Goal: Task Accomplishment & Management: Manage account settings

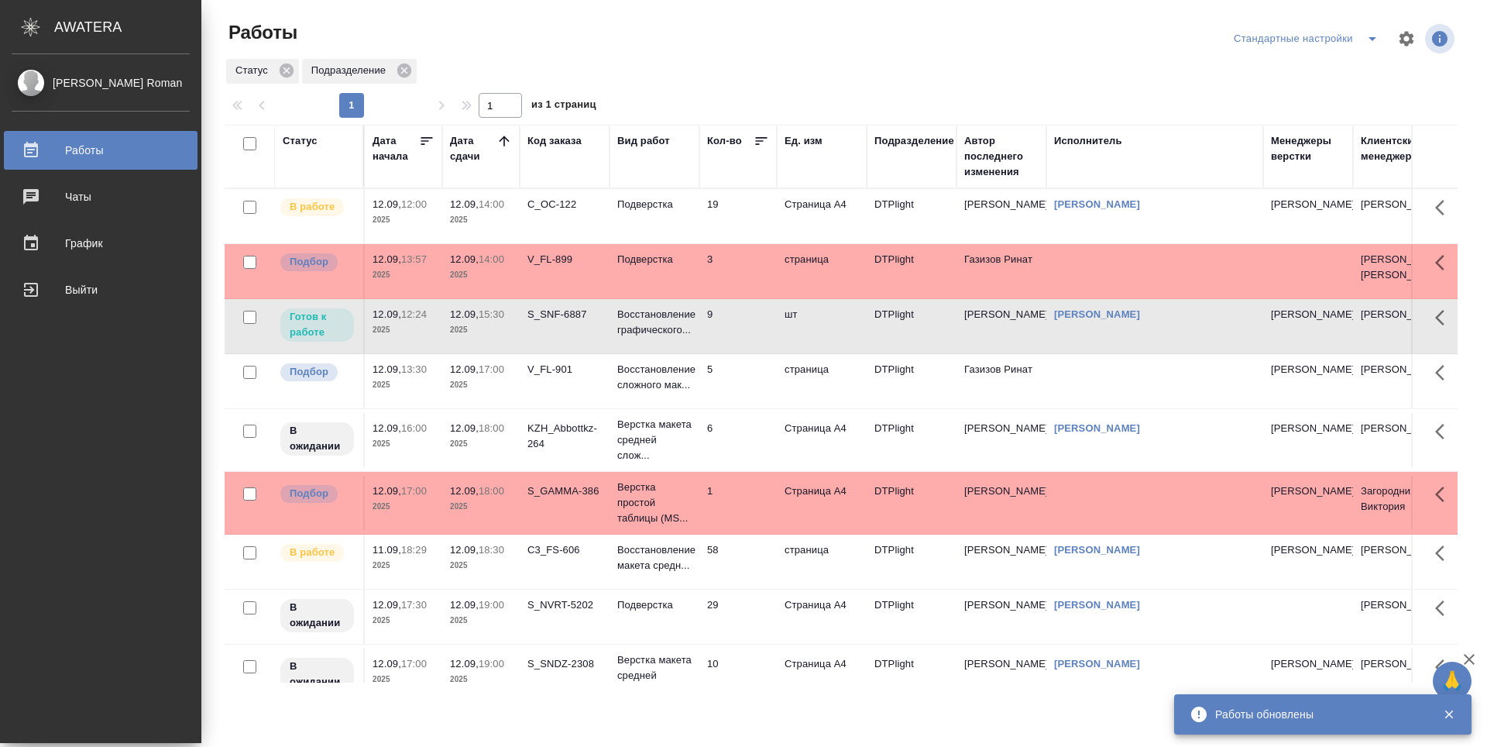
click at [740, 221] on td "19" at bounding box center [737, 216] width 77 height 54
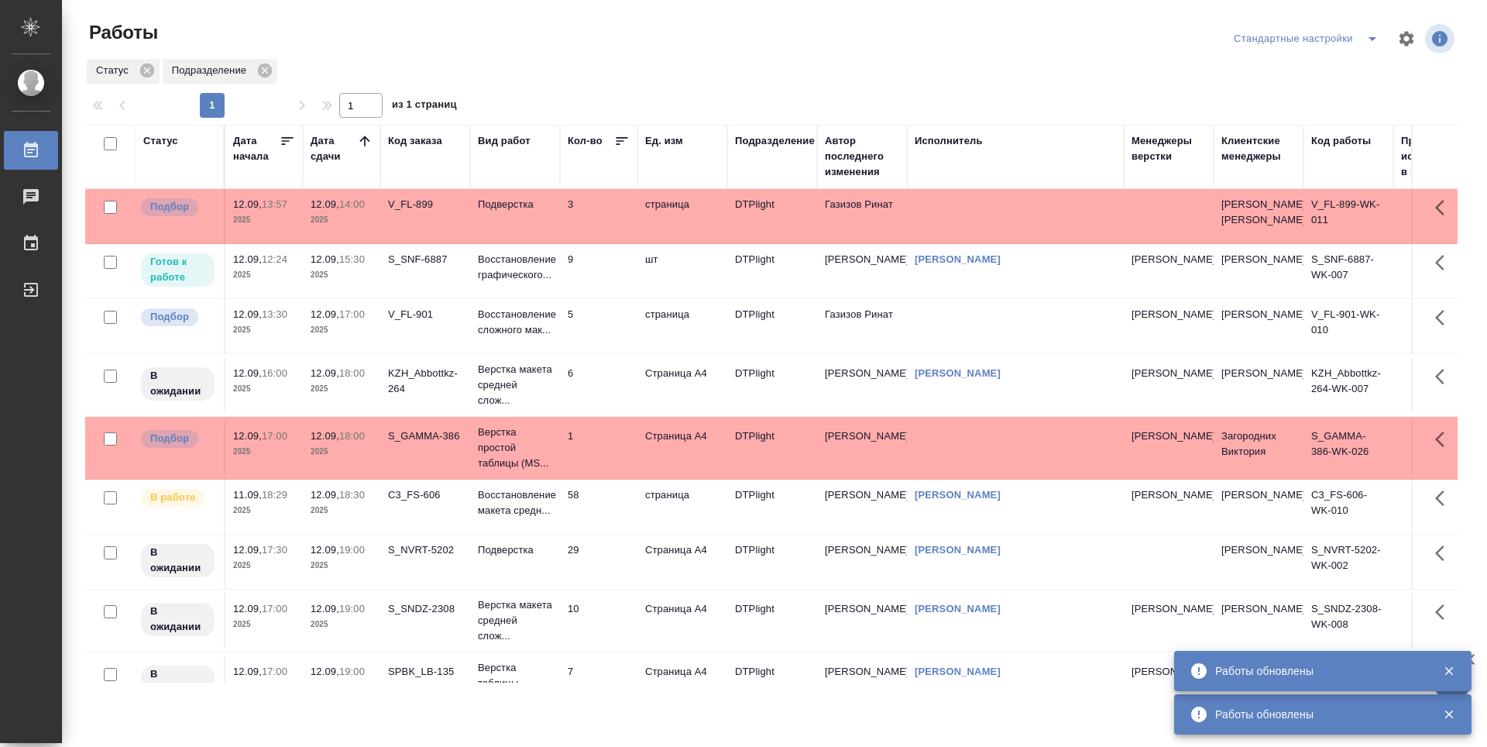
click at [599, 297] on td "9" at bounding box center [598, 271] width 77 height 54
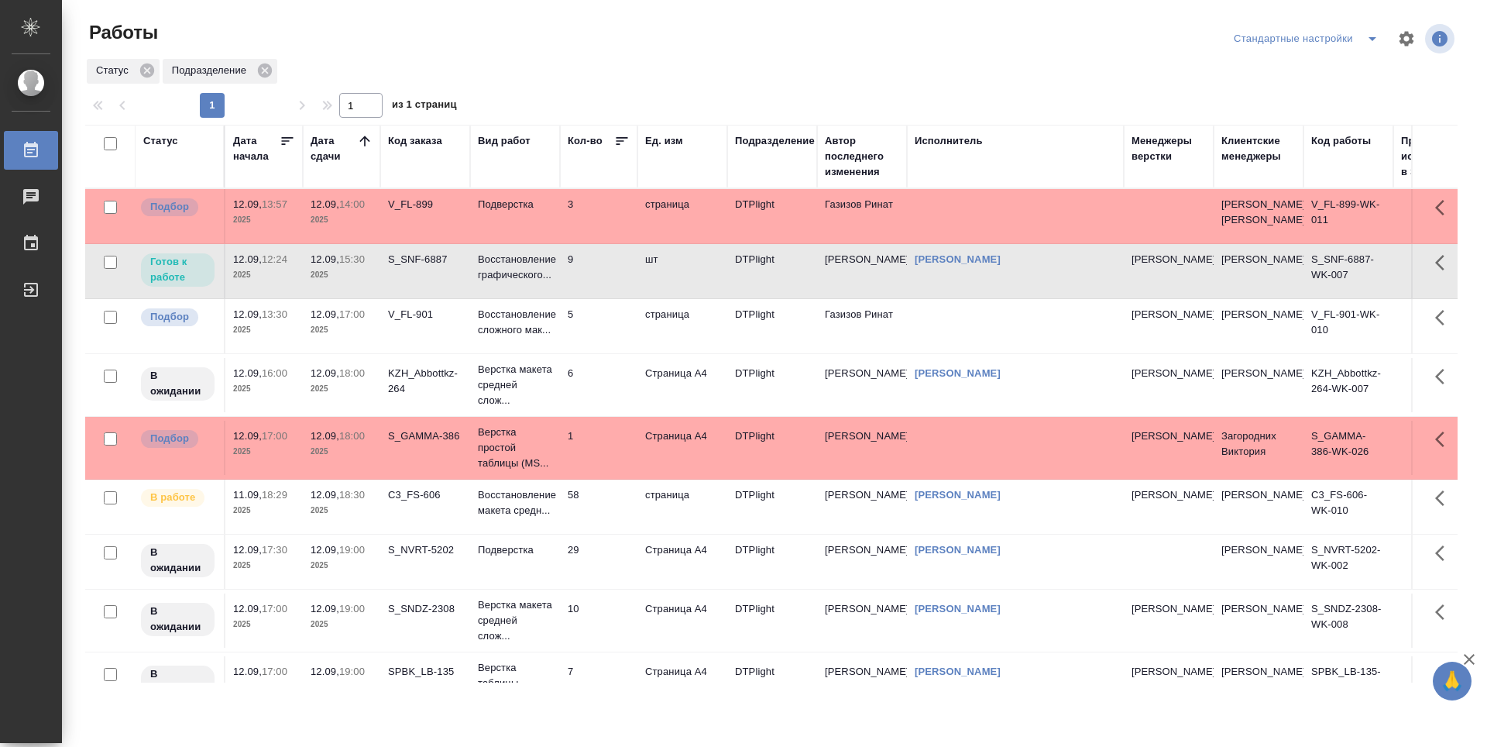
click at [601, 298] on td "9" at bounding box center [598, 271] width 77 height 54
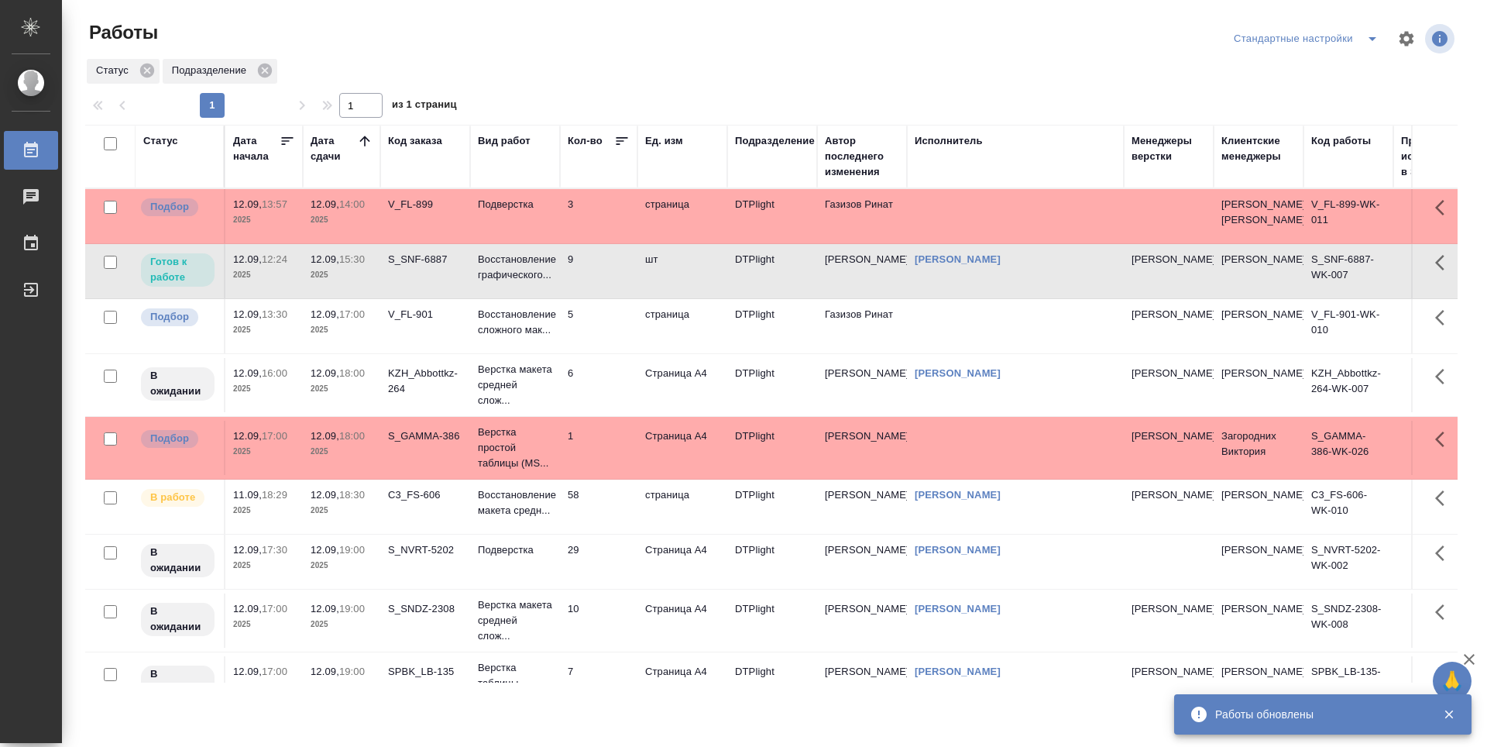
click at [606, 526] on td "58" at bounding box center [598, 506] width 77 height 54
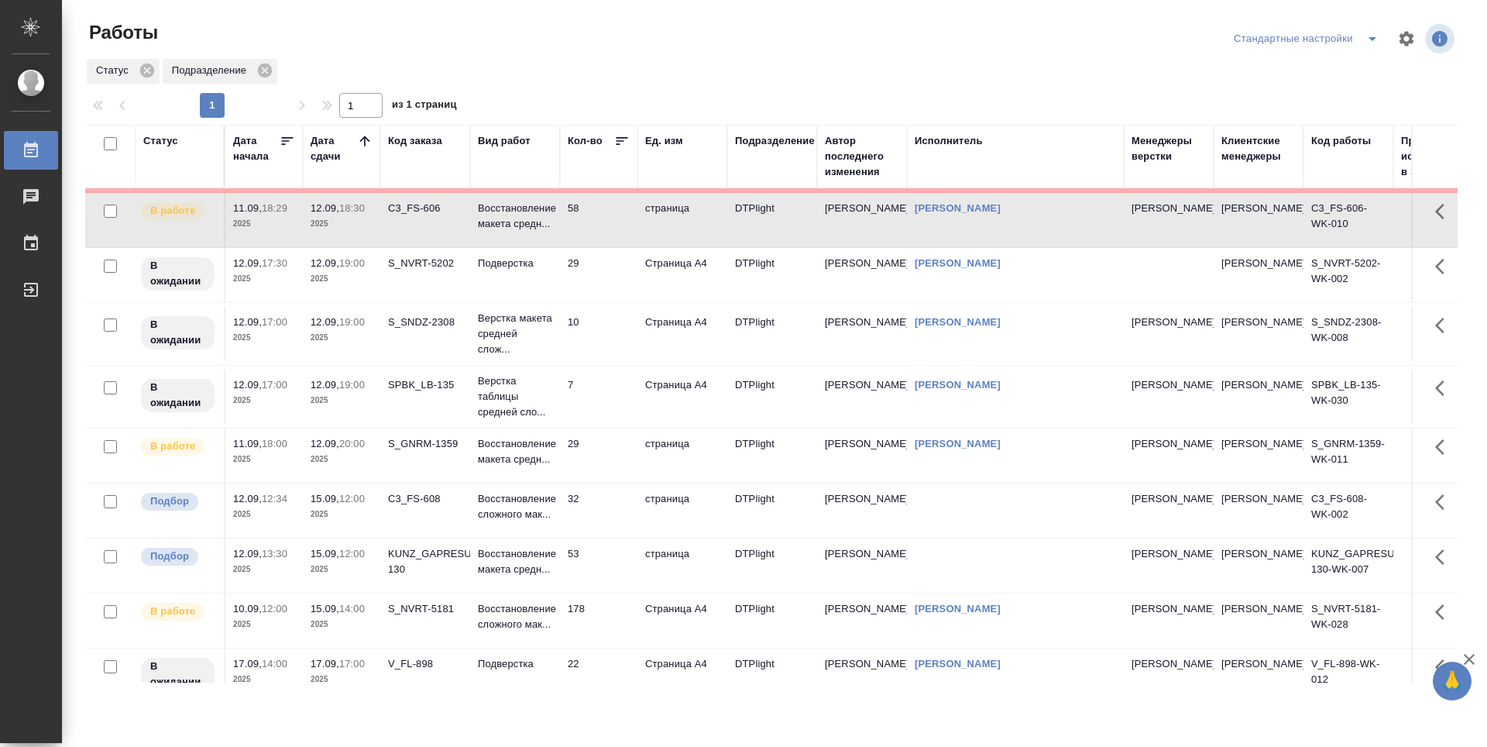
scroll to position [232, 0]
click at [524, 497] on p "Восстановление сложного мак..." at bounding box center [515, 505] width 74 height 31
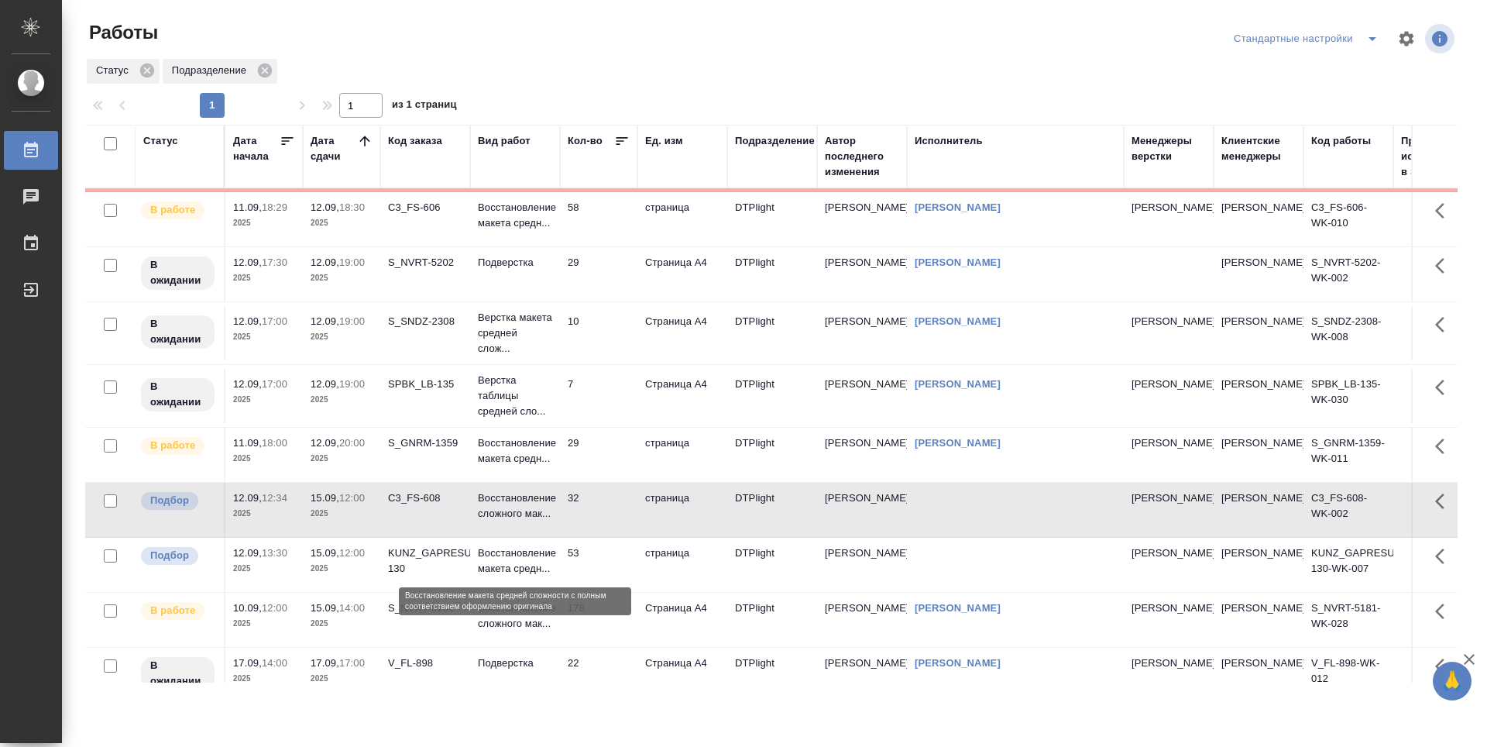
click at [517, 554] on p "Восстановление макета средн..." at bounding box center [515, 560] width 74 height 31
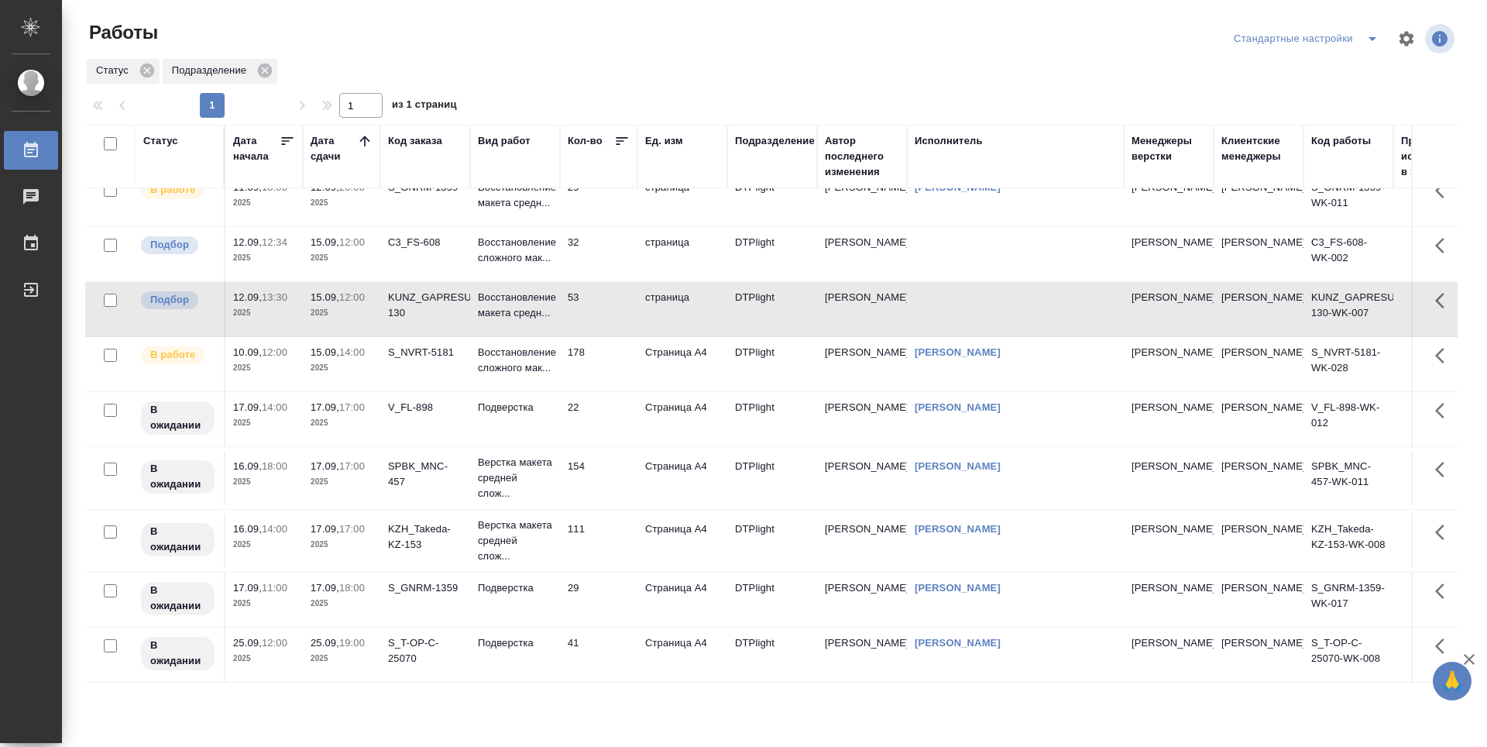
scroll to position [500, 0]
click at [599, 353] on td "178" at bounding box center [598, 364] width 77 height 54
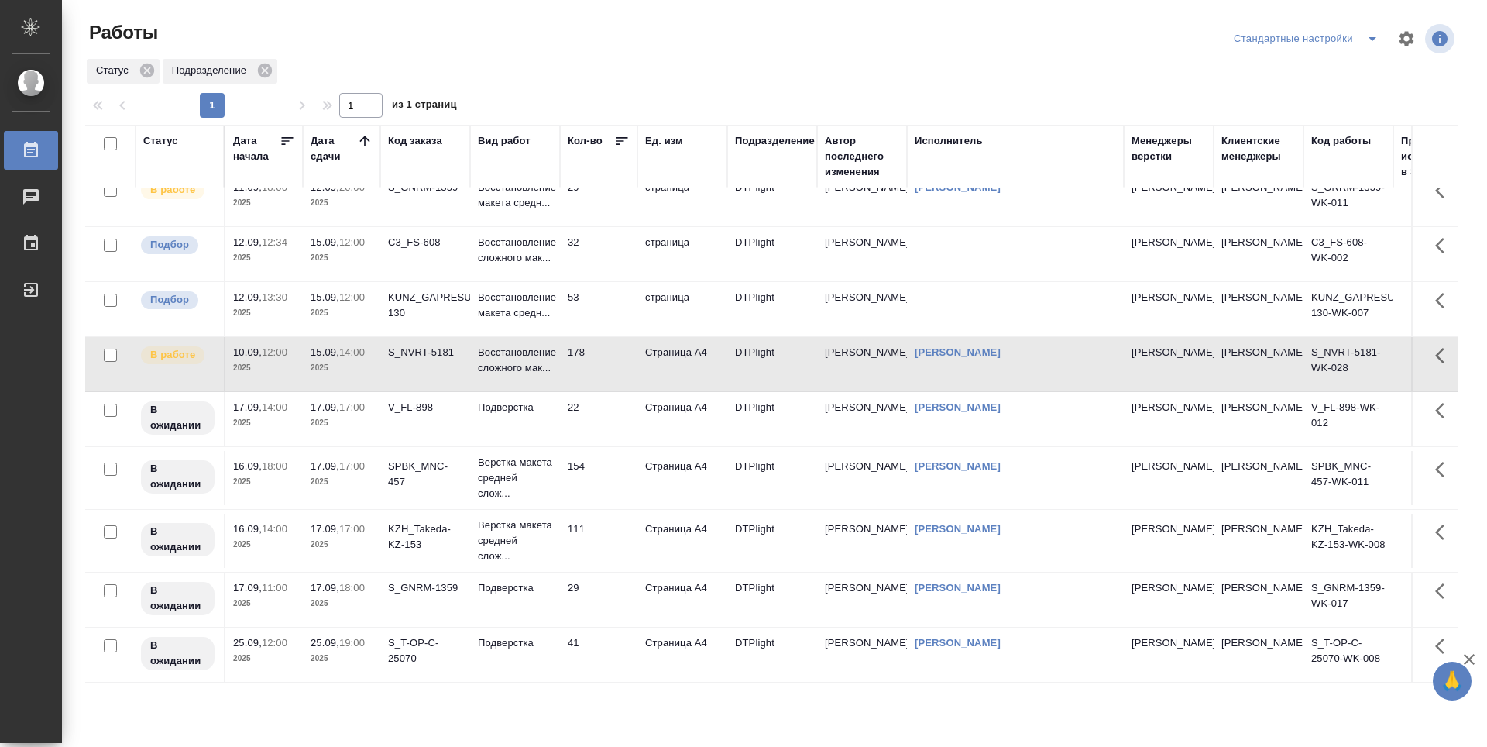
click at [600, 408] on td "22" at bounding box center [598, 419] width 77 height 54
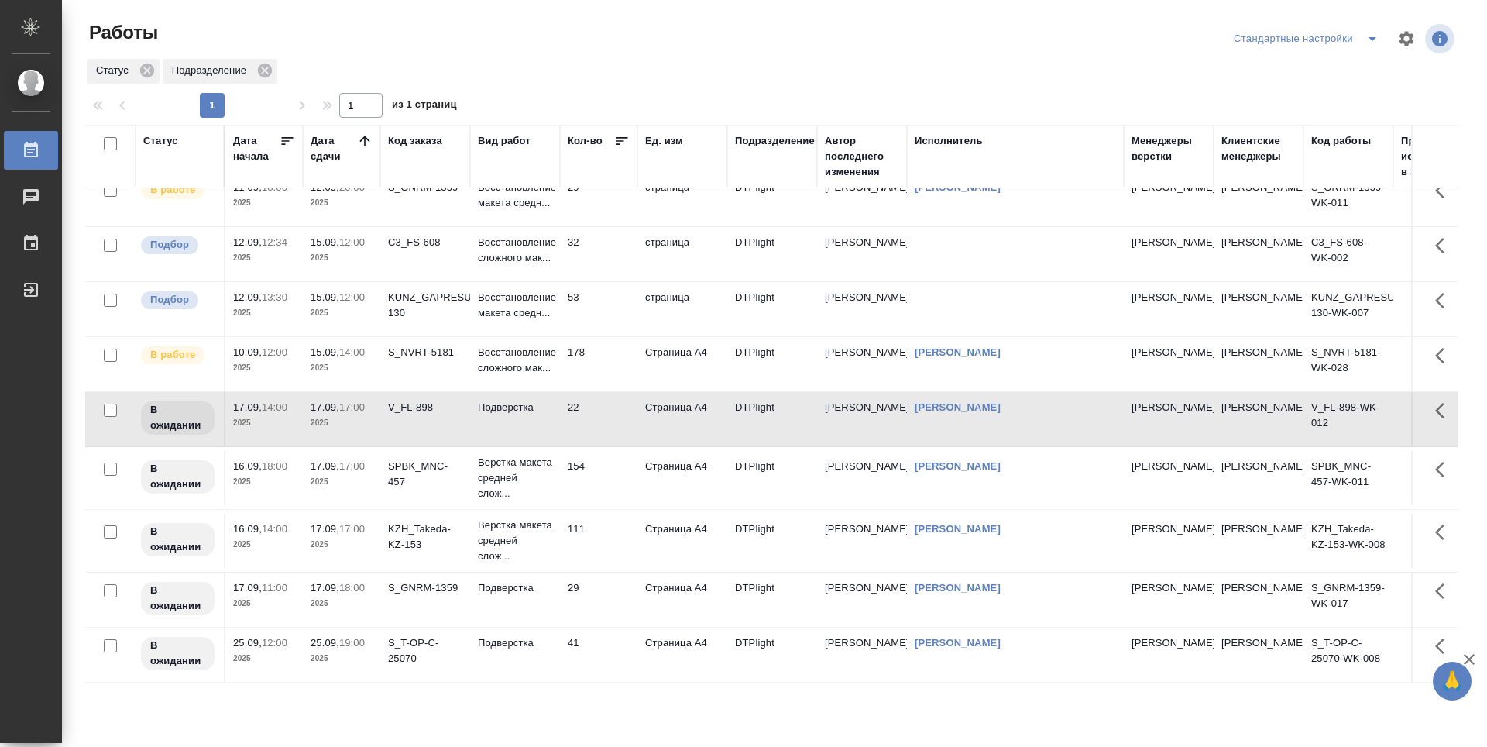
click at [604, 311] on td "53" at bounding box center [598, 309] width 77 height 54
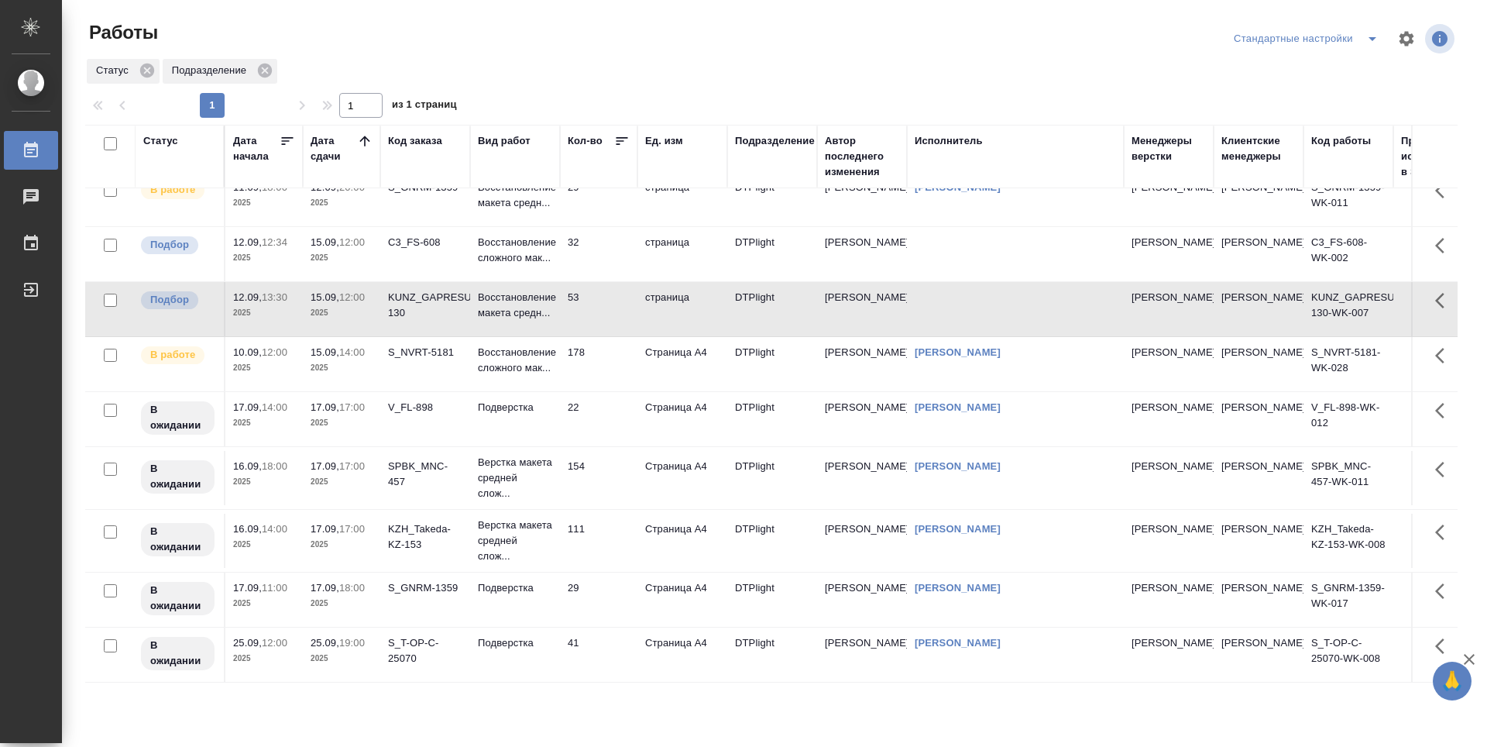
click at [604, 311] on td "53" at bounding box center [598, 309] width 77 height 54
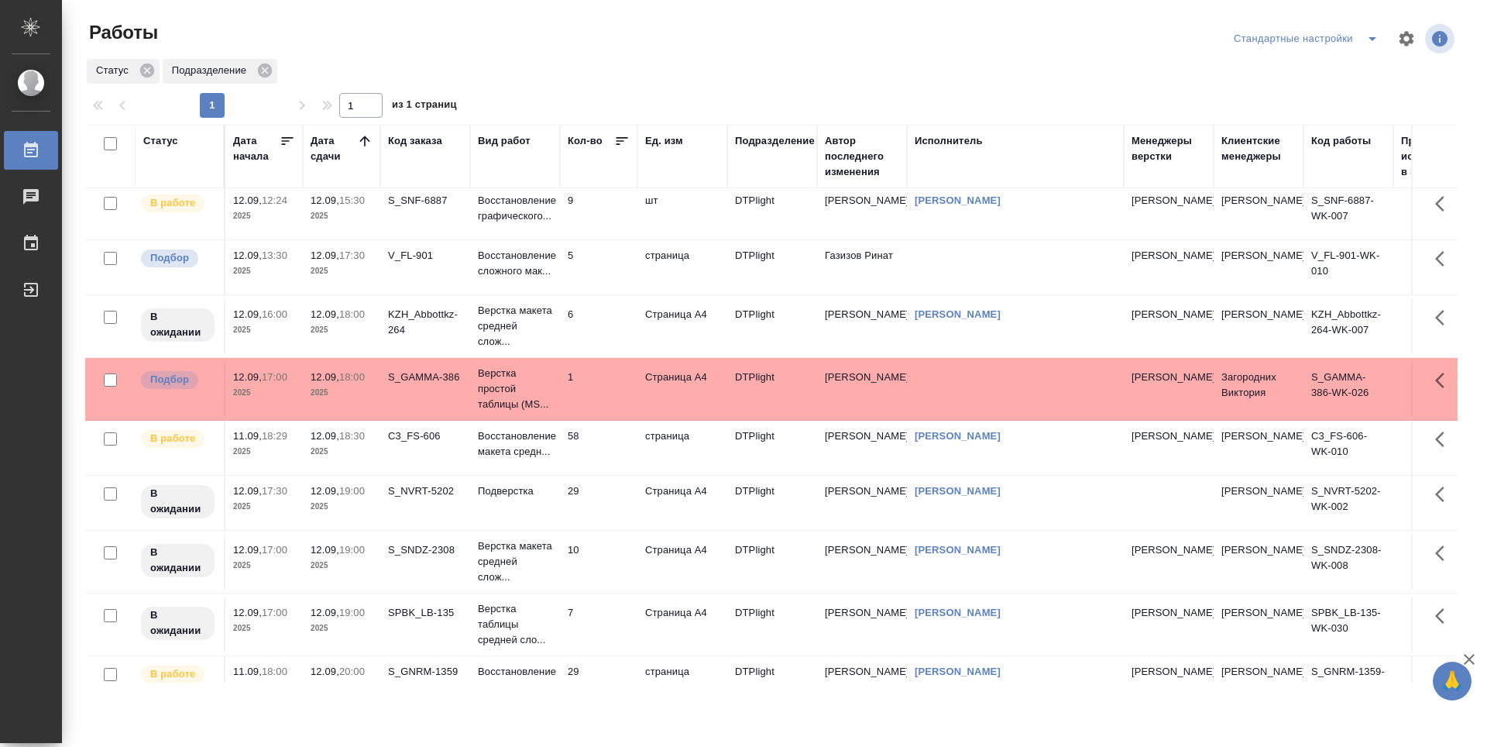
scroll to position [0, 0]
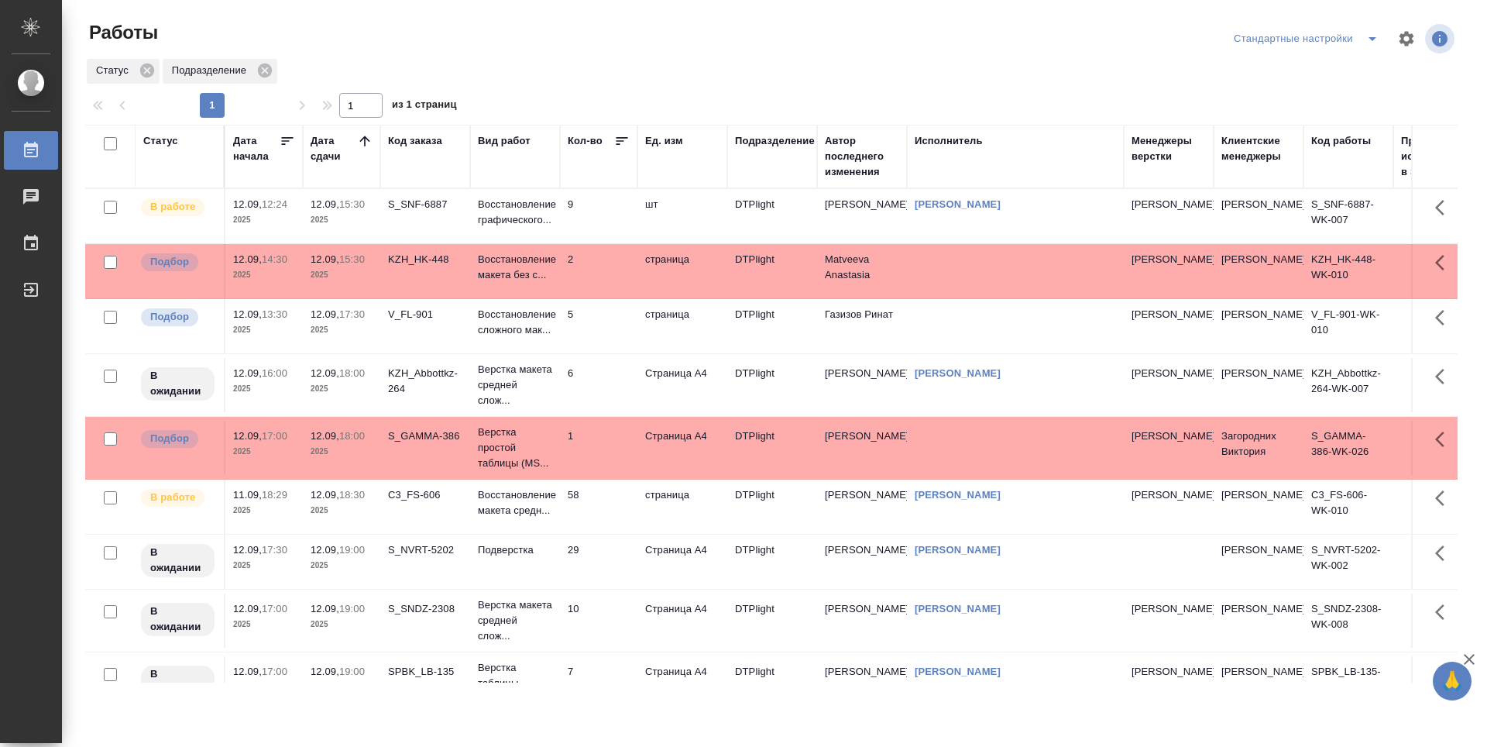
click at [591, 322] on td "5" at bounding box center [598, 326] width 77 height 54
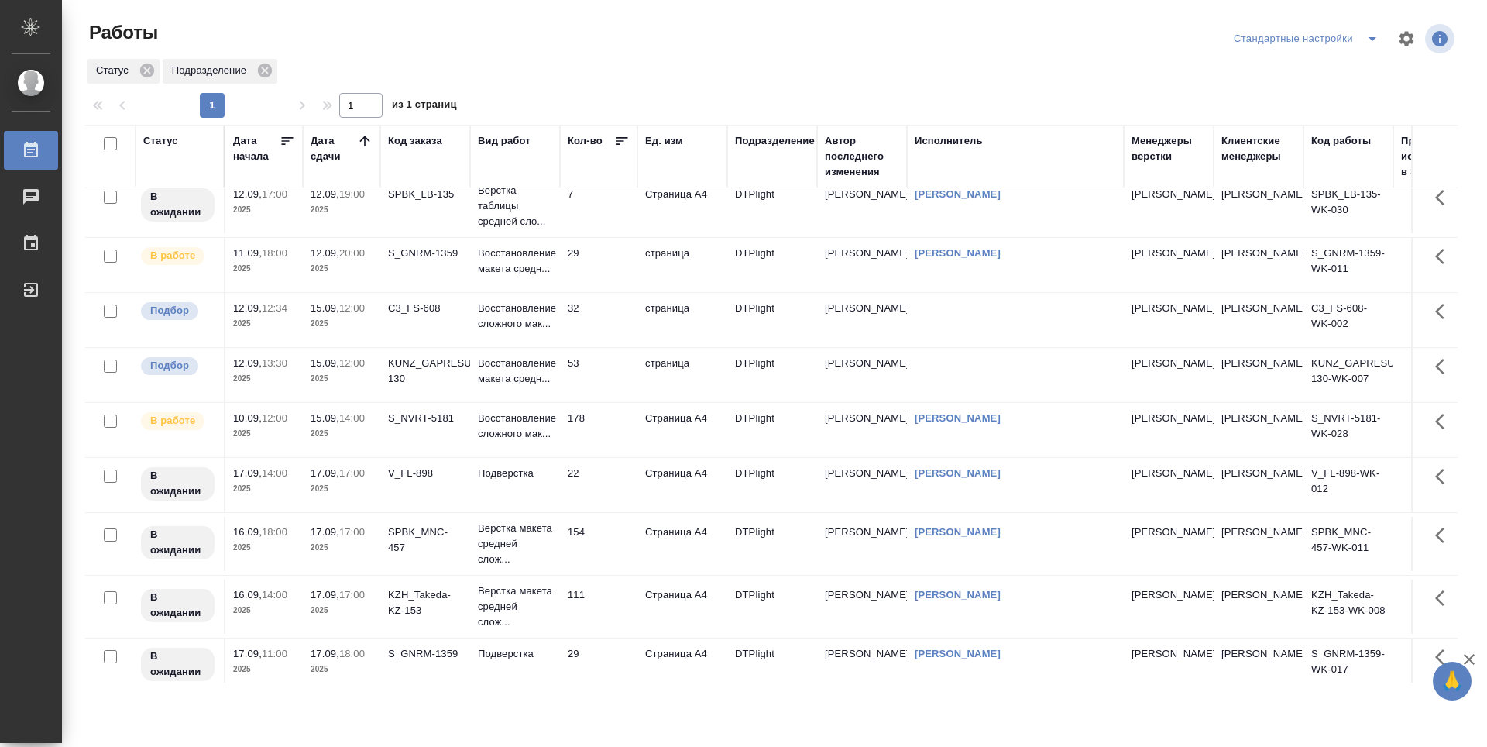
scroll to position [400, 0]
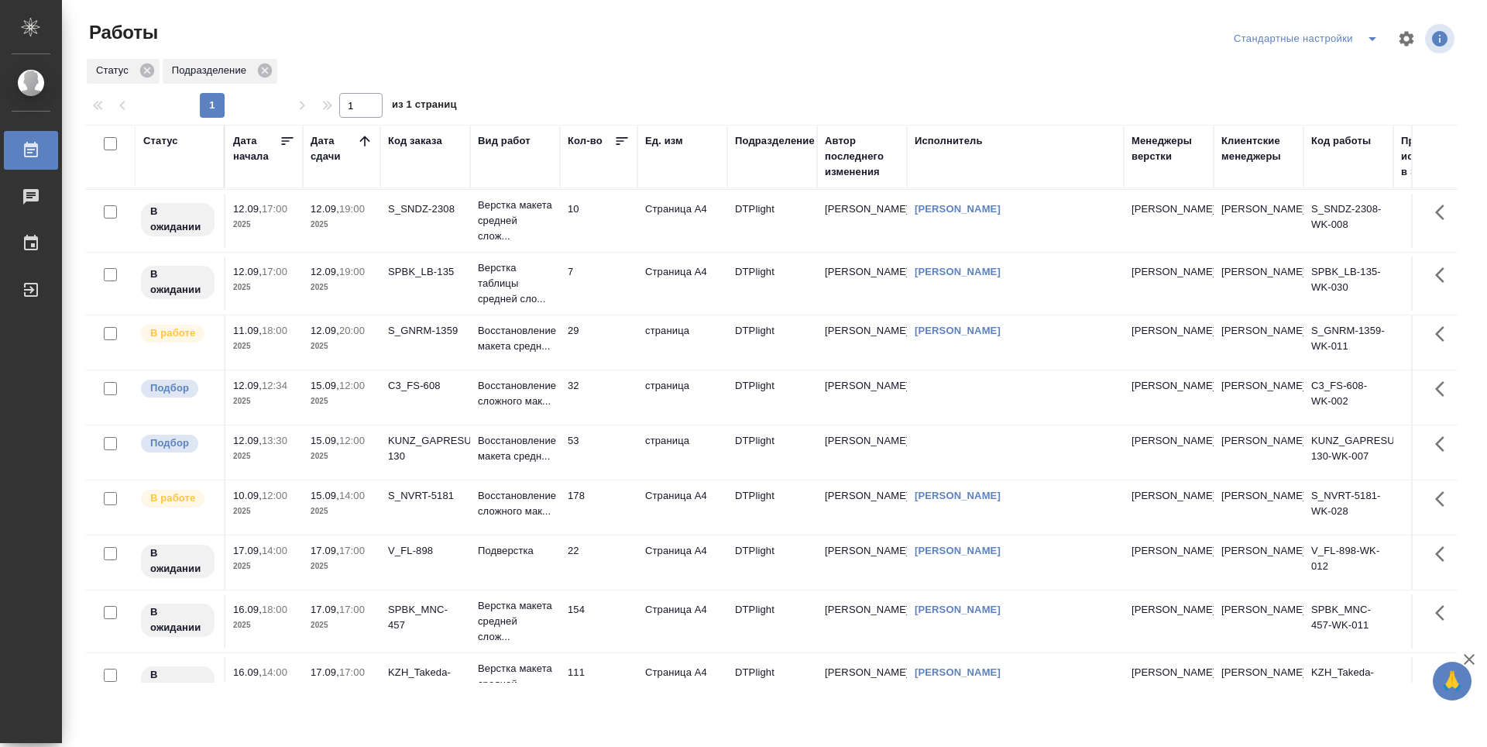
click at [621, 342] on td "29" at bounding box center [598, 342] width 77 height 54
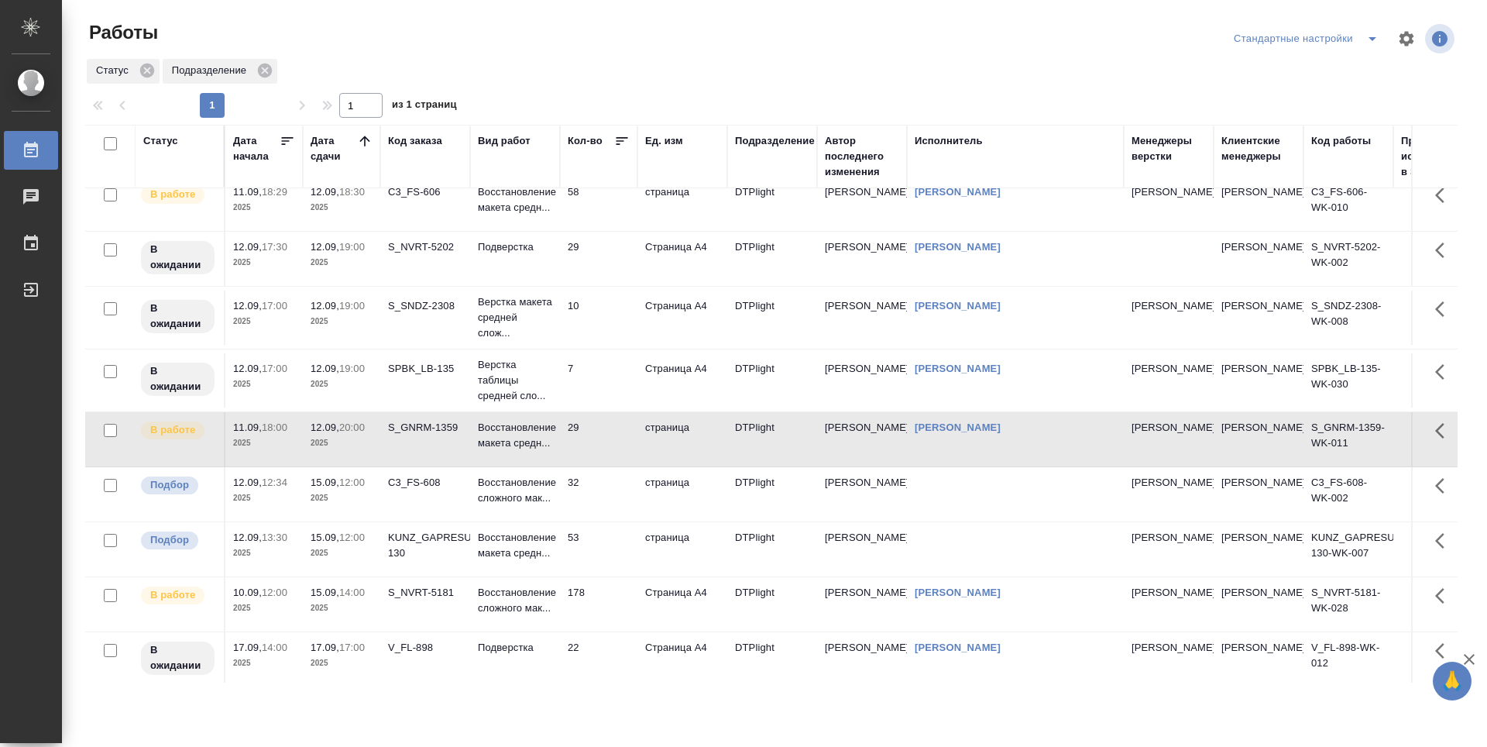
scroll to position [310, 0]
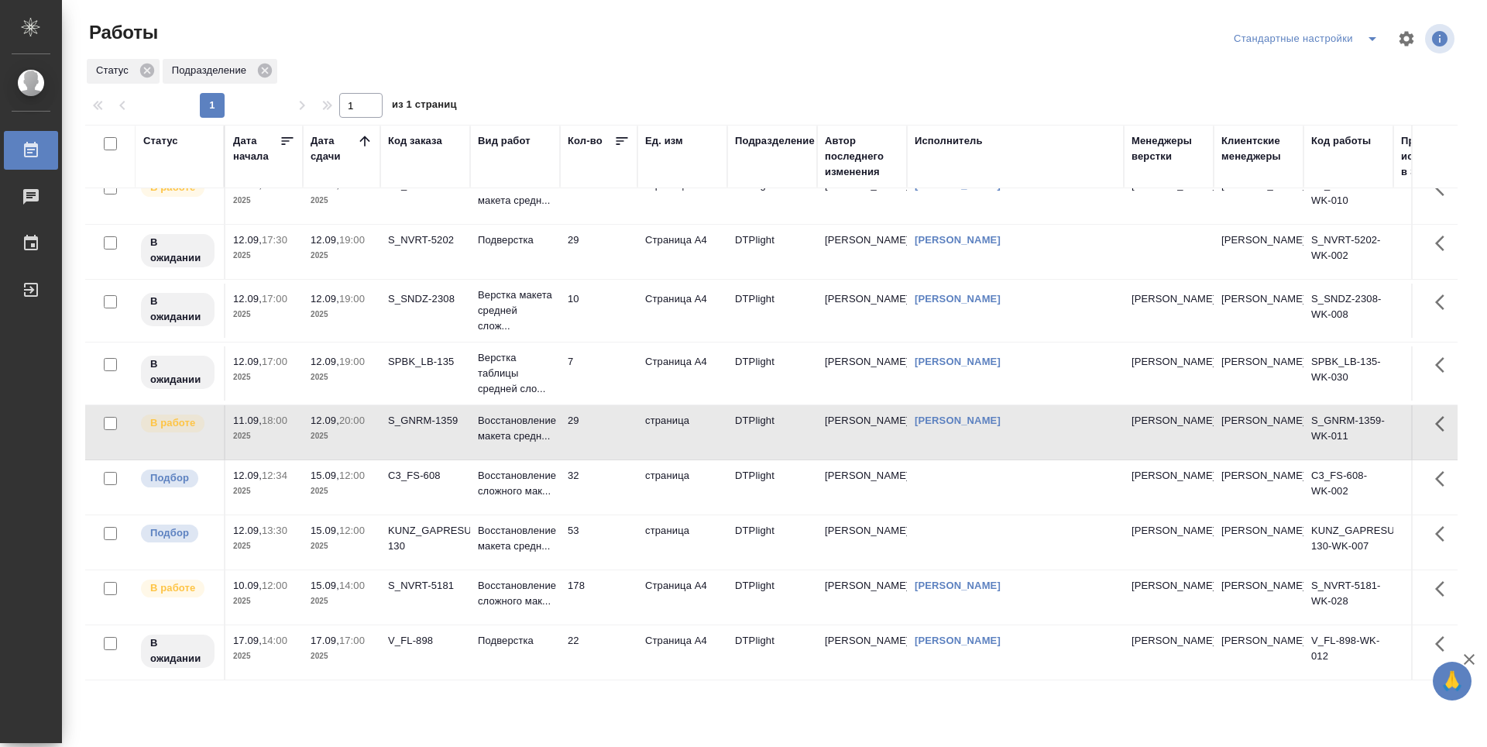
click at [604, 428] on td "29" at bounding box center [598, 432] width 77 height 54
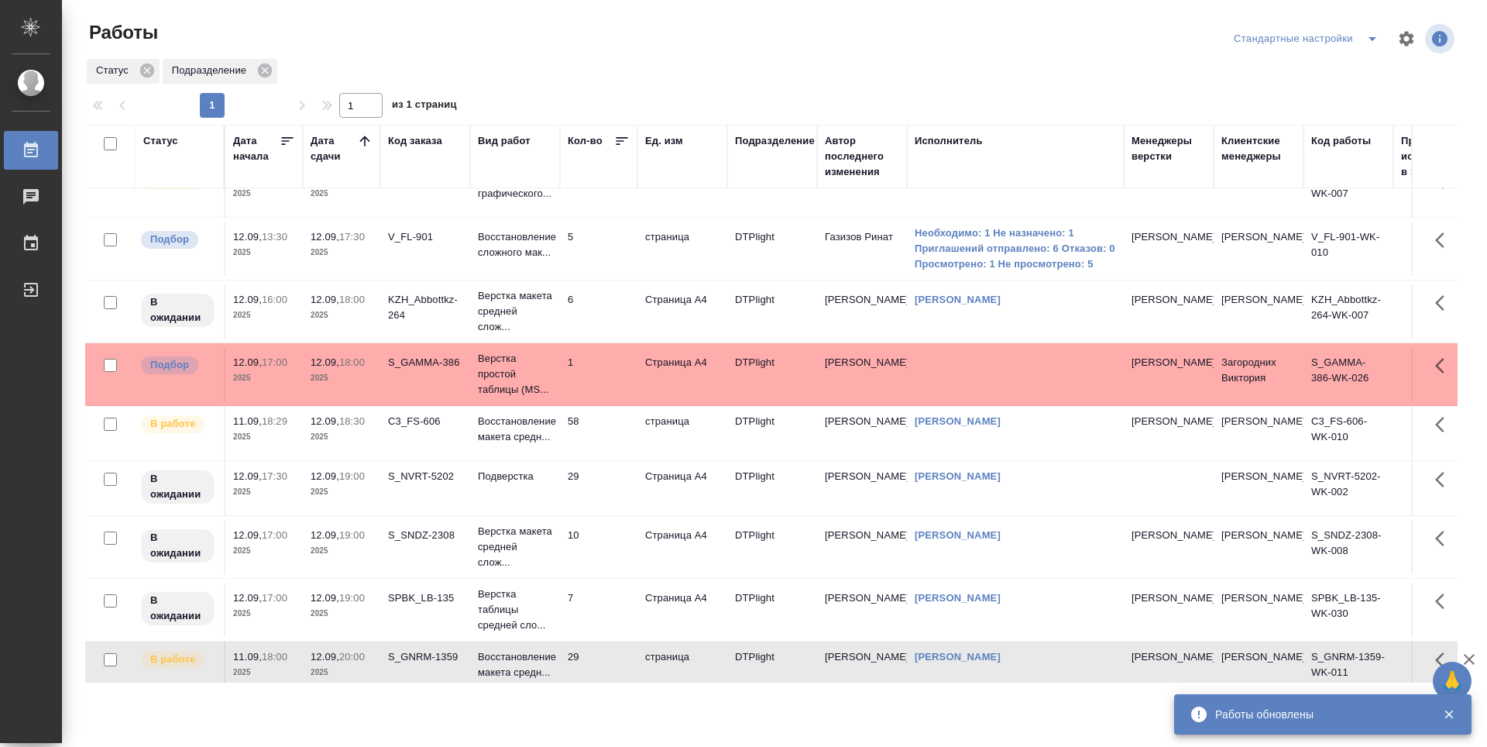
scroll to position [0, 0]
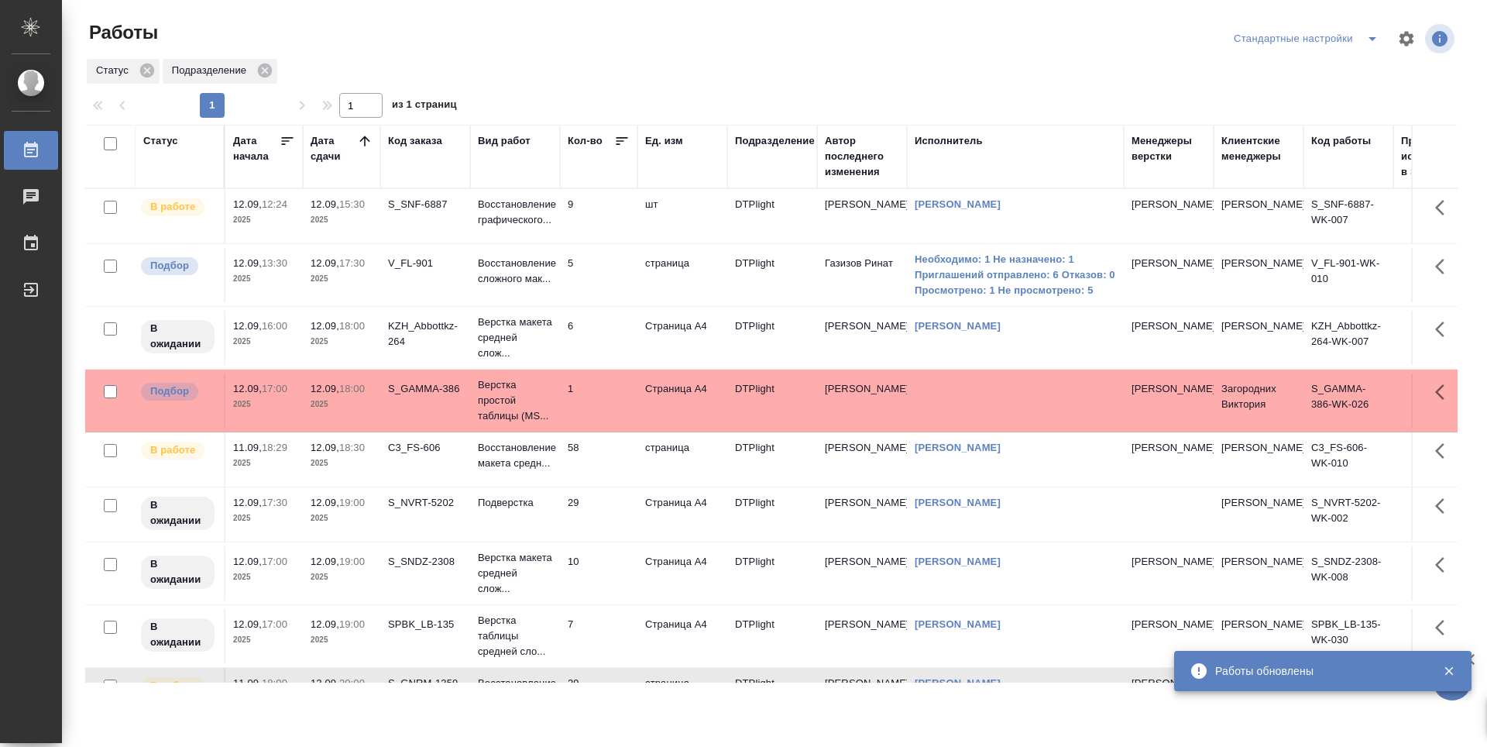
click at [627, 263] on td "5" at bounding box center [598, 275] width 77 height 54
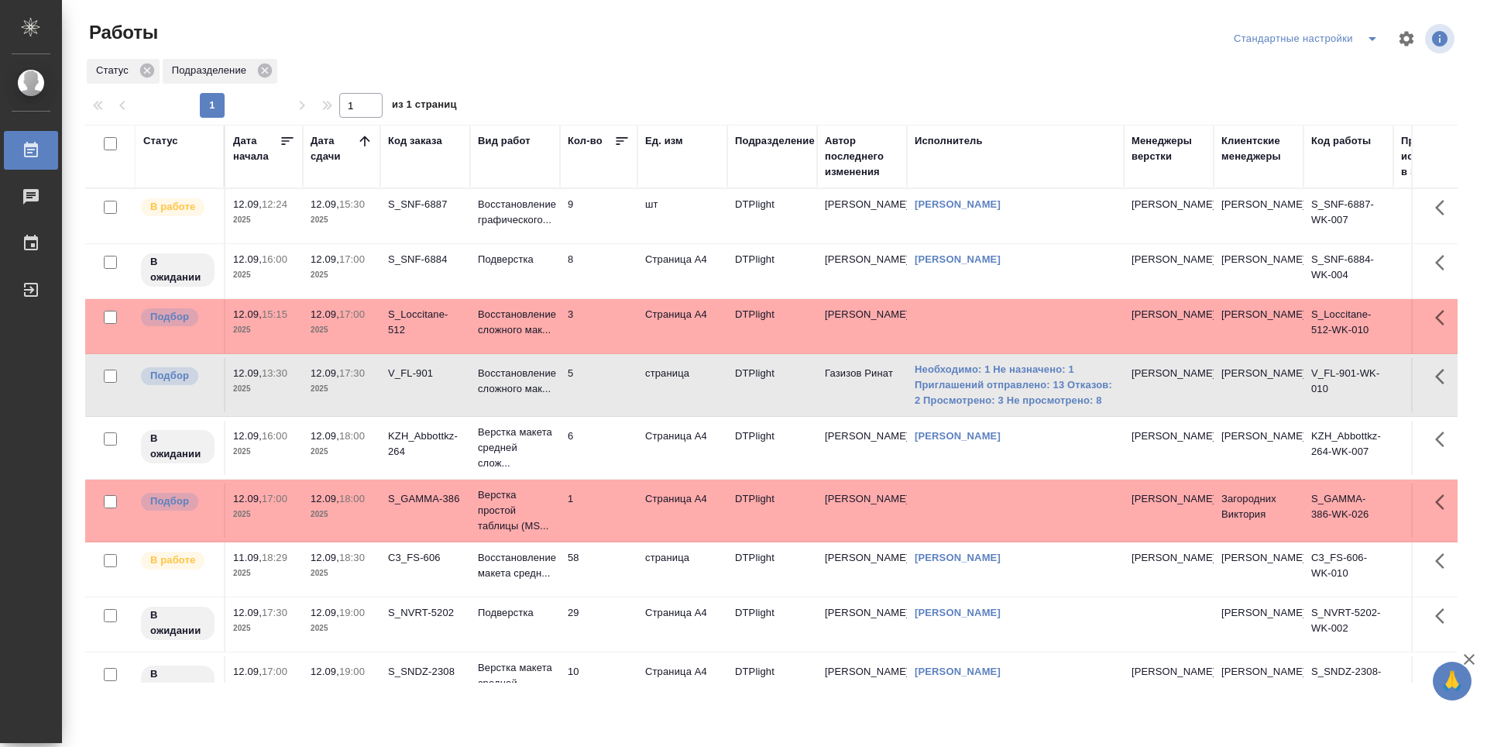
click at [594, 222] on td "9" at bounding box center [598, 216] width 77 height 54
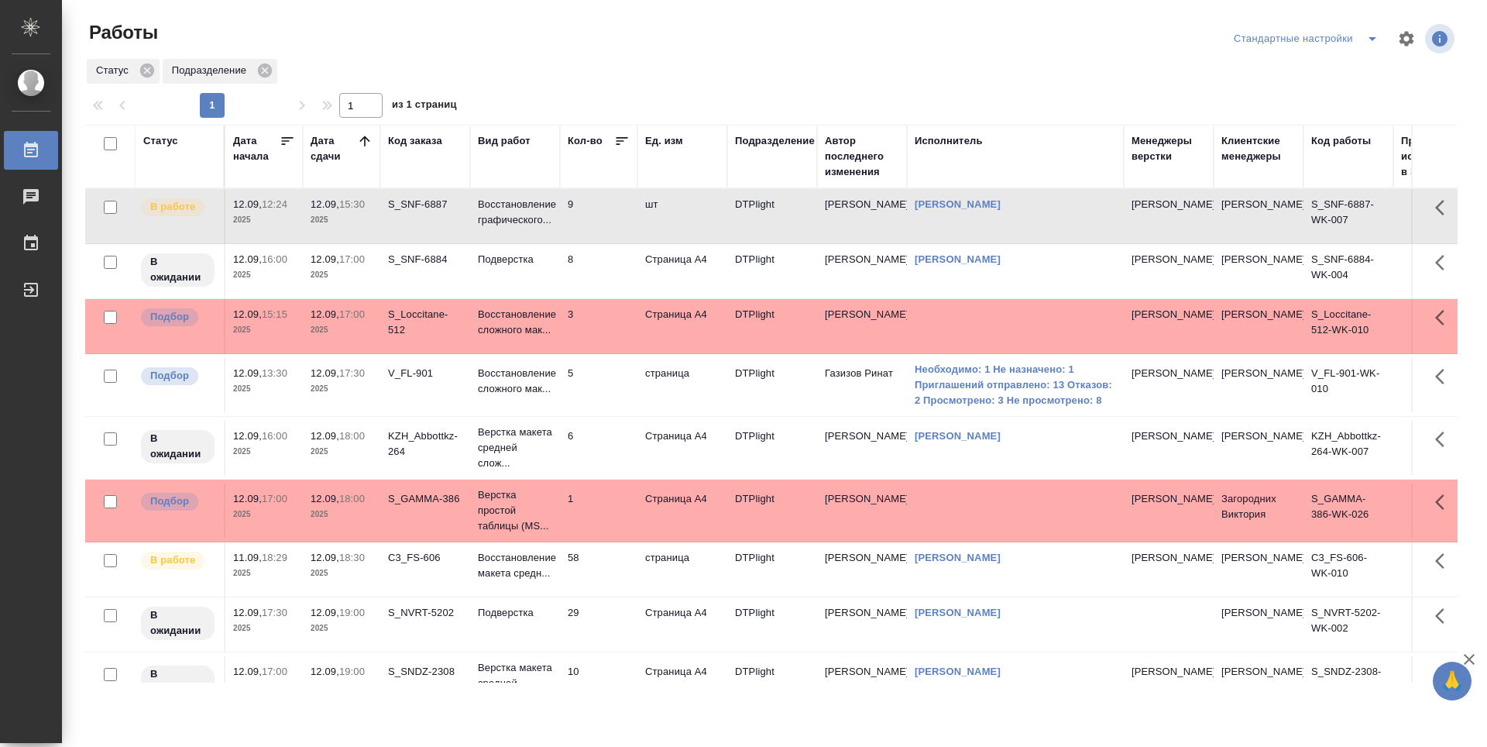
click at [594, 222] on td "9" at bounding box center [598, 216] width 77 height 54
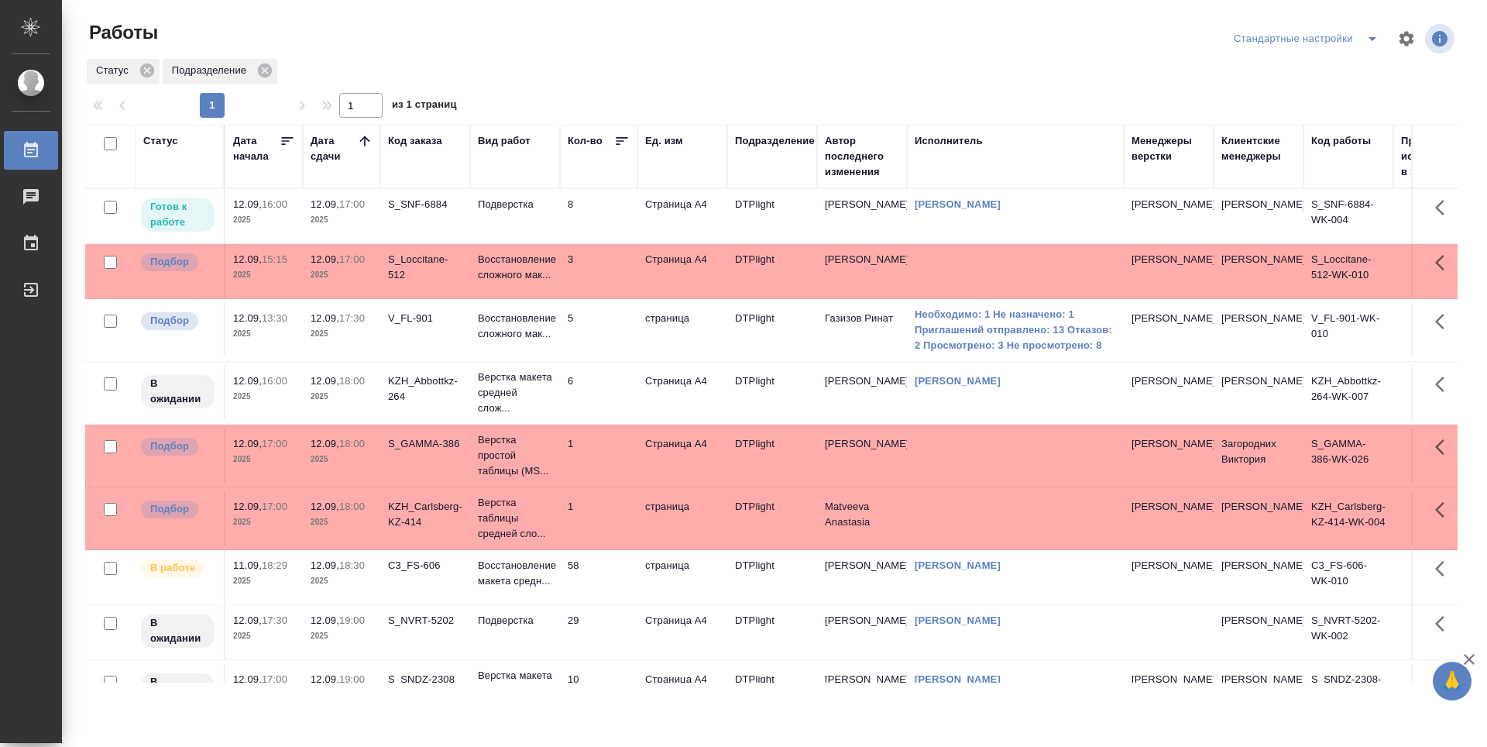
click at [607, 215] on td "8" at bounding box center [598, 216] width 77 height 54
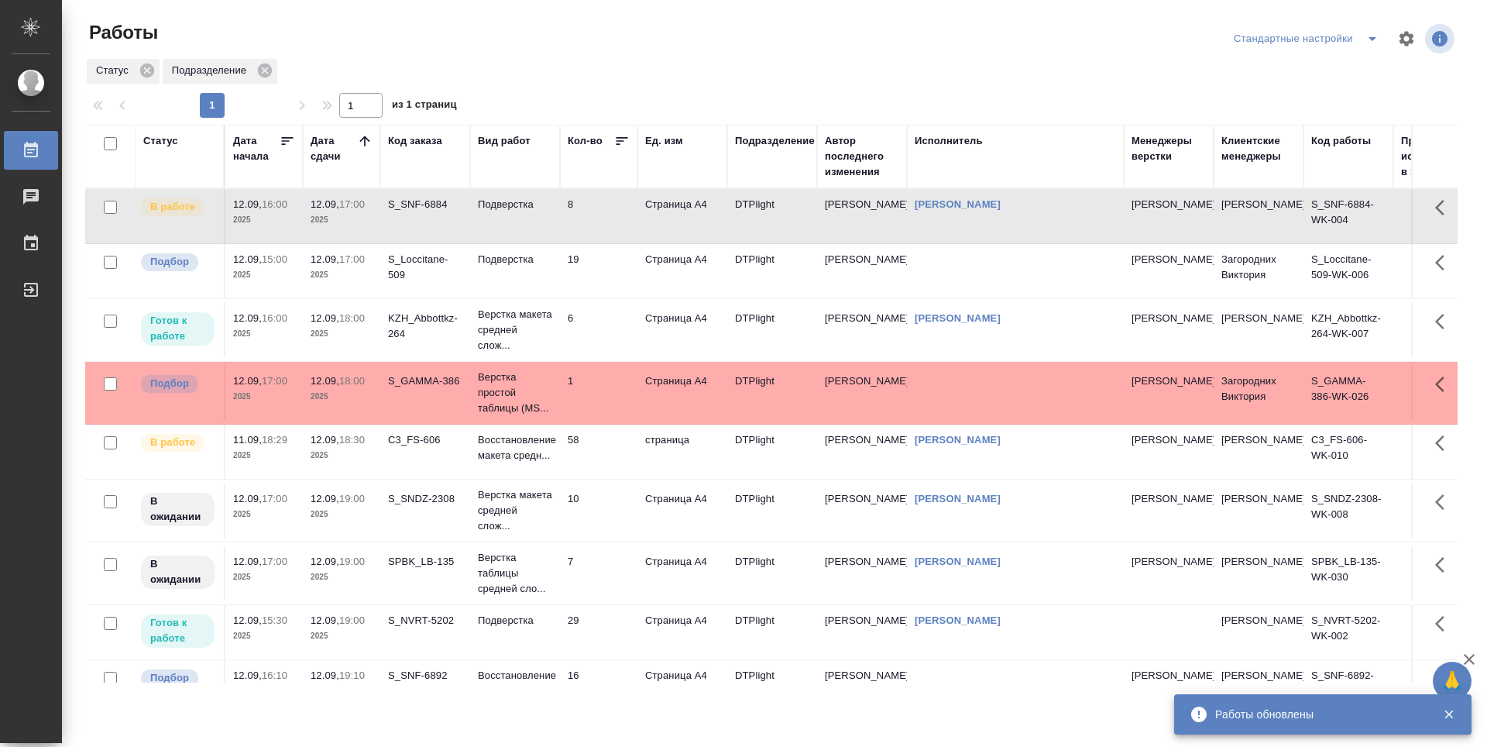
click at [610, 334] on td "6" at bounding box center [598, 330] width 77 height 54
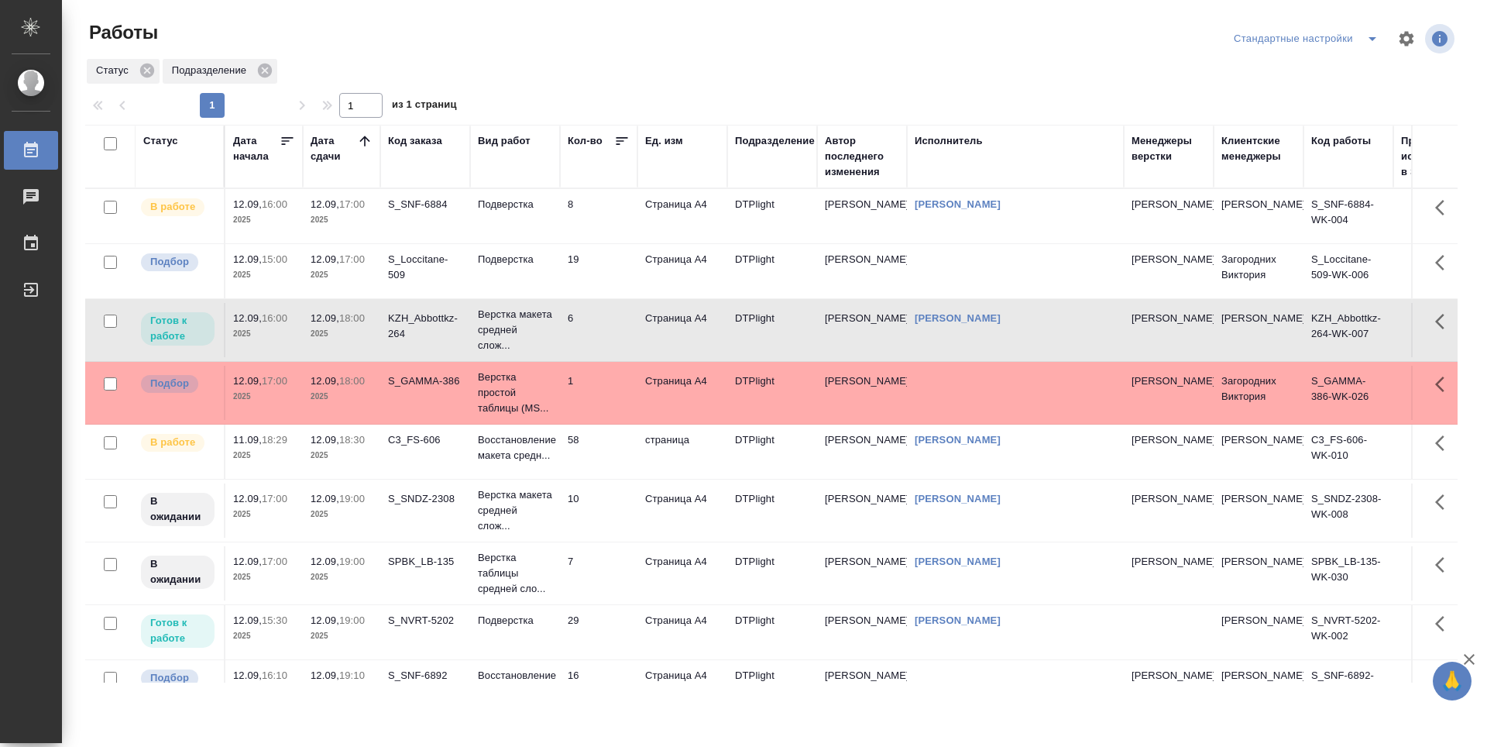
click at [610, 334] on td "6" at bounding box center [598, 330] width 77 height 54
click at [504, 626] on p "Подверстка" at bounding box center [515, 620] width 74 height 15
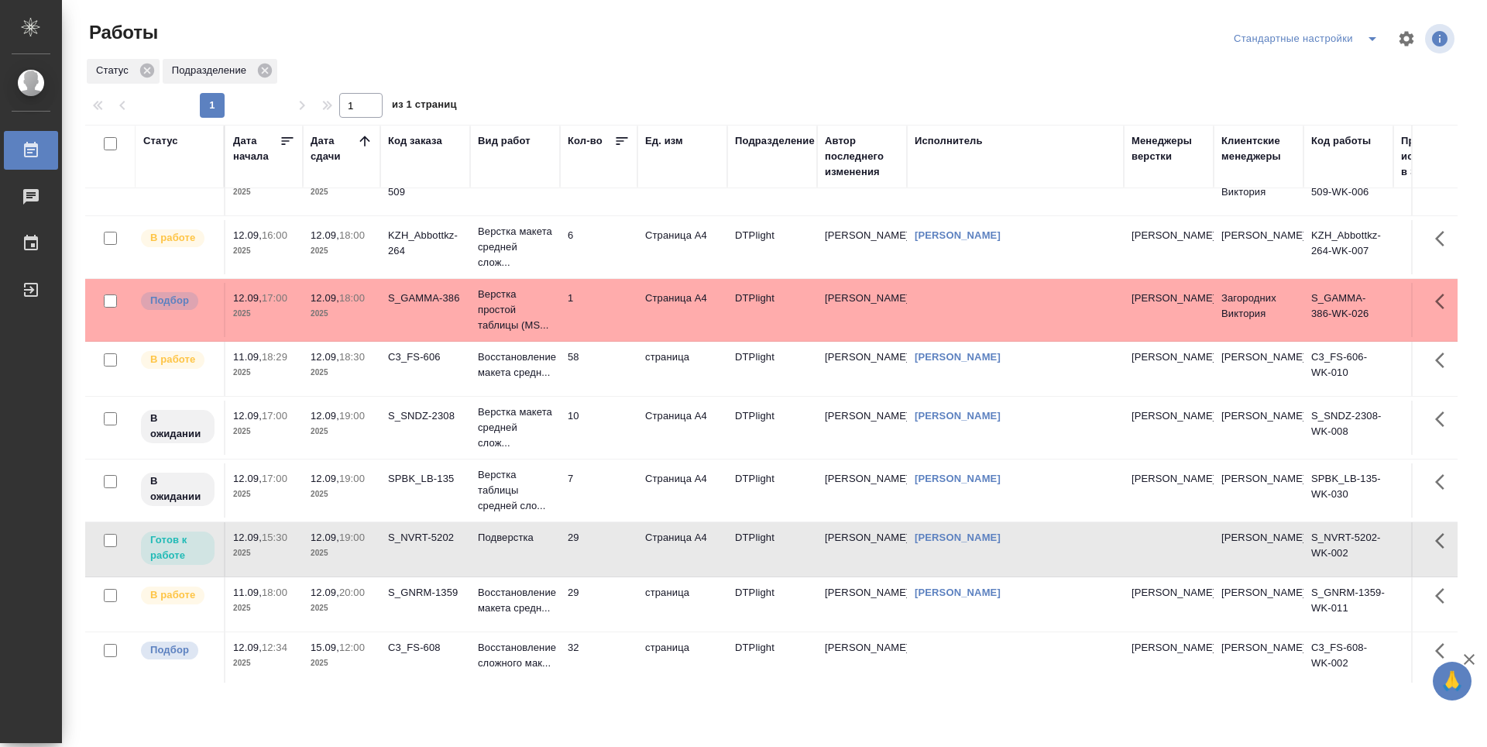
scroll to position [155, 0]
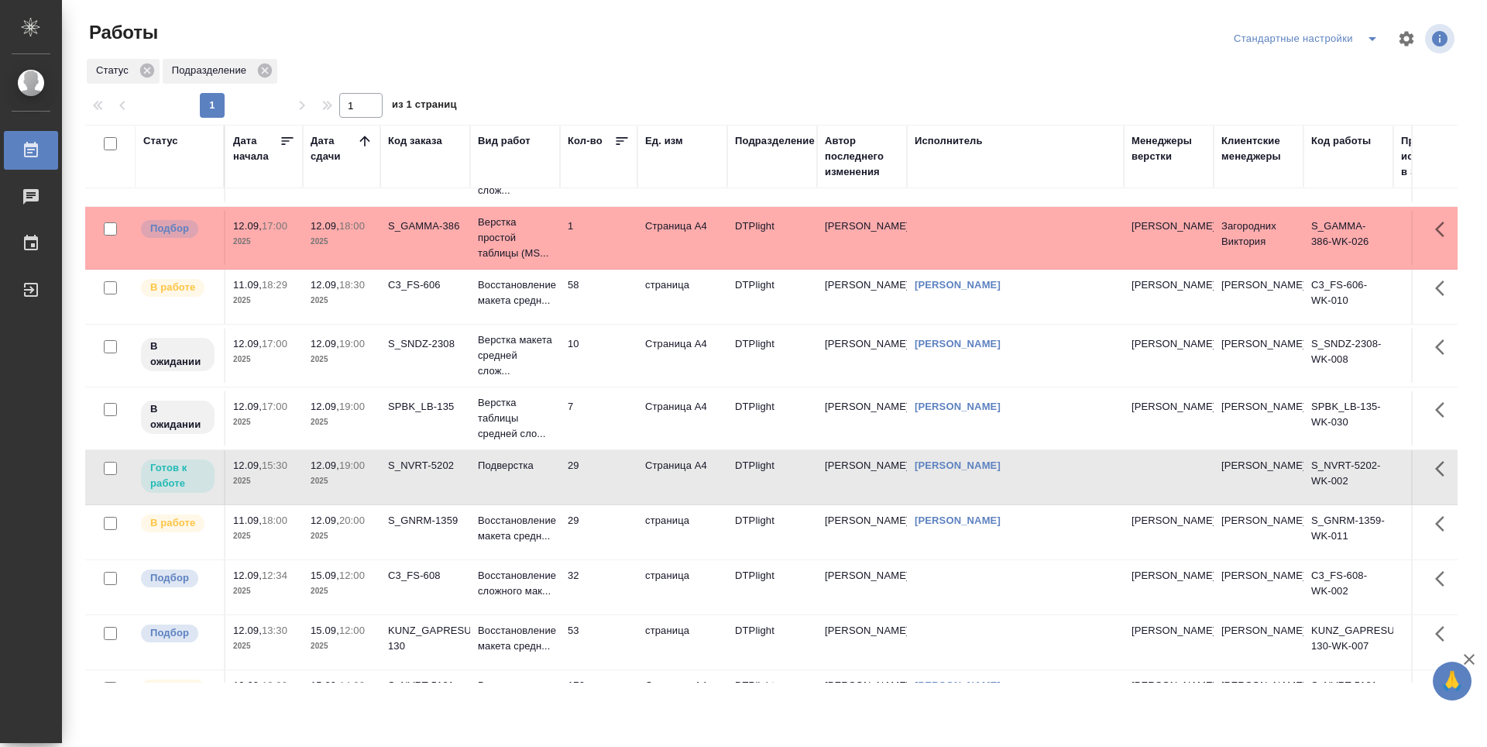
click at [609, 479] on td "29" at bounding box center [598, 477] width 77 height 54
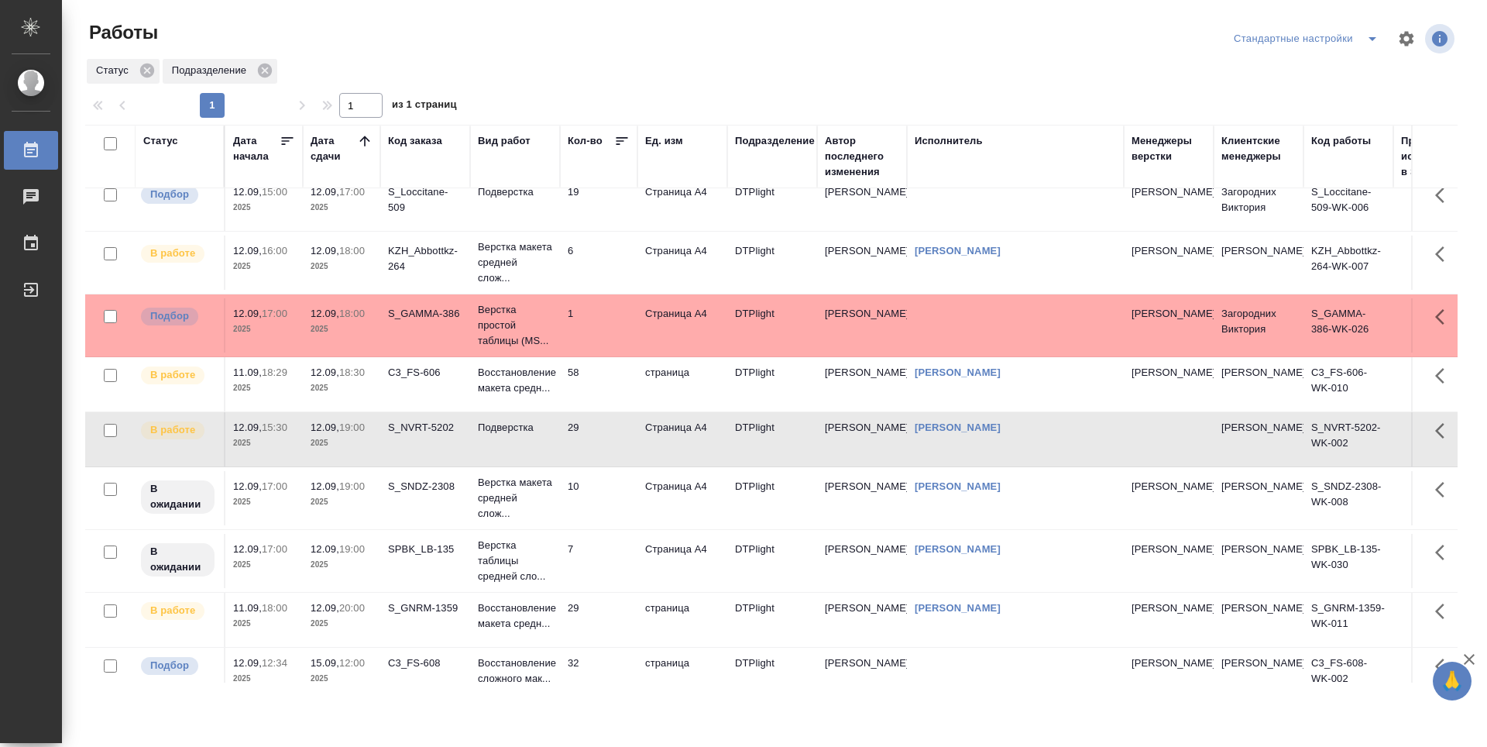
scroll to position [0, 0]
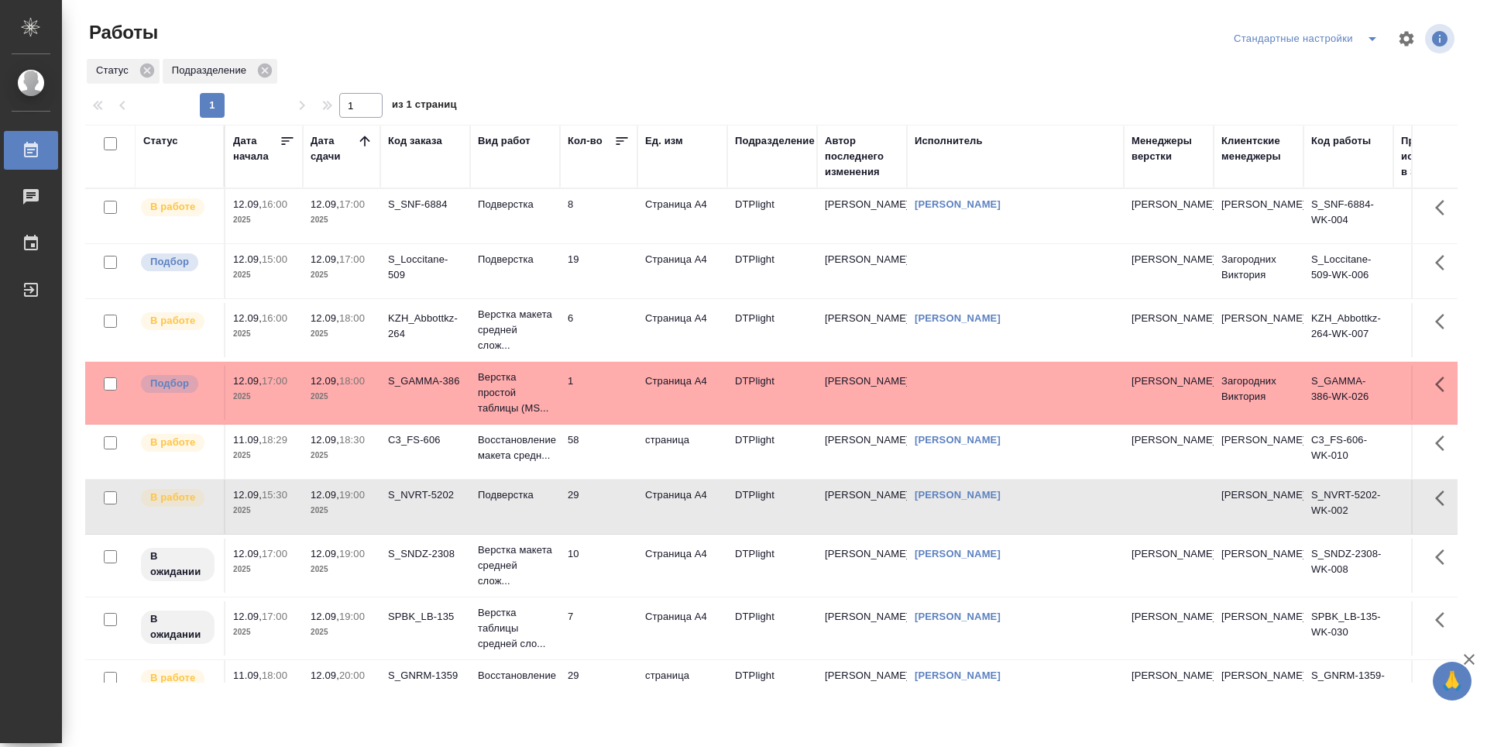
click at [593, 216] on td "8" at bounding box center [598, 216] width 77 height 54
click at [592, 216] on td "8" at bounding box center [598, 216] width 77 height 54
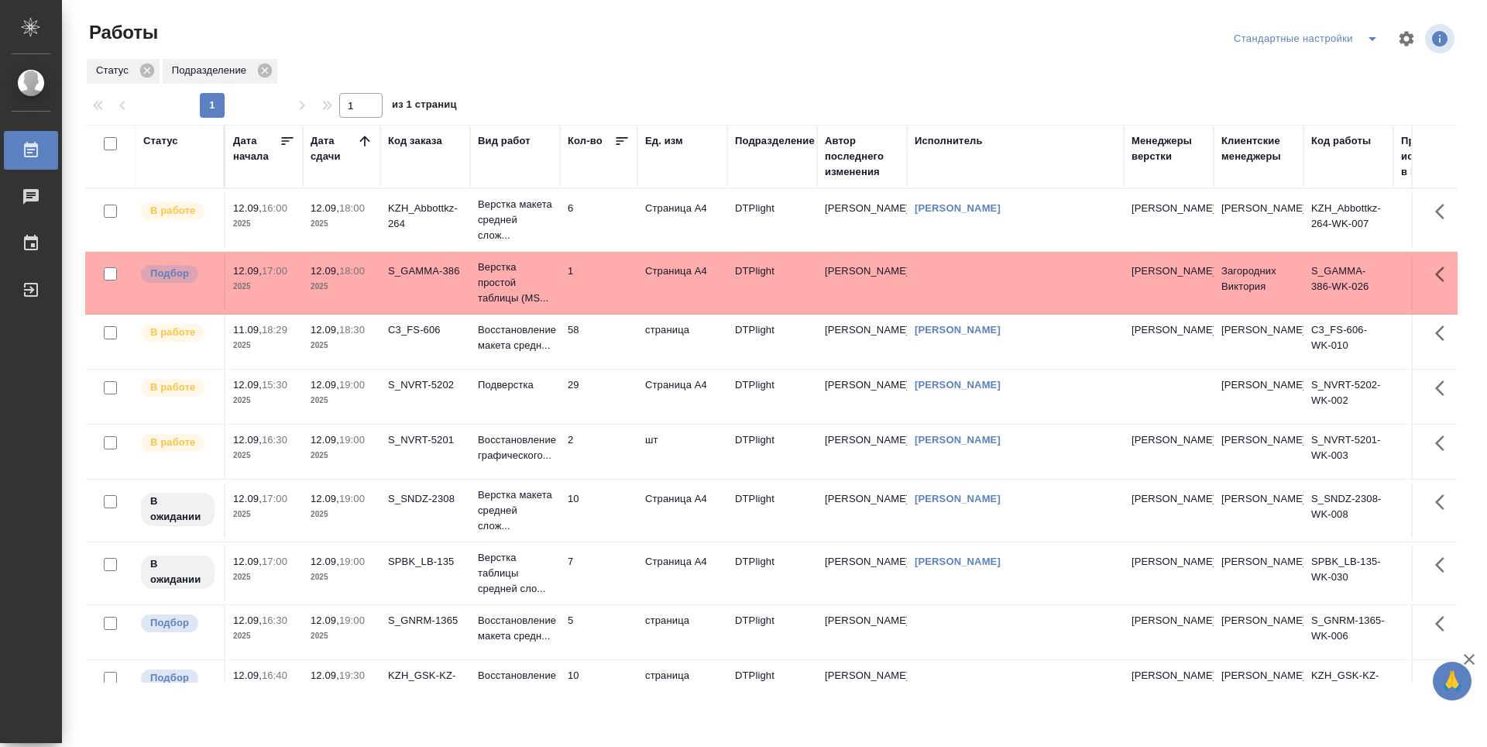
click at [623, 212] on td "6" at bounding box center [598, 220] width 77 height 54
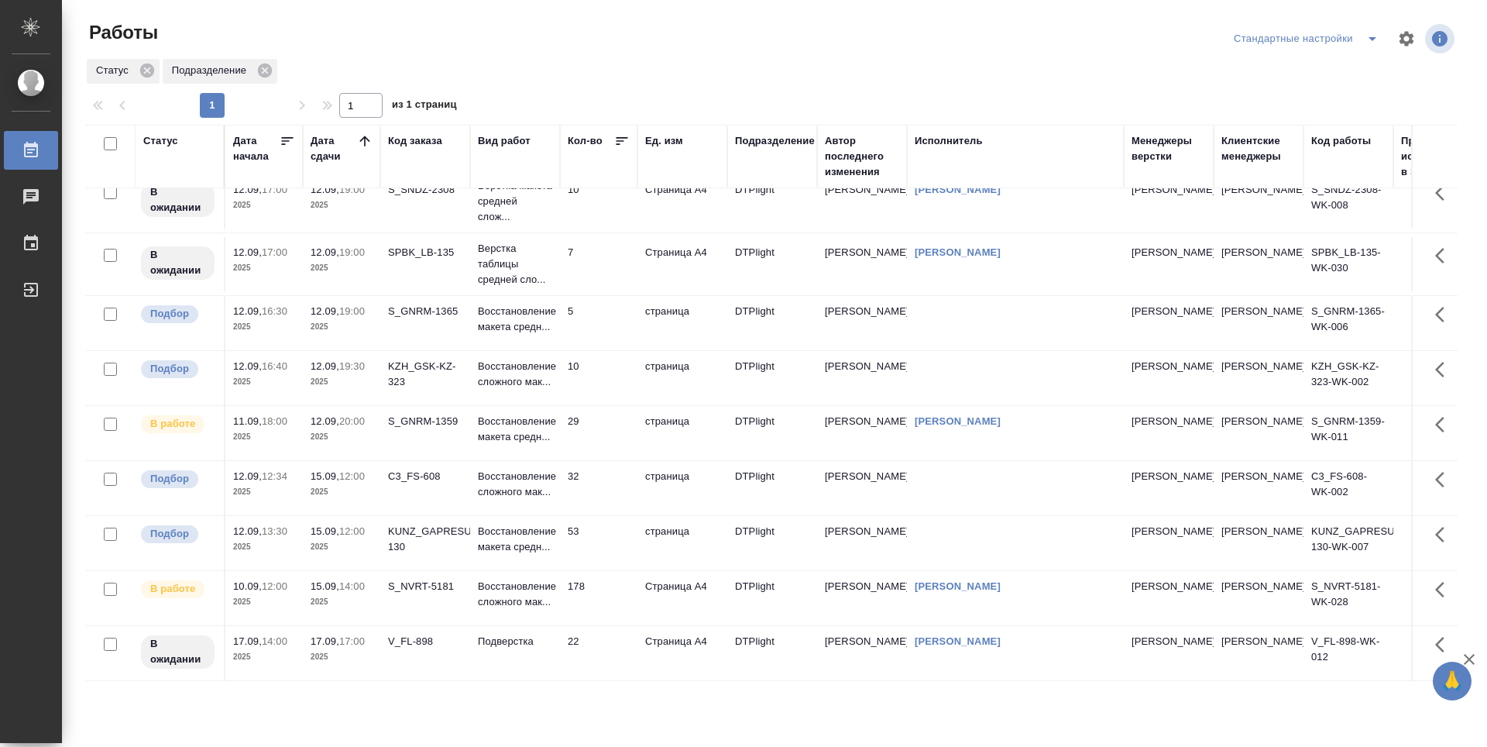
scroll to position [310, 0]
click at [617, 441] on td "29" at bounding box center [598, 432] width 77 height 54
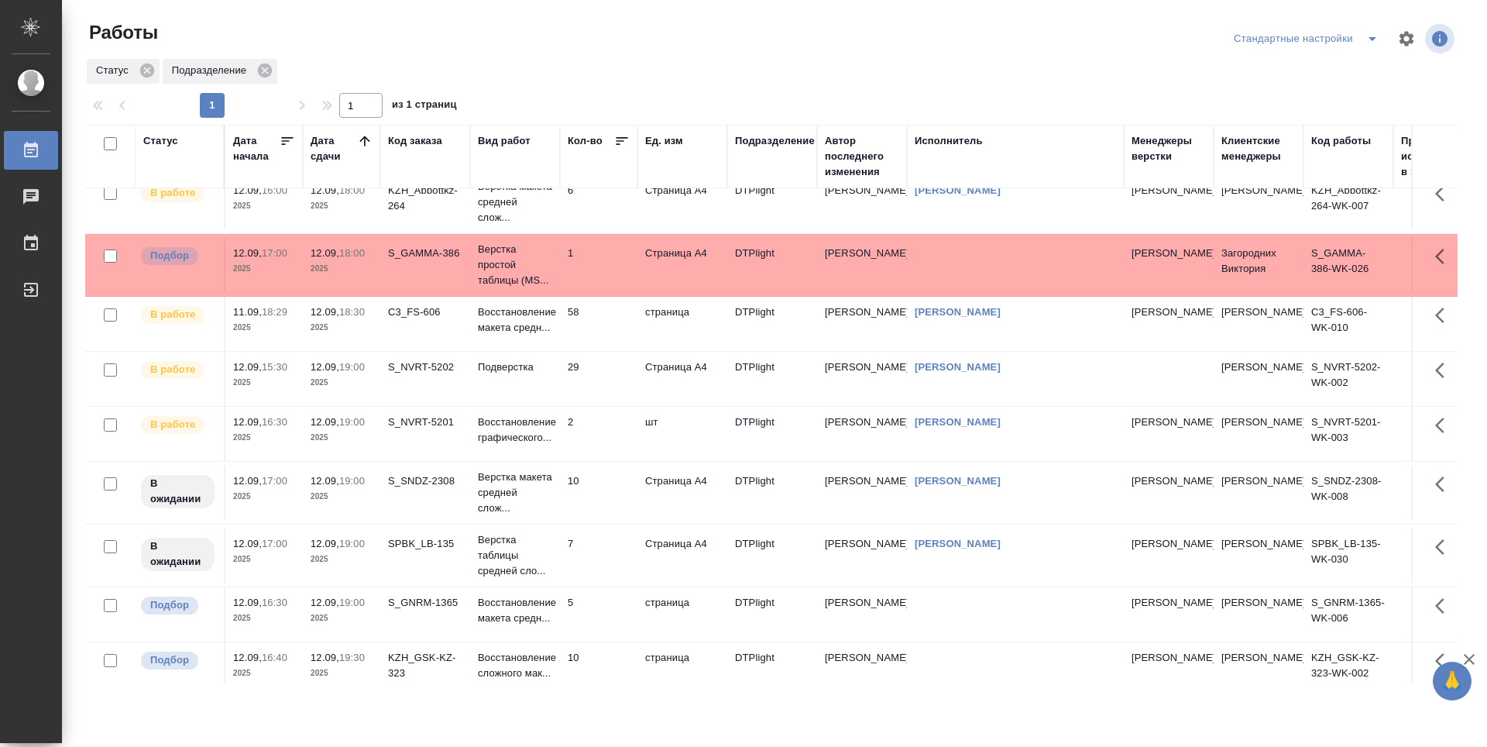
scroll to position [0, 0]
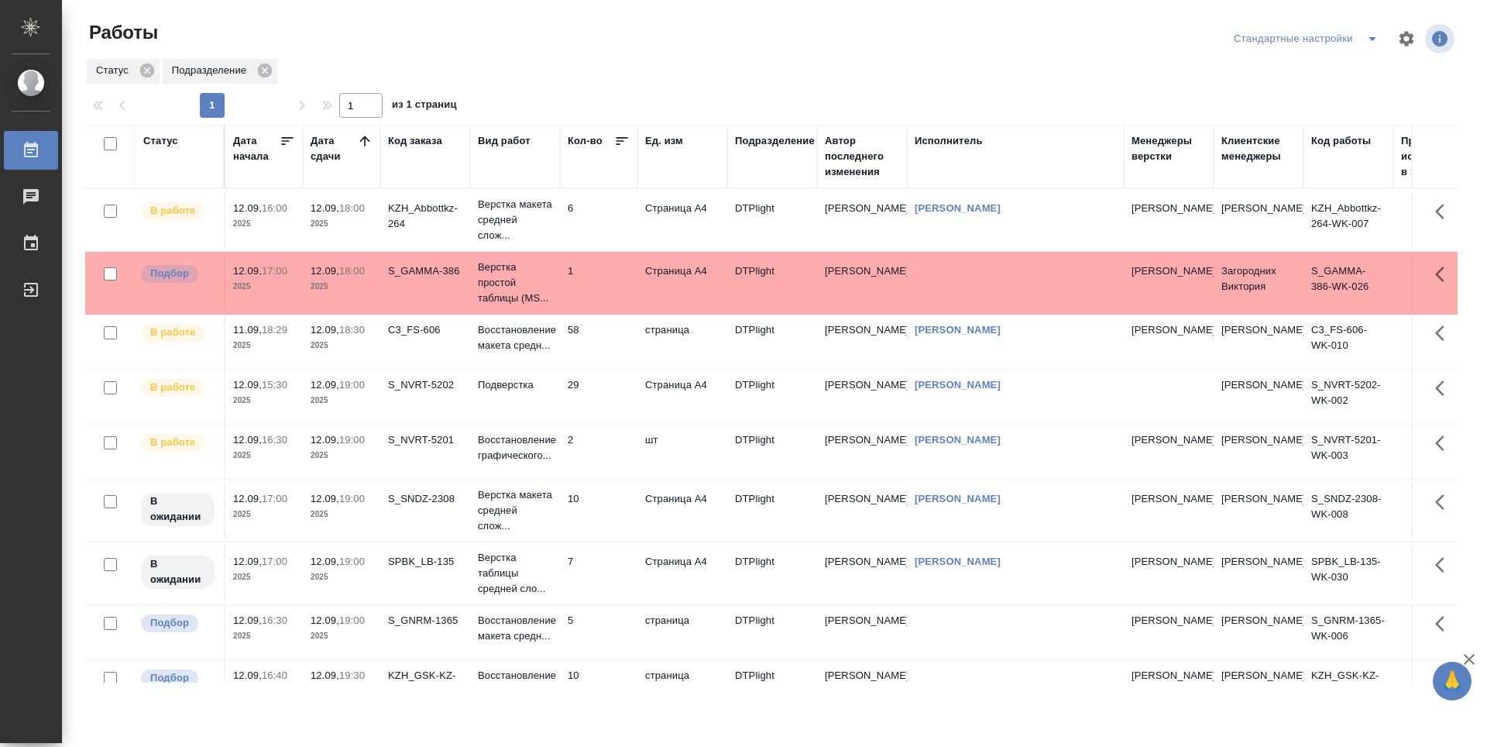
click at [589, 347] on td "58" at bounding box center [598, 341] width 77 height 54
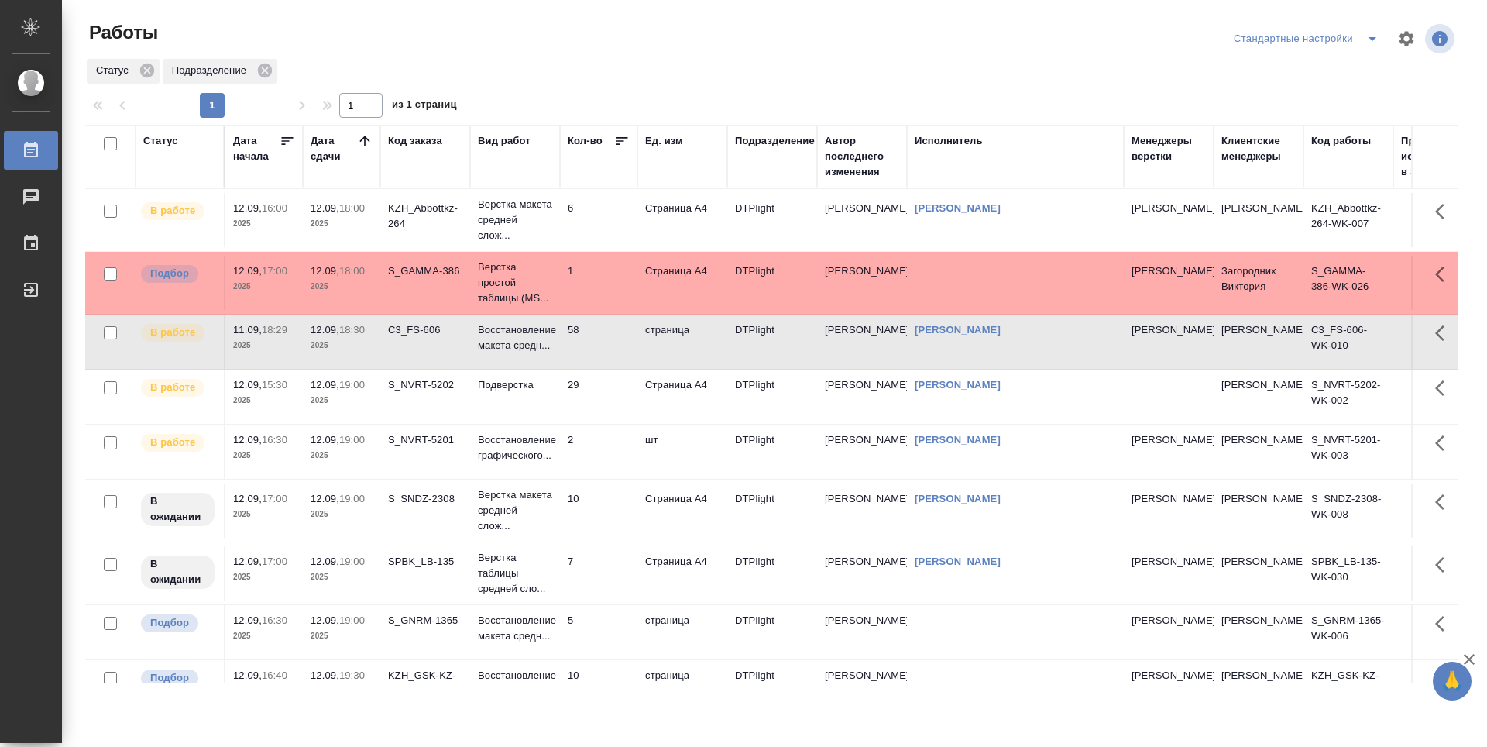
click at [602, 395] on td "29" at bounding box center [598, 396] width 77 height 54
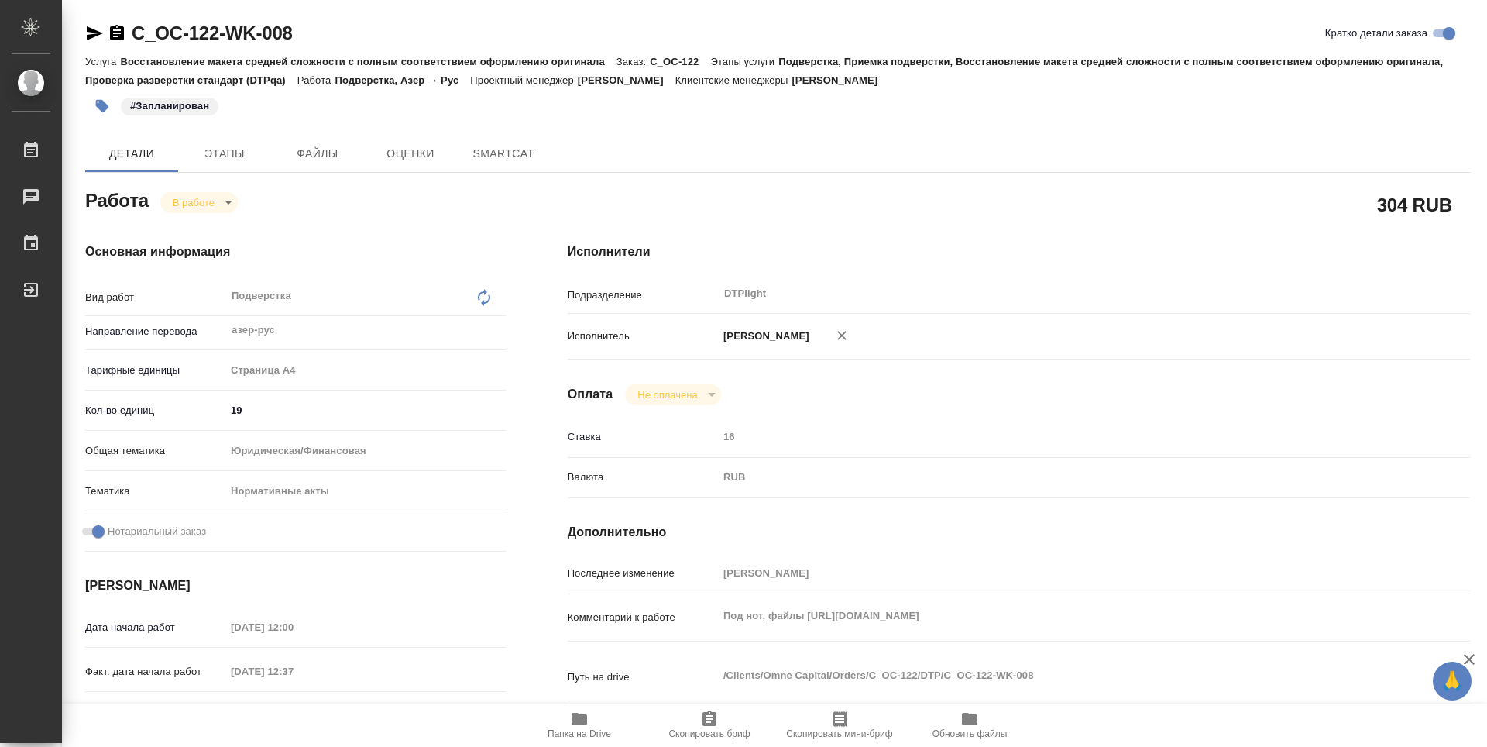
type textarea "x"
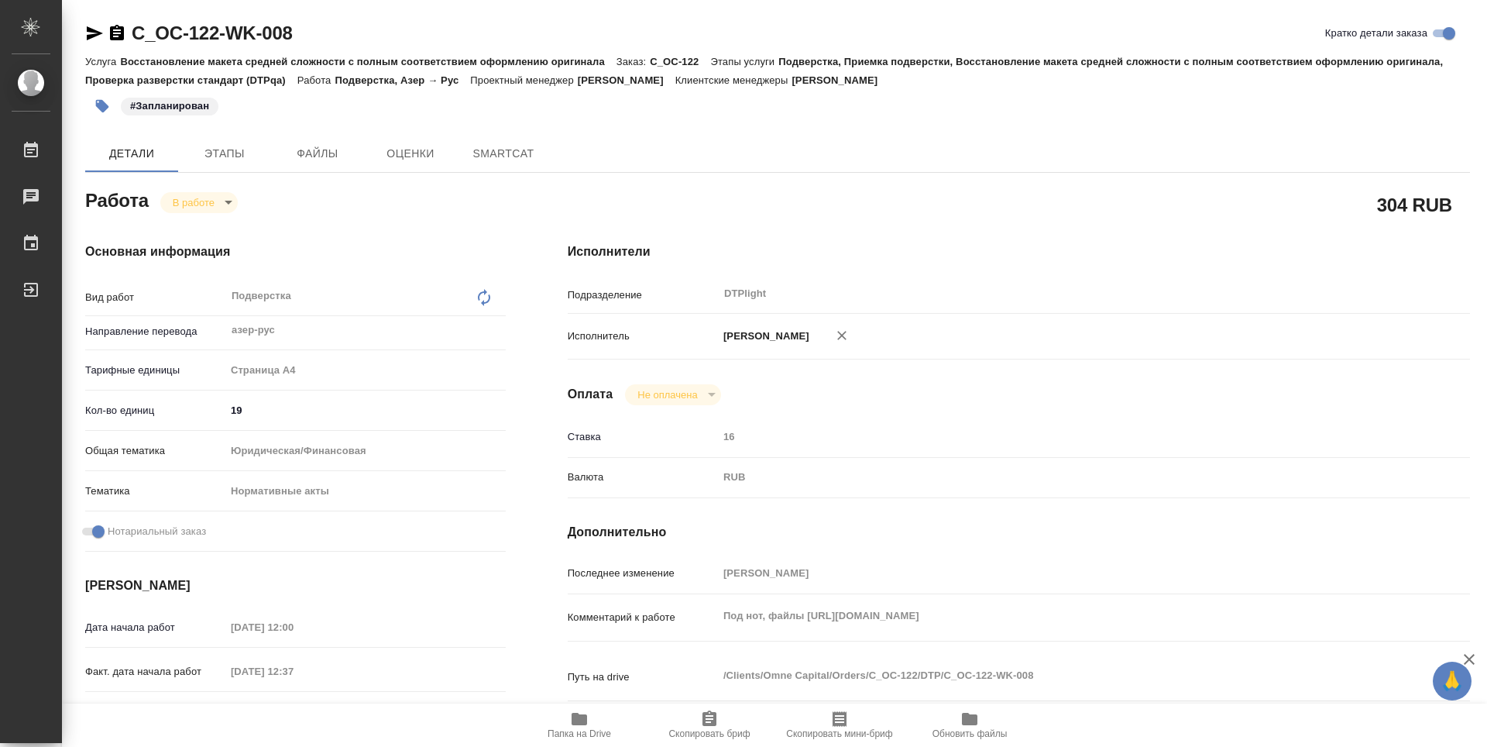
type textarea "x"
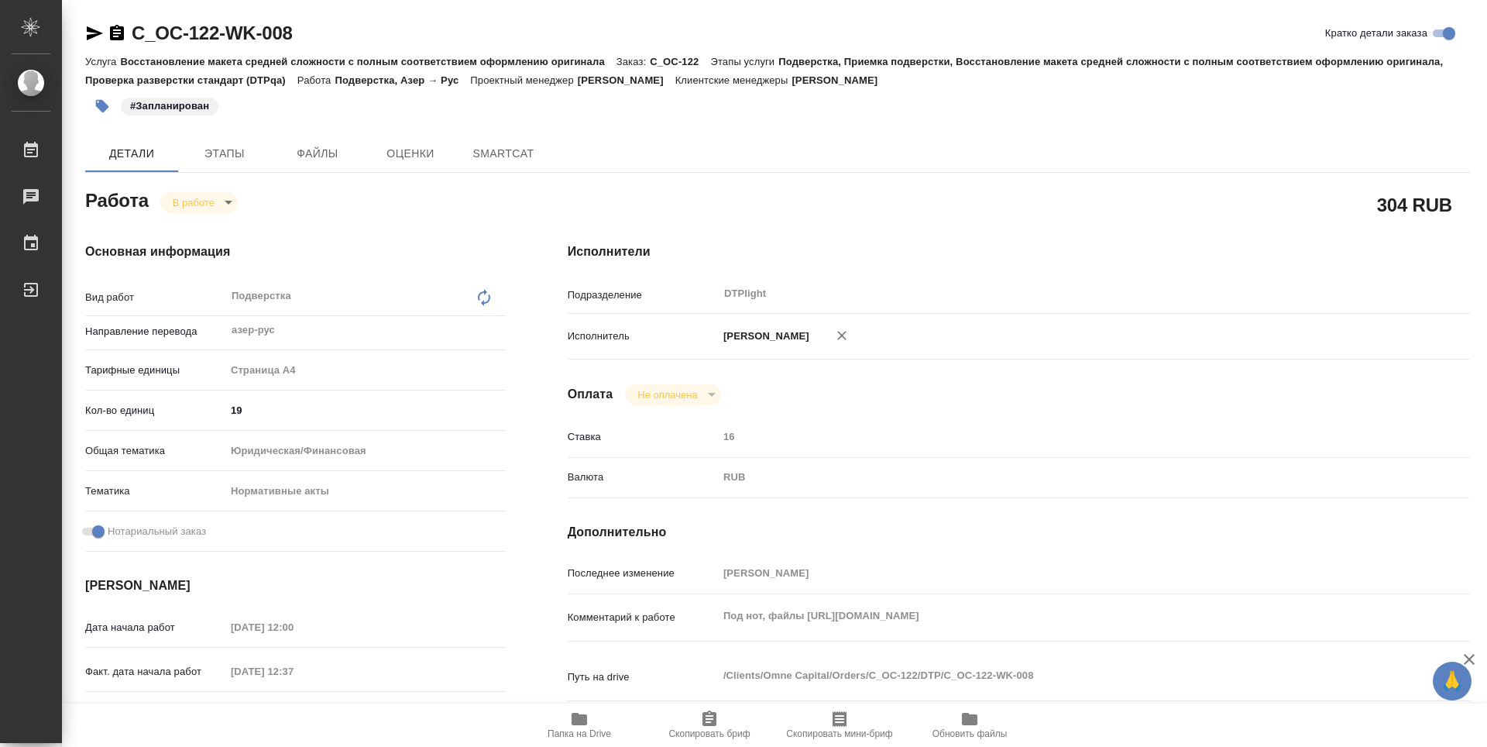
type textarea "x"
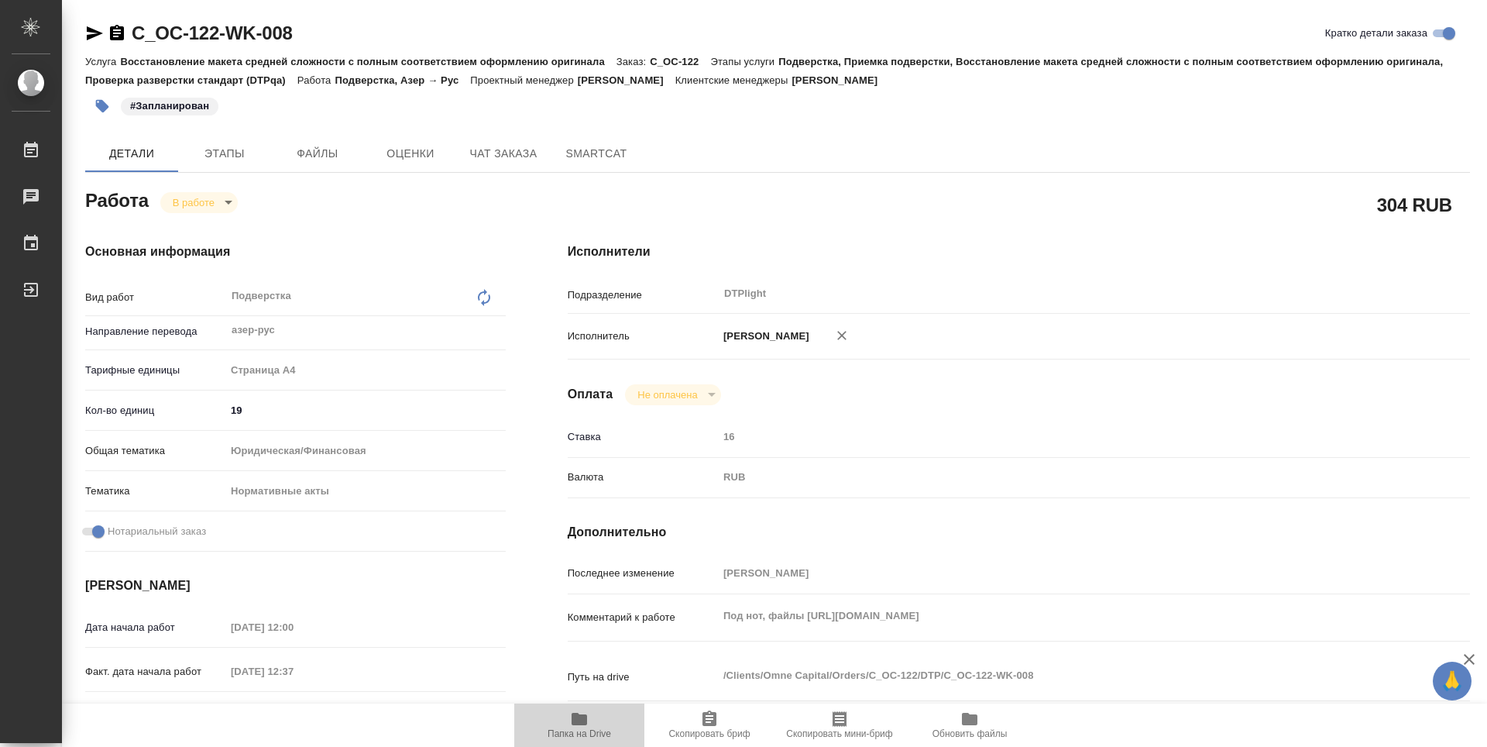
click at [569, 717] on span "Папка на Drive" at bounding box center [580, 723] width 112 height 29
type textarea "x"
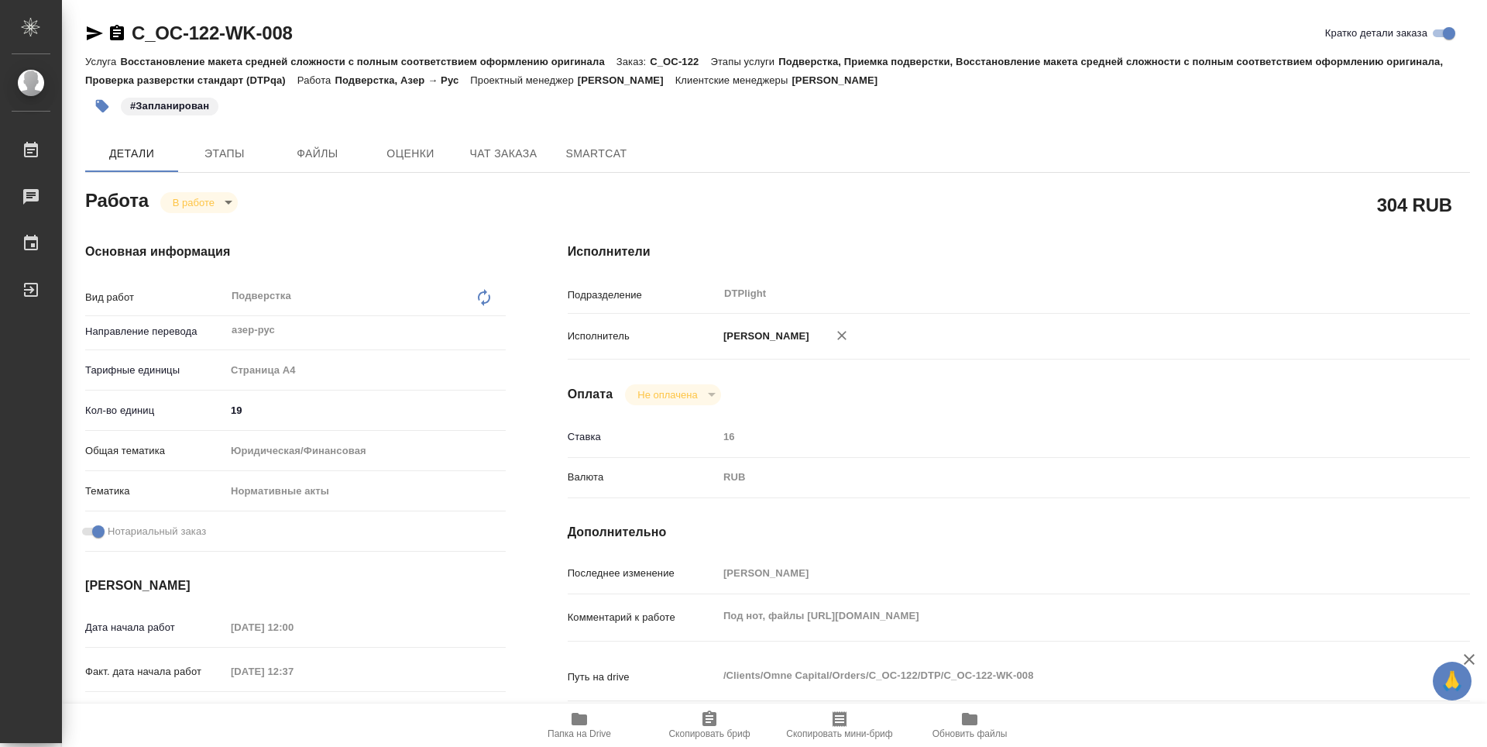
type textarea "x"
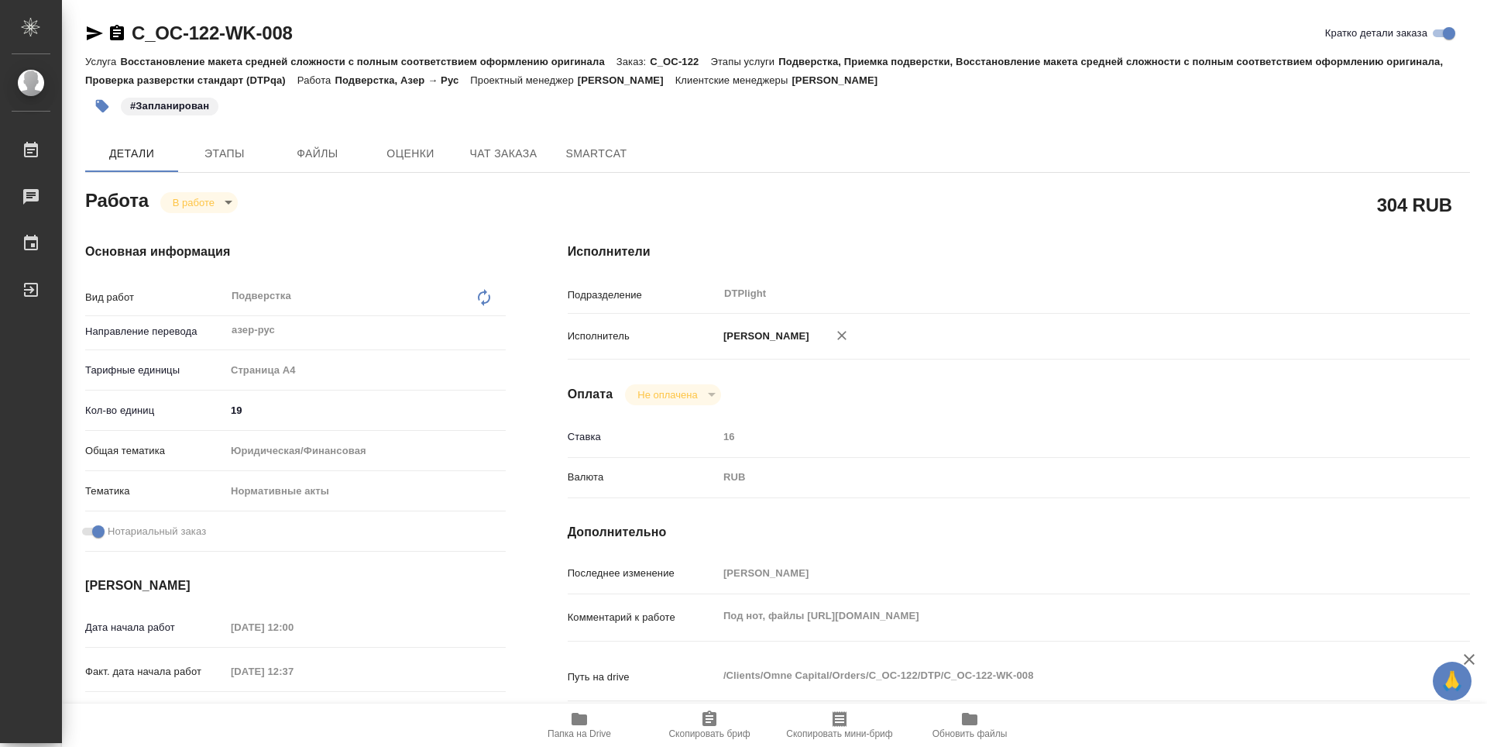
type textarea "x"
click at [224, 208] on body "🙏 .cls-1 fill:#fff; AWATERA Guselnikov Roman Работы 0 Чаты График Выйти C_OC-12…" at bounding box center [743, 373] width 1487 height 747
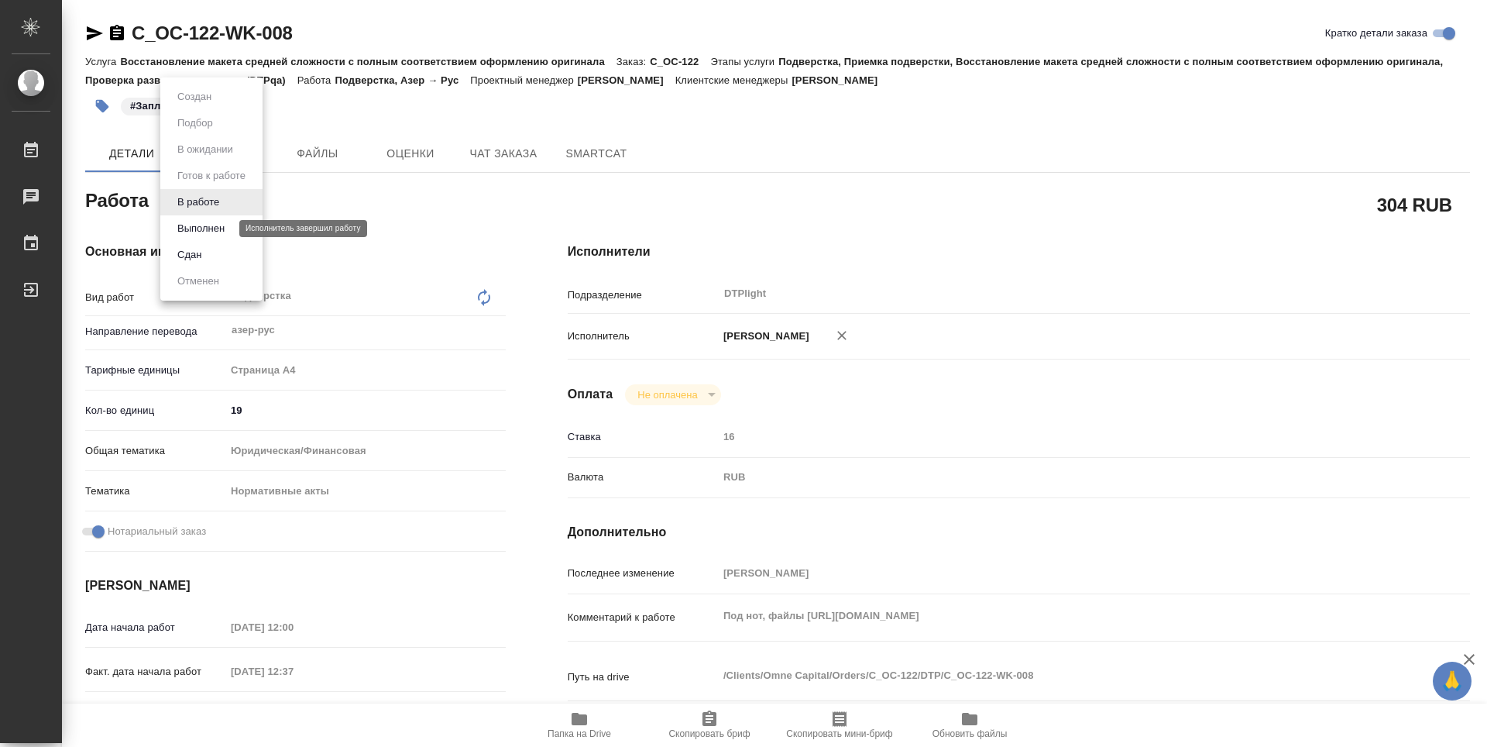
click at [214, 234] on button "Выполнен" at bounding box center [201, 228] width 57 height 17
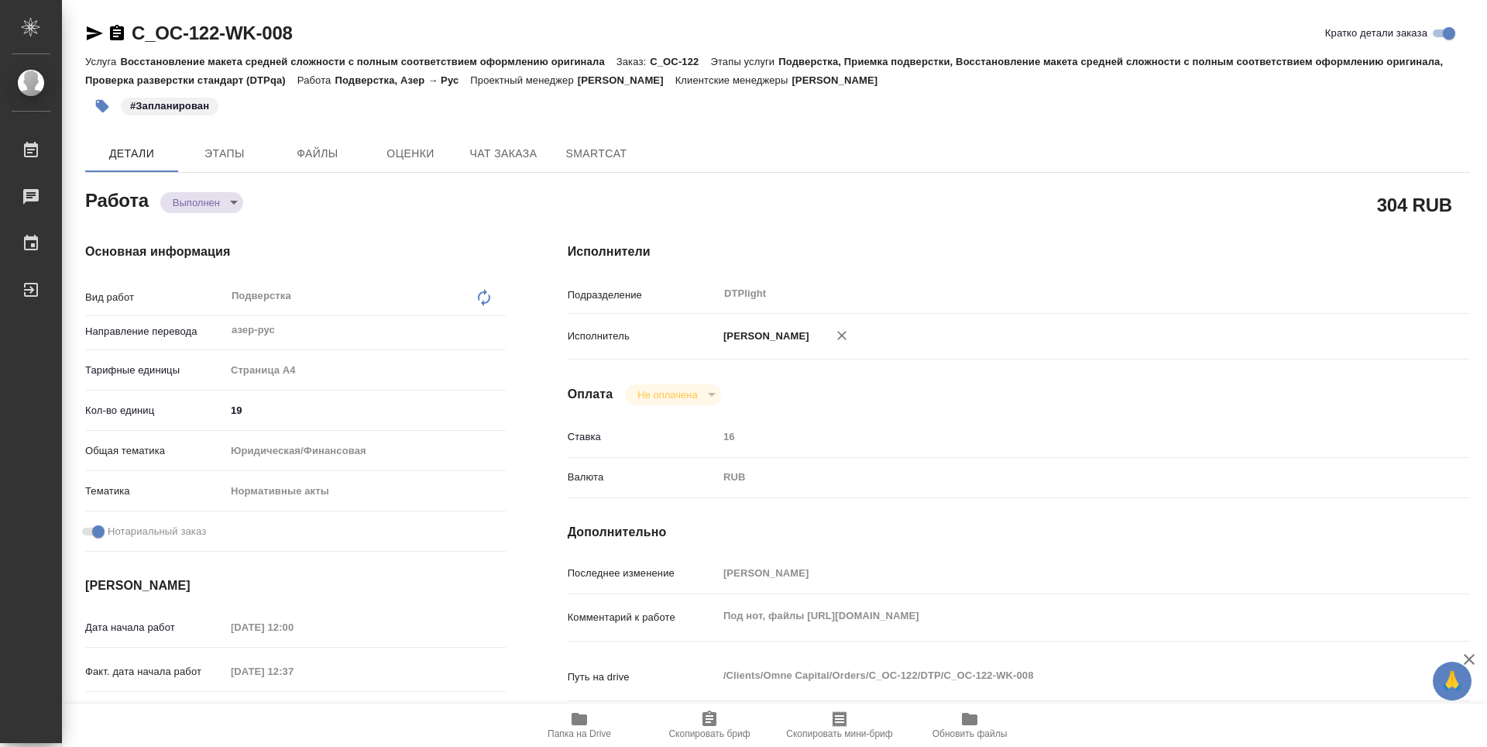
type textarea "x"
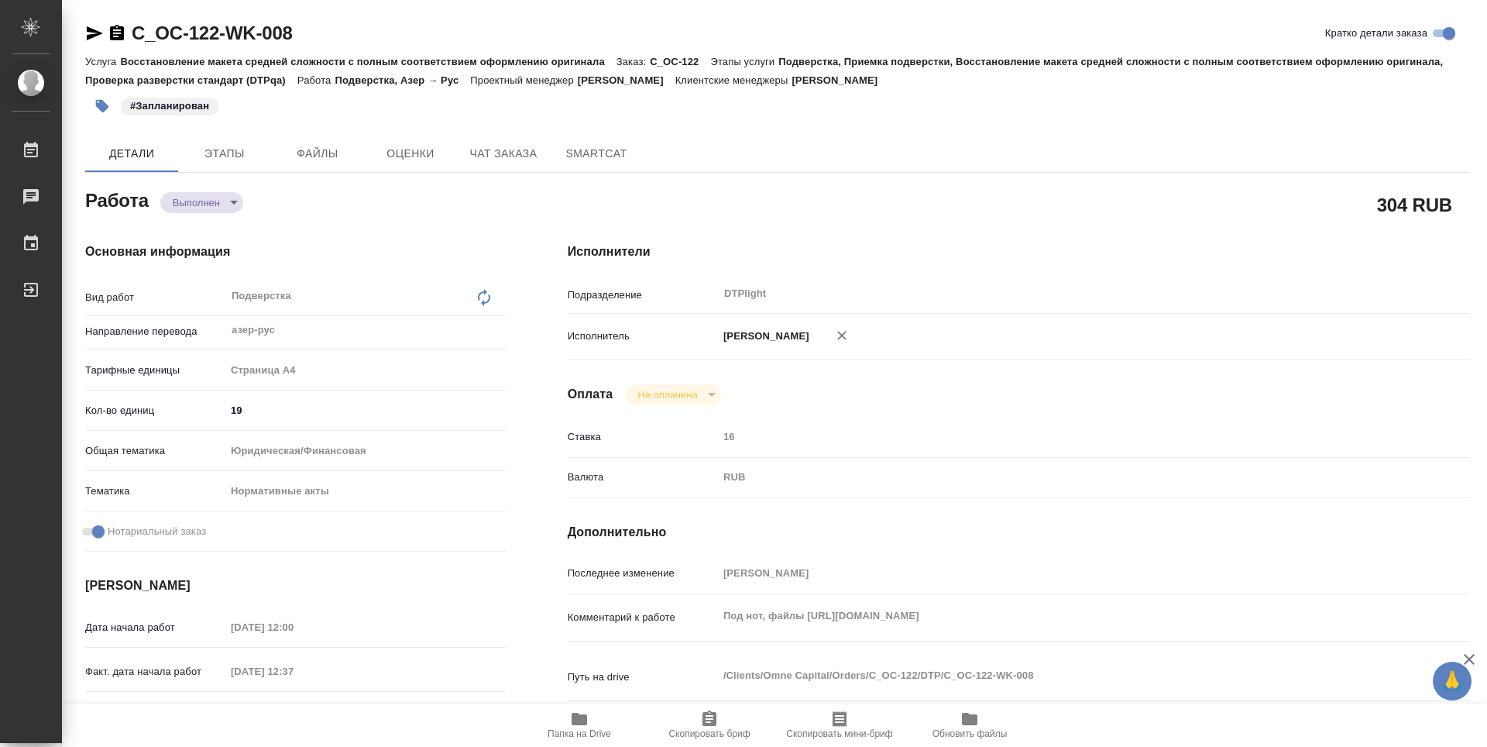
type textarea "x"
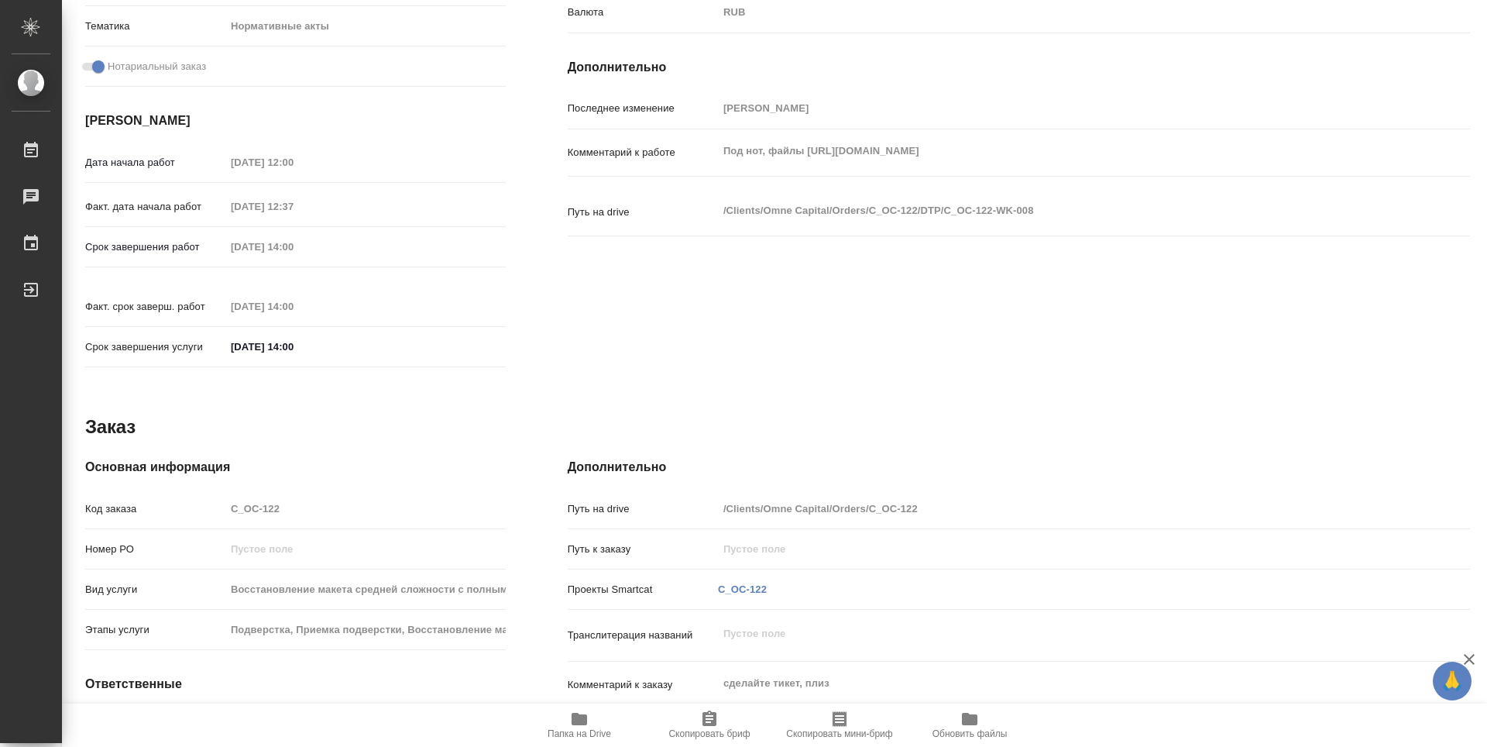
type textarea "x"
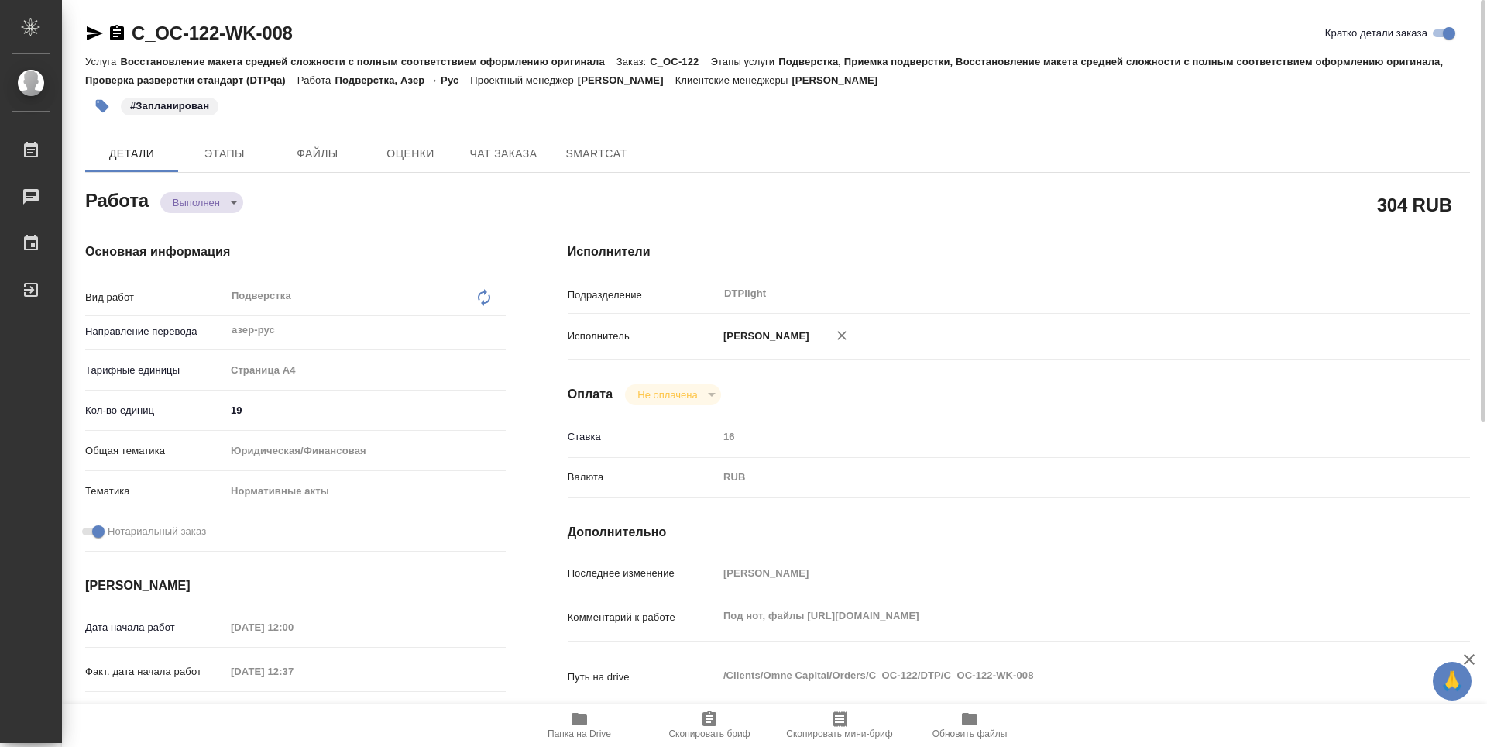
click at [118, 35] on icon "button" at bounding box center [117, 32] width 14 height 15
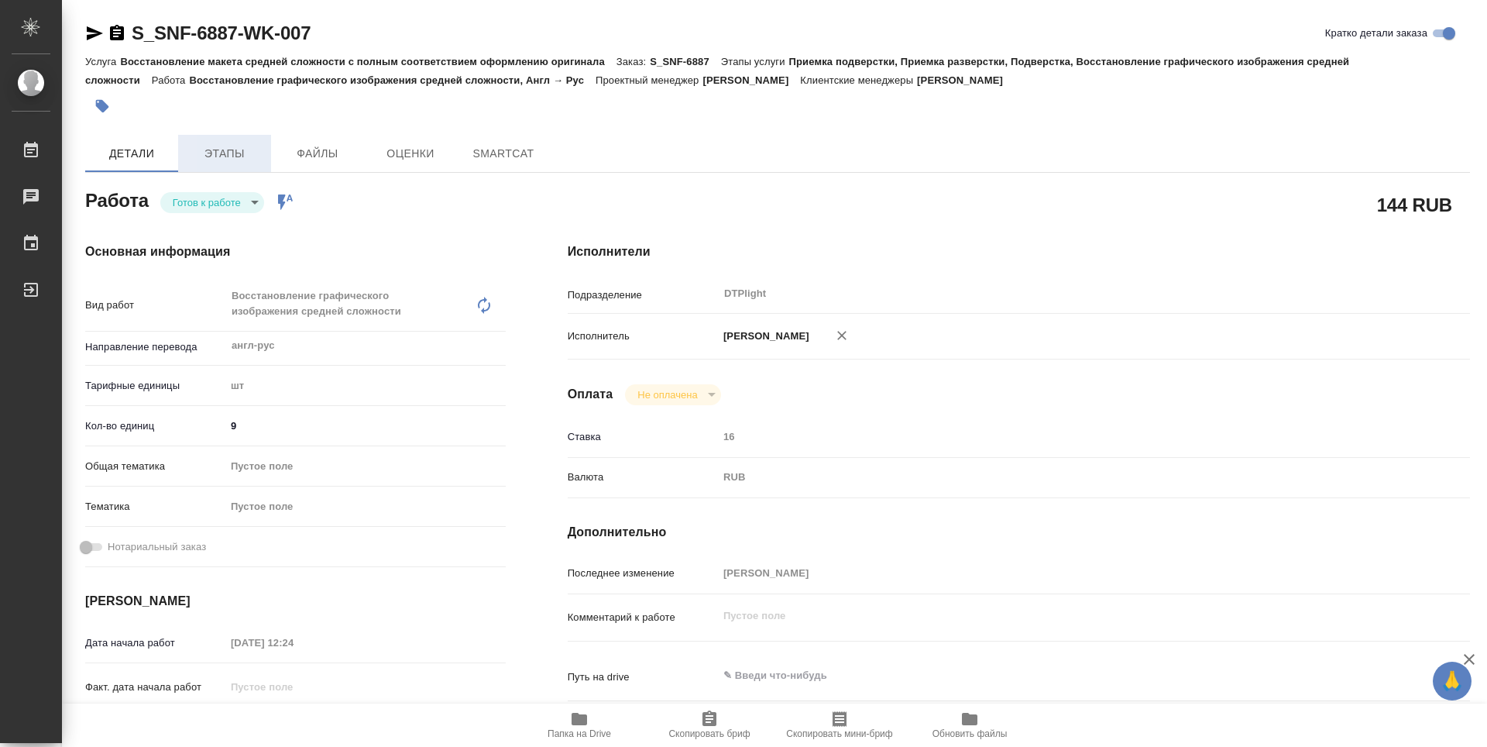
type textarea "x"
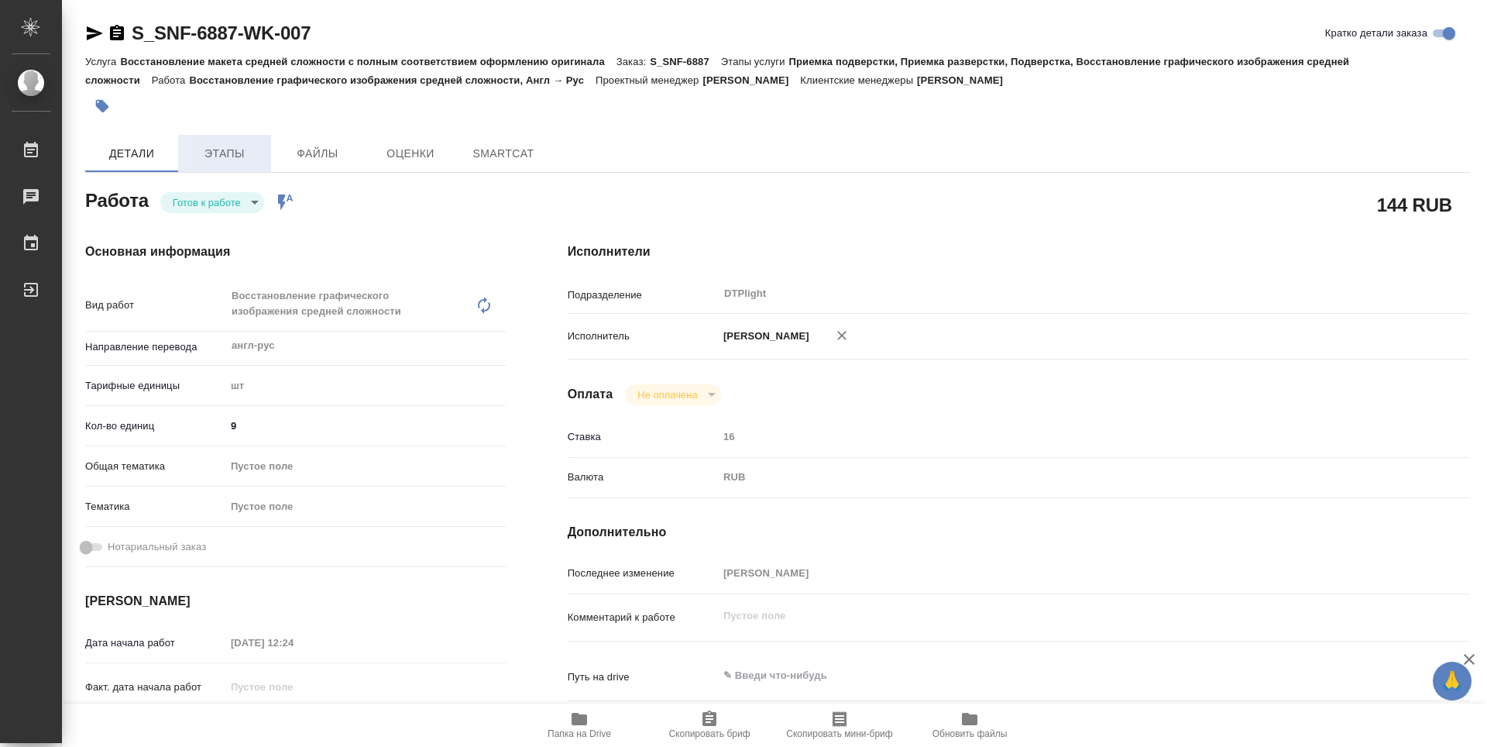
type textarea "x"
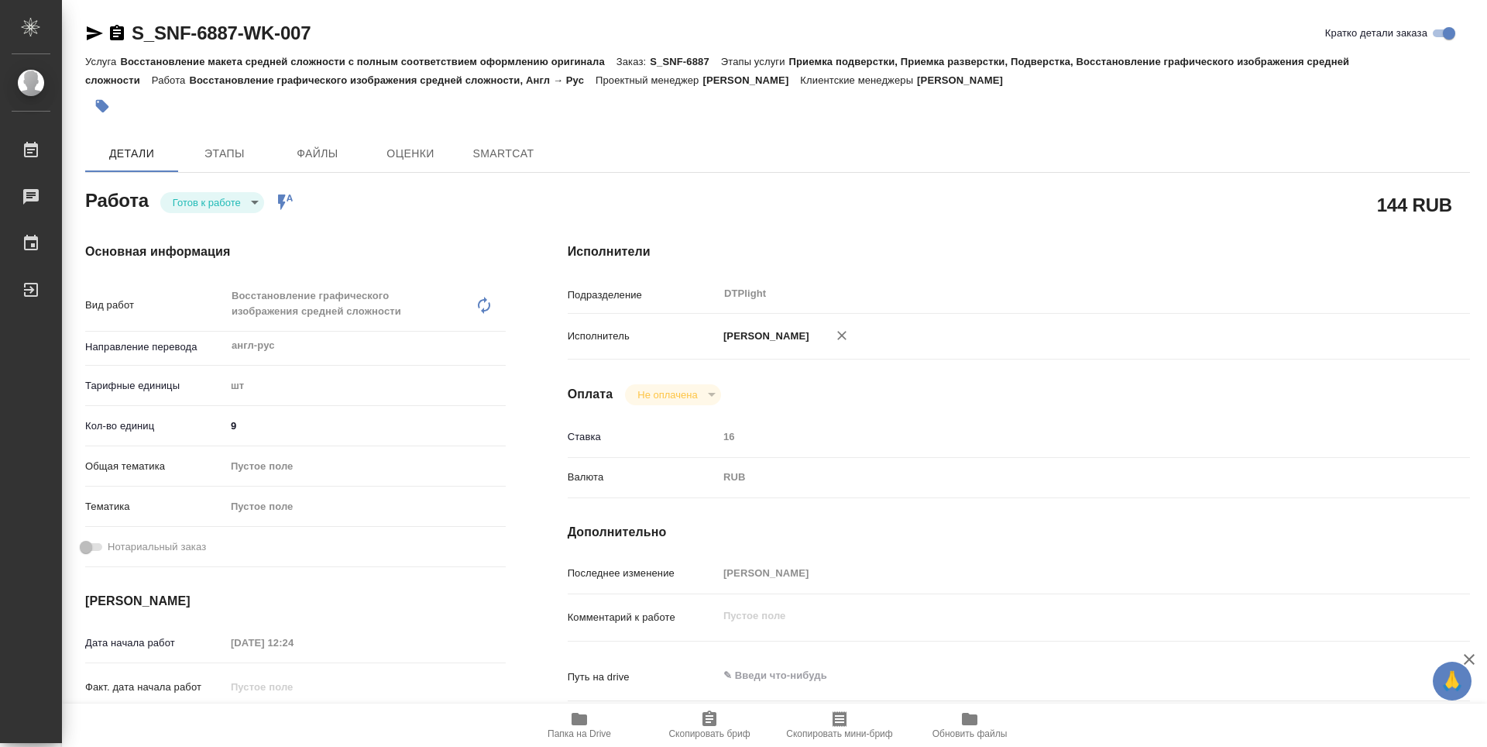
type textarea "x"
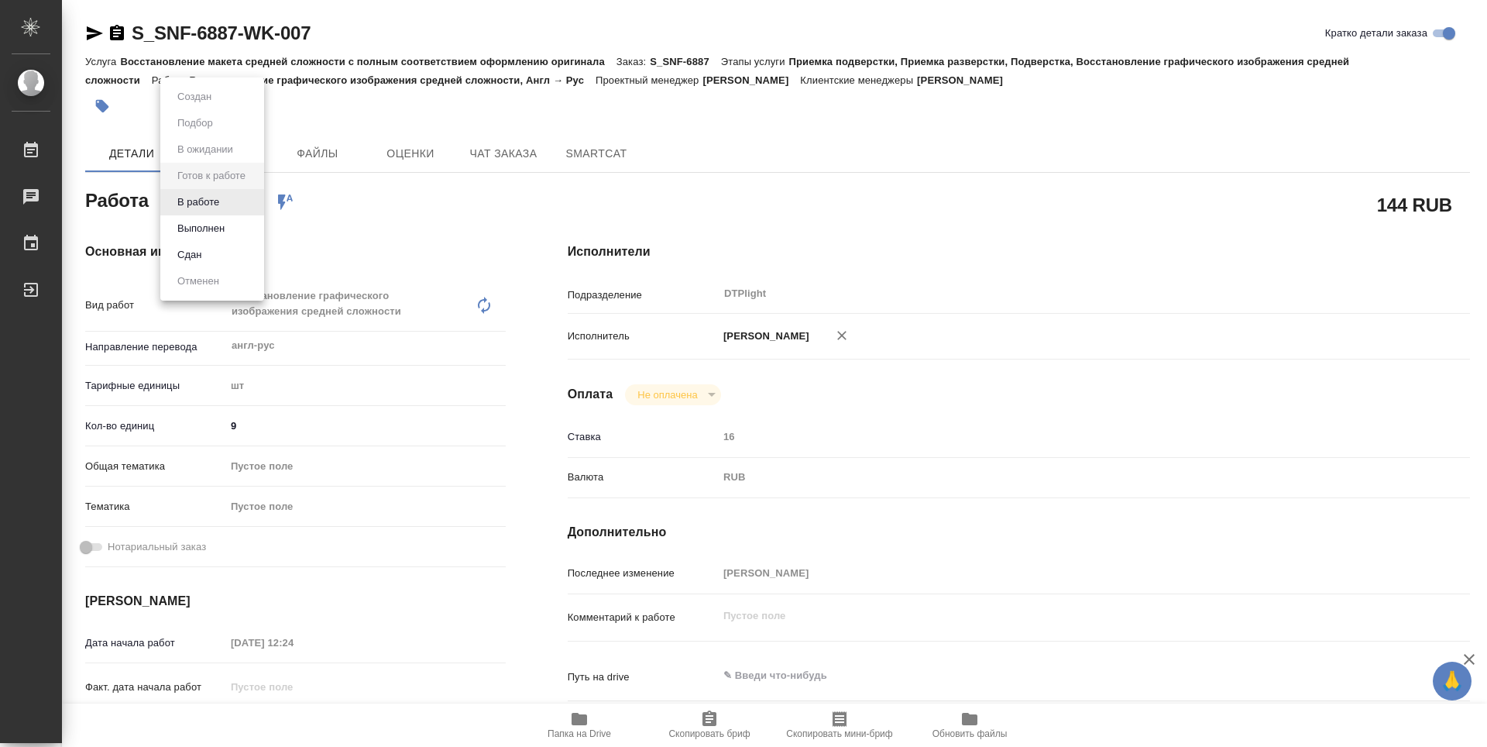
click at [258, 198] on body "🙏 .cls-1 fill:#fff; AWATERA Guselnikov Roman Работы Чаты График Выйти S_SNF-688…" at bounding box center [743, 373] width 1487 height 747
click at [207, 203] on button "В работе" at bounding box center [198, 202] width 51 height 17
type textarea "x"
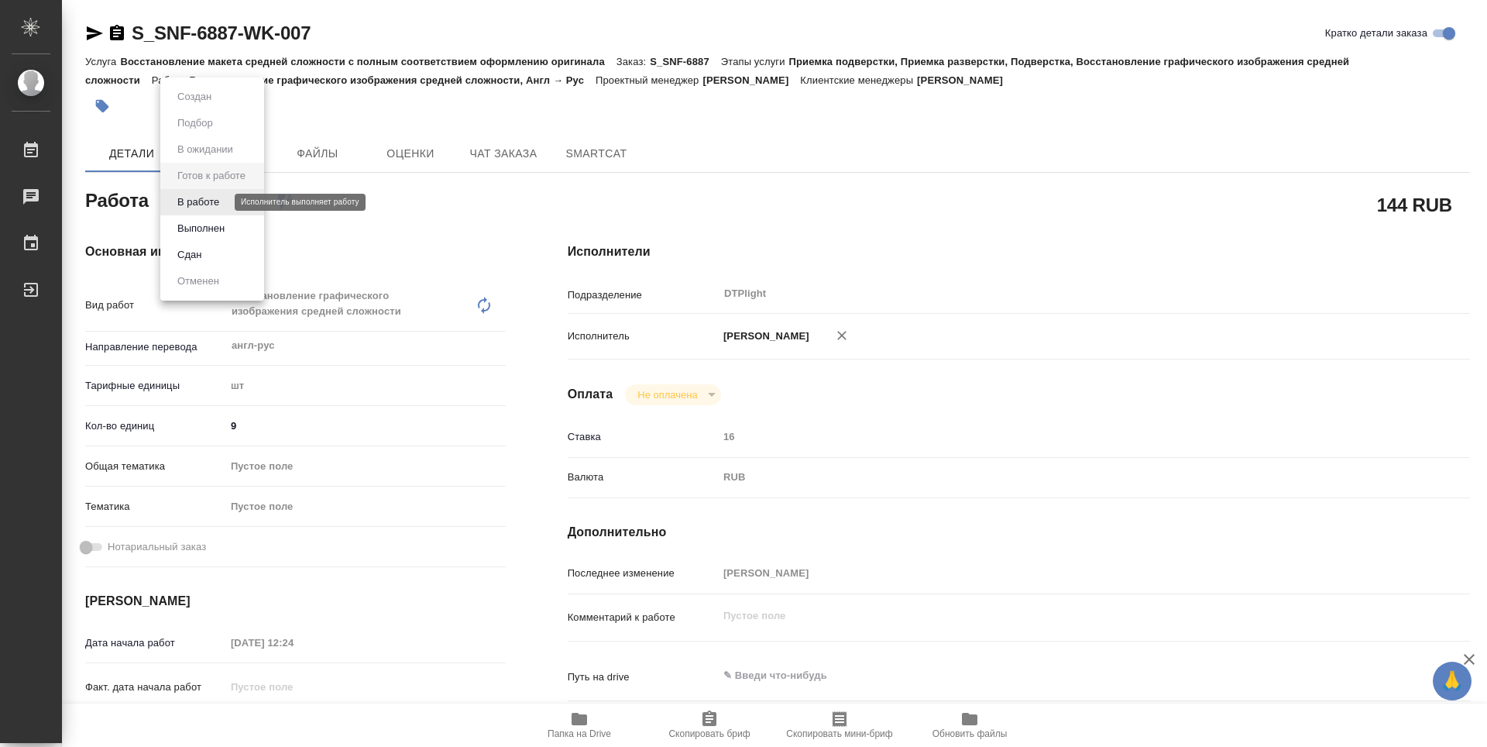
type textarea "x"
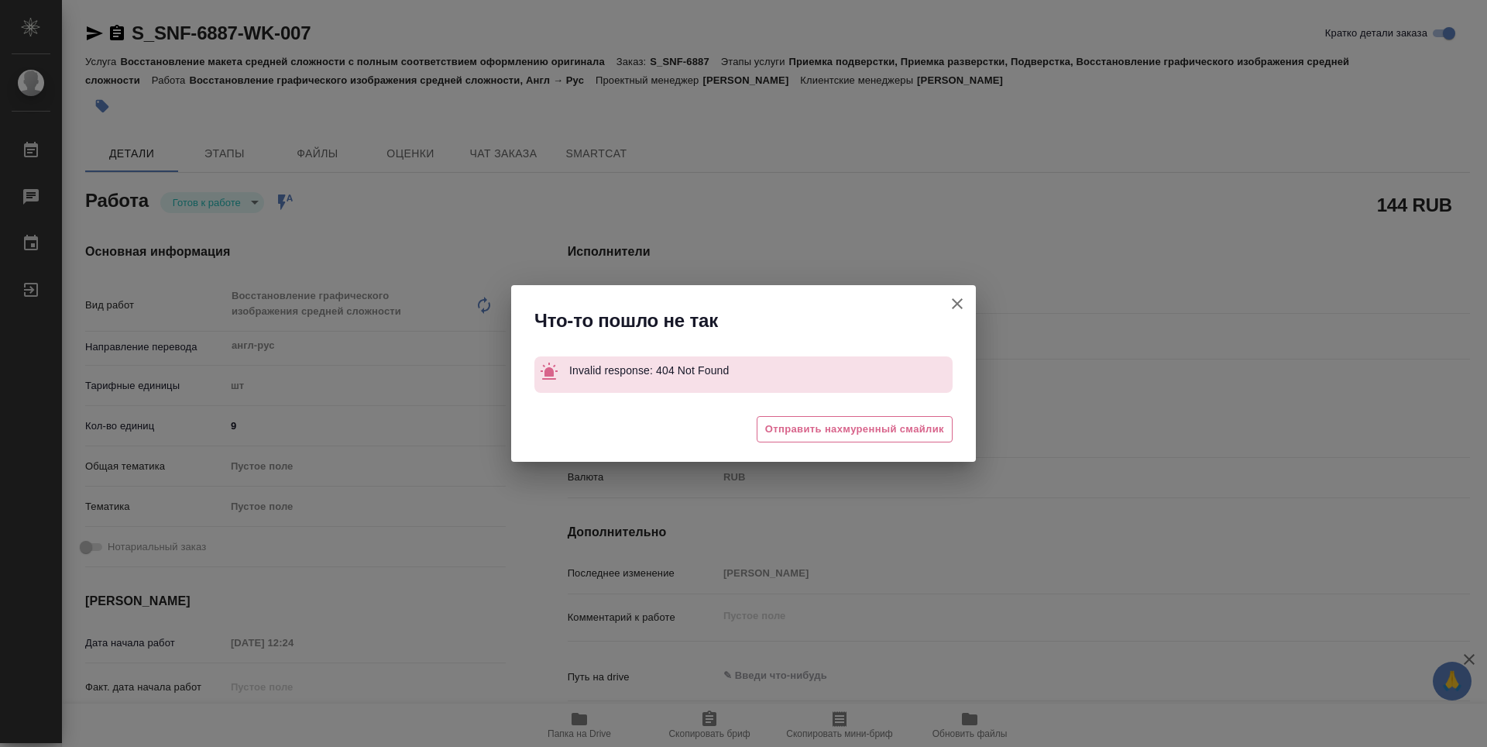
type textarea "x"
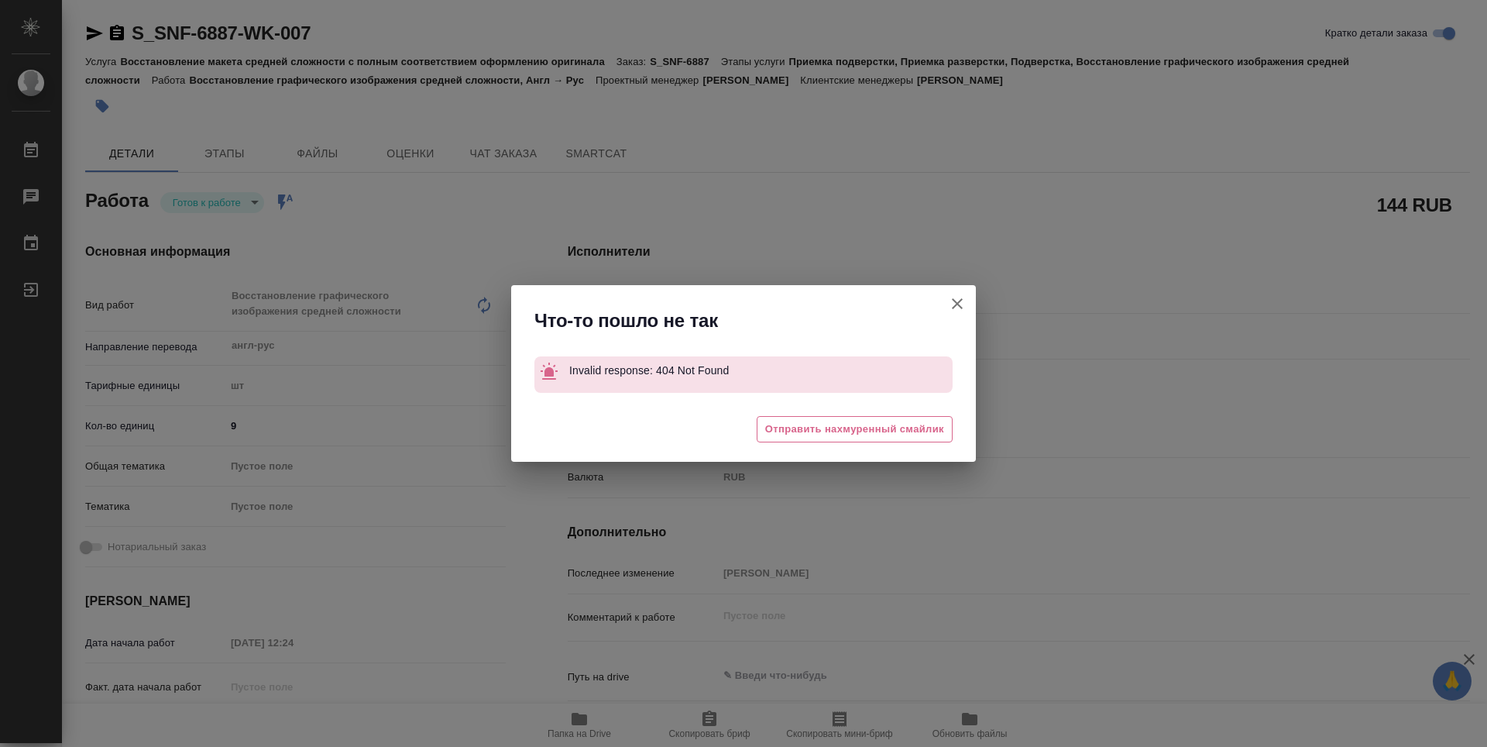
type textarea "x"
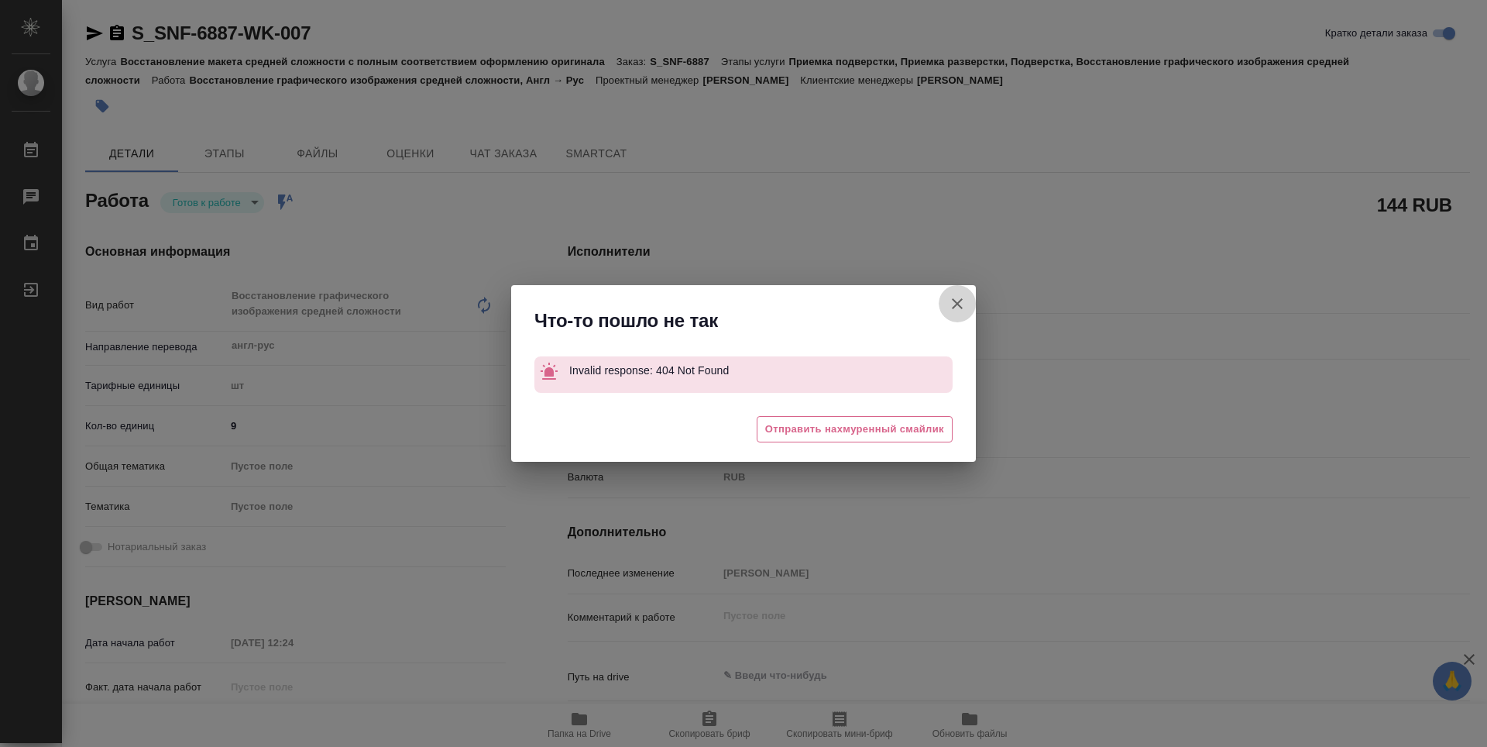
click at [959, 300] on icon "button" at bounding box center [957, 303] width 19 height 19
type textarea "x"
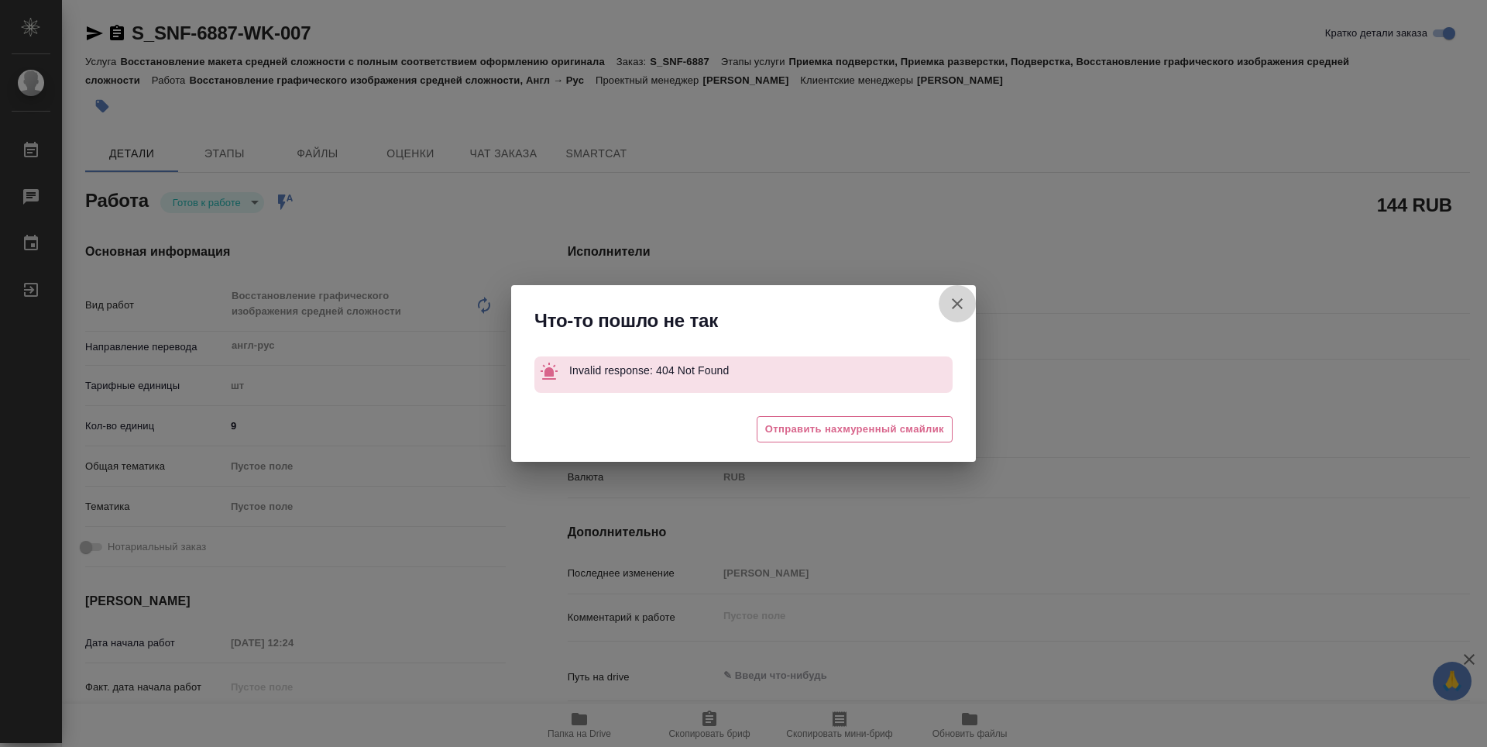
type textarea "x"
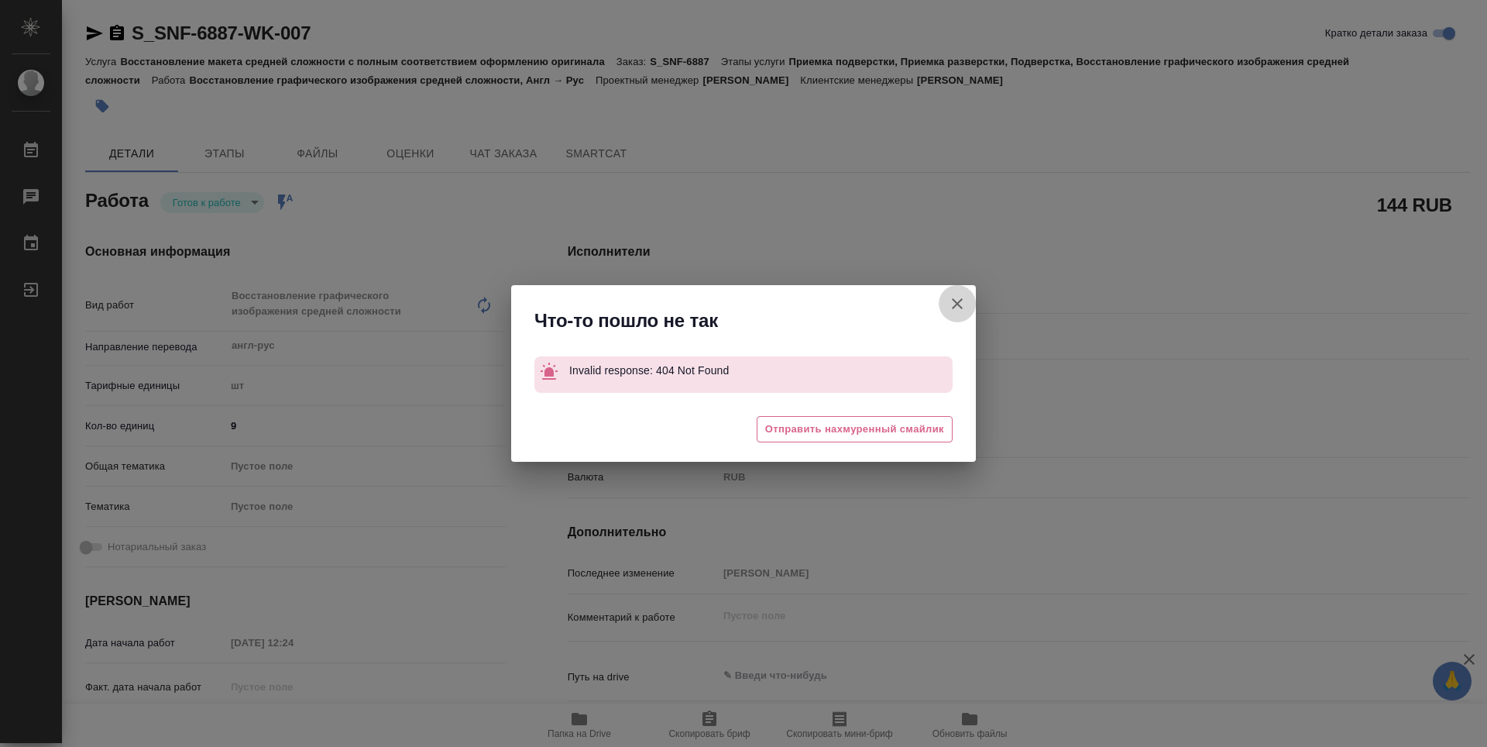
type textarea "x"
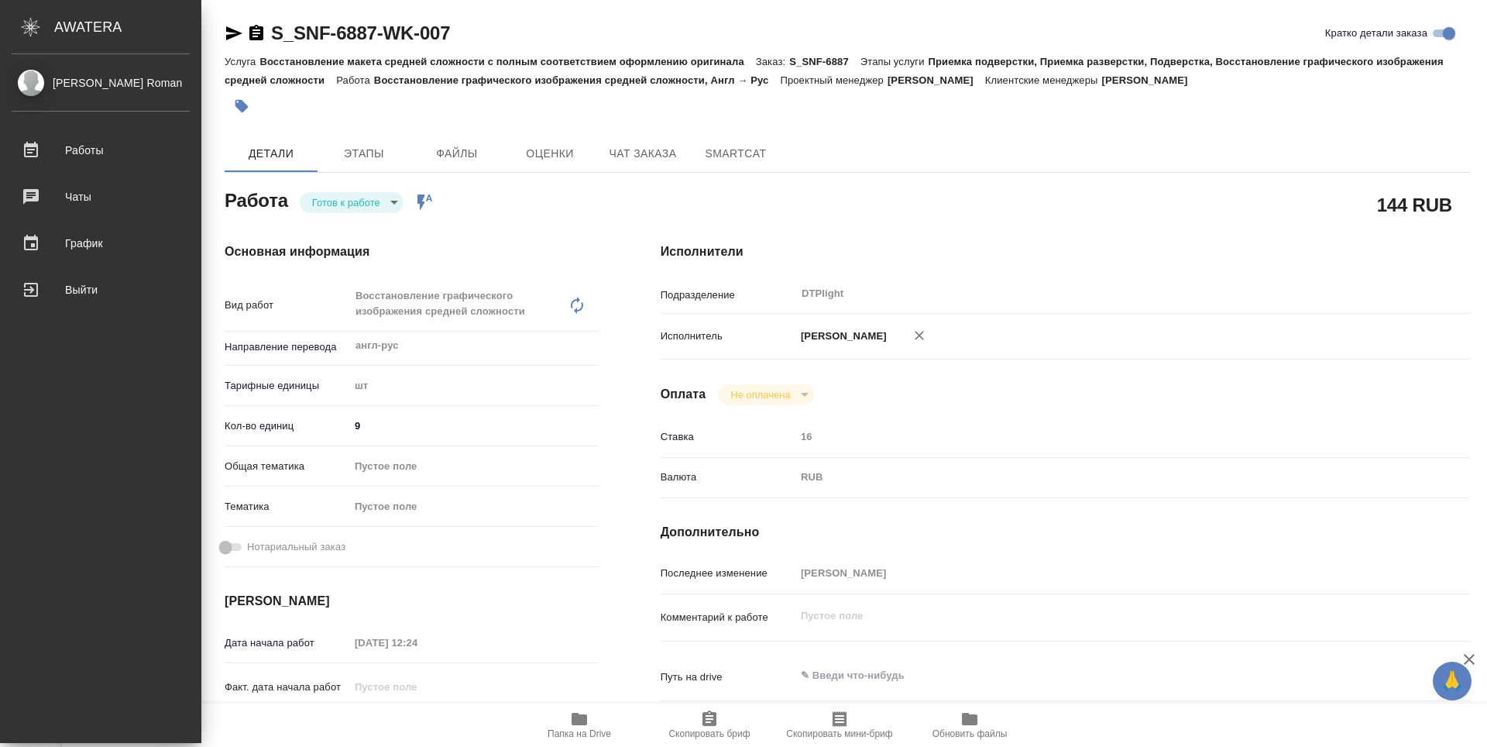
type textarea "x"
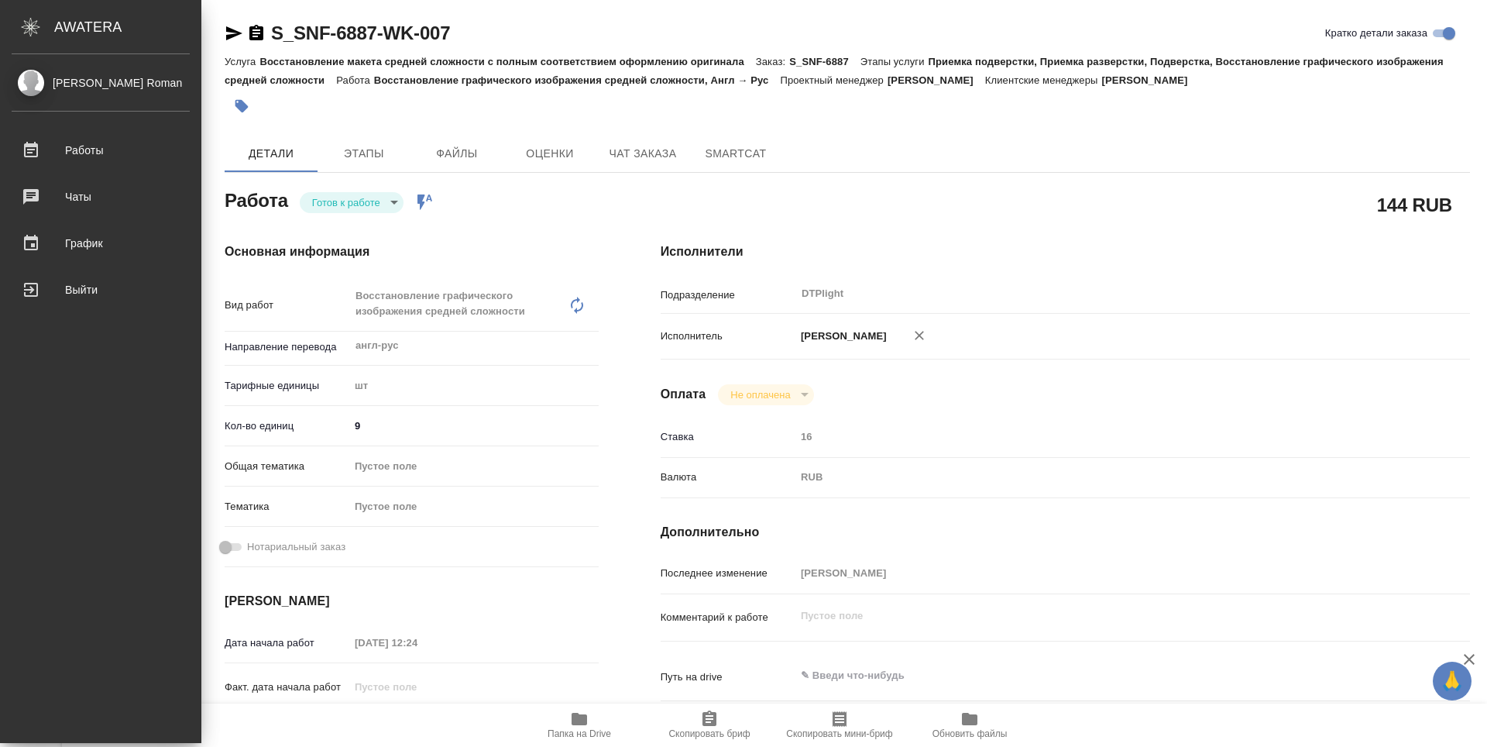
type textarea "x"
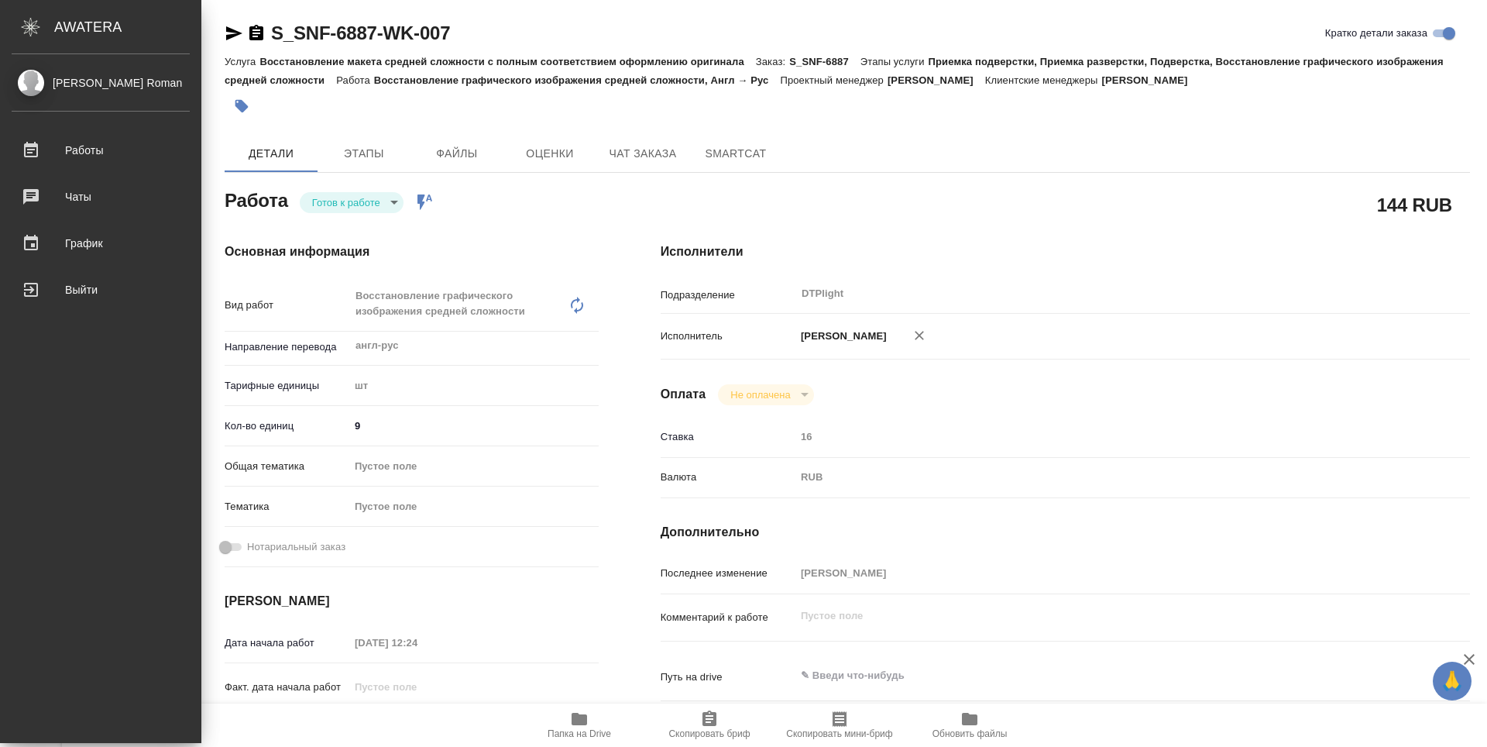
type textarea "x"
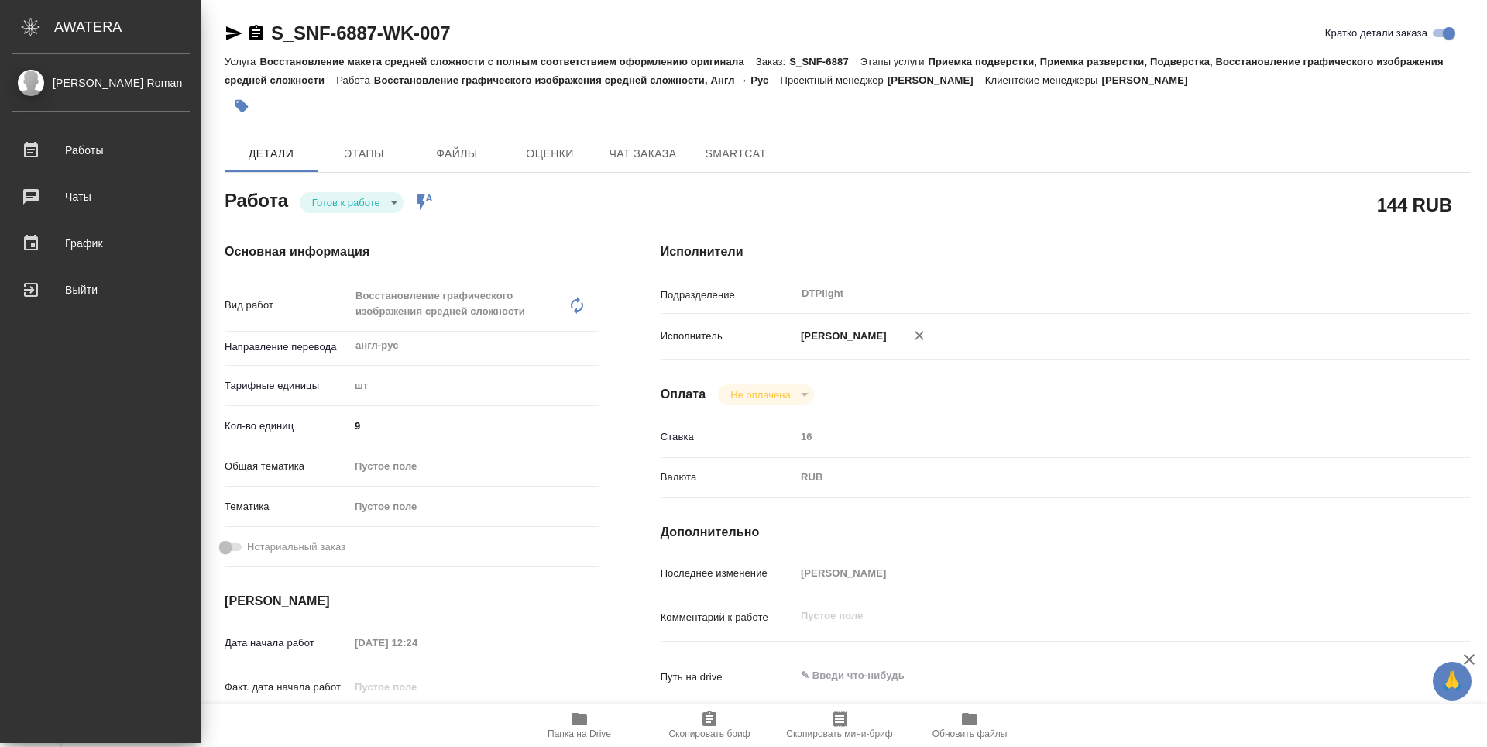
type textarea "x"
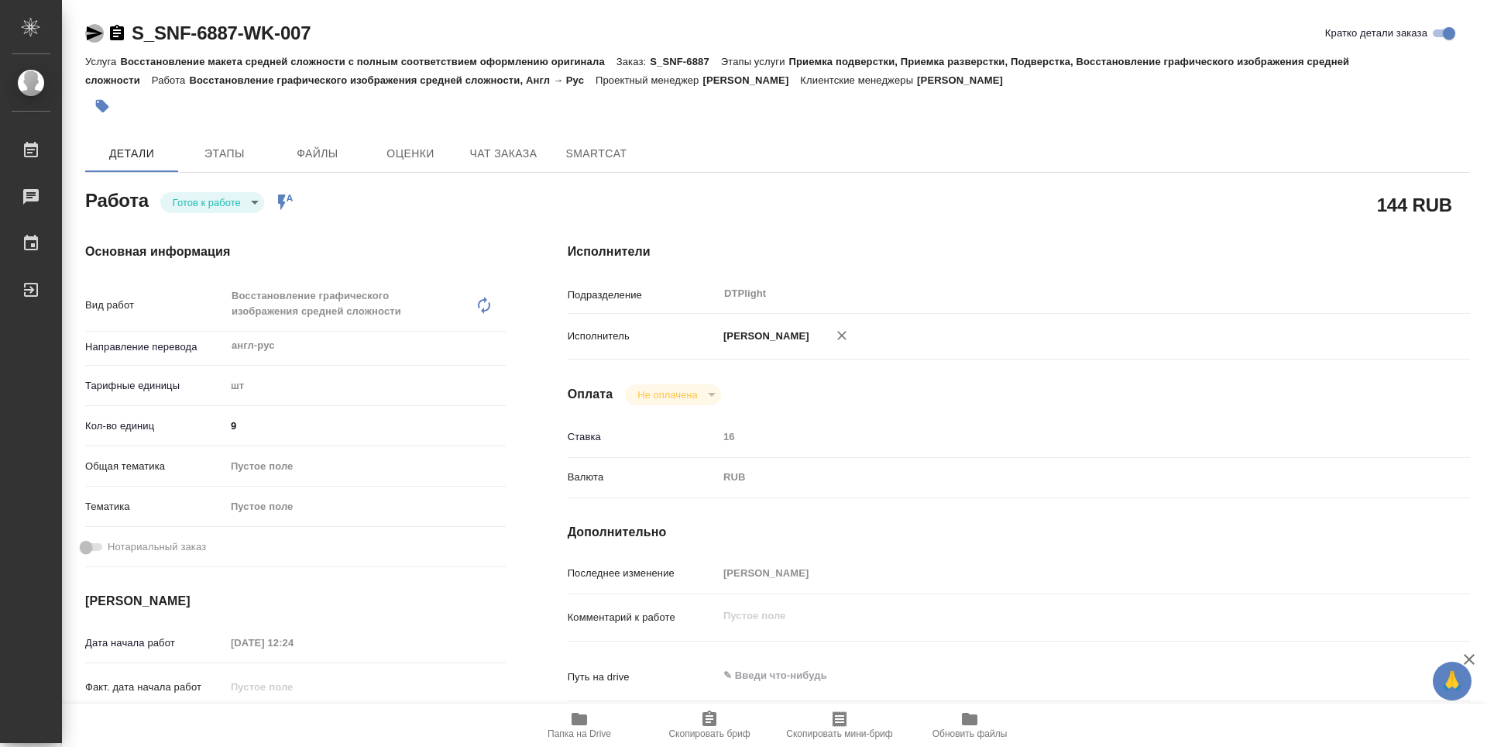
click at [99, 30] on icon "button" at bounding box center [94, 33] width 19 height 19
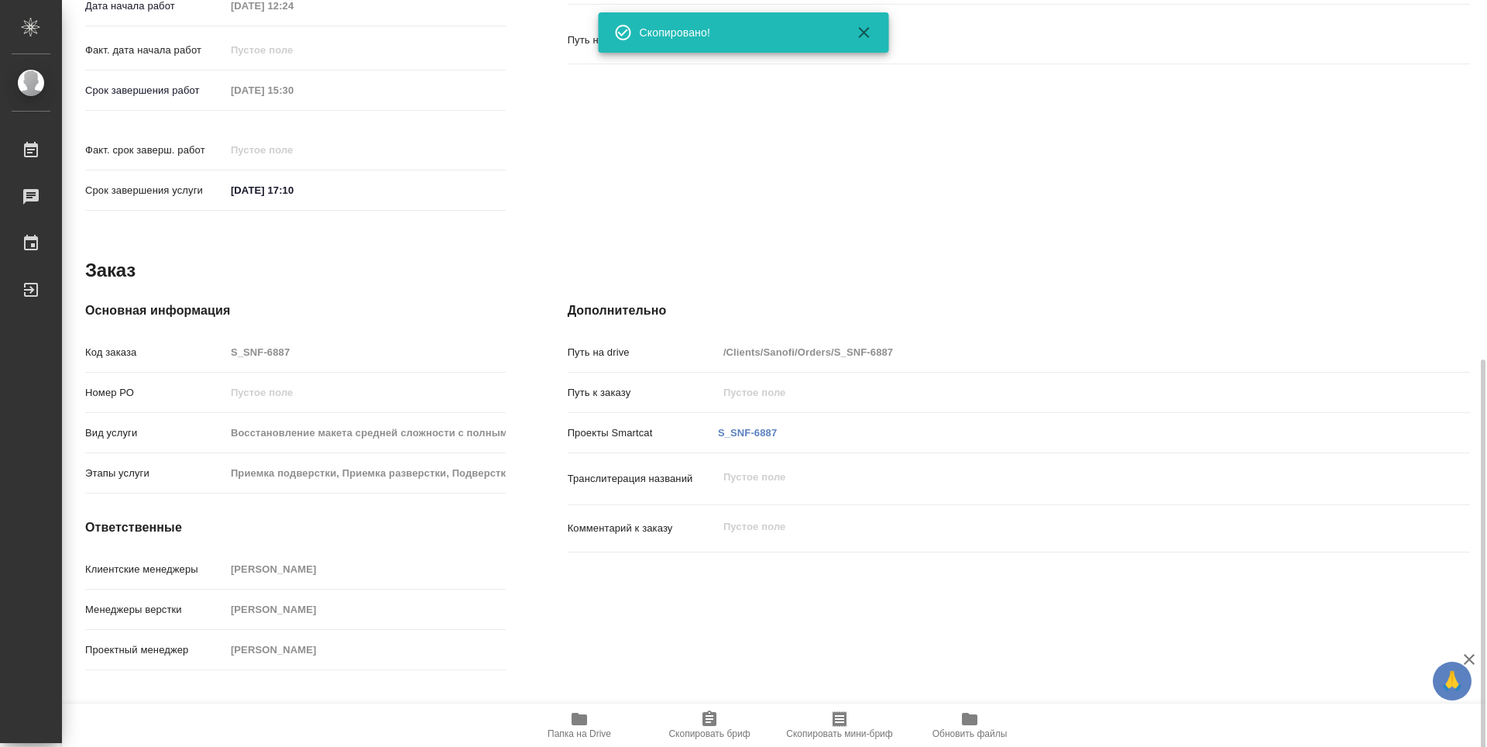
scroll to position [683, 0]
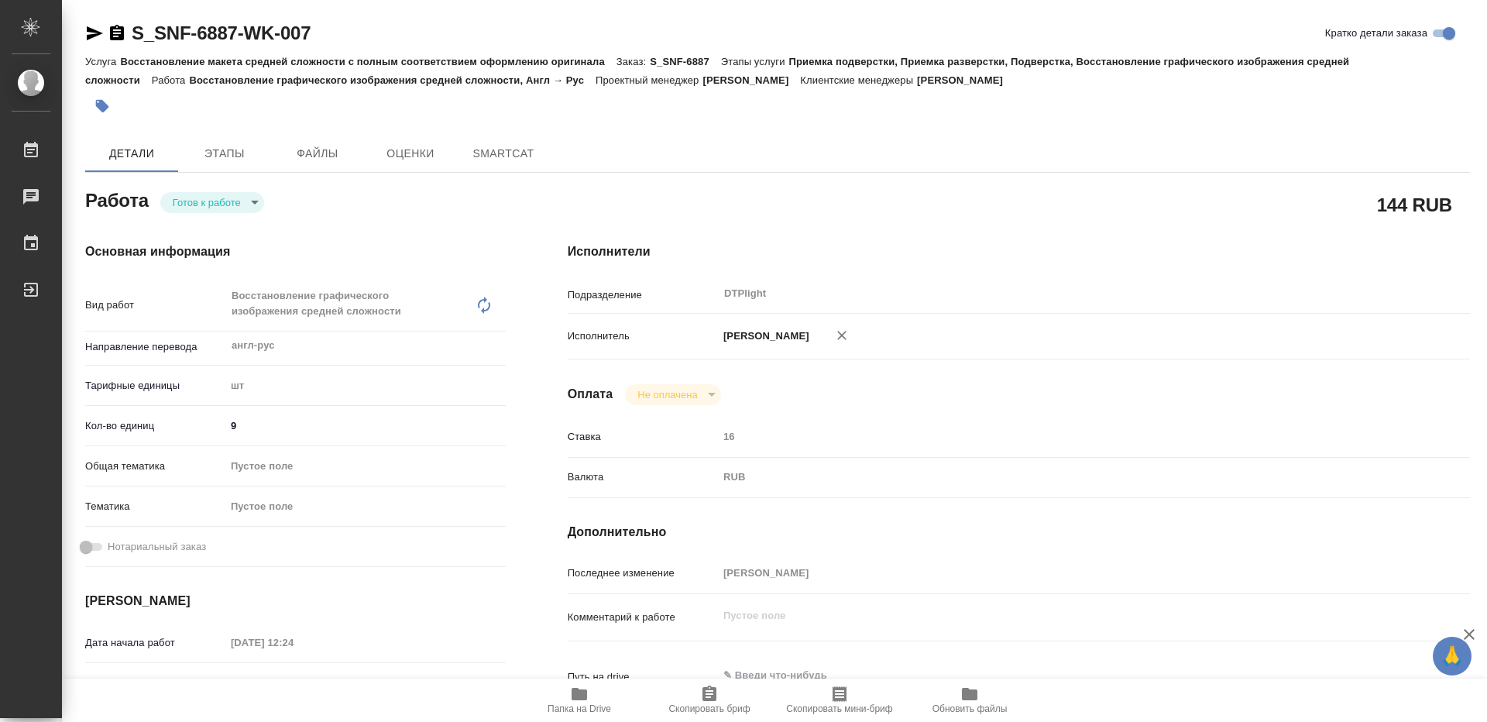
type textarea "x"
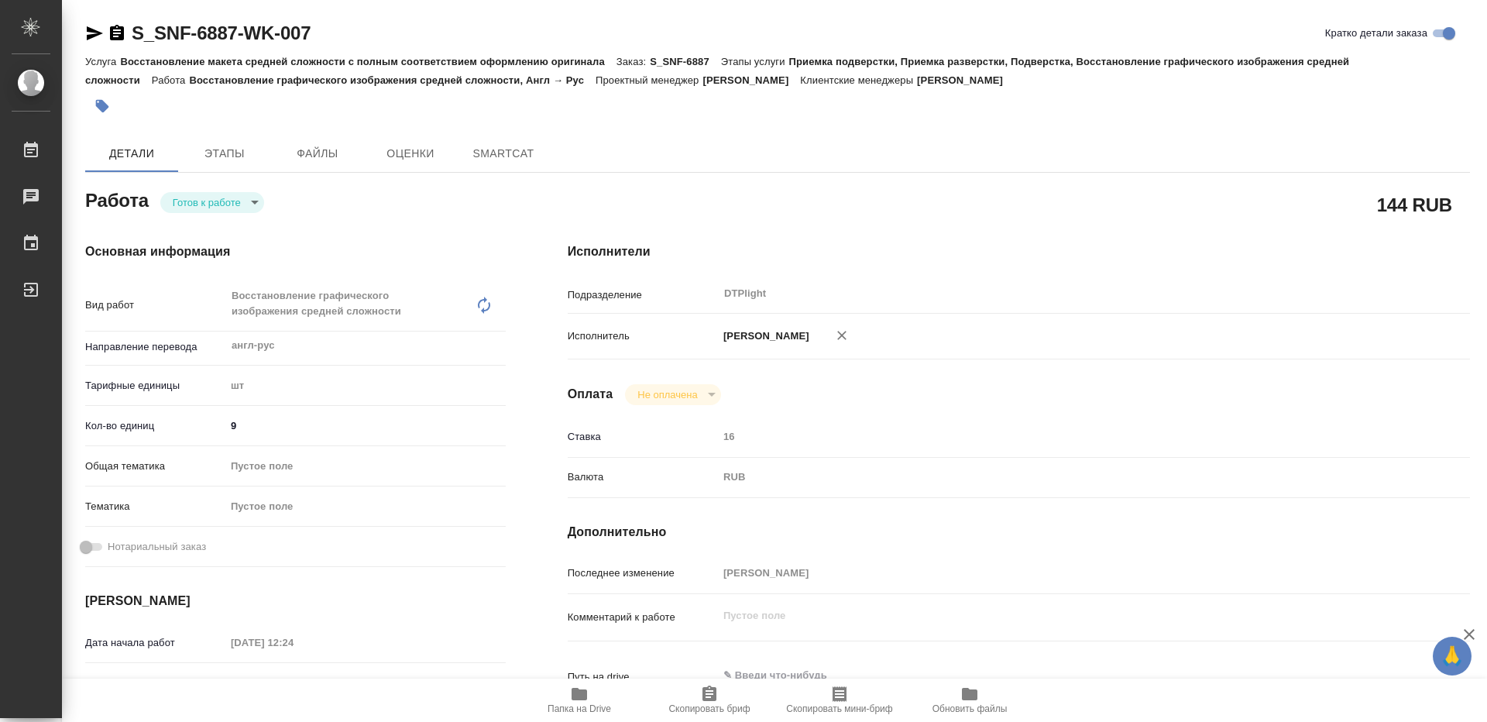
type textarea "x"
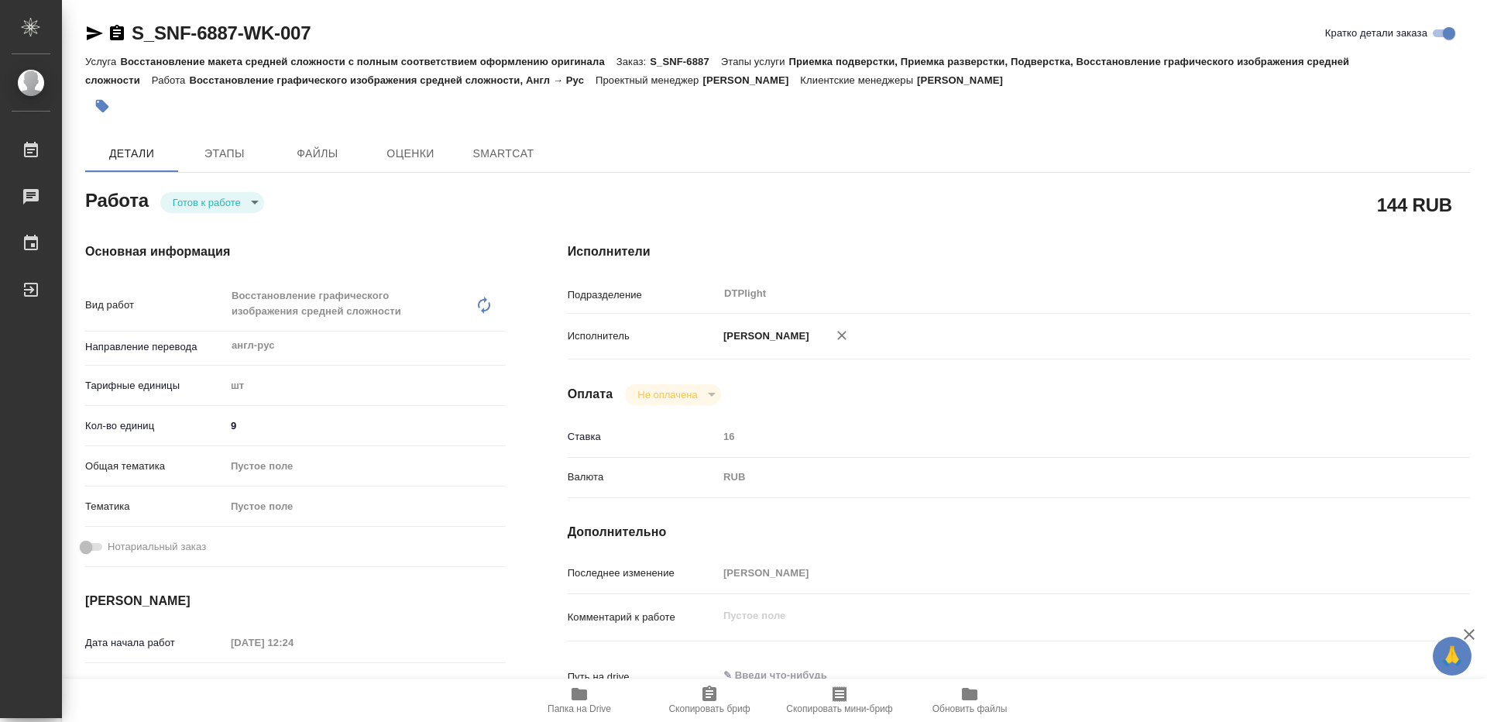
type textarea "x"
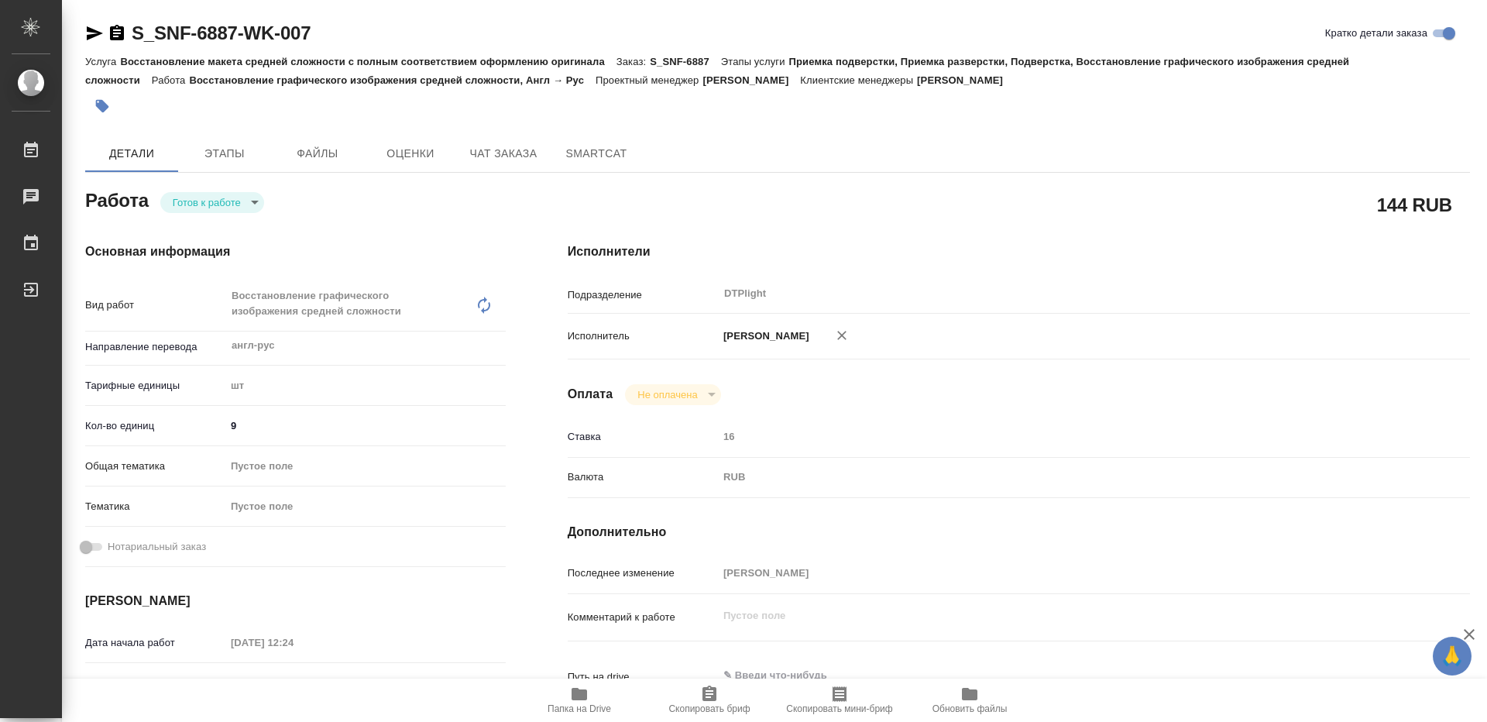
click at [252, 203] on body "🙏 .cls-1 fill:#fff; AWATERA Guselnikov Roman Работы Чаты График Выйти S_SNF-688…" at bounding box center [743, 361] width 1487 height 722
click at [206, 205] on button "В работе" at bounding box center [198, 202] width 51 height 17
type textarea "x"
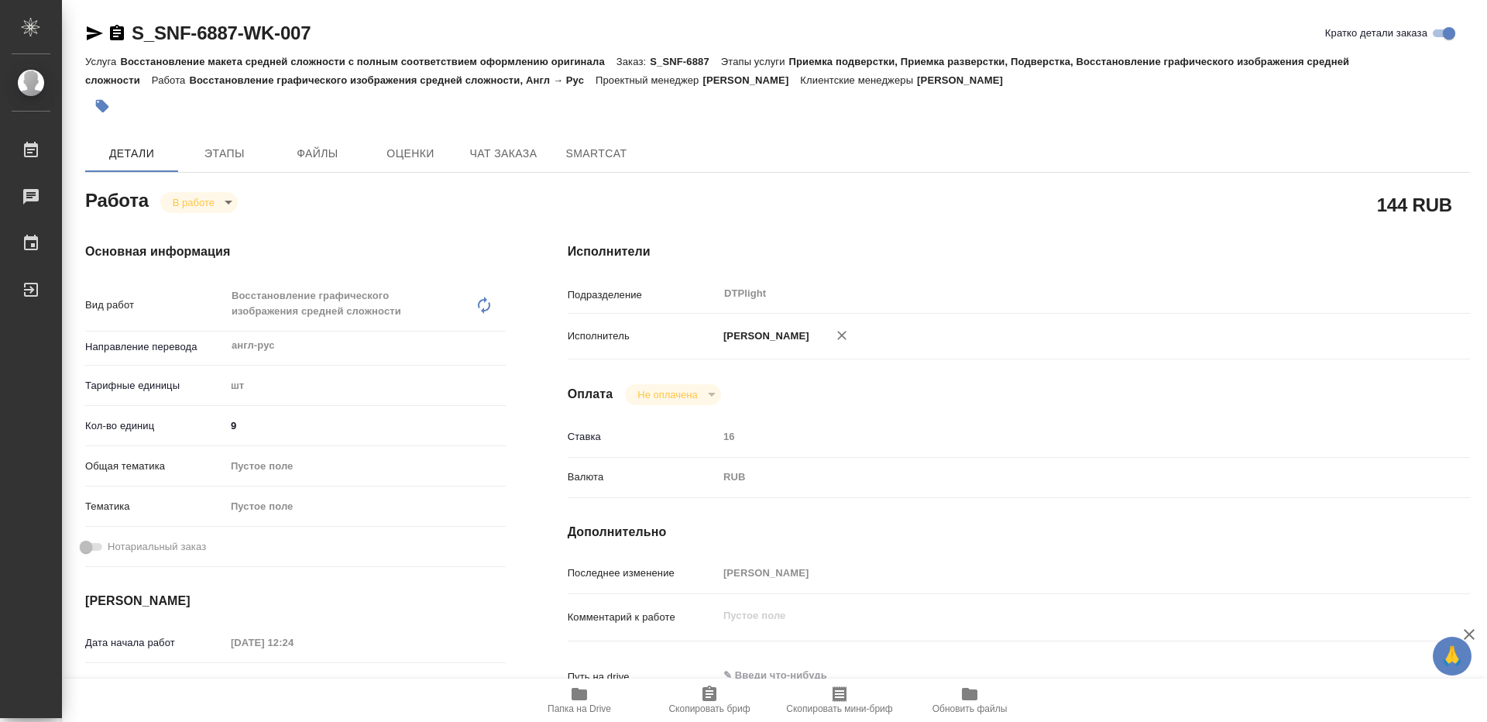
type textarea "x"
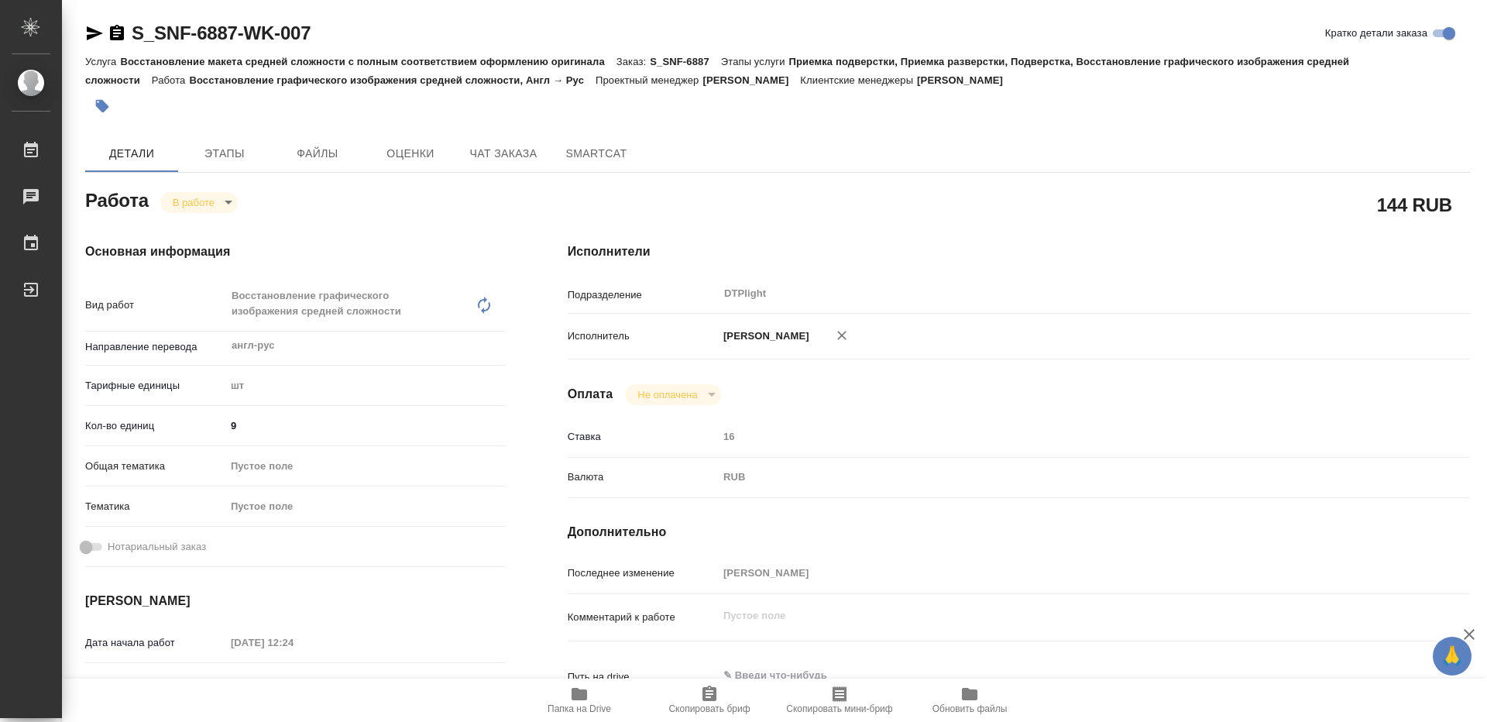
type textarea "x"
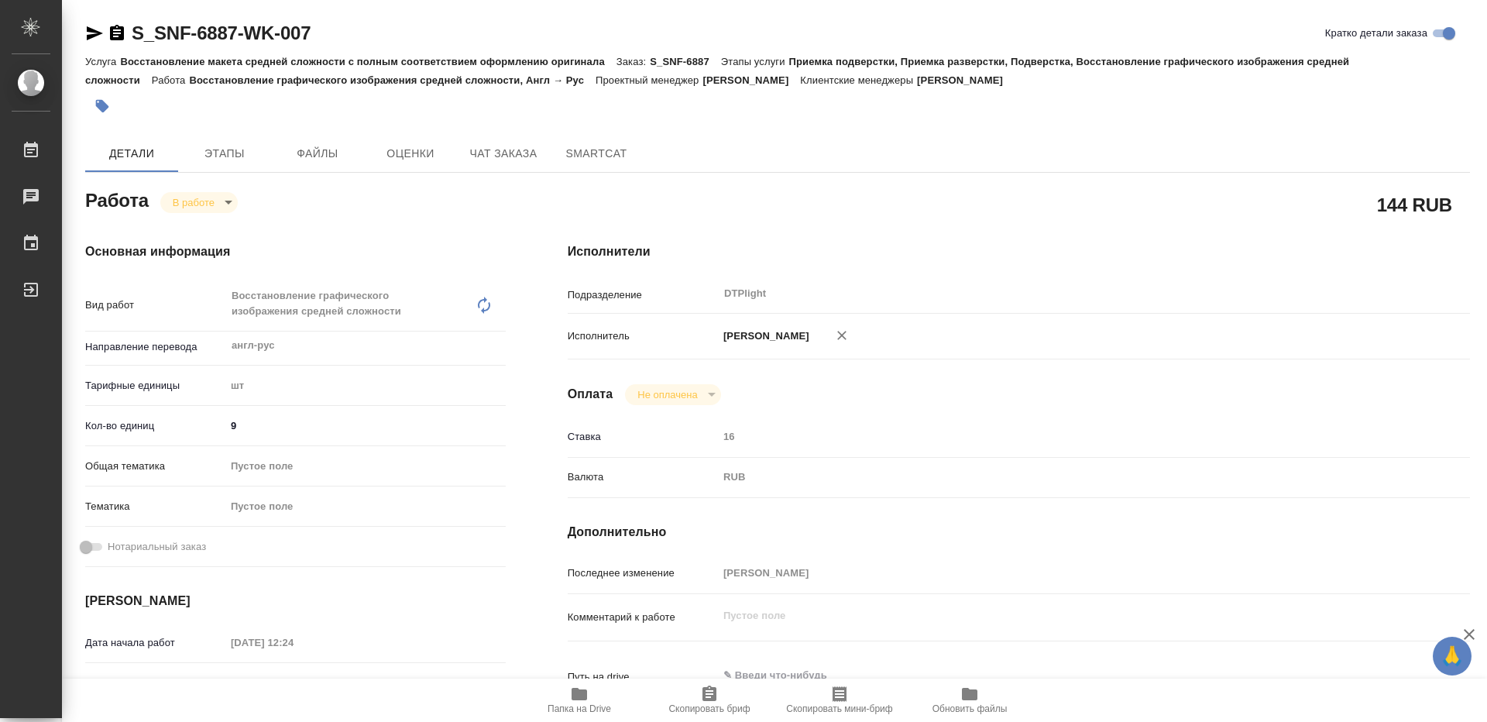
type textarea "x"
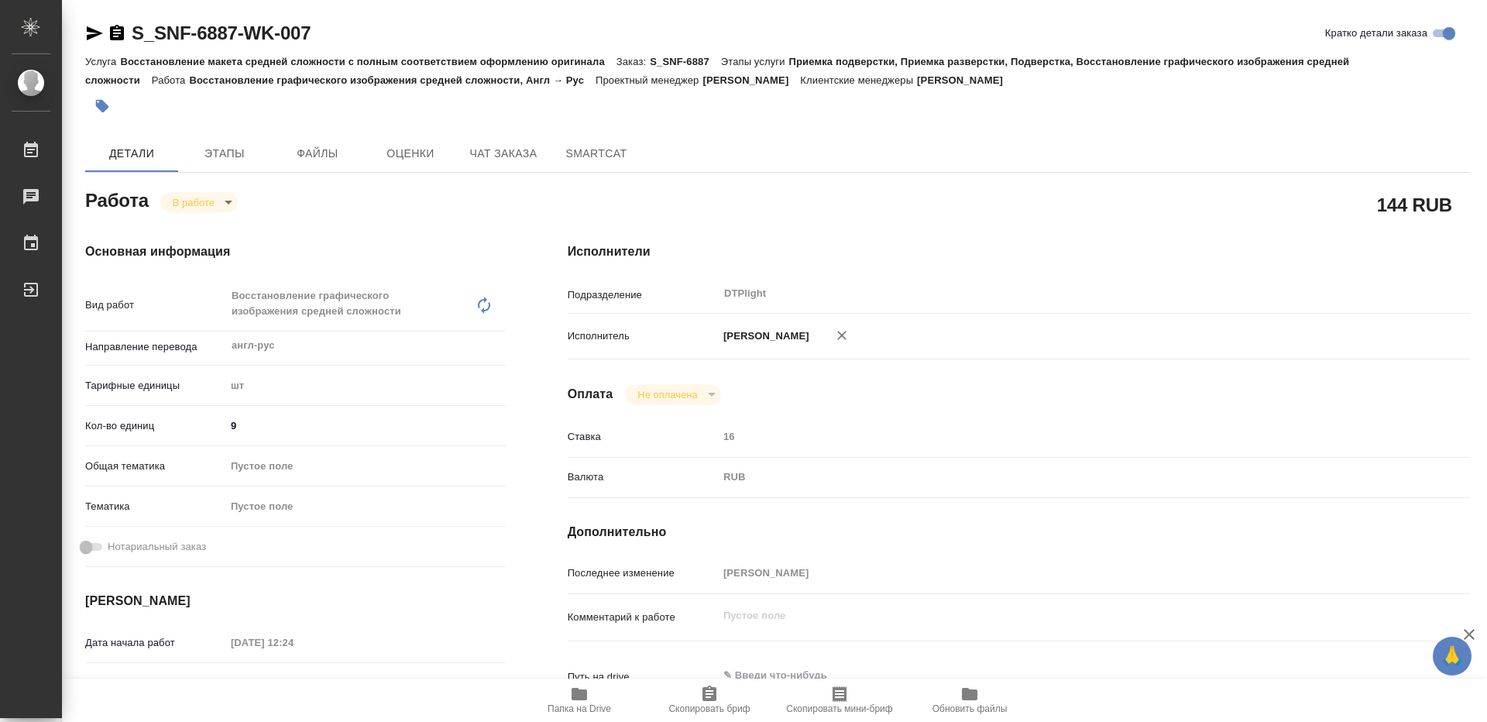
type textarea "x"
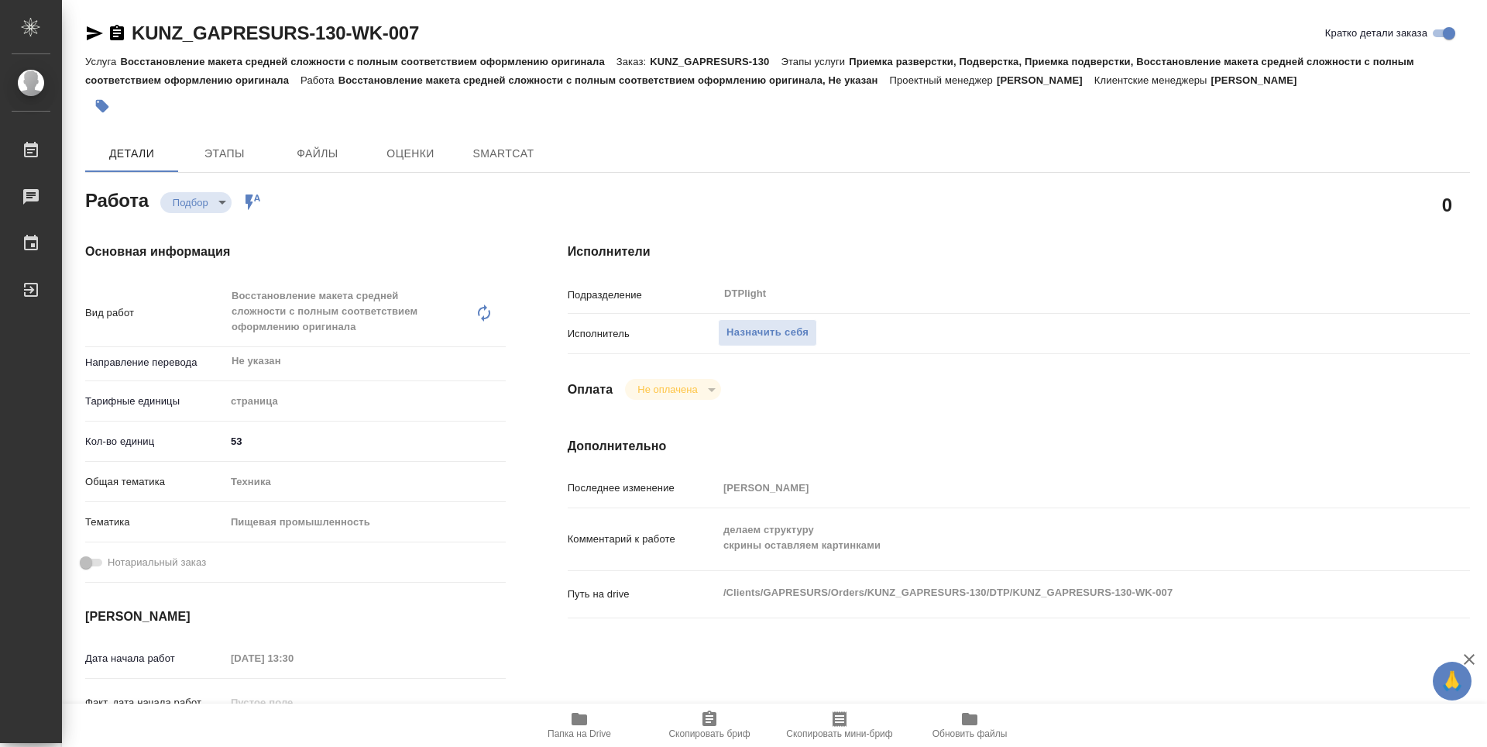
type textarea "x"
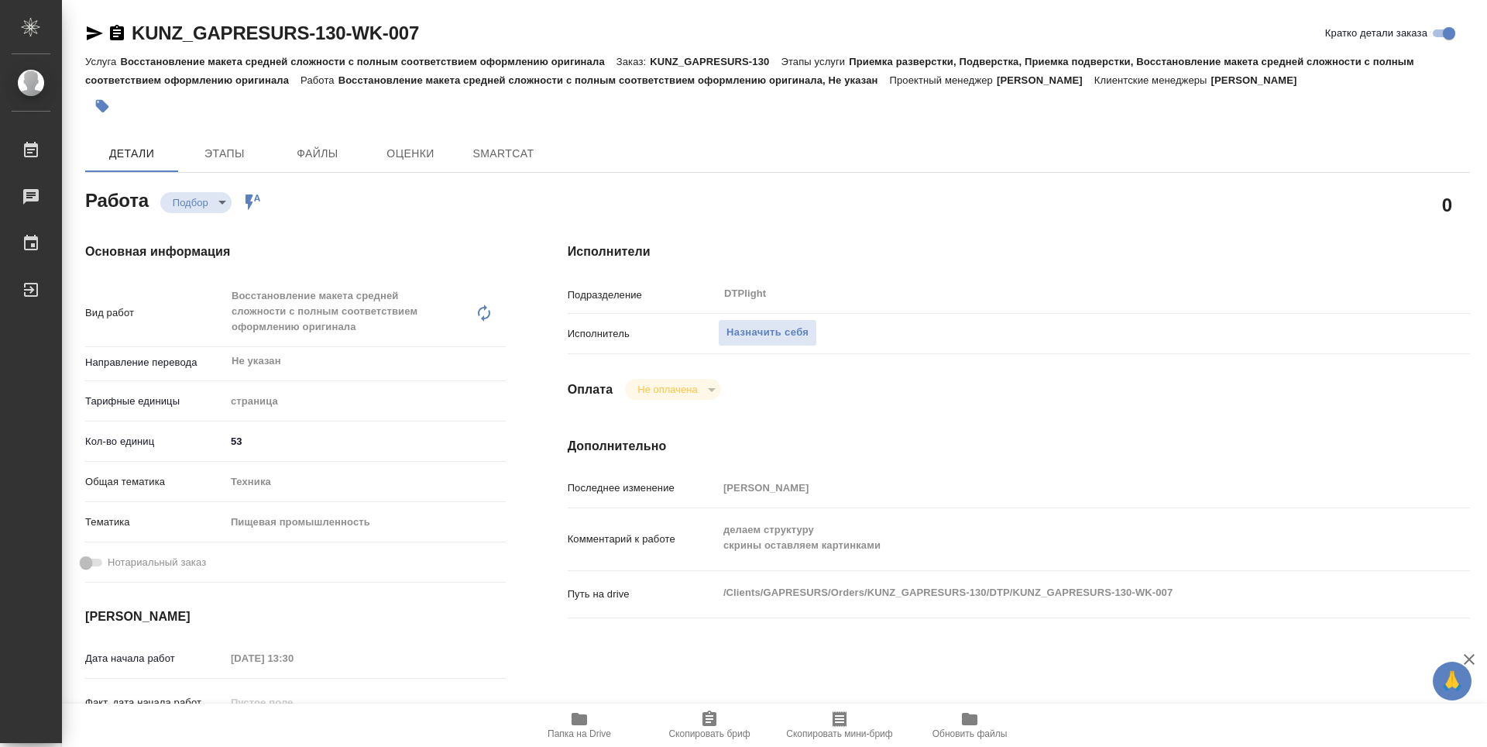
type textarea "x"
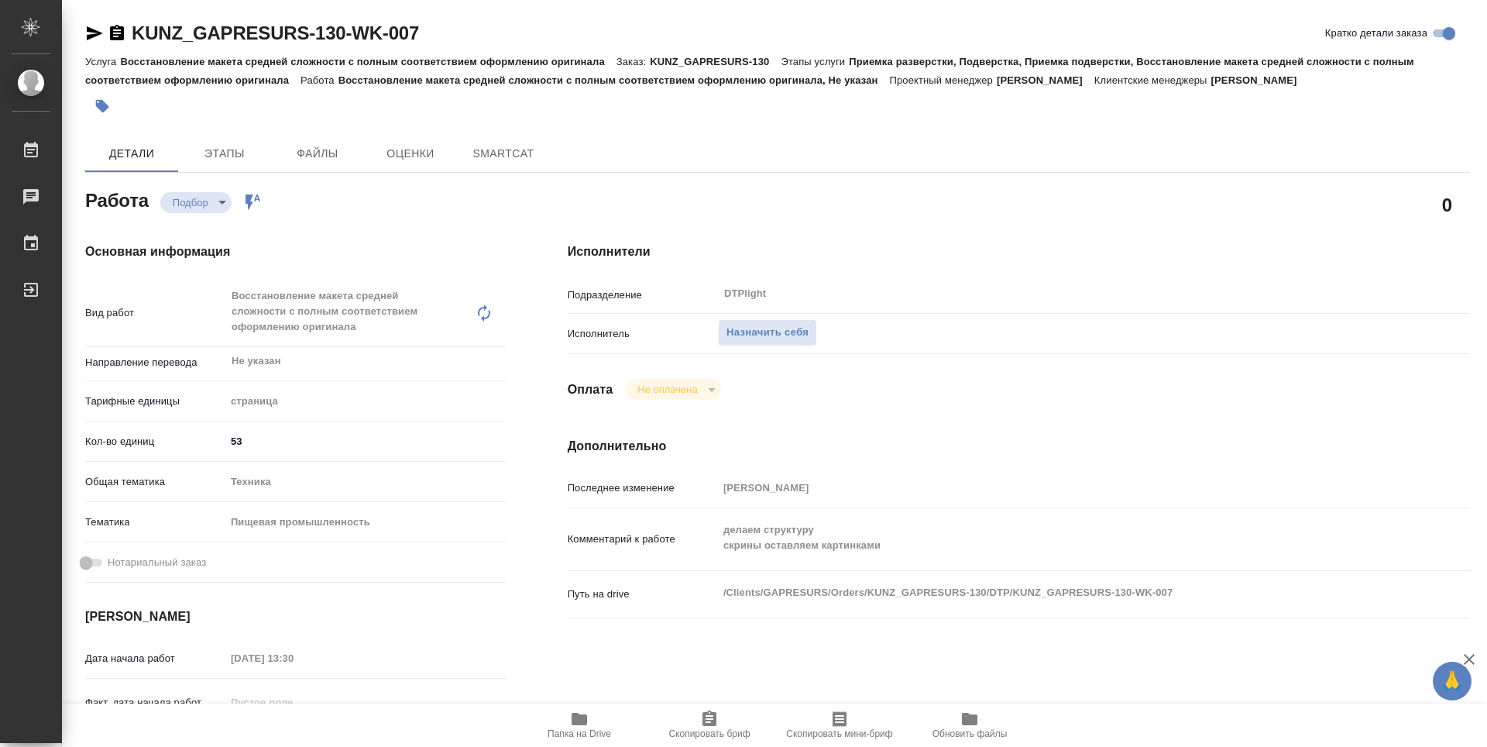
type textarea "x"
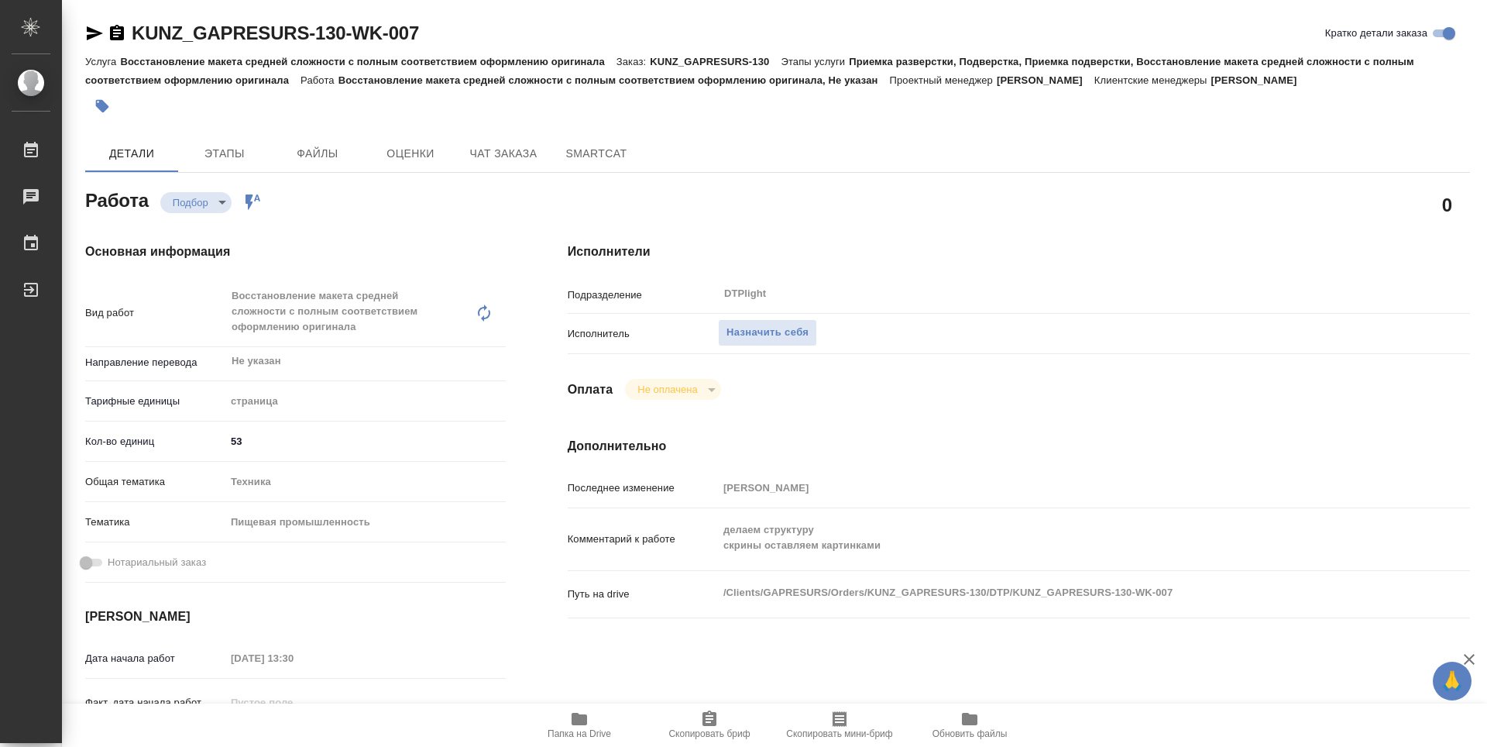
type textarea "x"
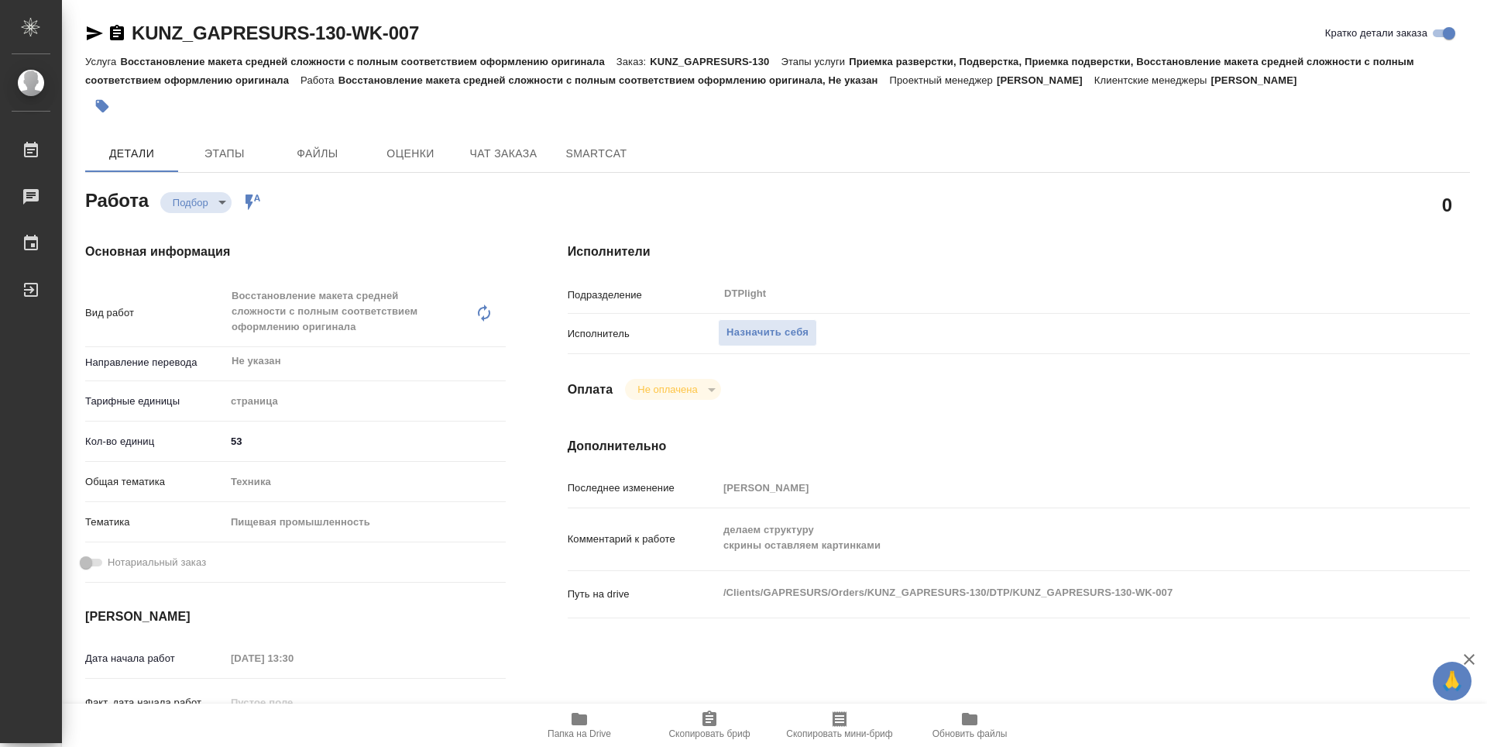
type textarea "x"
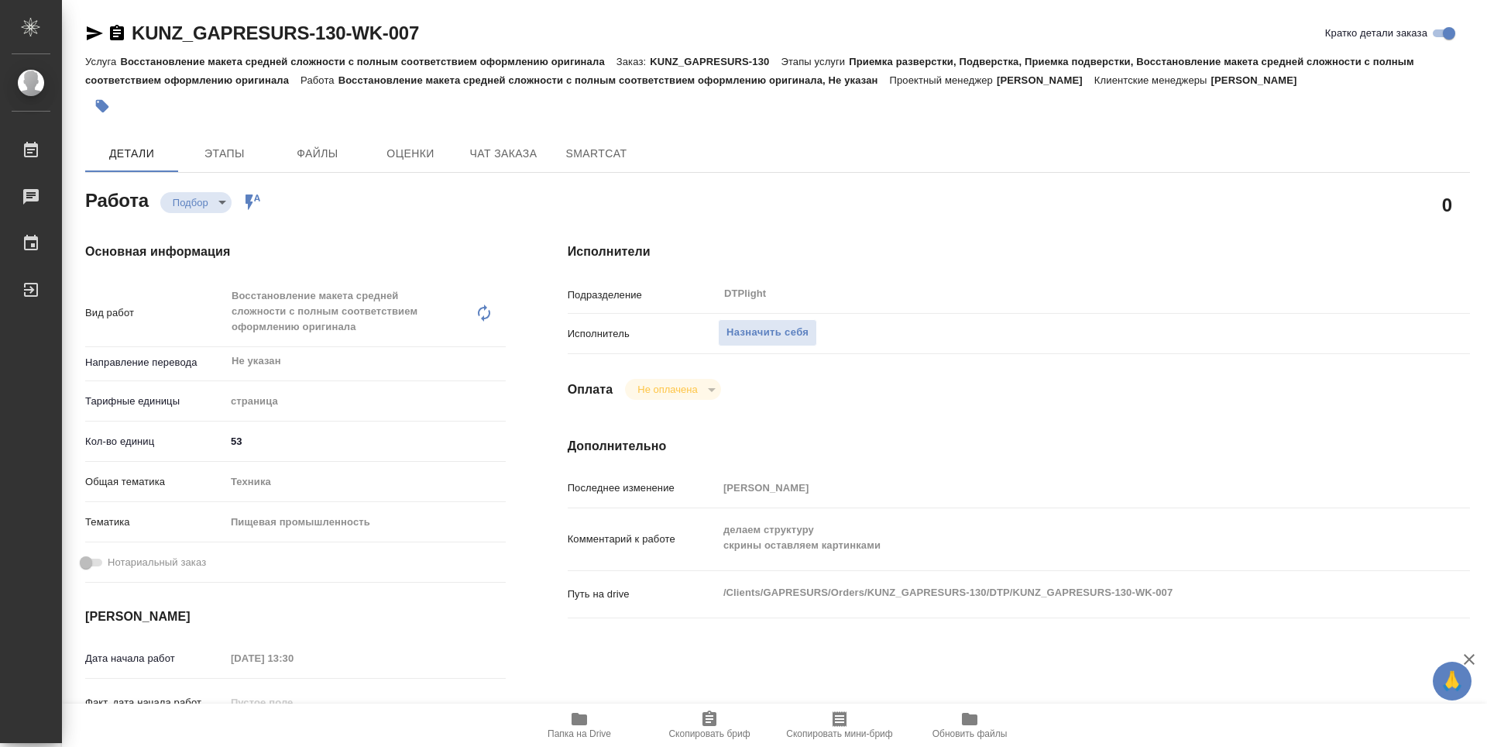
click at [587, 713] on icon "button" at bounding box center [579, 718] width 19 height 19
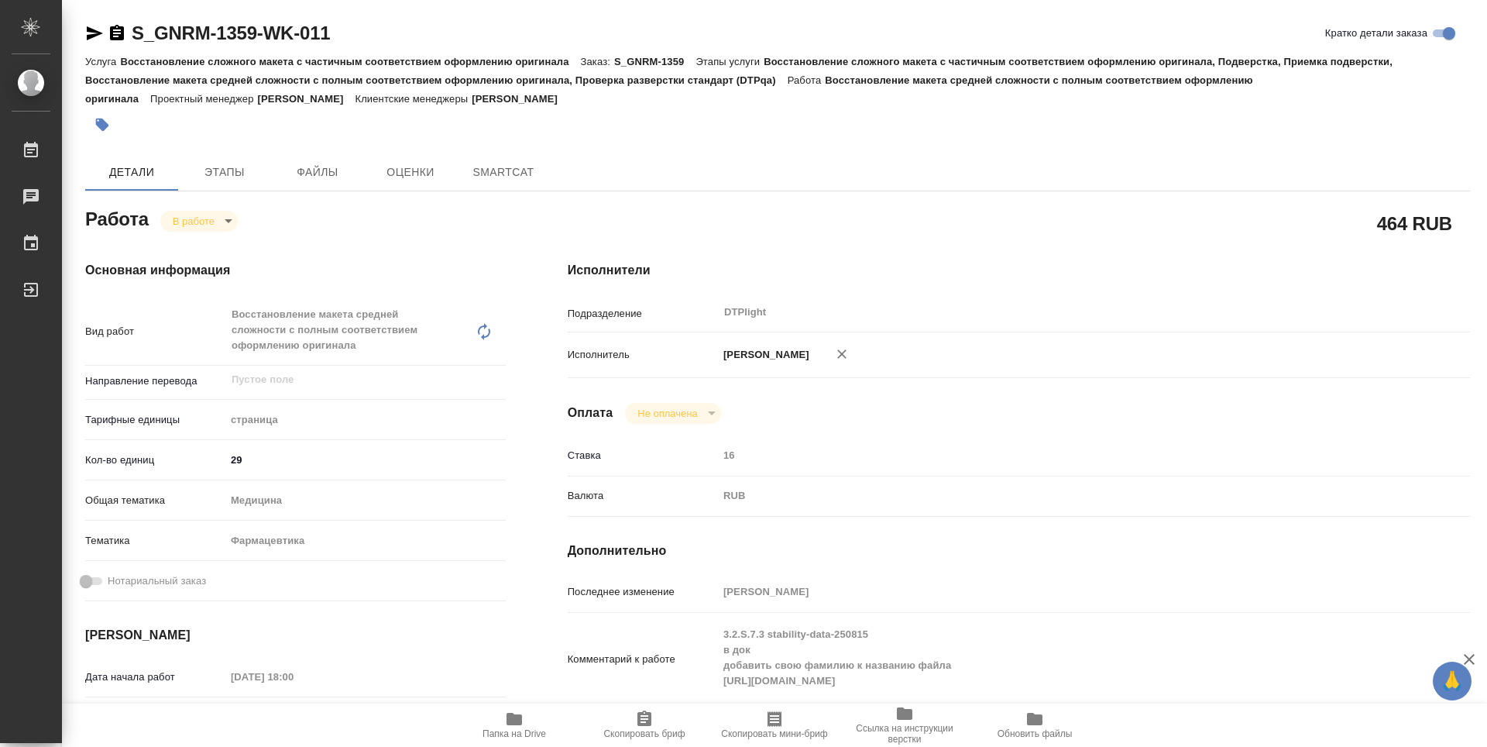
type textarea "x"
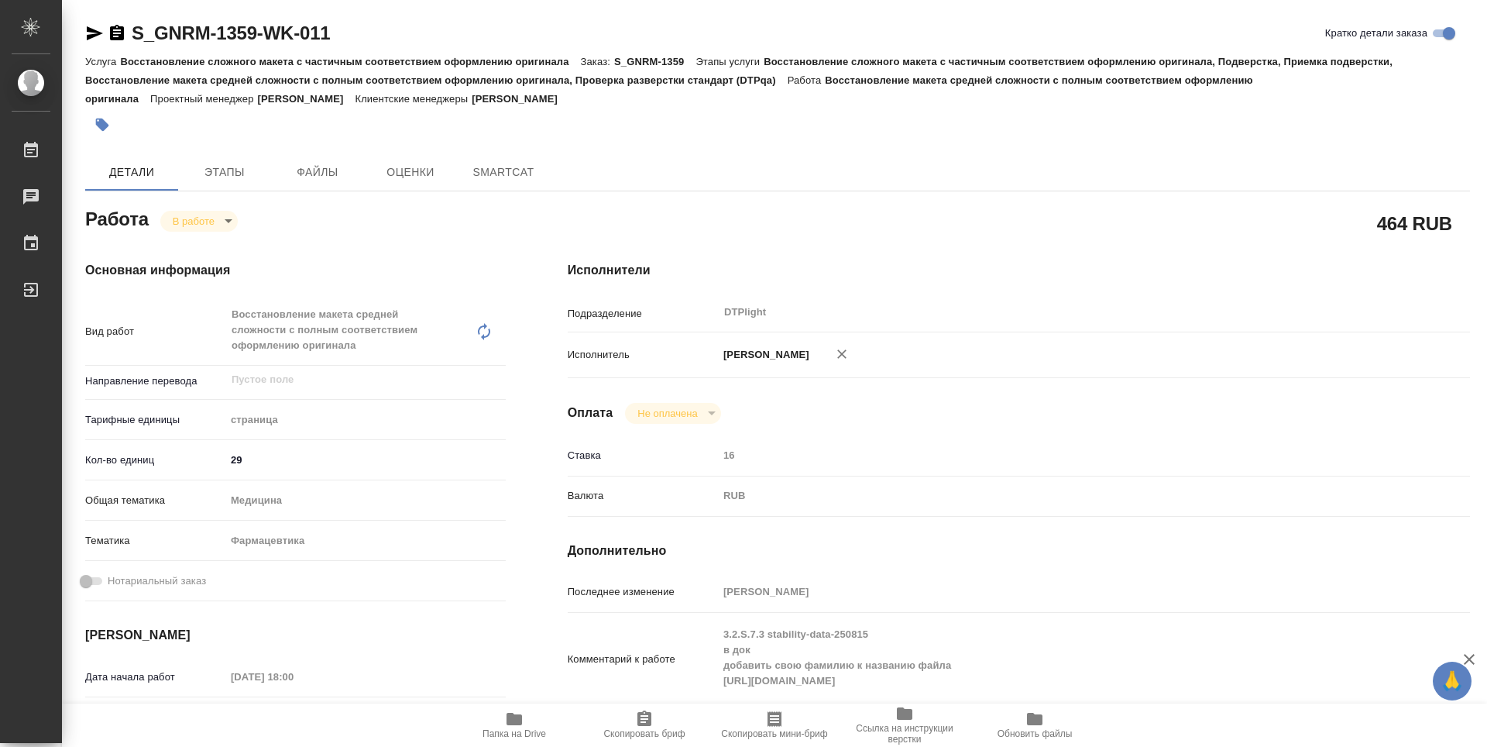
type textarea "x"
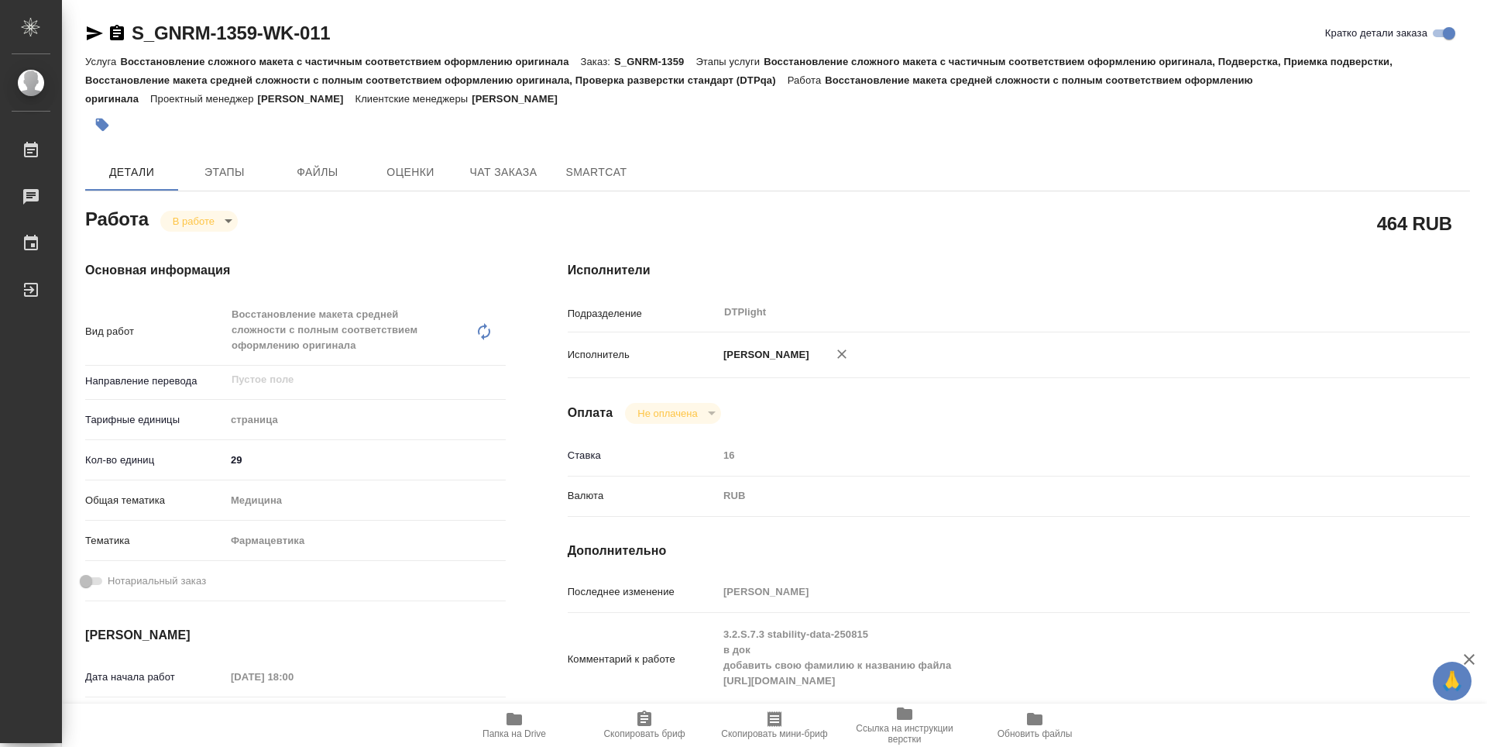
type textarea "x"
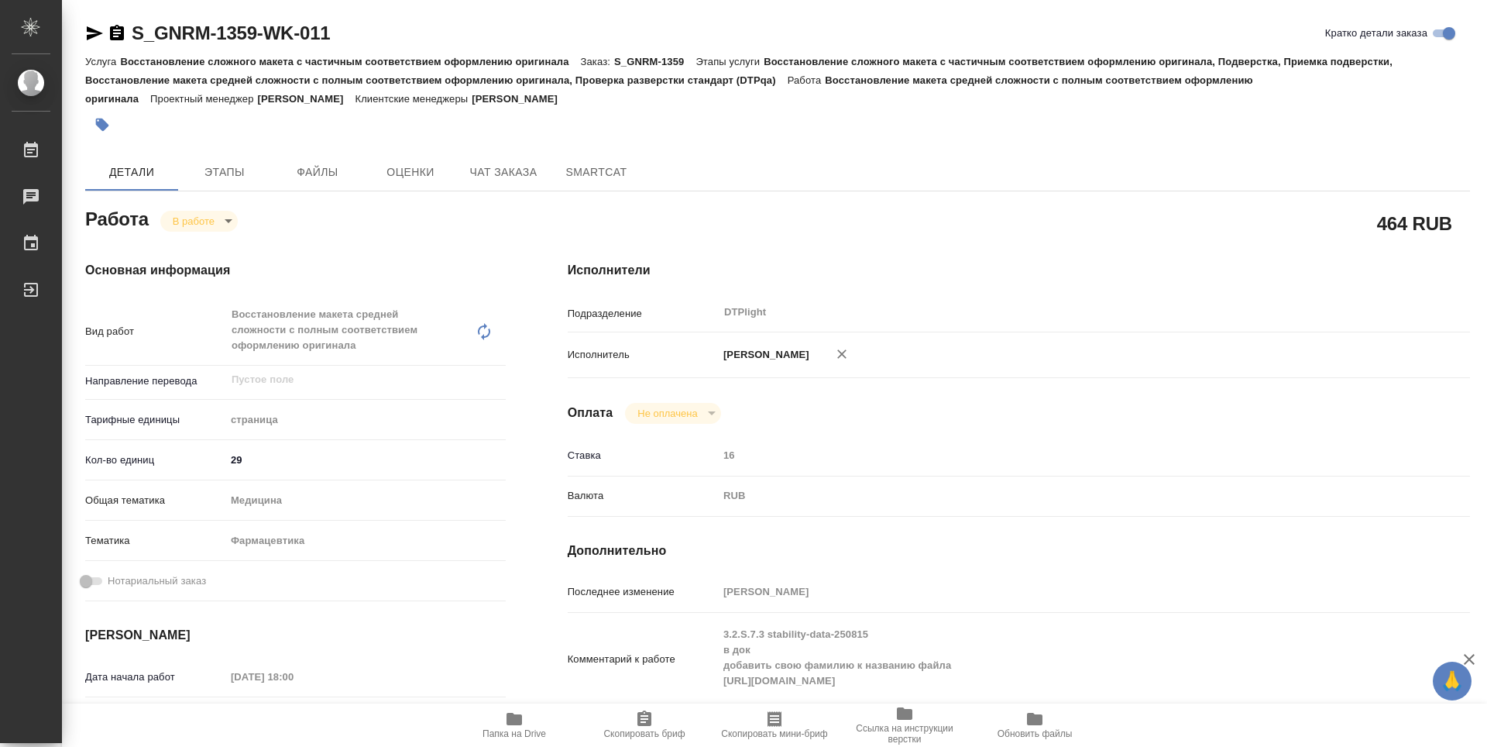
type textarea "x"
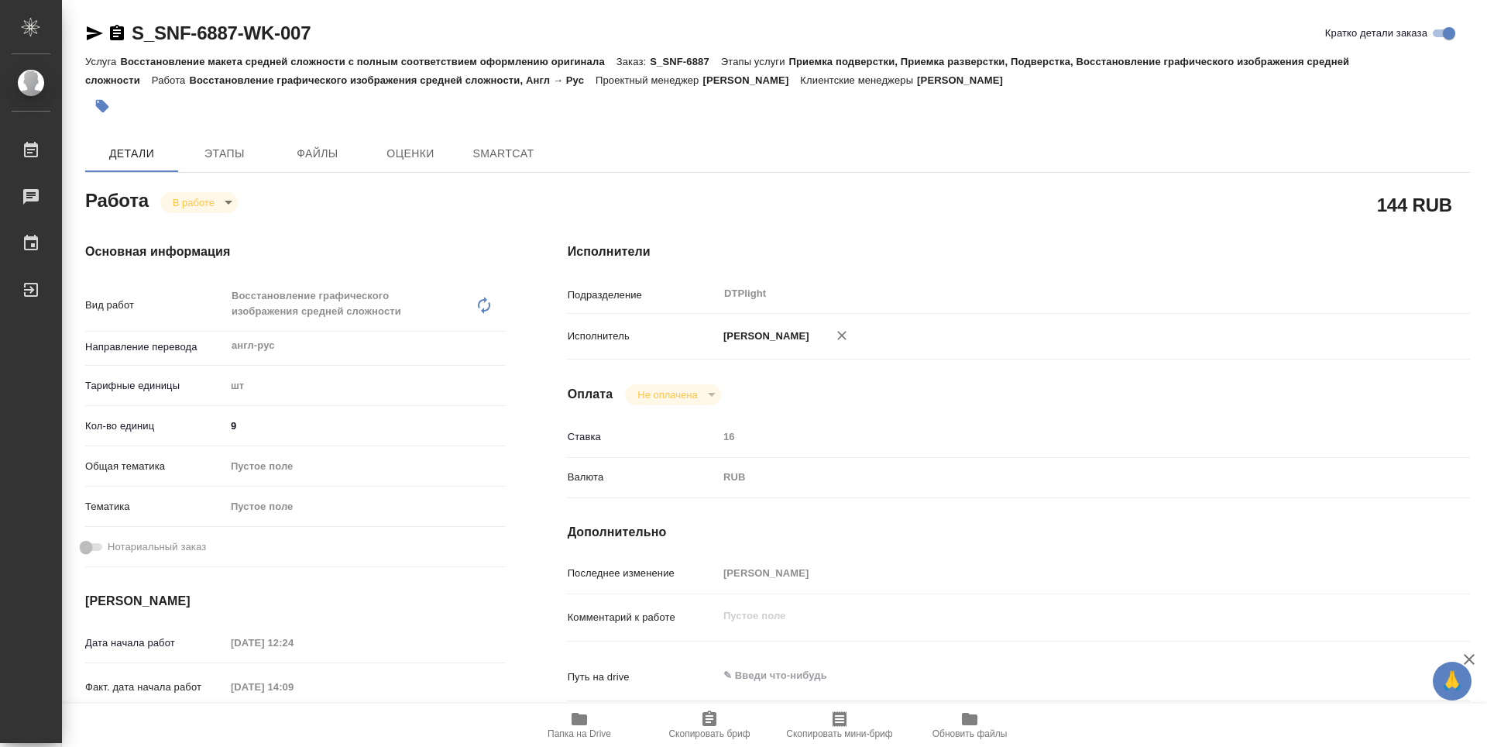
type textarea "x"
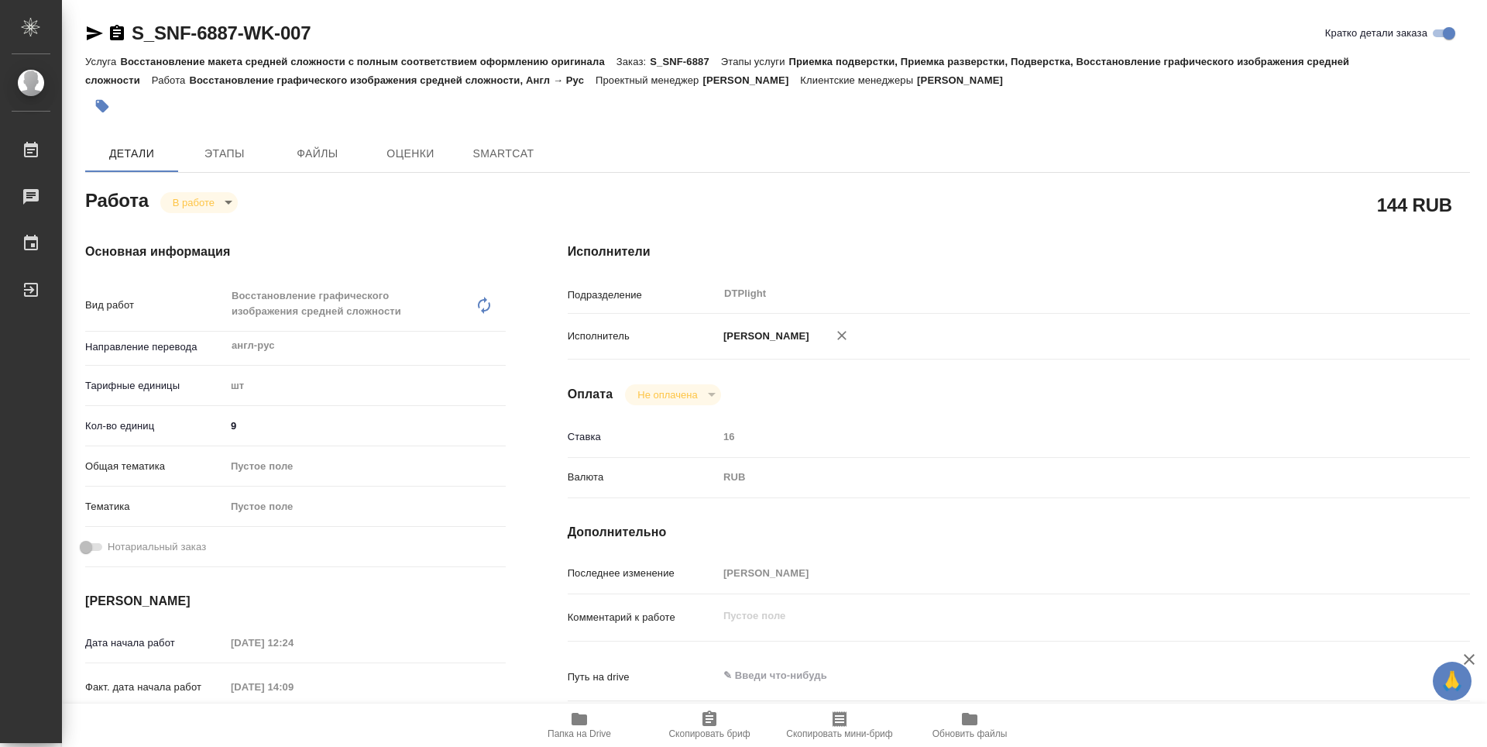
type textarea "x"
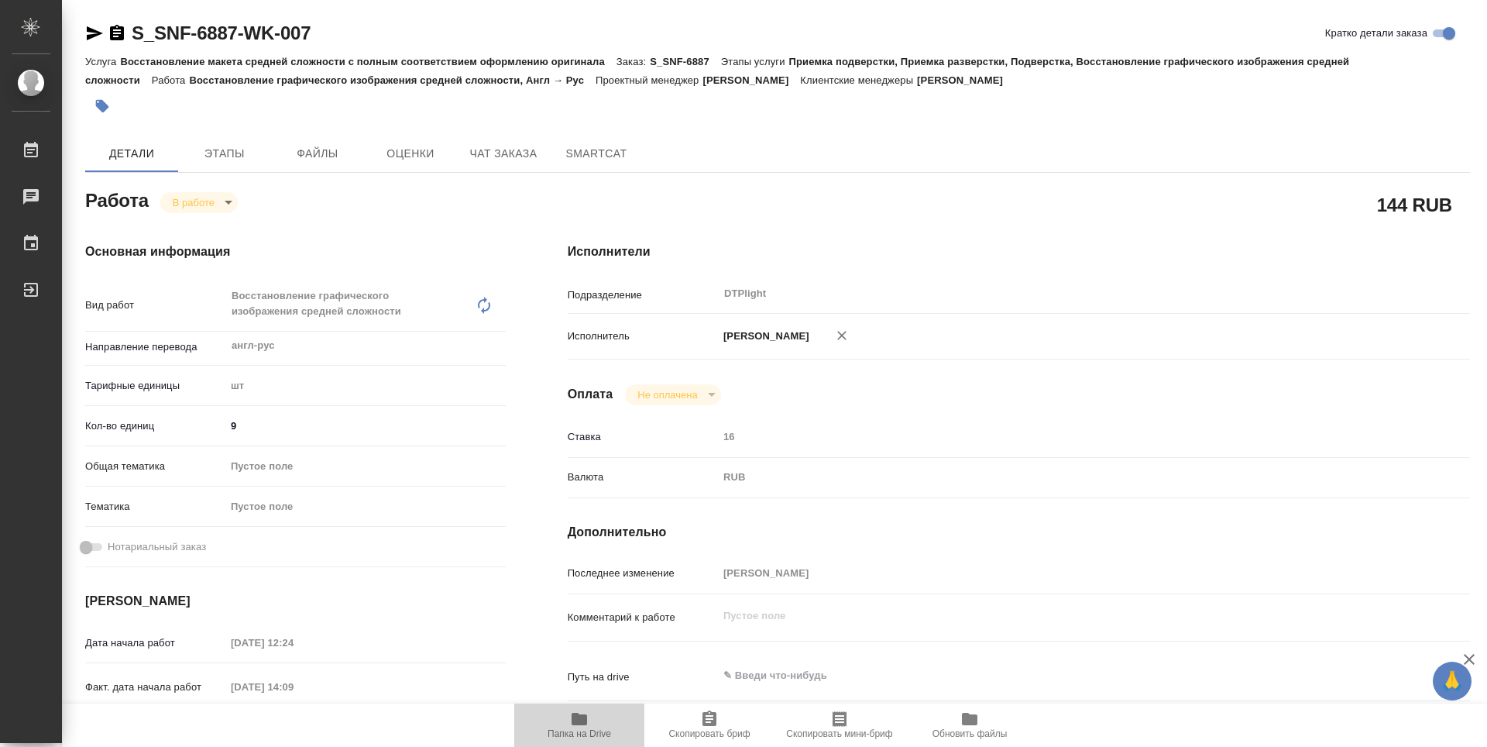
click at [582, 723] on icon "button" at bounding box center [579, 719] width 15 height 12
type textarea "x"
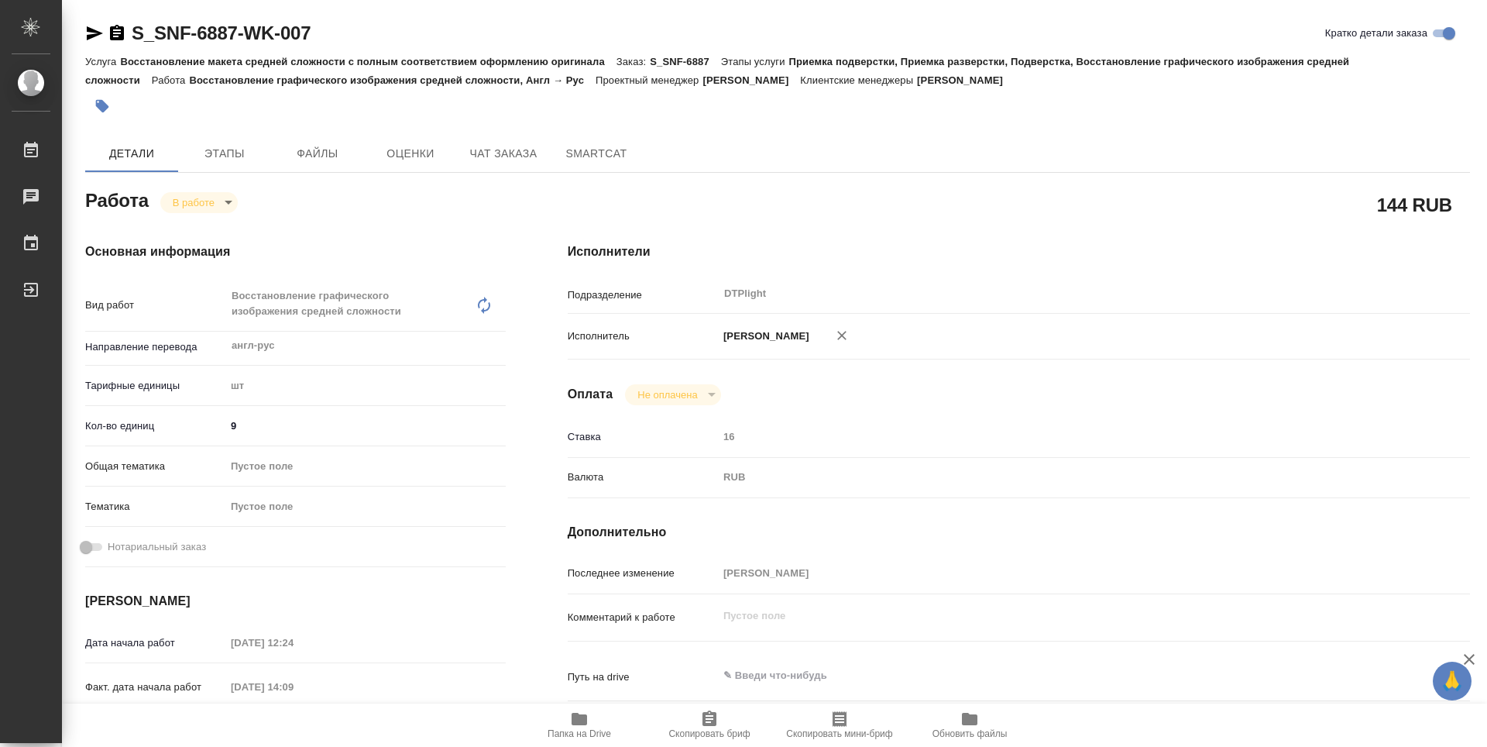
type textarea "x"
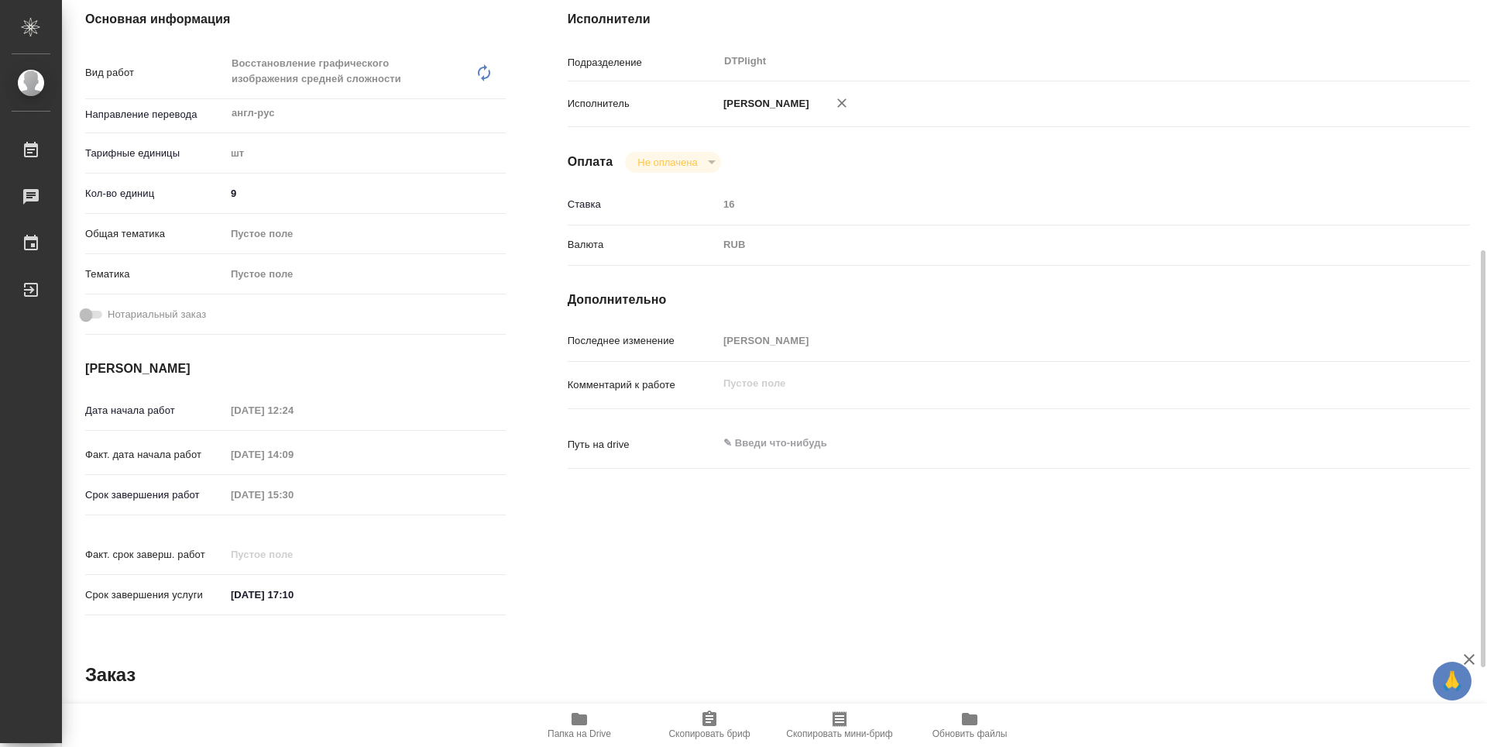
scroll to position [310, 0]
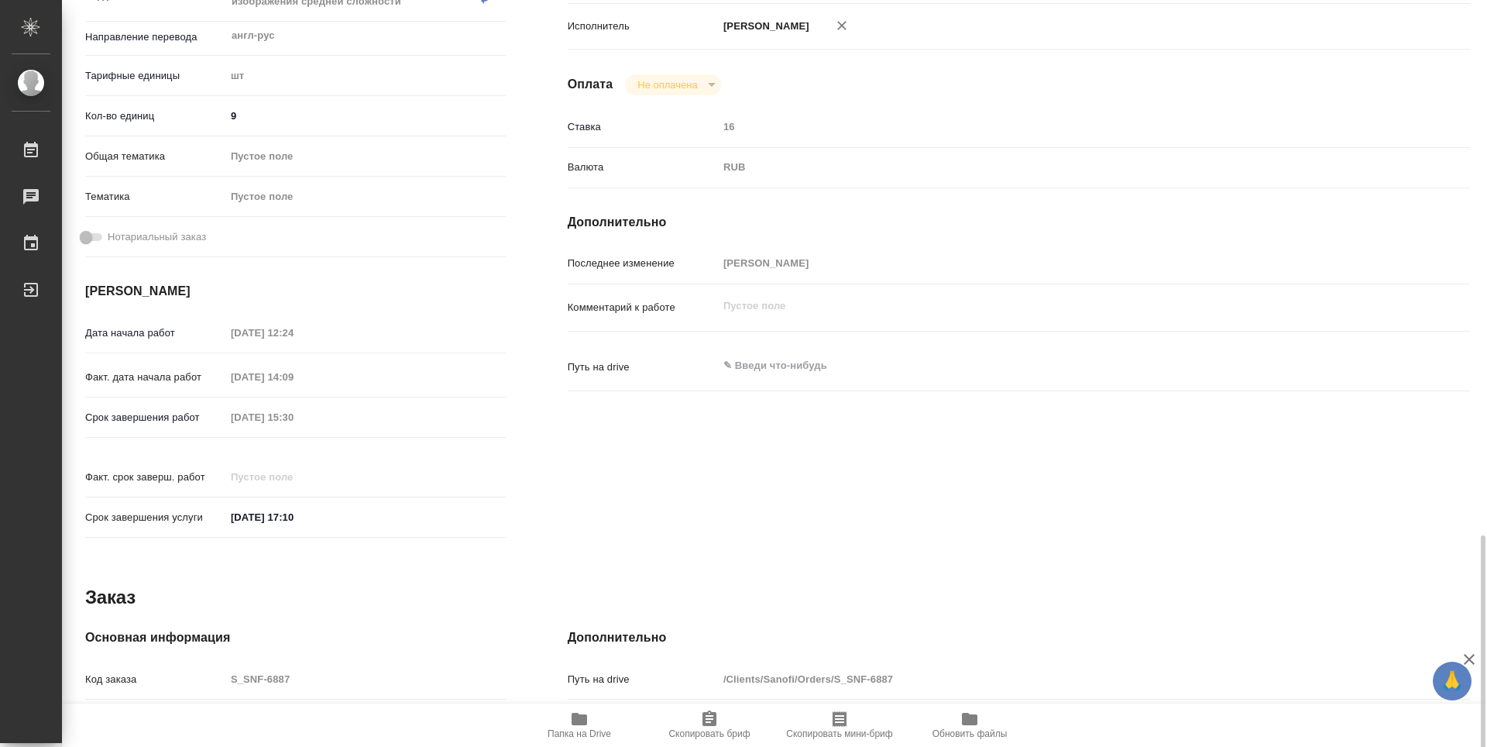
type textarea "x"
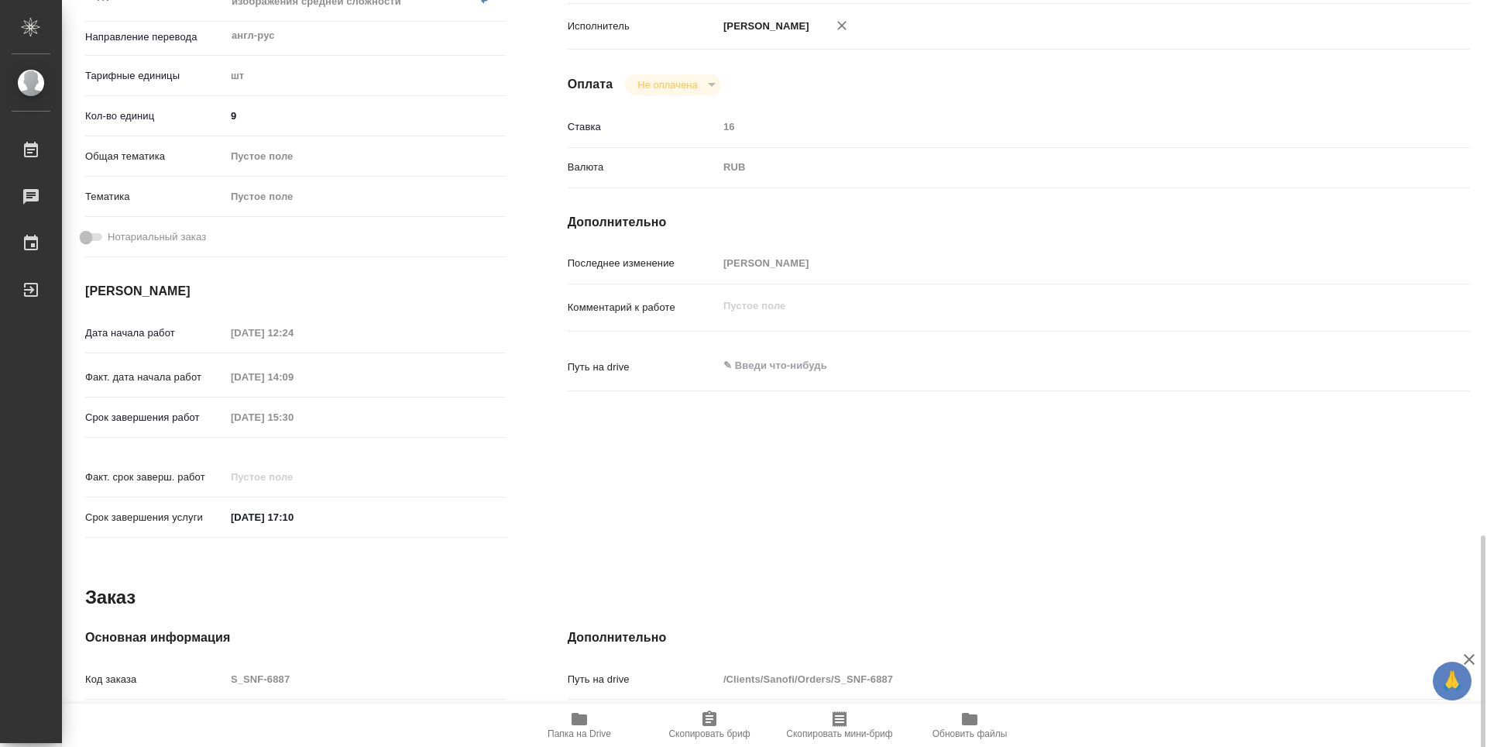
scroll to position [542, 0]
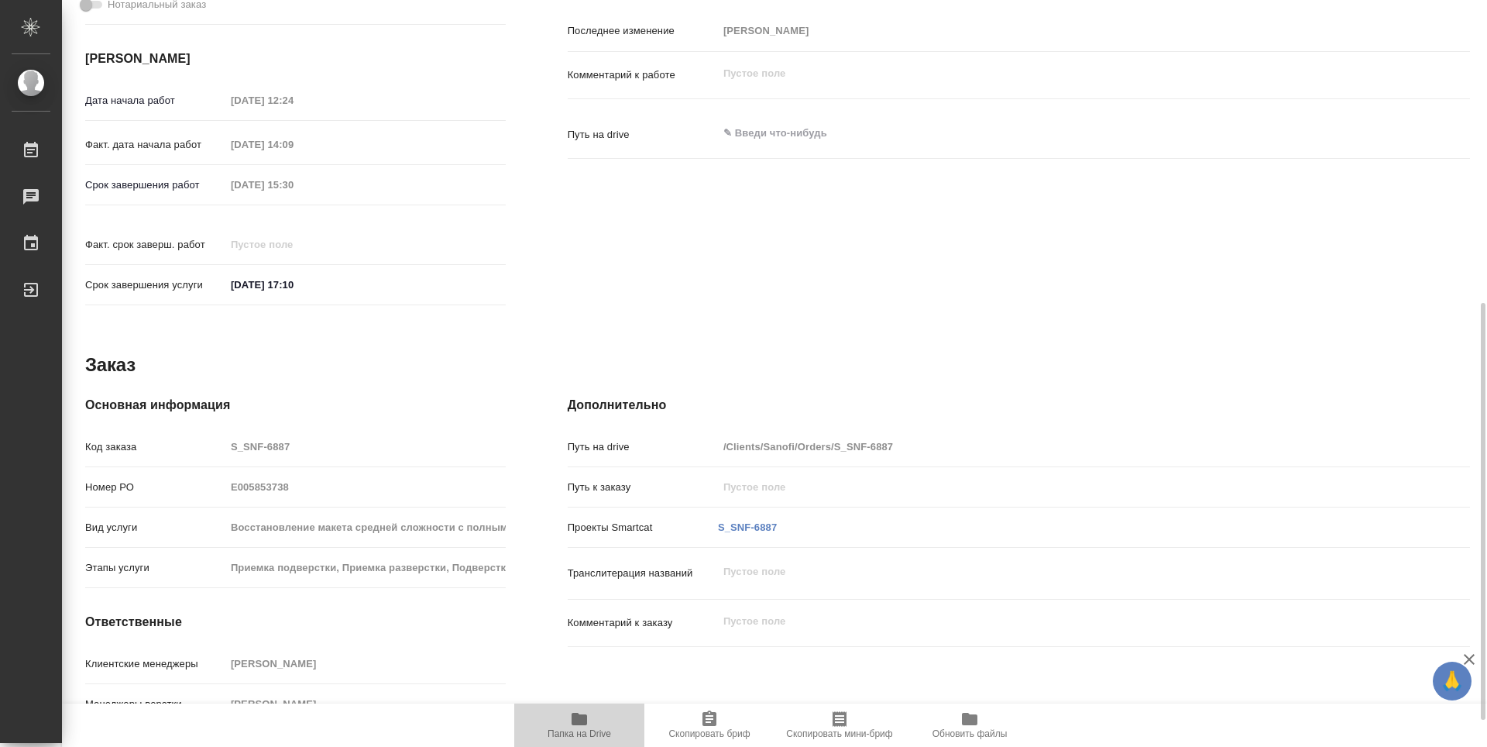
click at [568, 726] on span "Папка на Drive" at bounding box center [580, 723] width 112 height 29
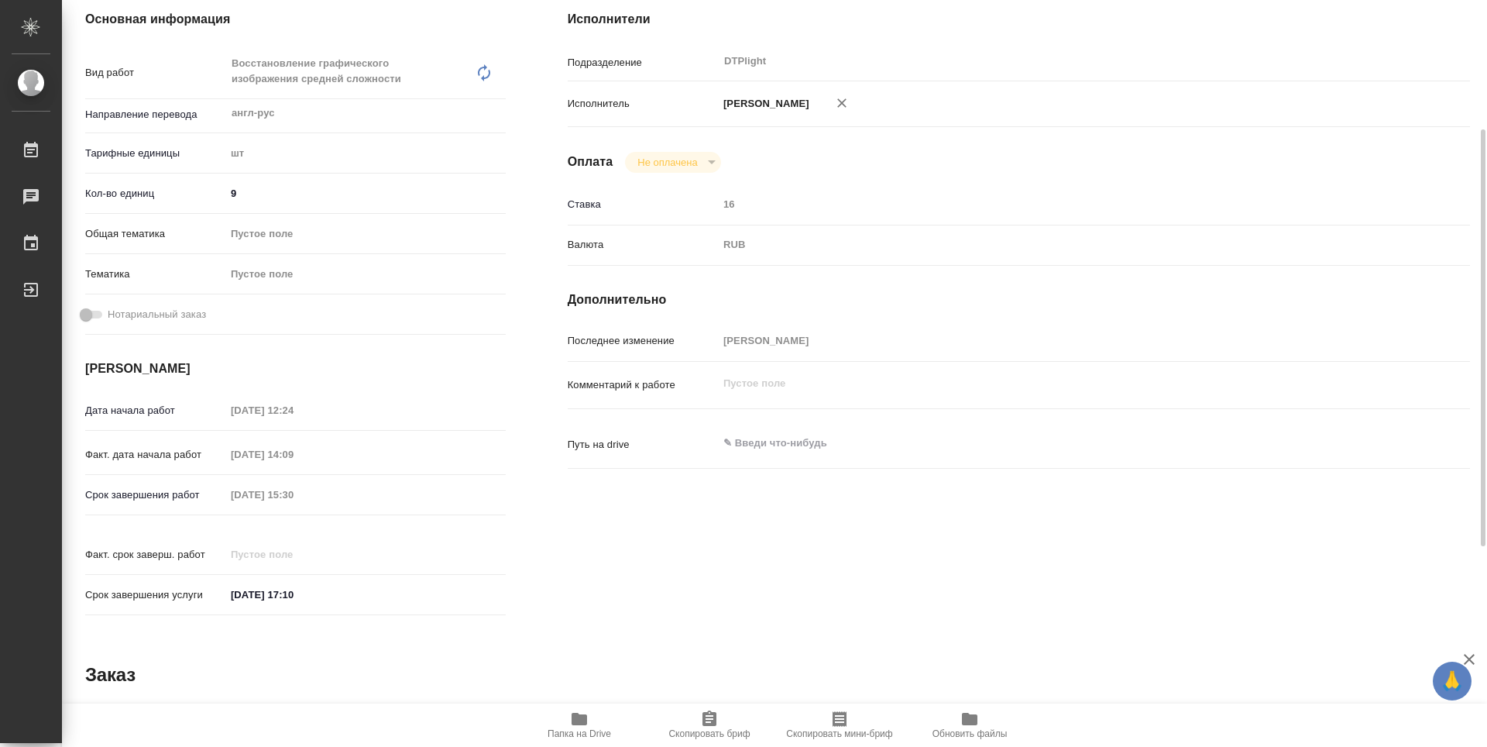
scroll to position [0, 0]
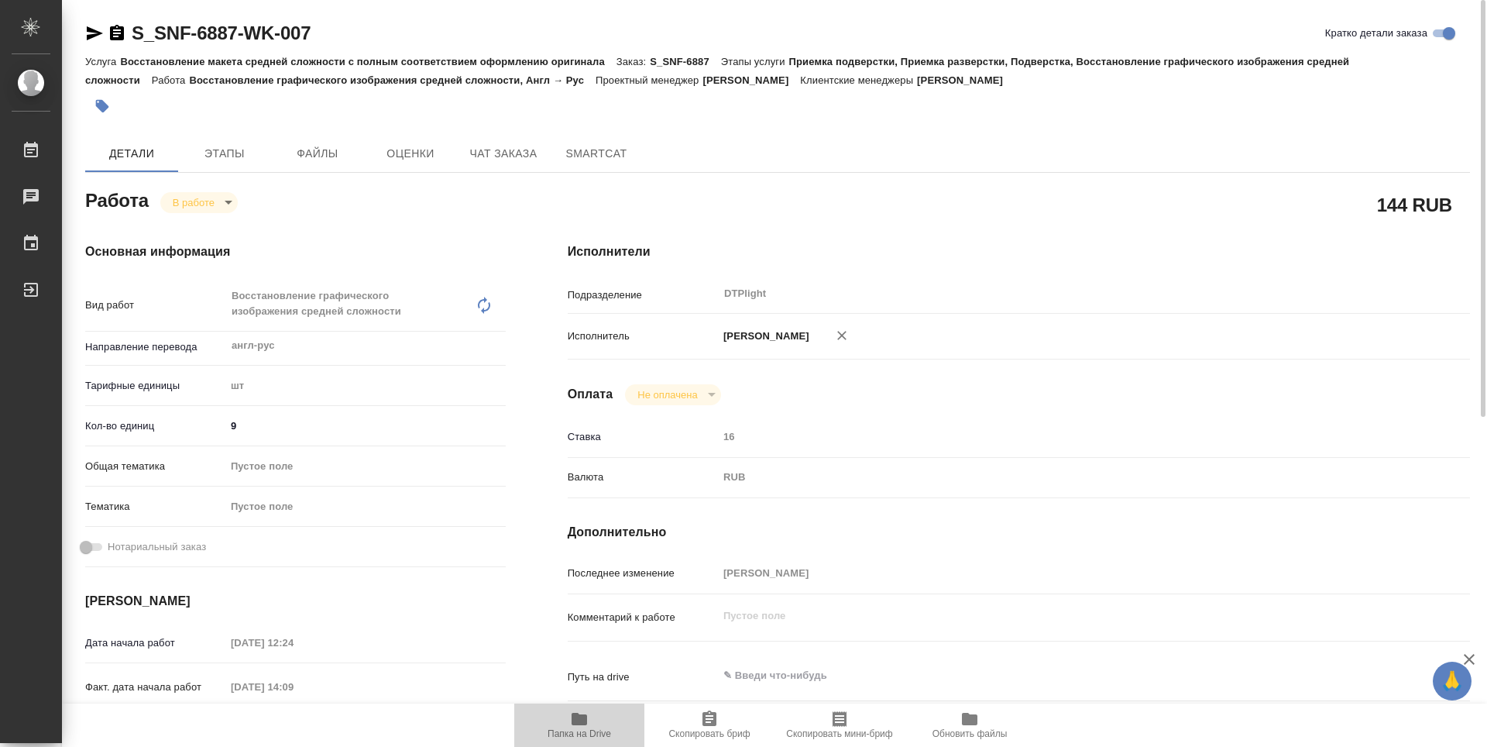
click at [571, 734] on span "Папка на Drive" at bounding box center [580, 733] width 64 height 11
click at [221, 202] on body "🙏 .cls-1 fill:#fff; AWATERA Guselnikov Roman Работы 0 Чаты График Выйти S_SNF-6…" at bounding box center [743, 373] width 1487 height 747
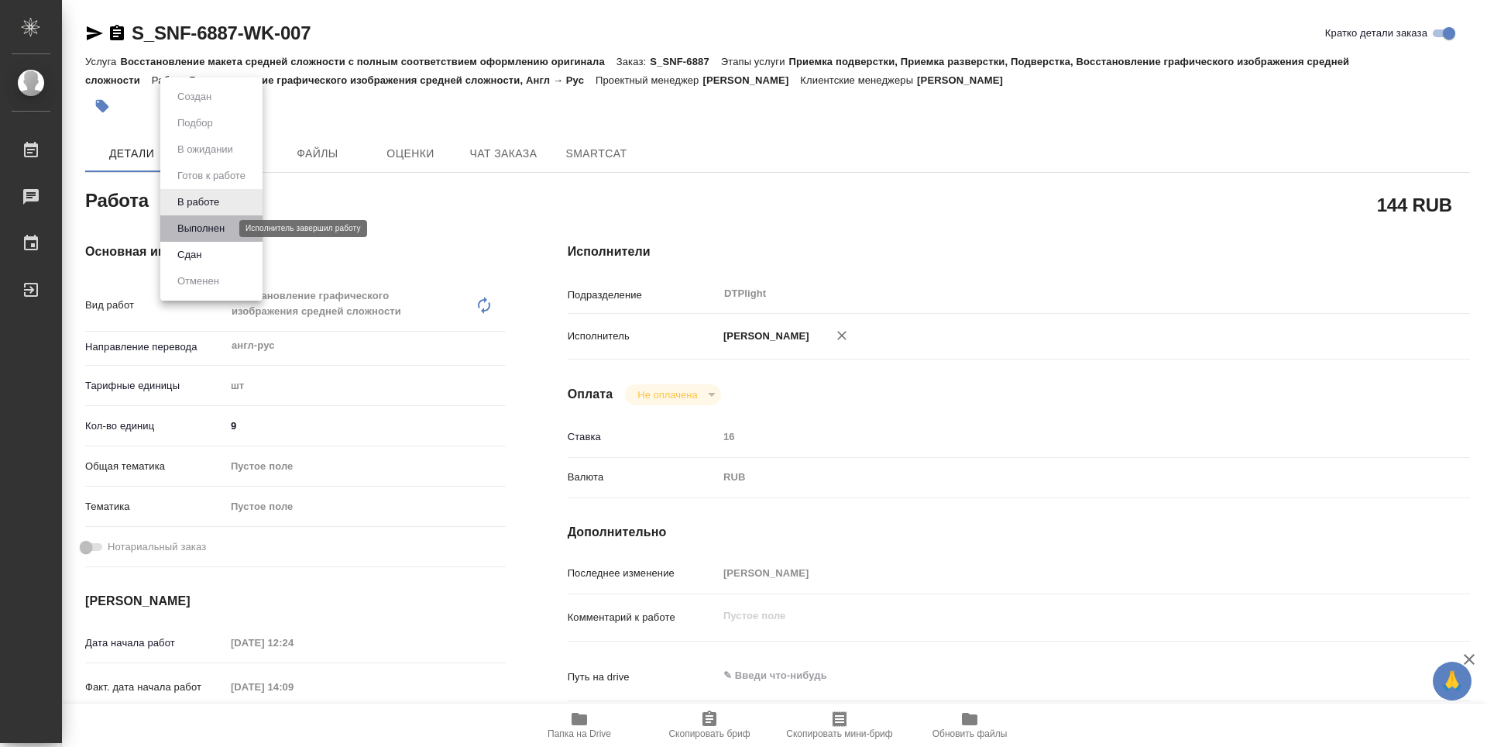
click at [214, 228] on button "Выполнен" at bounding box center [201, 228] width 57 height 17
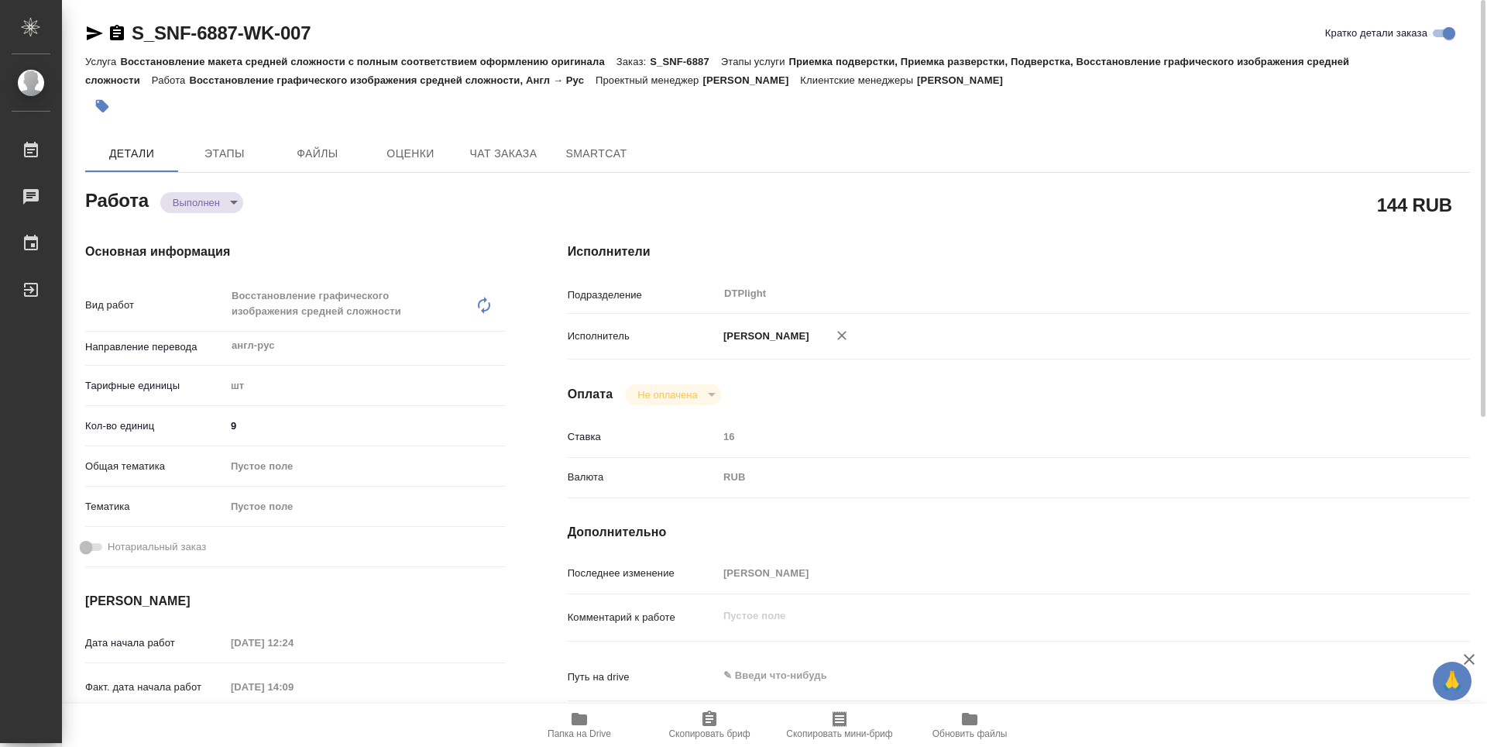
type textarea "x"
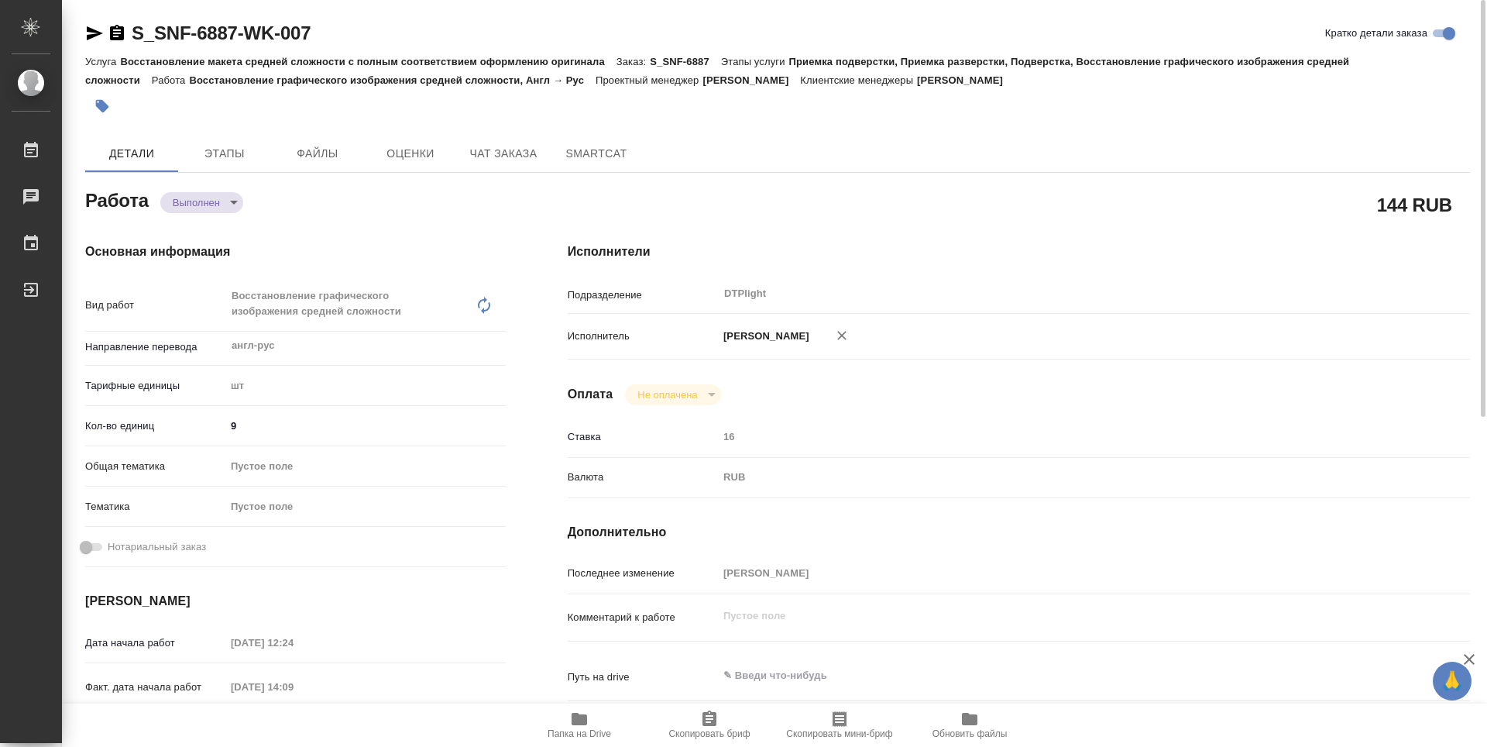
type textarea "x"
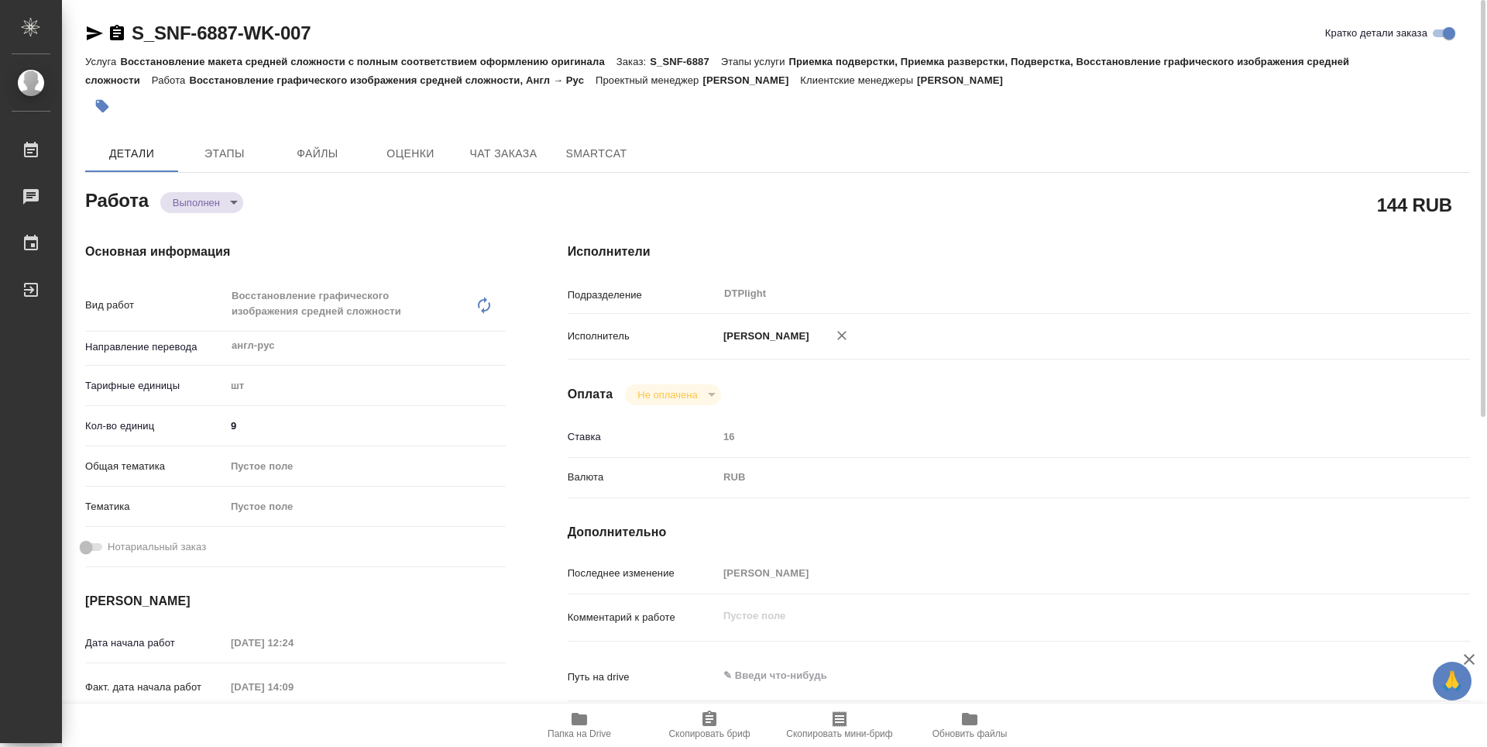
scroll to position [465, 0]
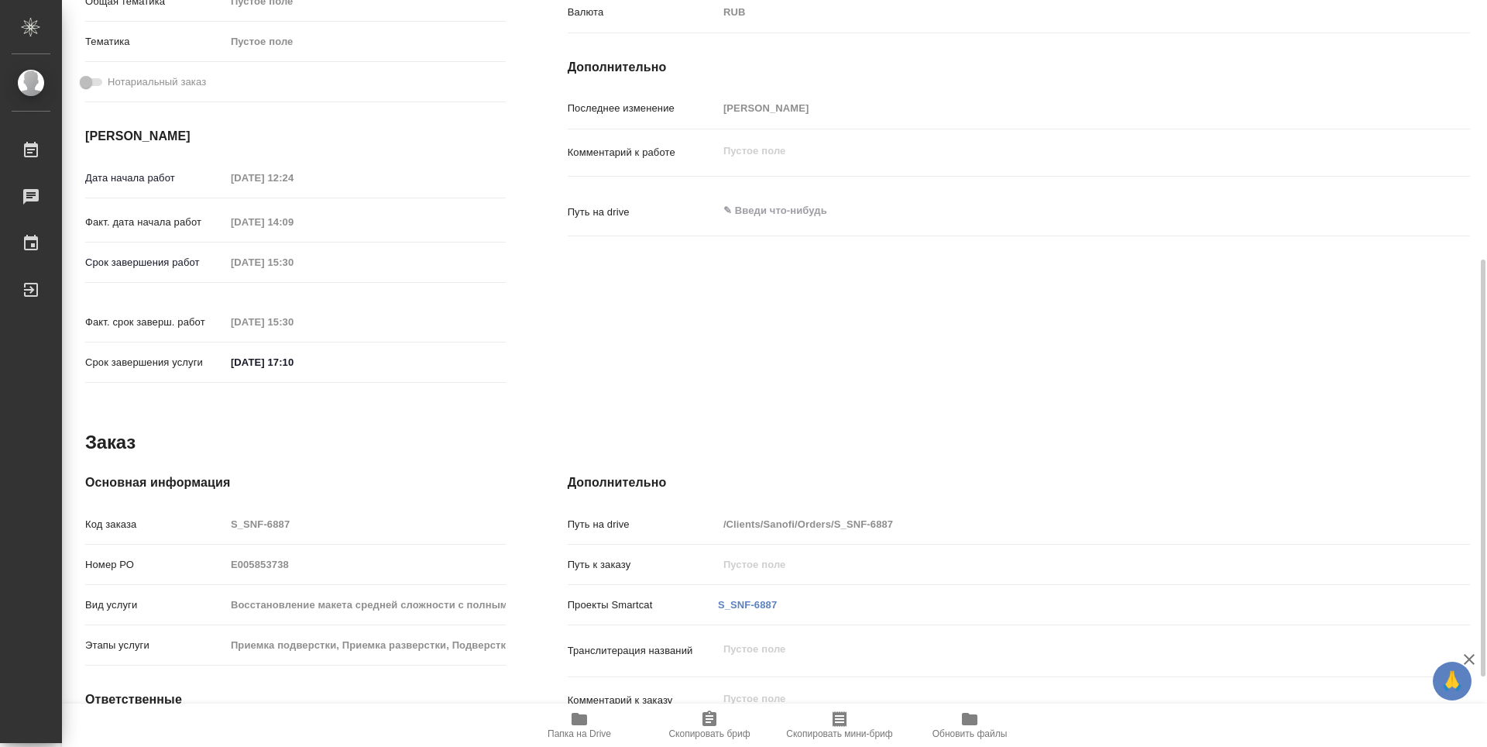
click at [576, 723] on icon "button" at bounding box center [579, 719] width 15 height 12
click at [574, 727] on icon "button" at bounding box center [579, 718] width 19 height 19
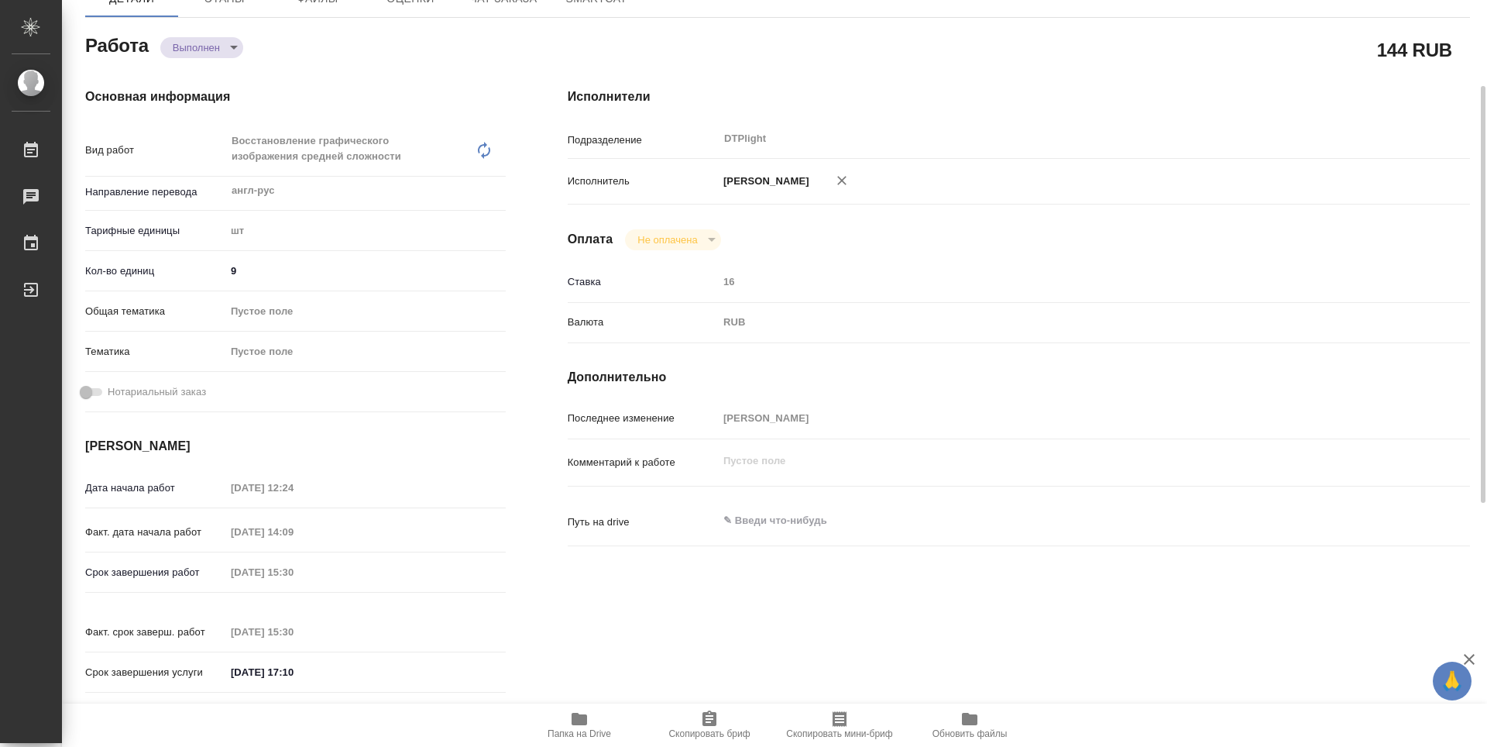
scroll to position [0, 0]
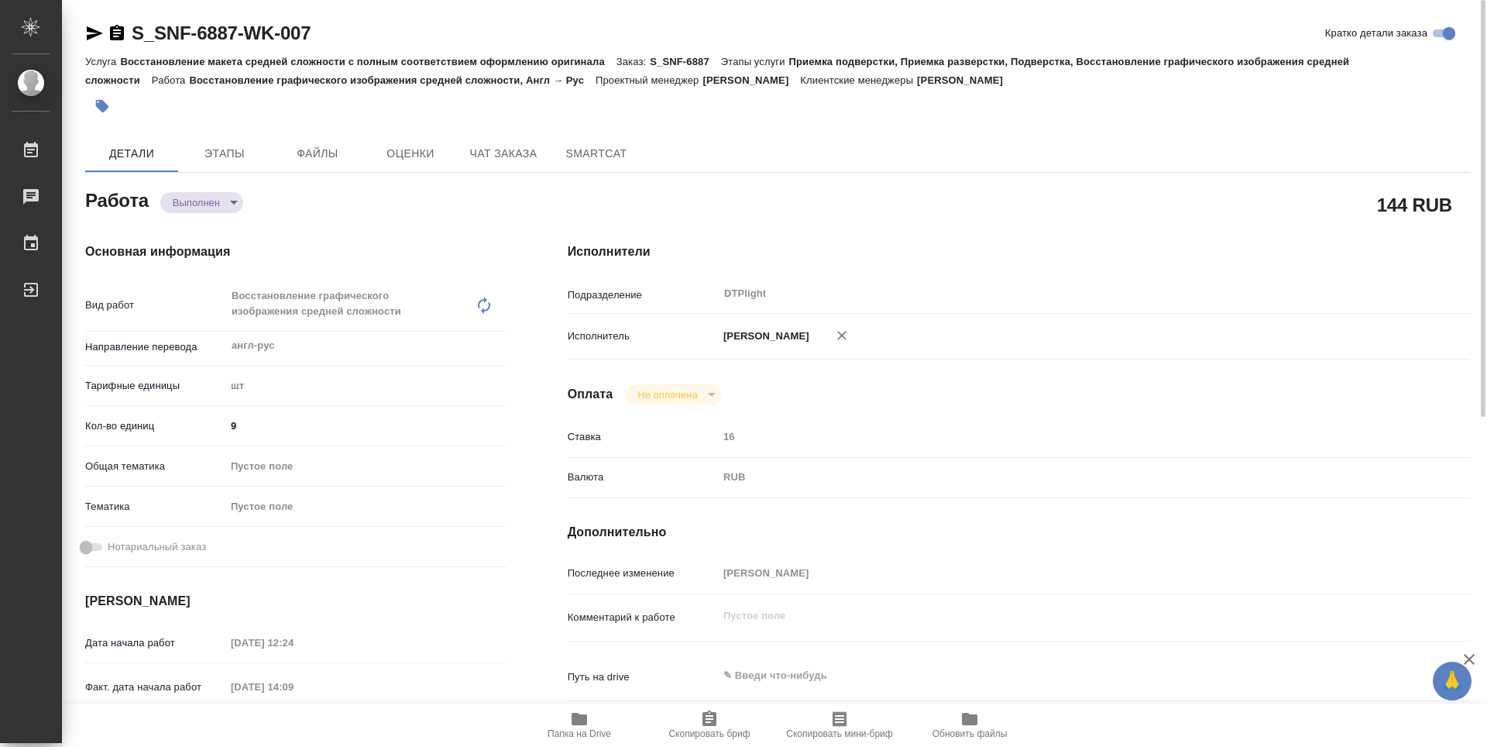
click at [119, 31] on icon "button" at bounding box center [117, 32] width 14 height 15
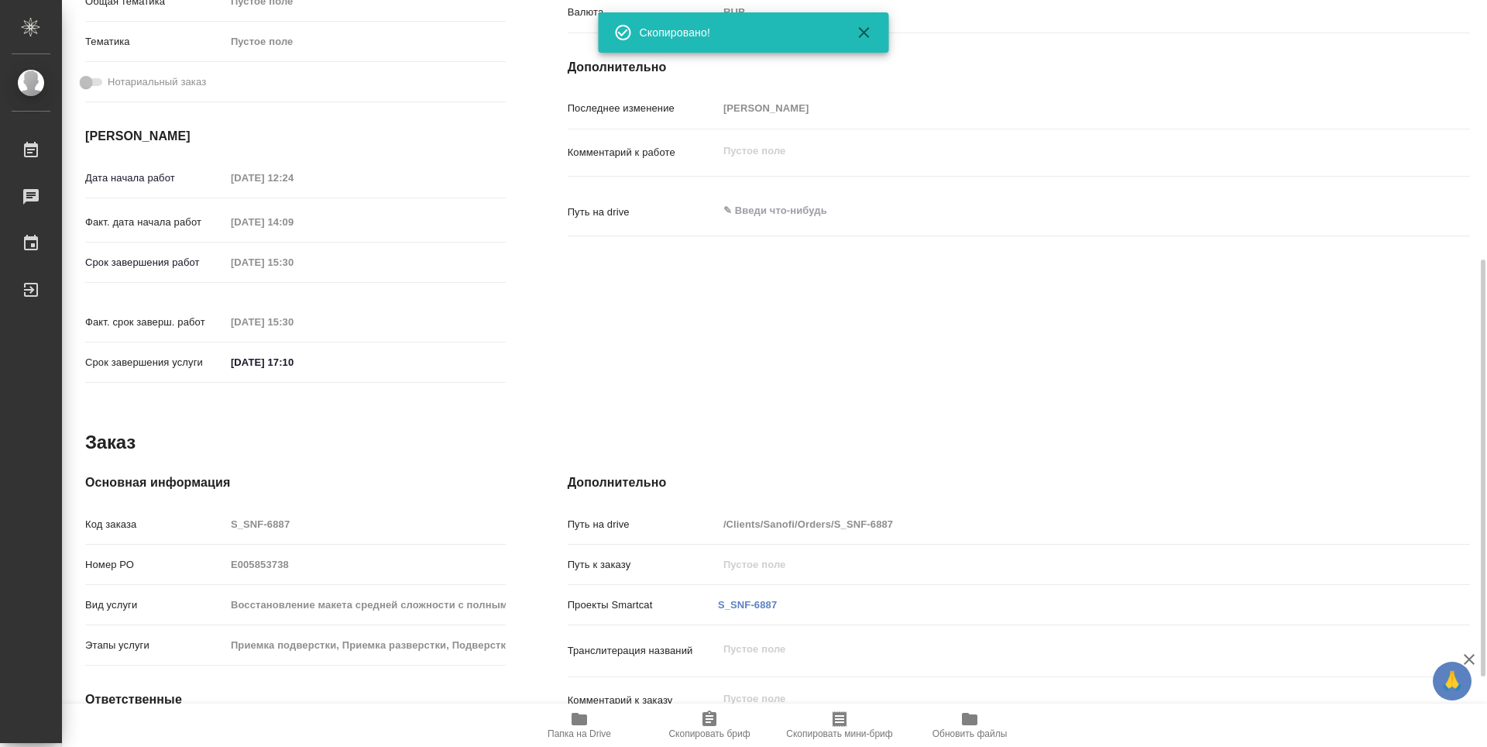
scroll to position [590, 0]
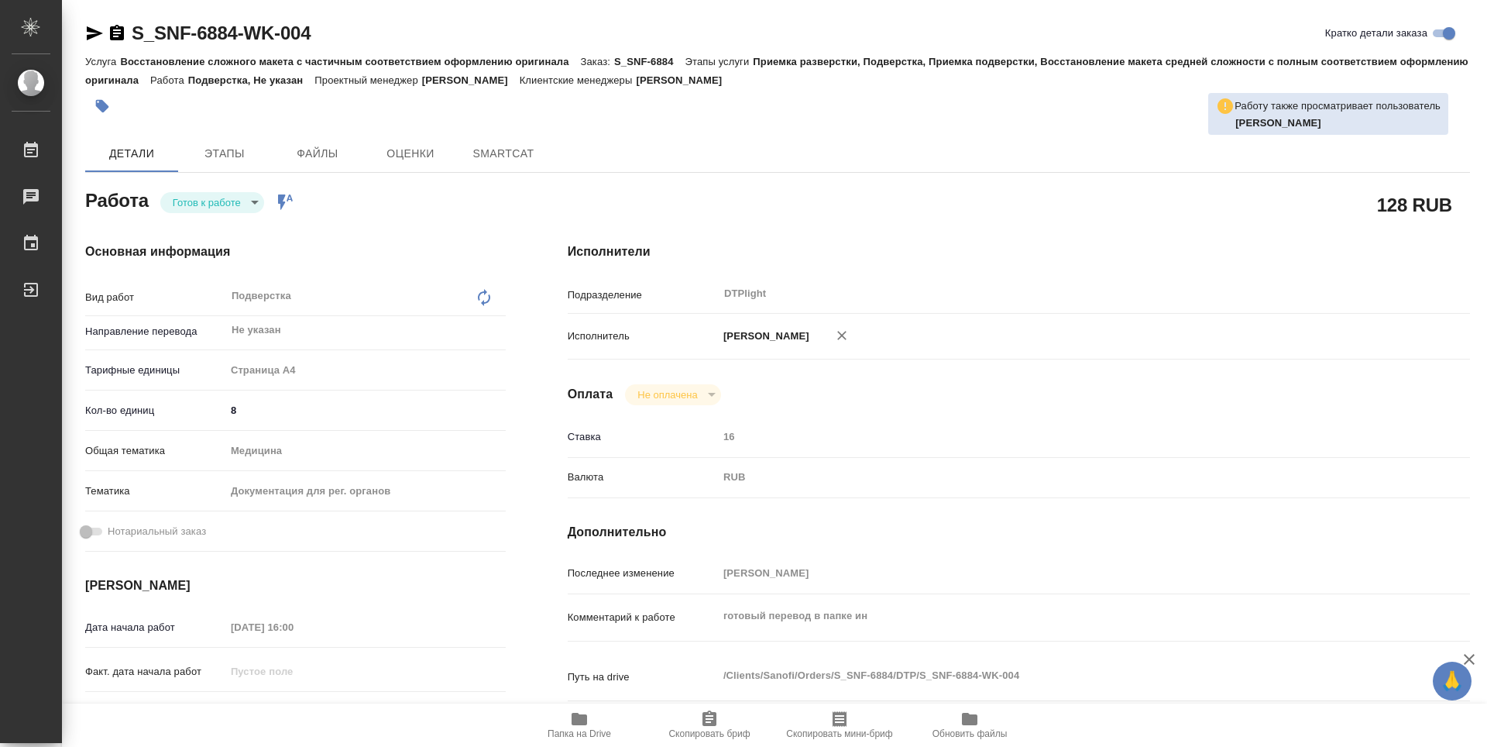
type textarea "x"
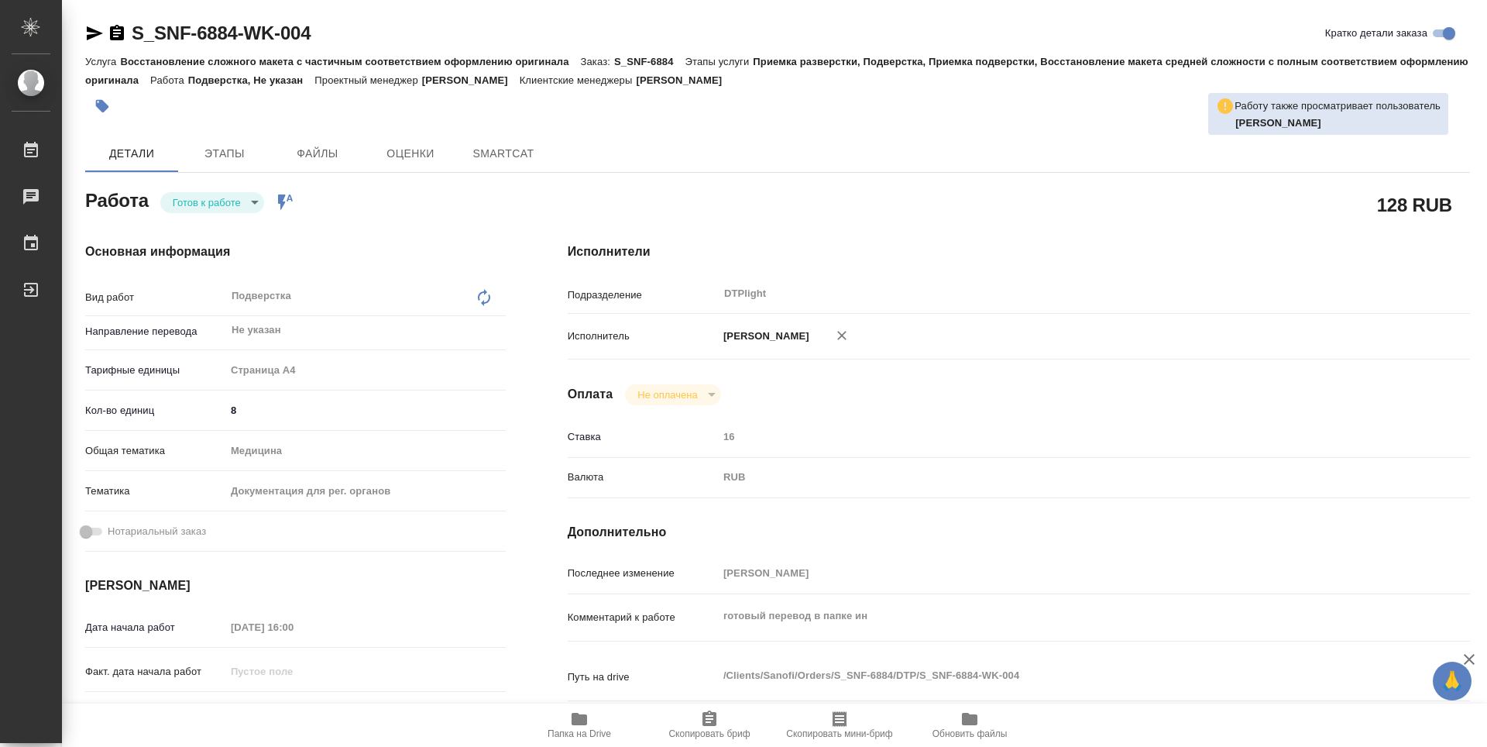
type textarea "x"
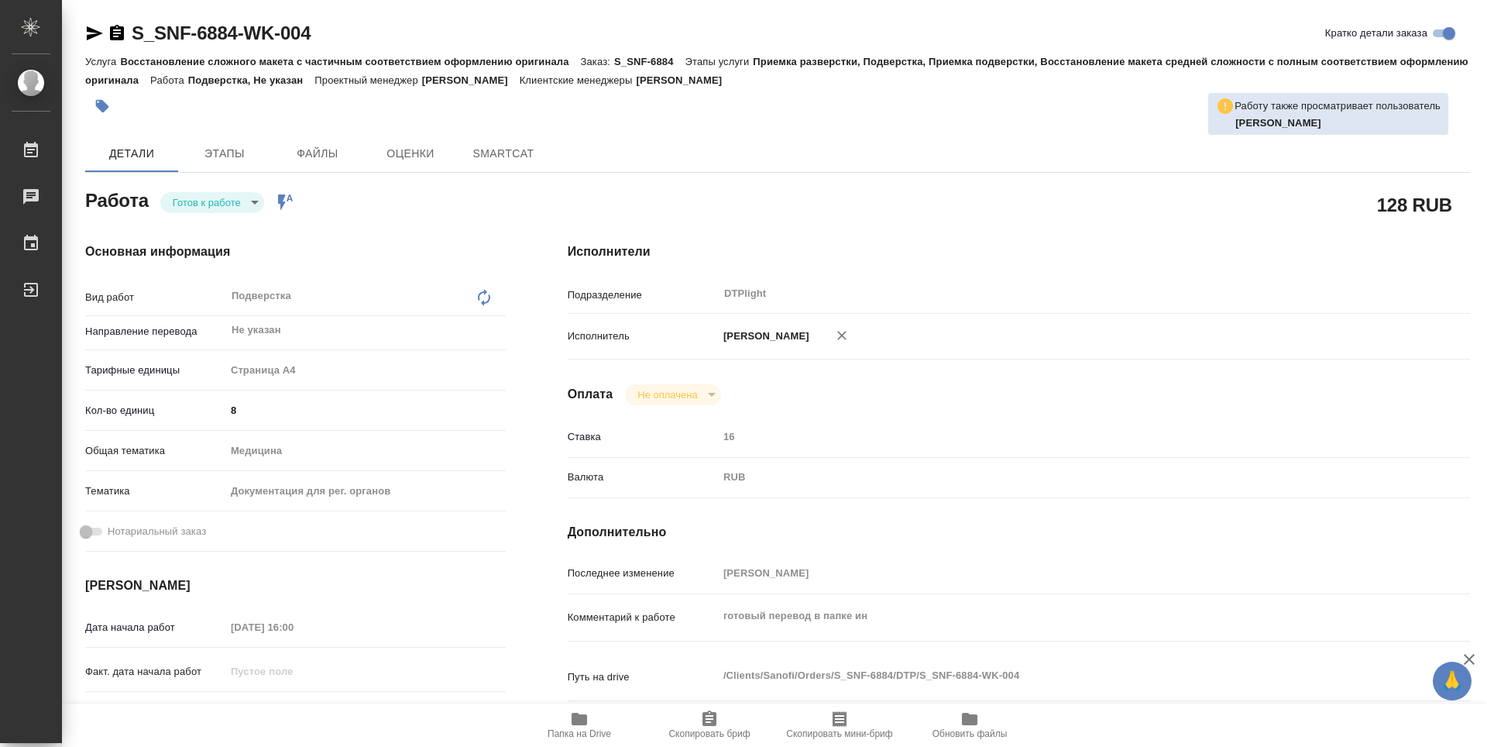
type textarea "x"
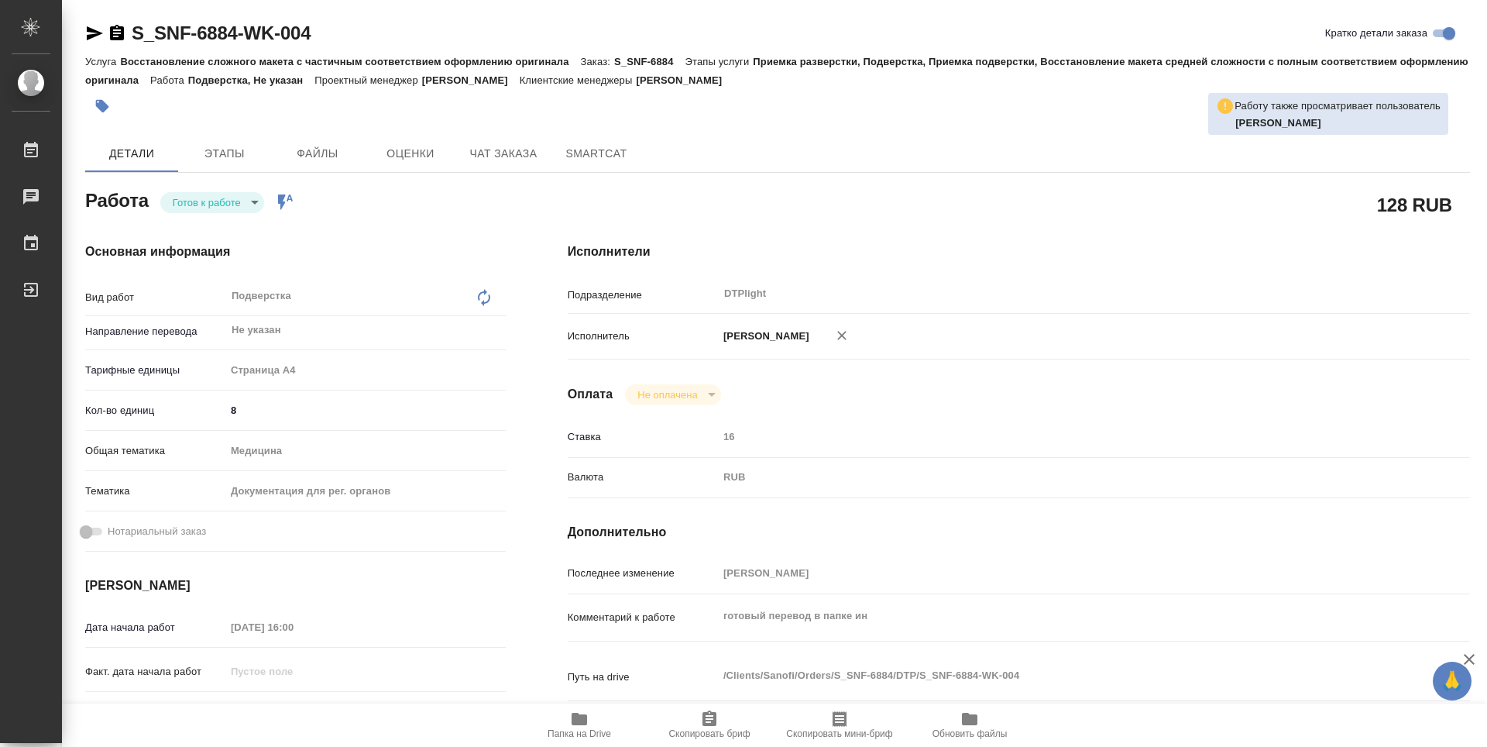
type textarea "x"
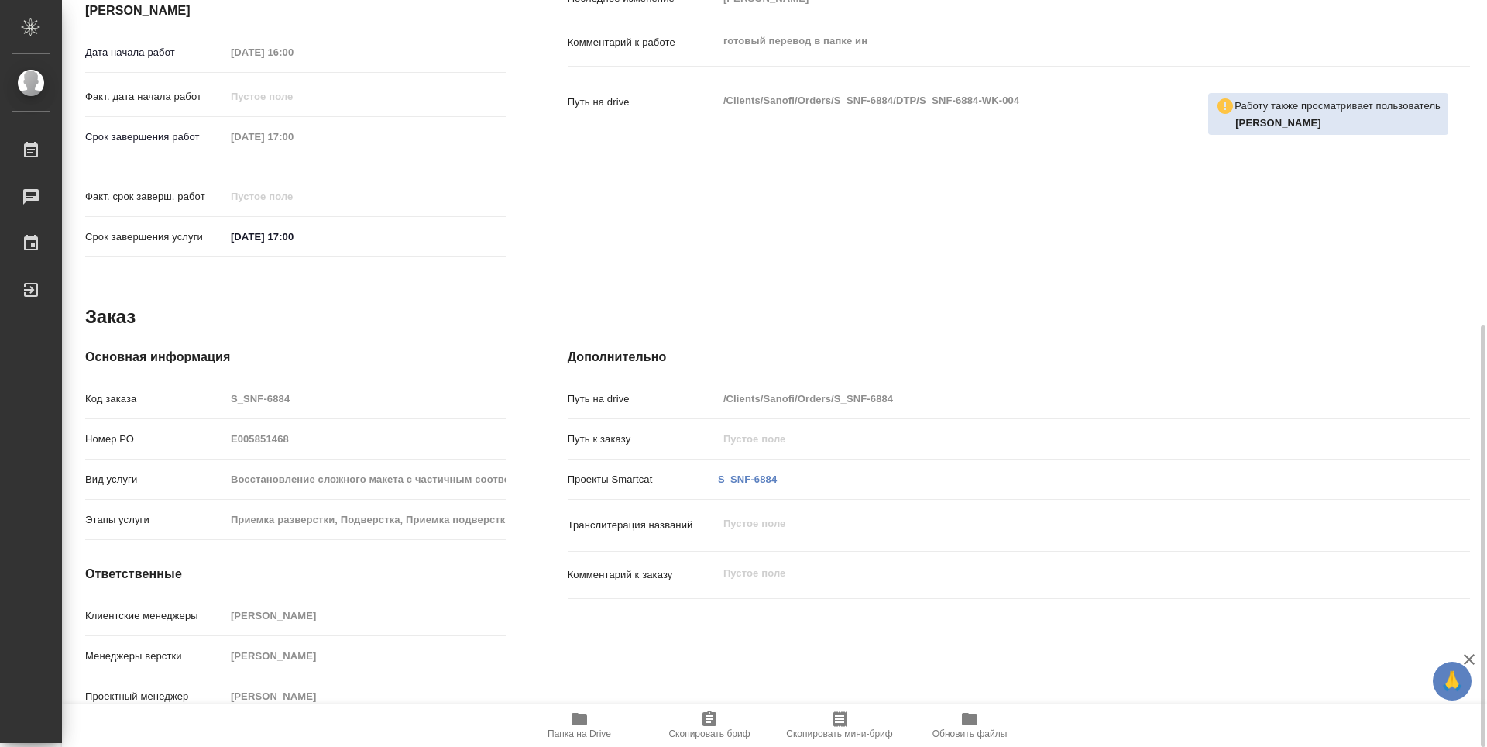
type textarea "x"
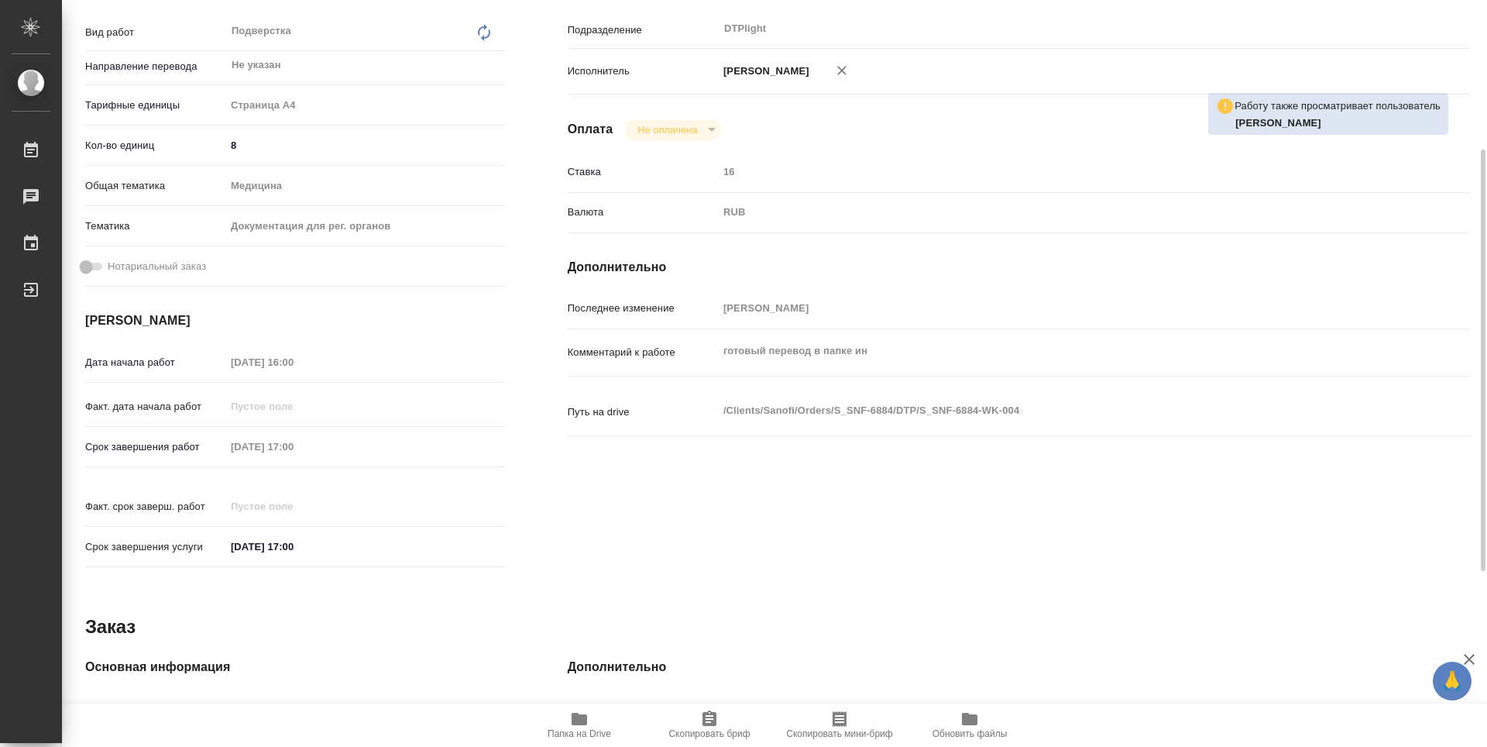
scroll to position [33, 0]
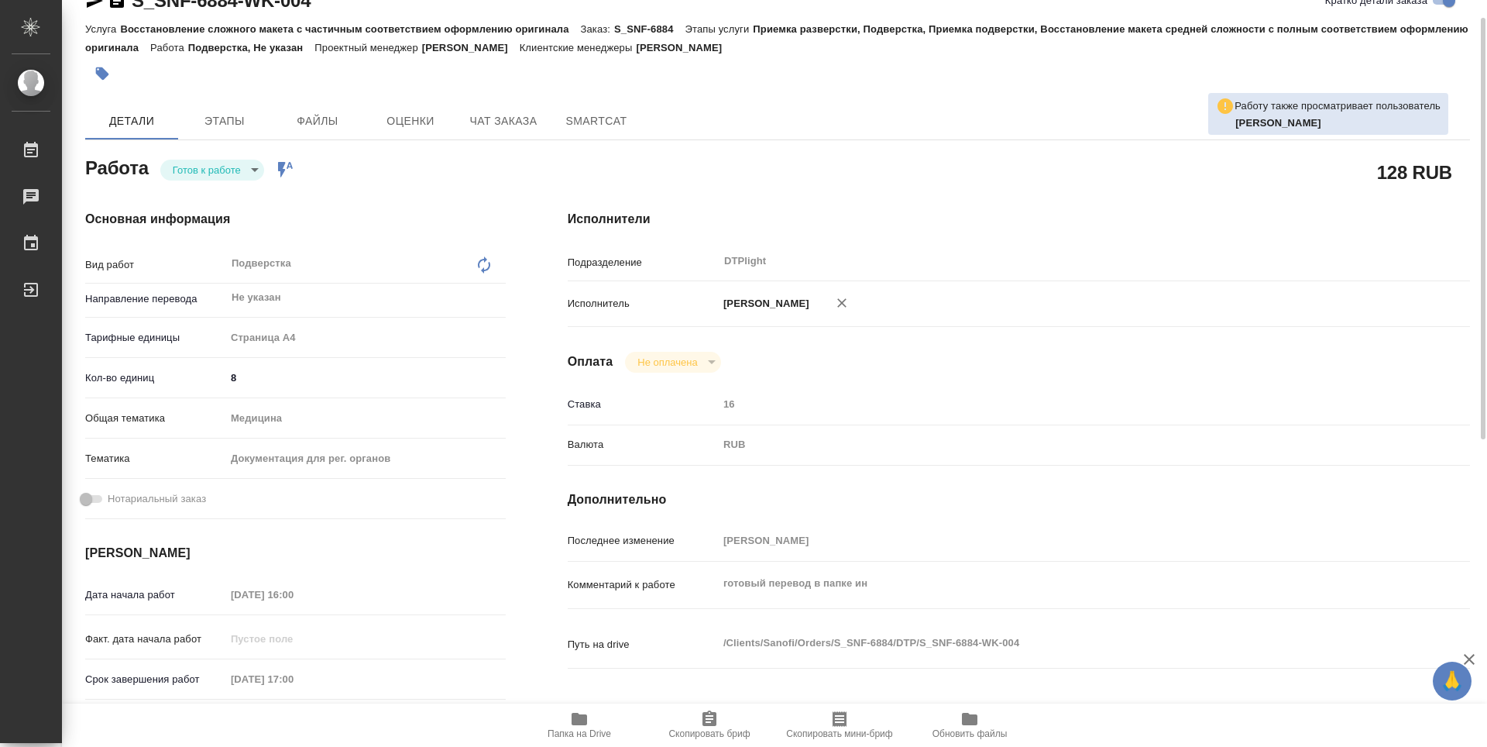
click at [237, 163] on body "🙏 .cls-1 fill:#fff; AWATERA Guselnikov Roman Работы Чаты График Выйти S_SNF-688…" at bounding box center [743, 373] width 1487 height 747
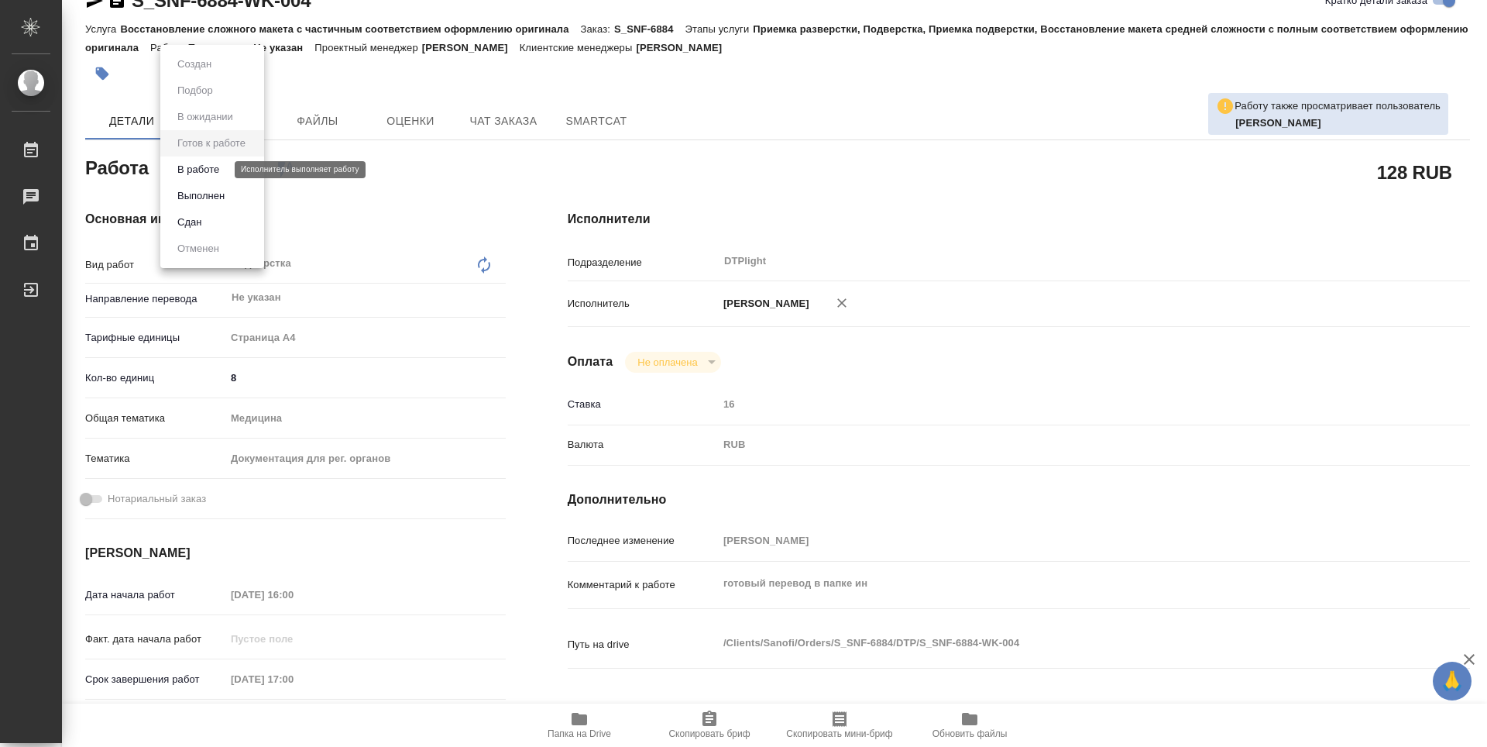
click at [206, 173] on button "В работе" at bounding box center [198, 169] width 51 height 17
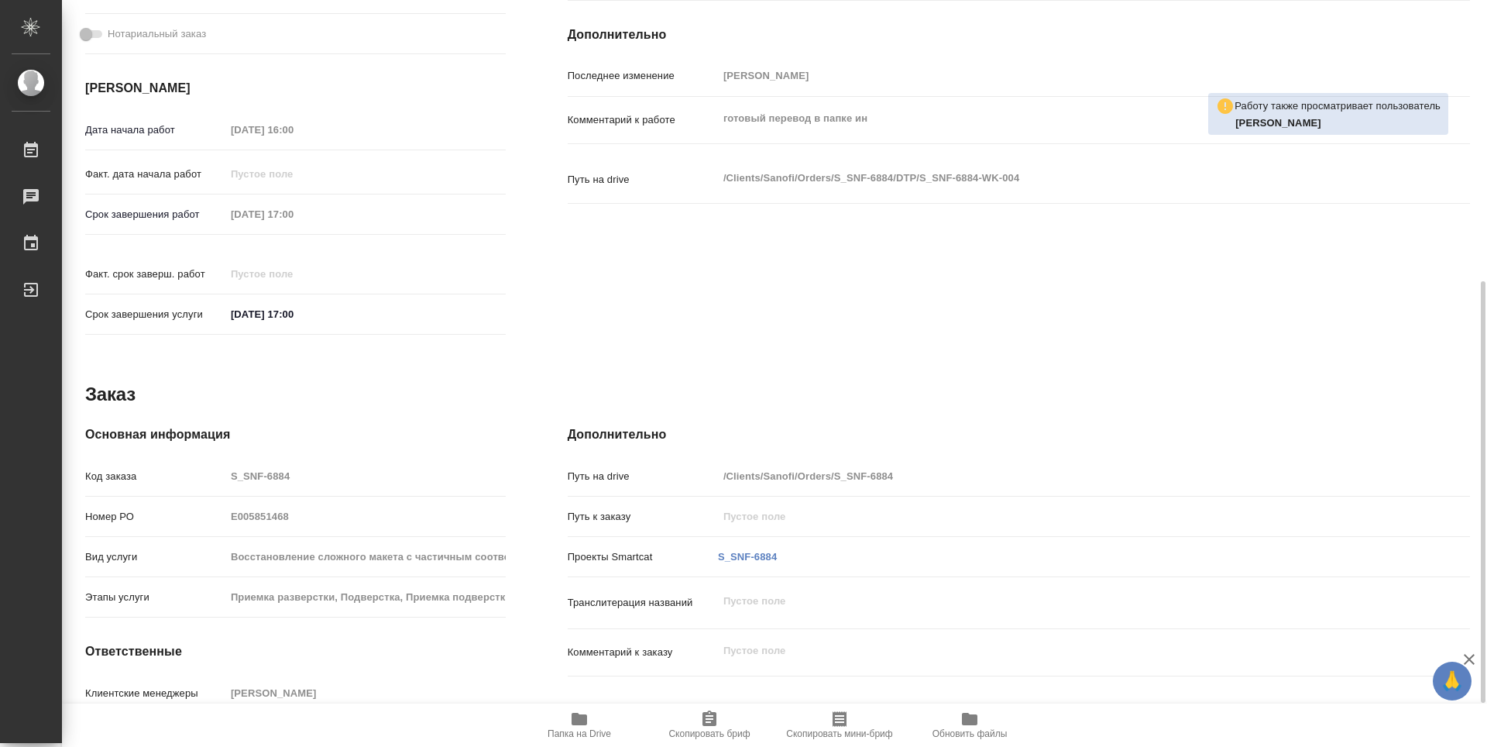
scroll to position [575, 0]
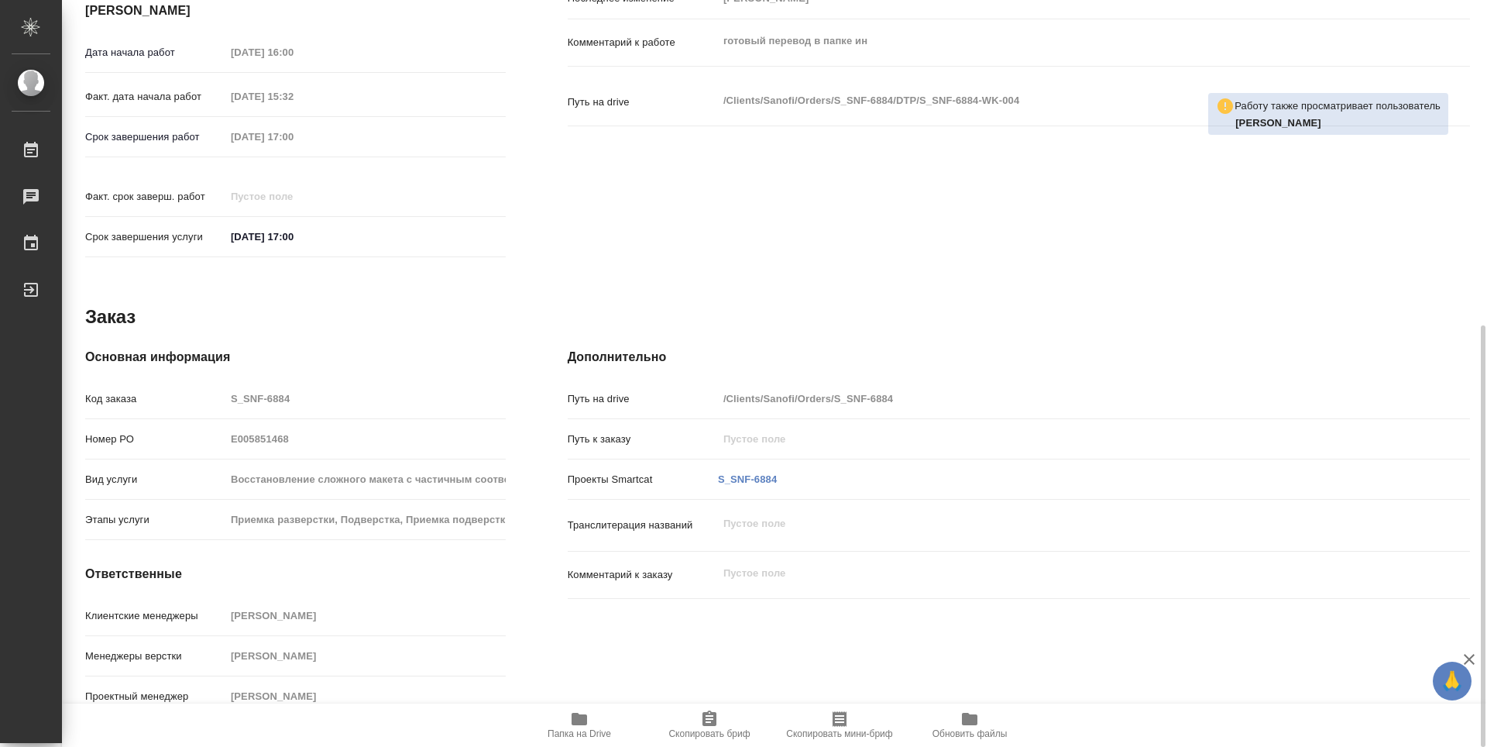
type textarea "x"
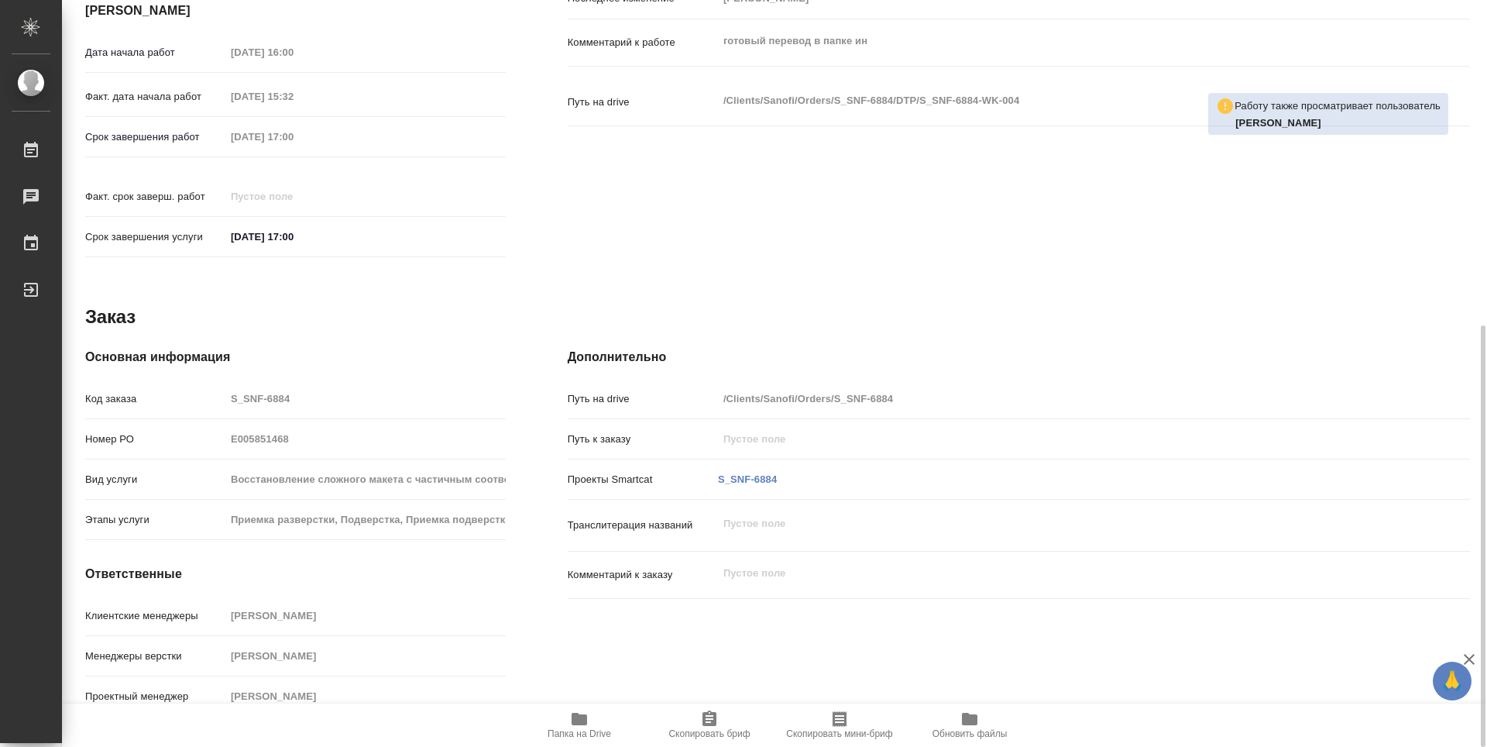
type textarea "x"
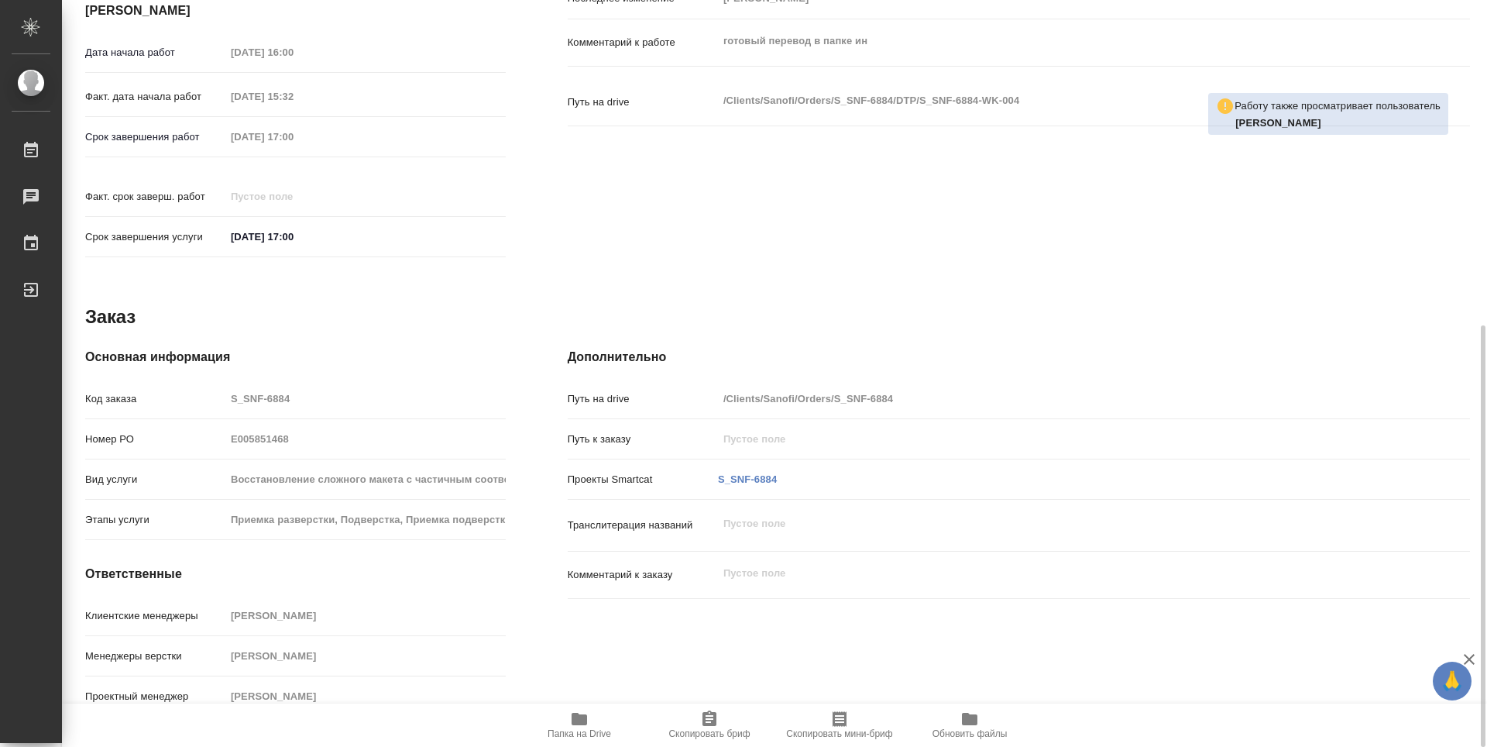
click at [579, 721] on icon "button" at bounding box center [579, 719] width 15 height 12
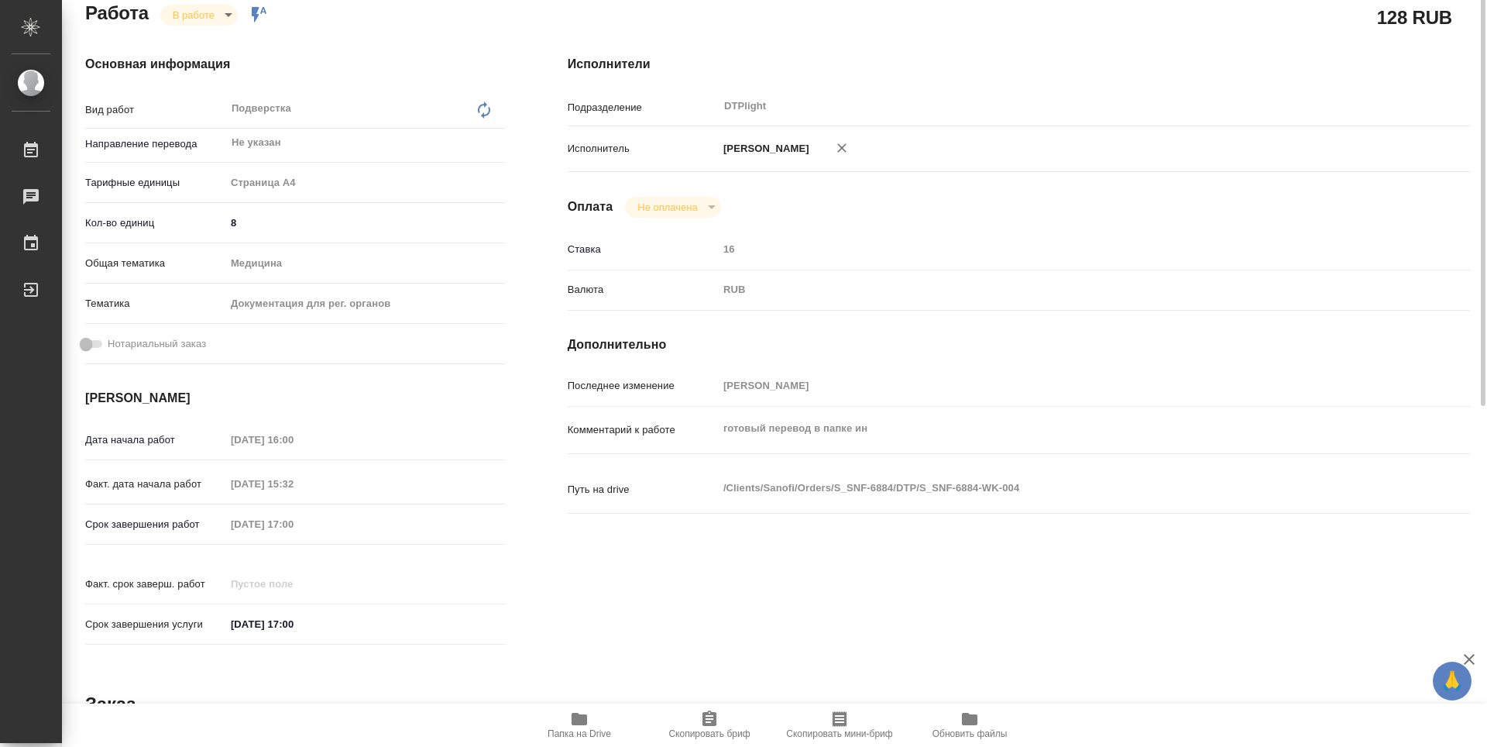
scroll to position [0, 0]
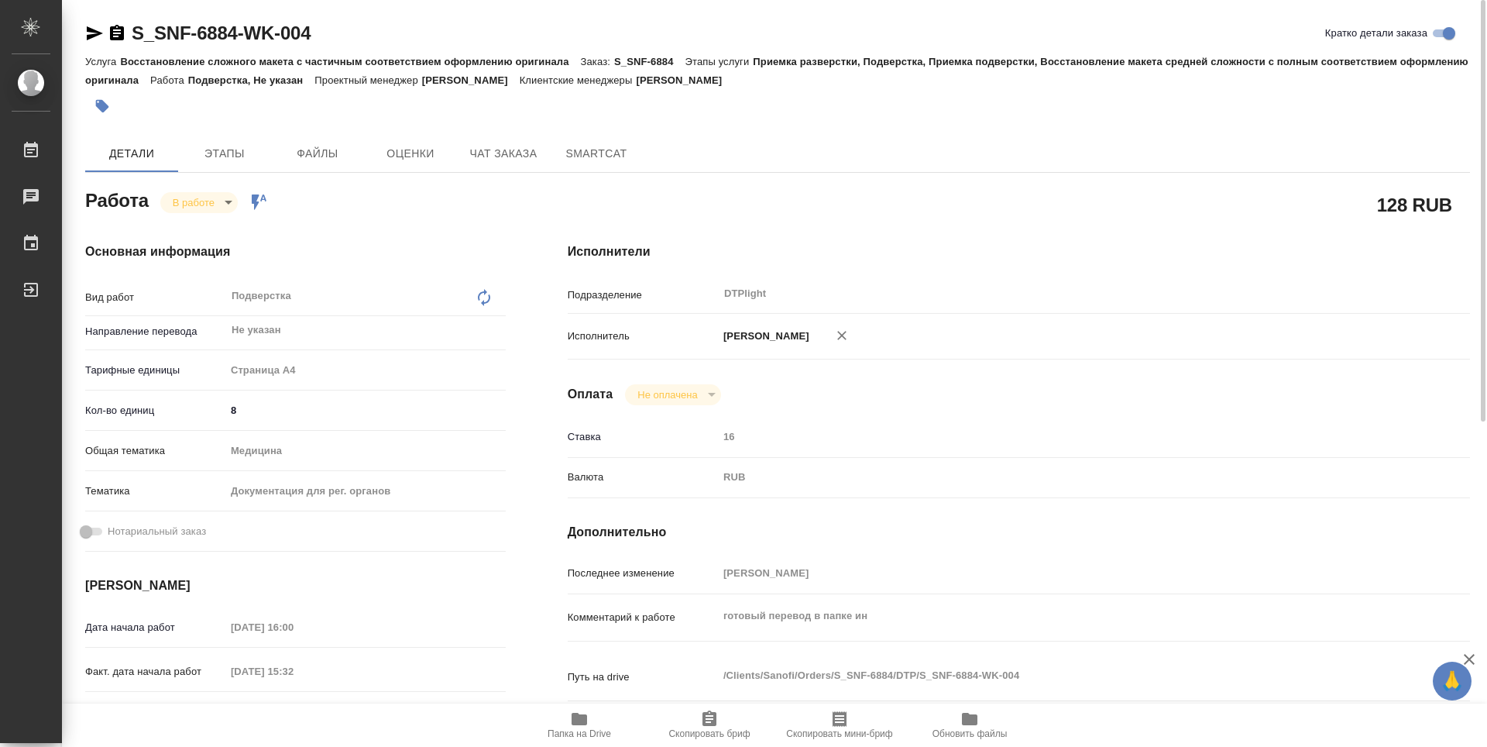
click at [124, 28] on icon "button" at bounding box center [117, 32] width 14 height 15
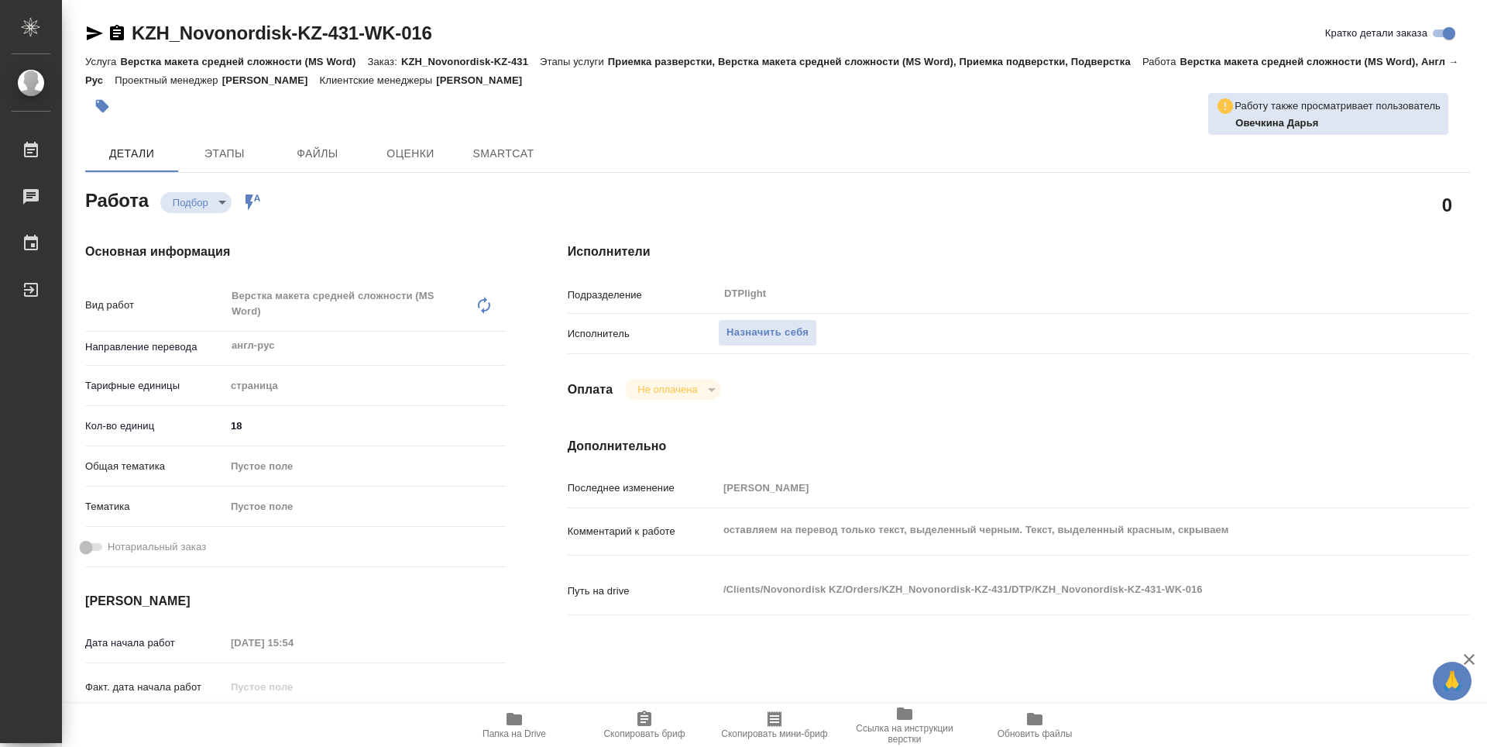
type textarea "x"
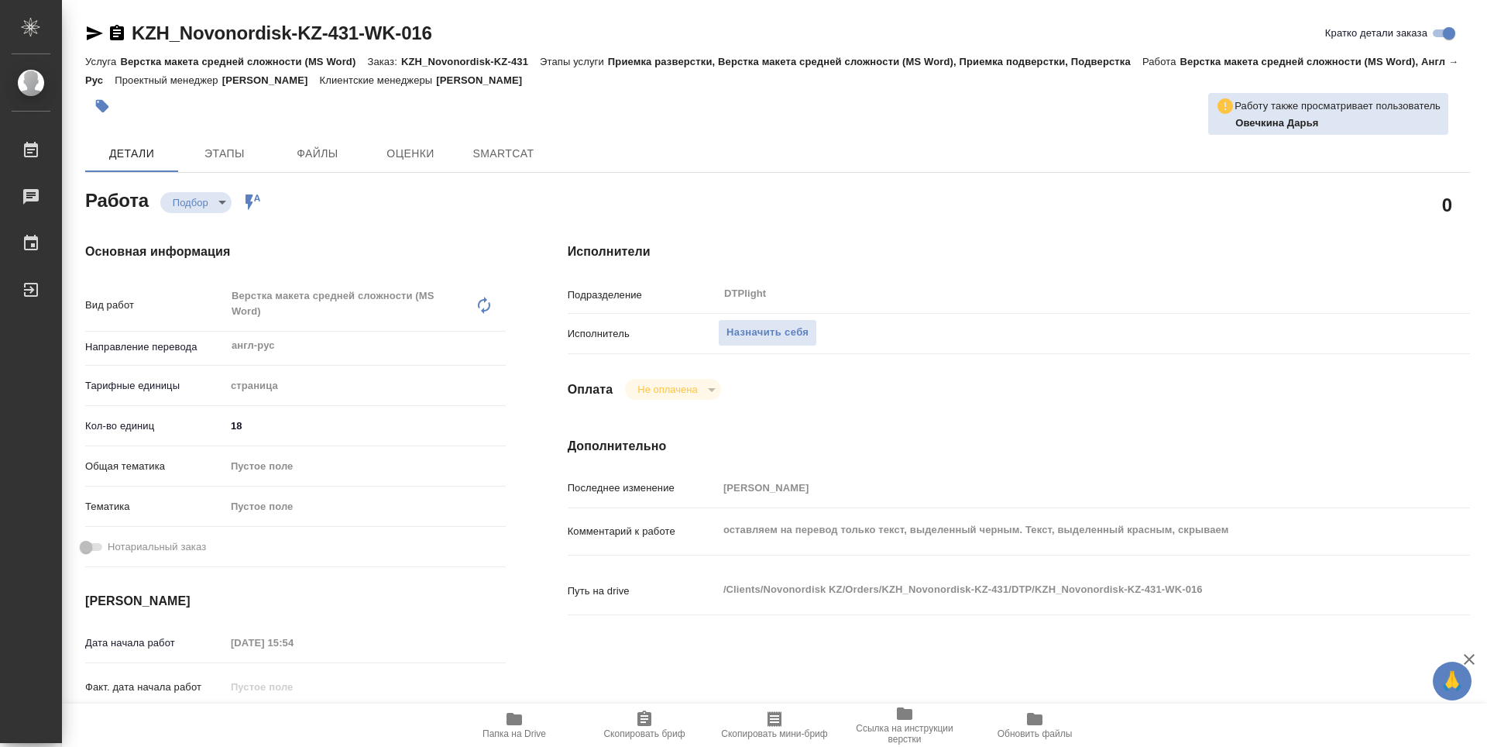
type textarea "x"
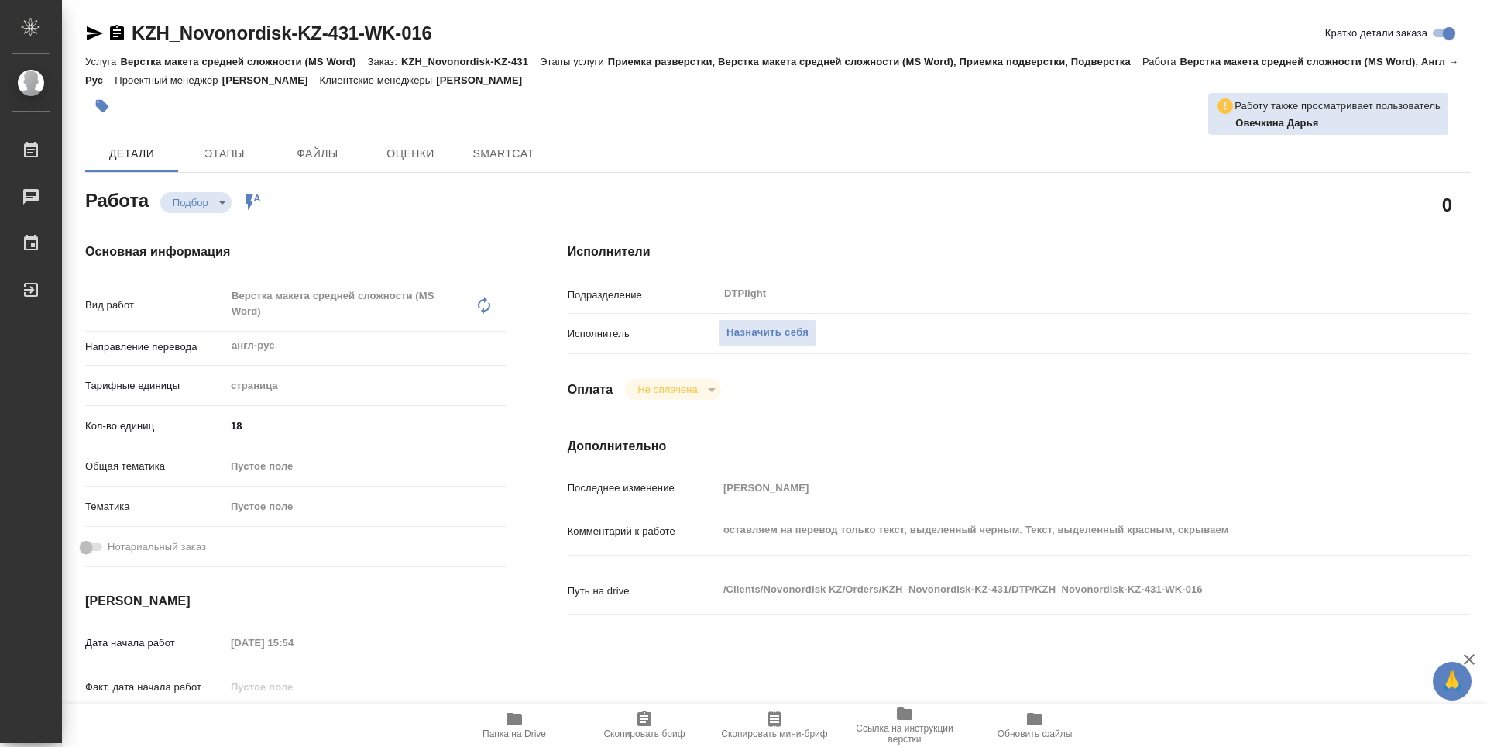
type textarea "x"
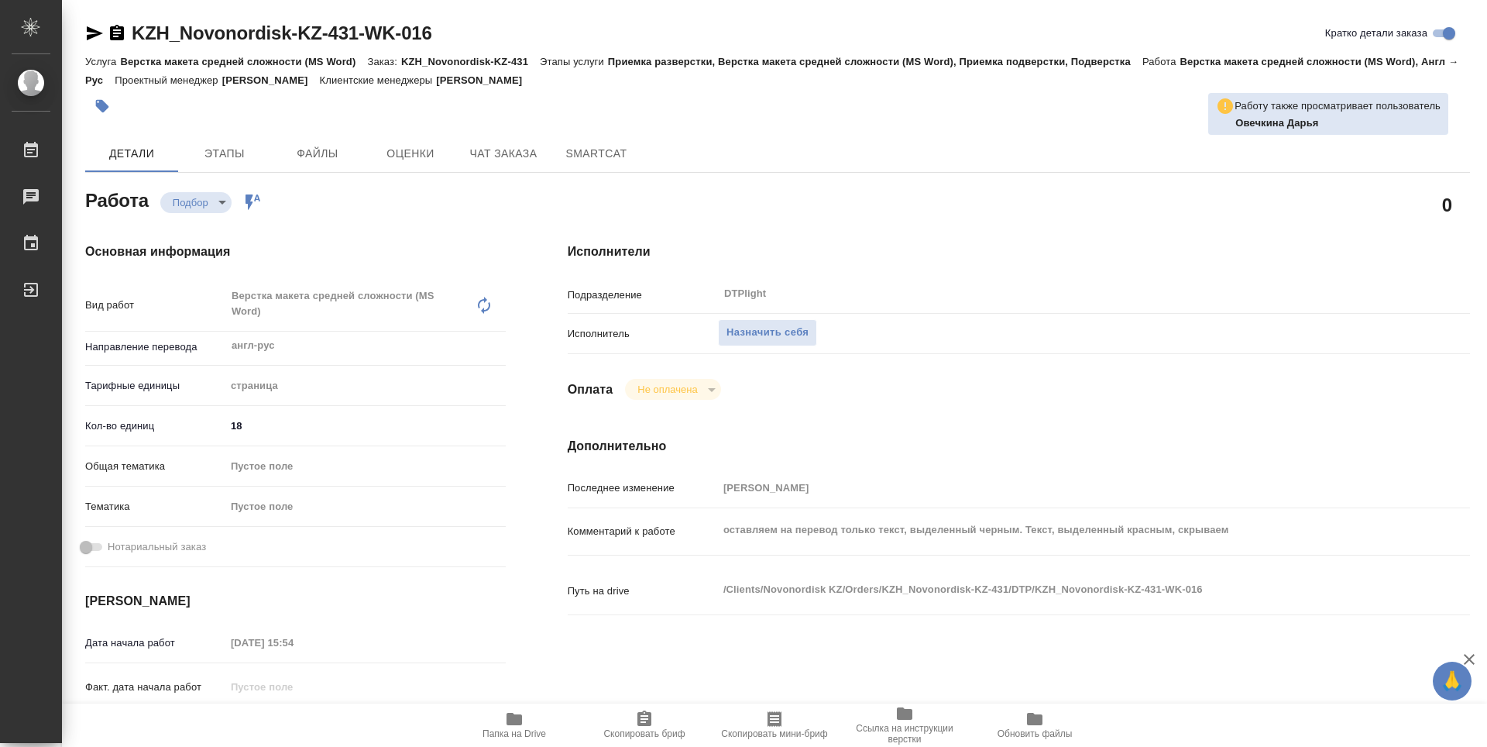
type textarea "x"
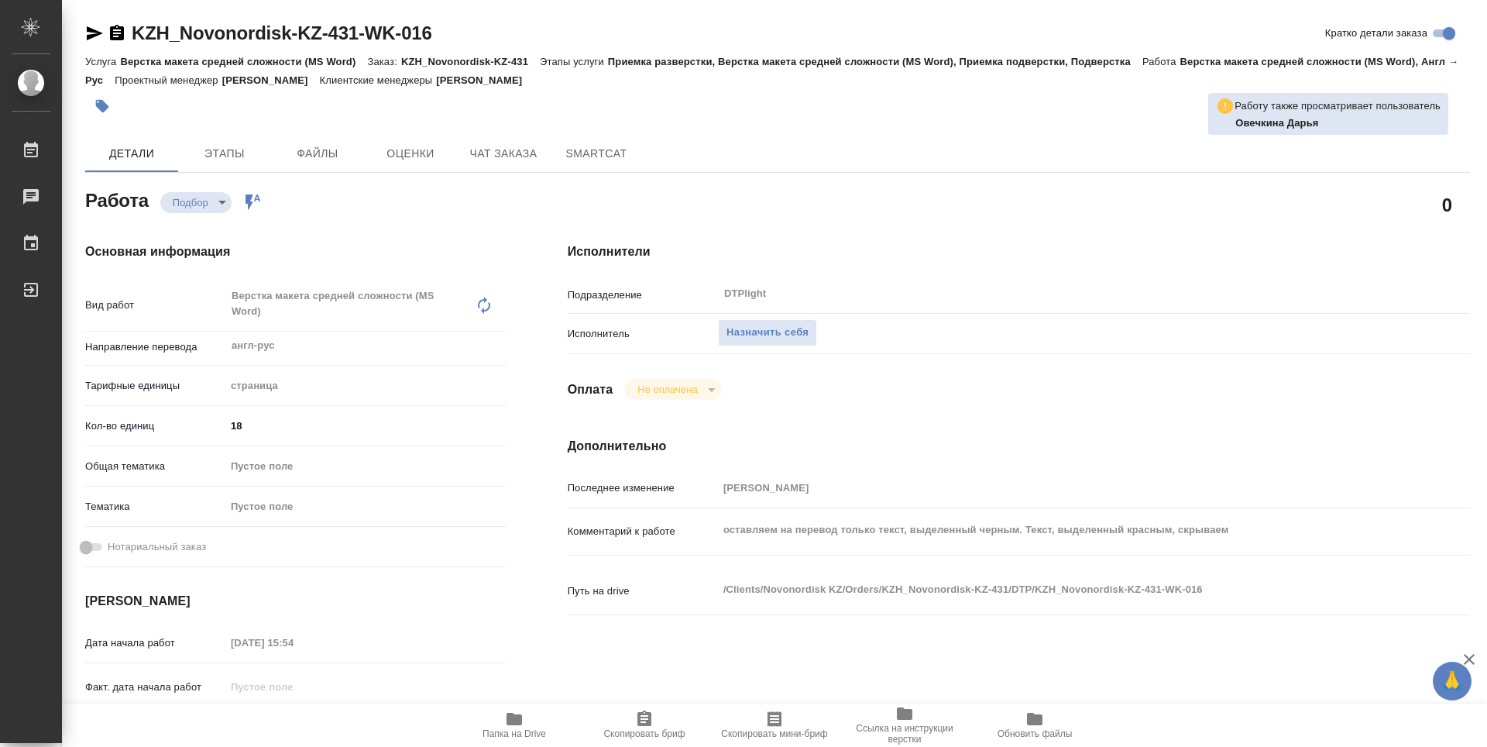
type textarea "x"
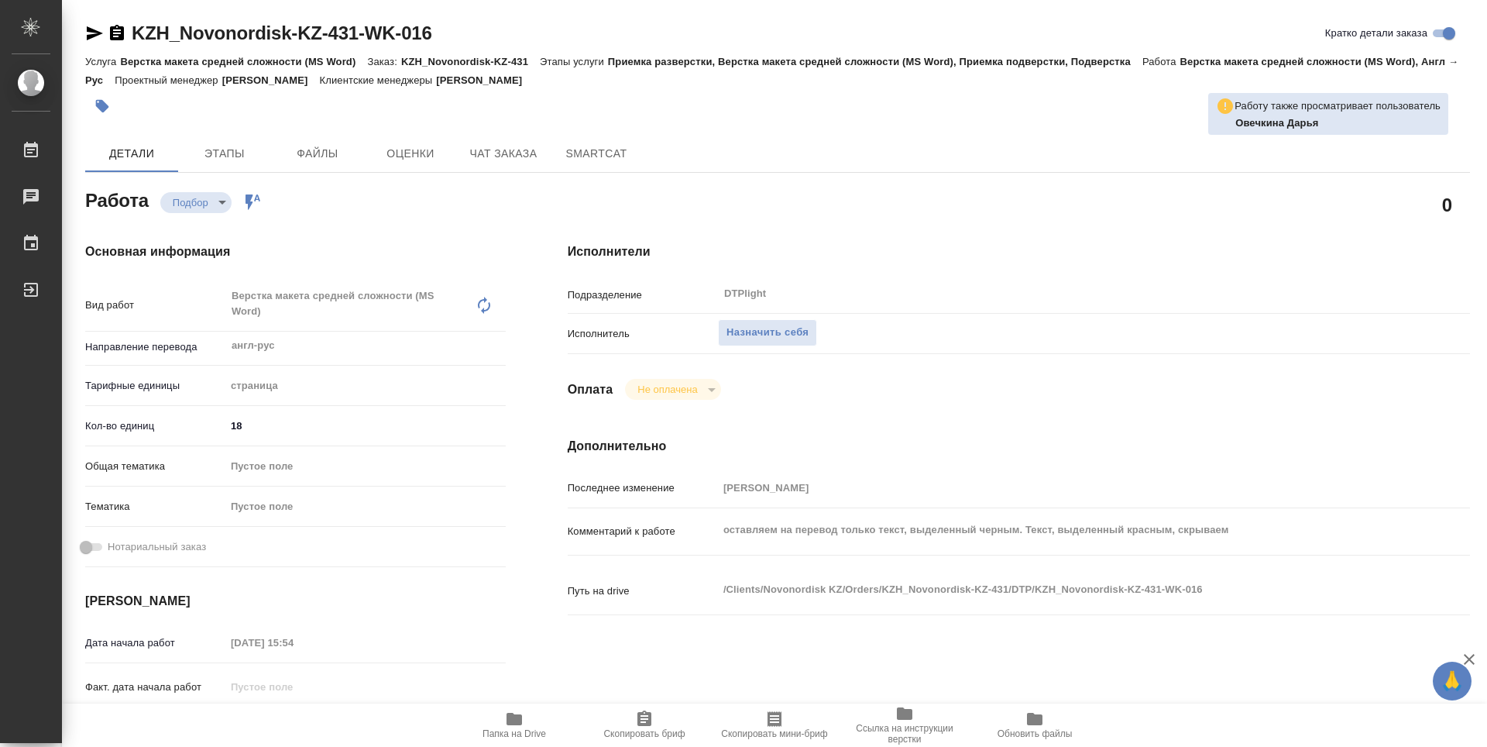
click at [510, 719] on icon "button" at bounding box center [514, 719] width 15 height 12
click at [781, 319] on button "Назначить себя" at bounding box center [767, 332] width 99 height 27
type textarea "x"
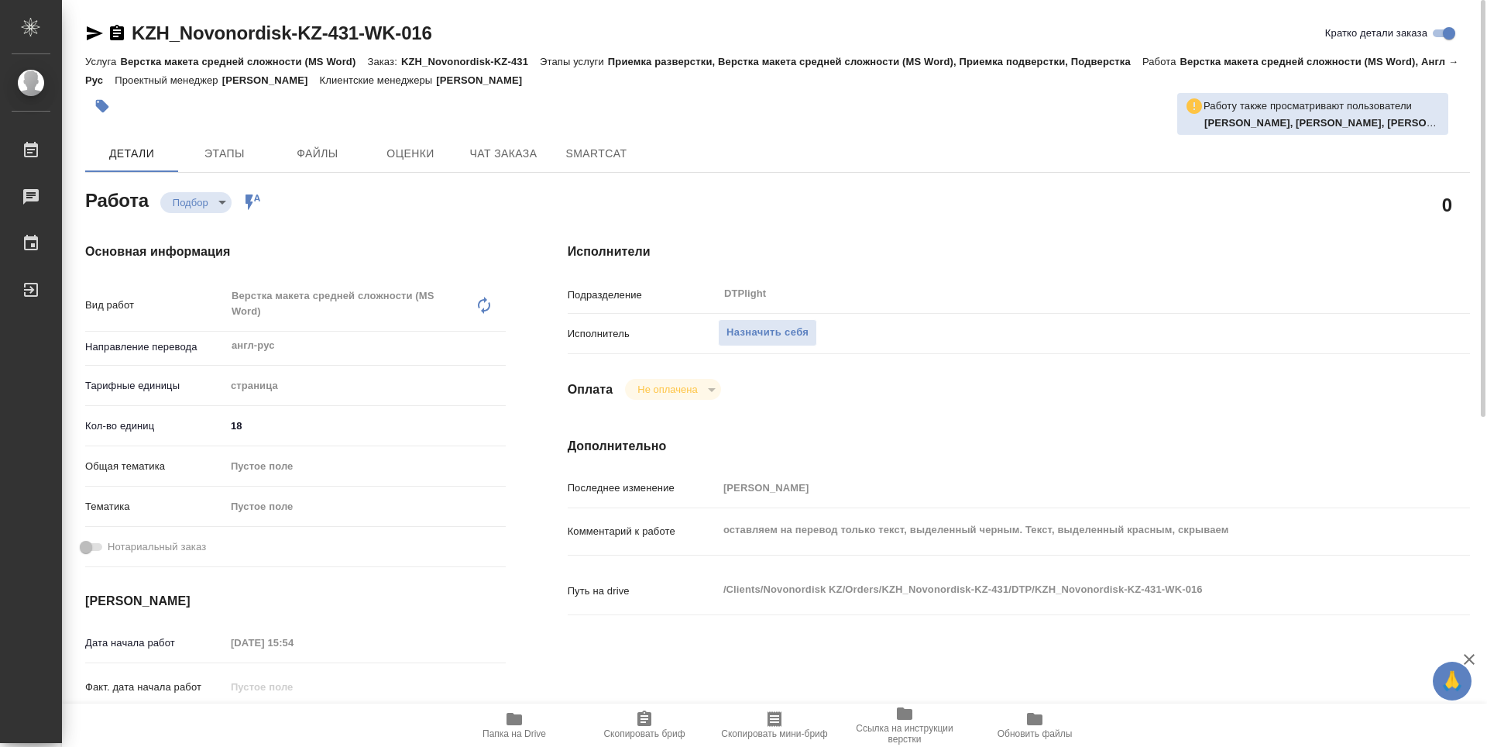
type textarea "x"
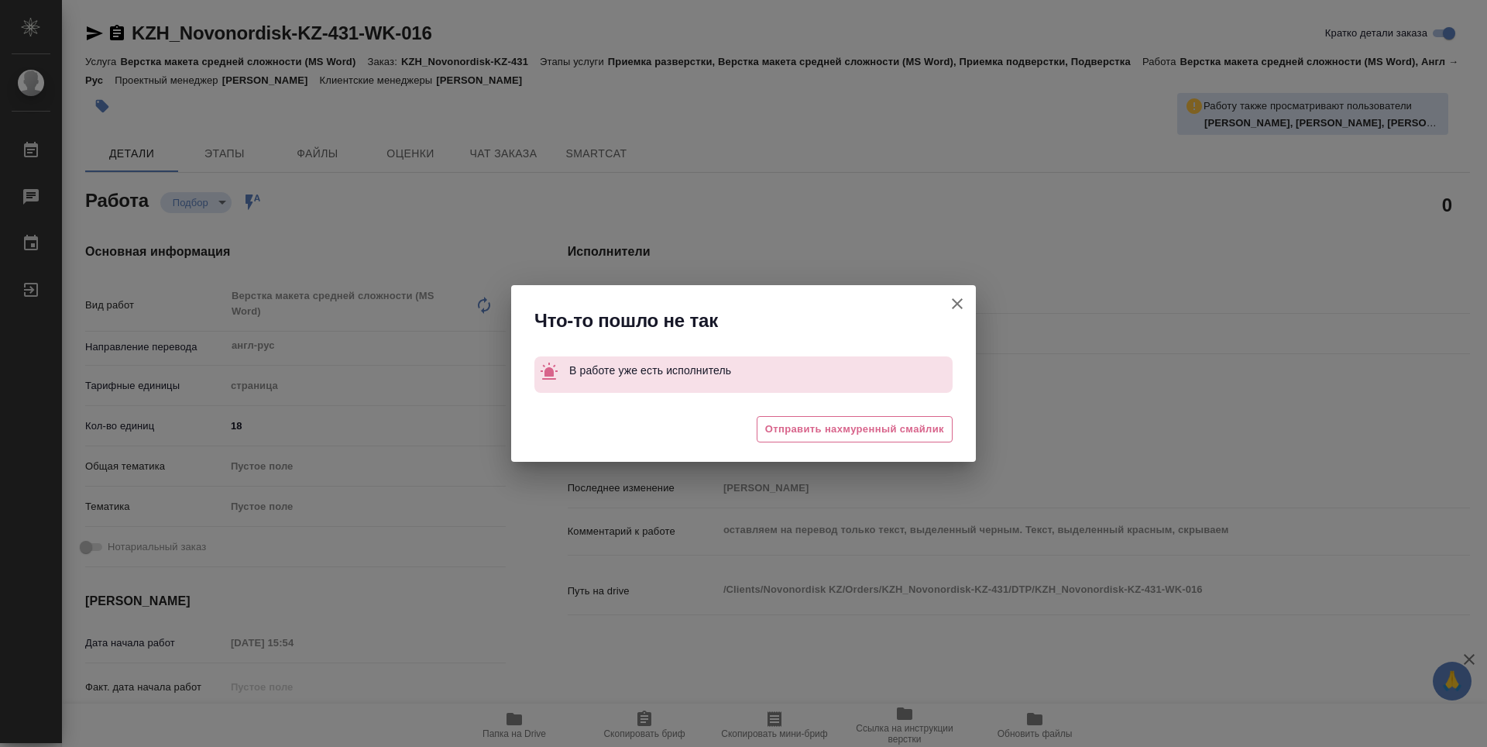
click at [953, 304] on icon "button" at bounding box center [957, 303] width 19 height 19
type textarea "x"
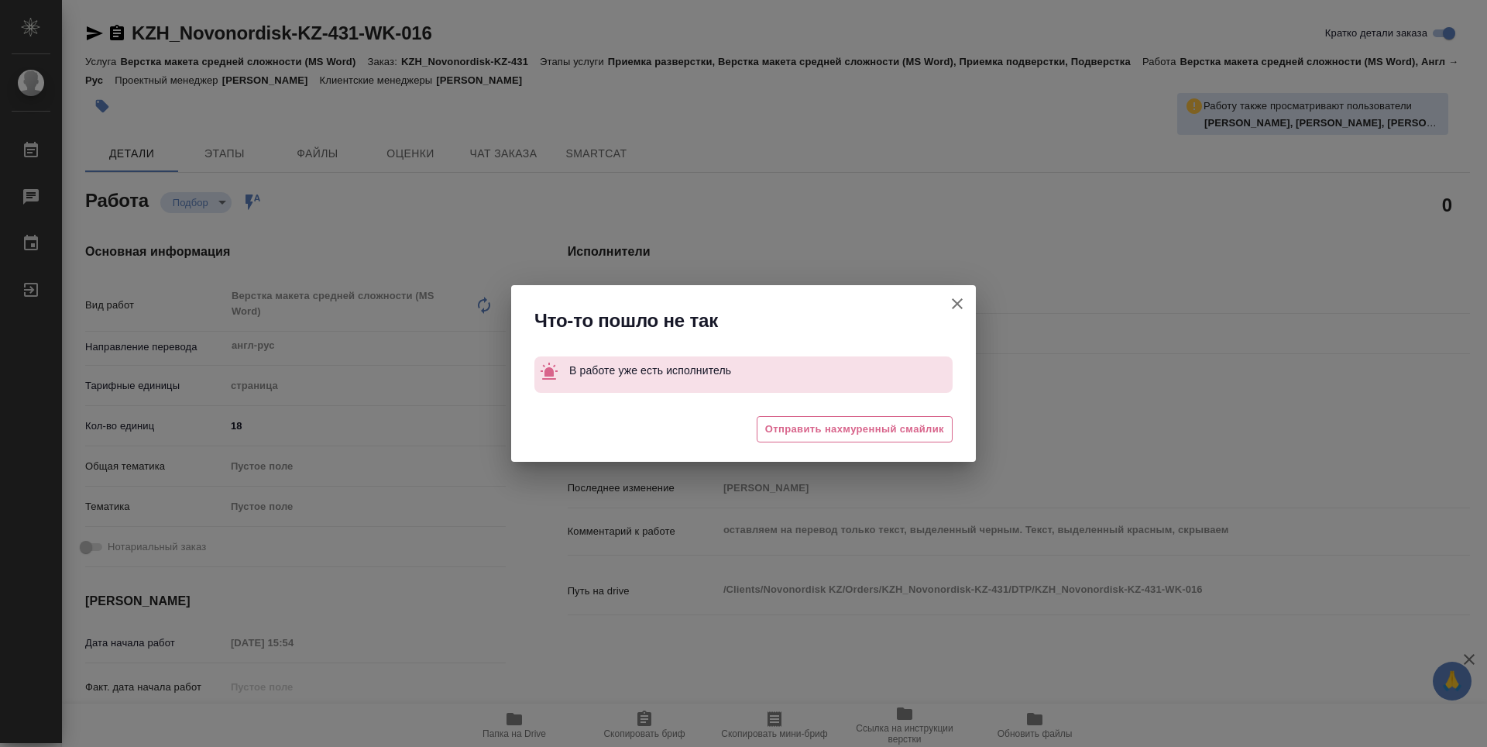
type textarea "x"
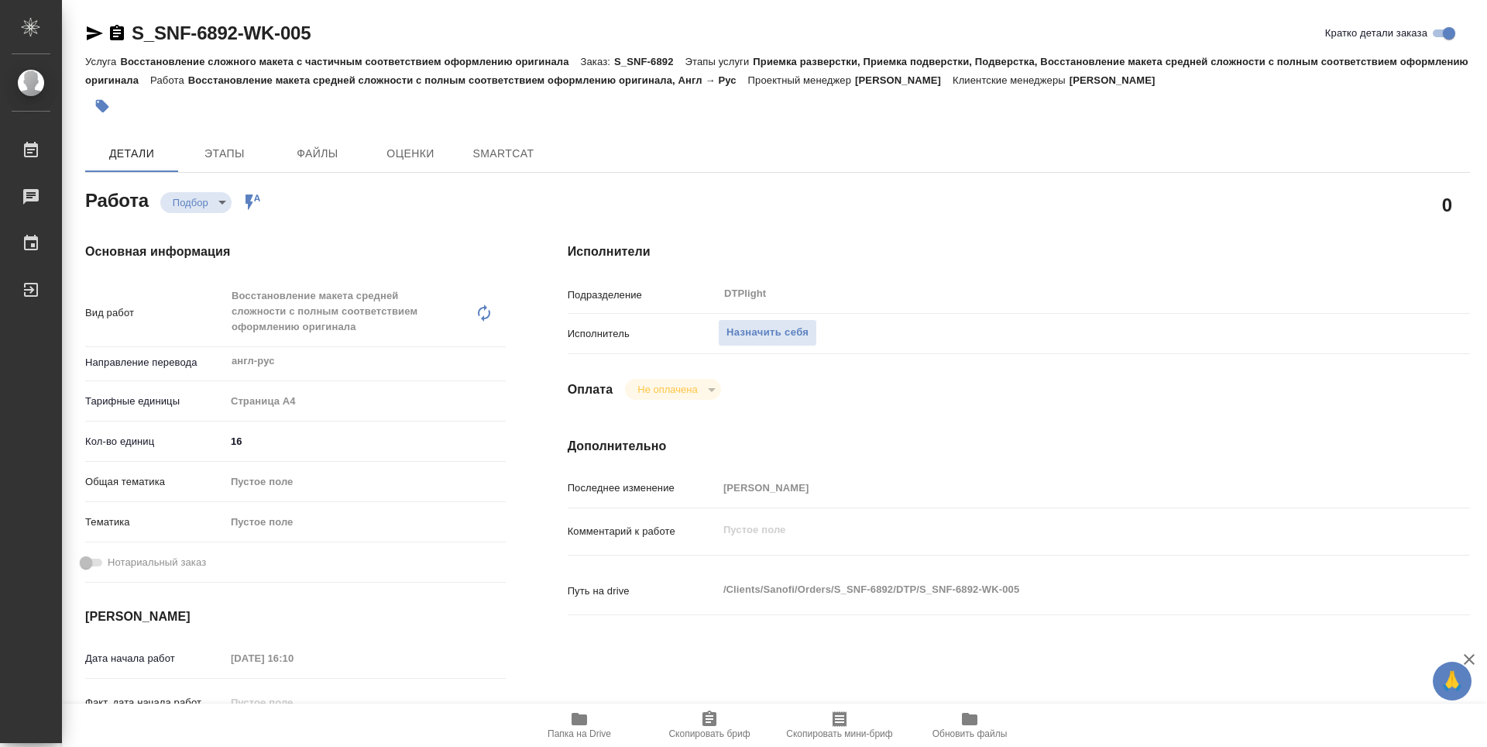
type textarea "x"
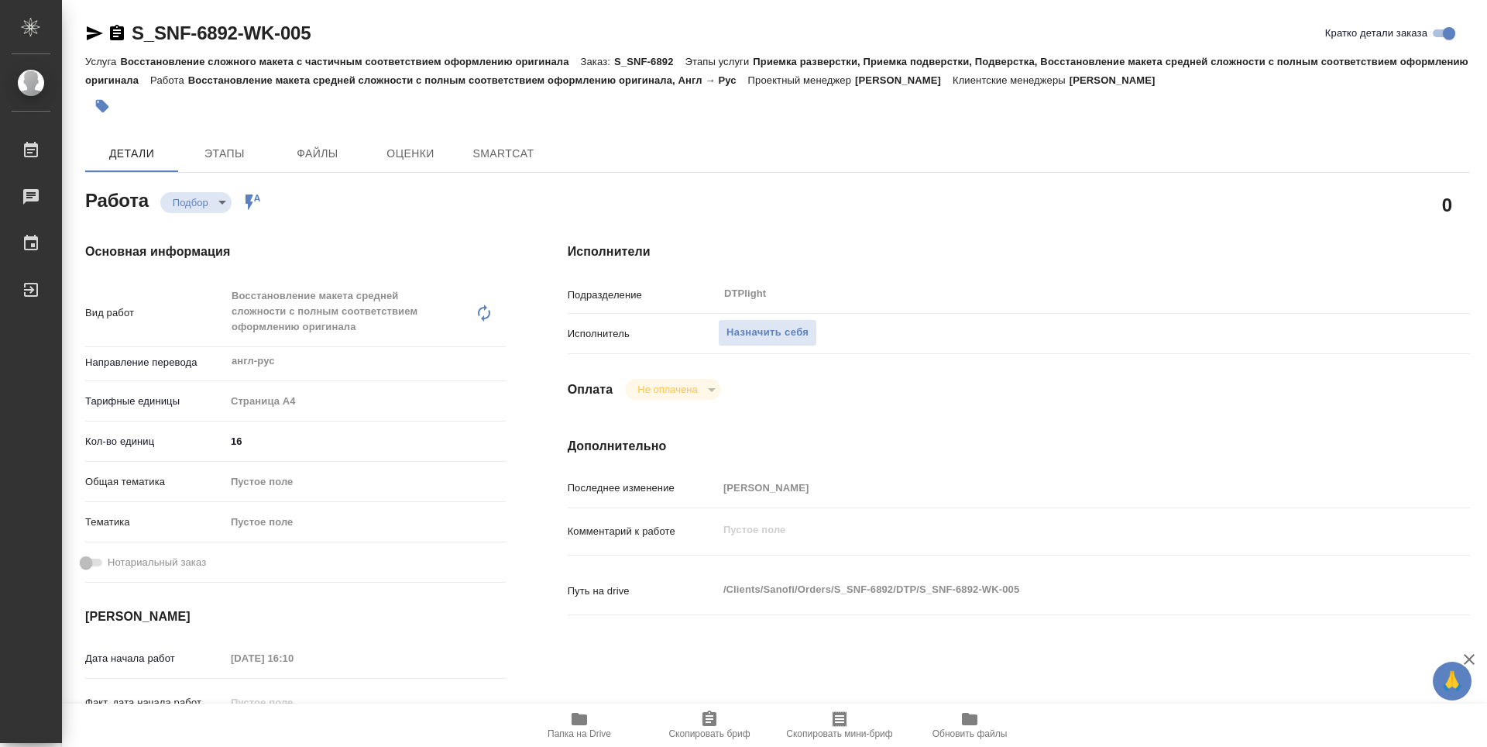
type textarea "x"
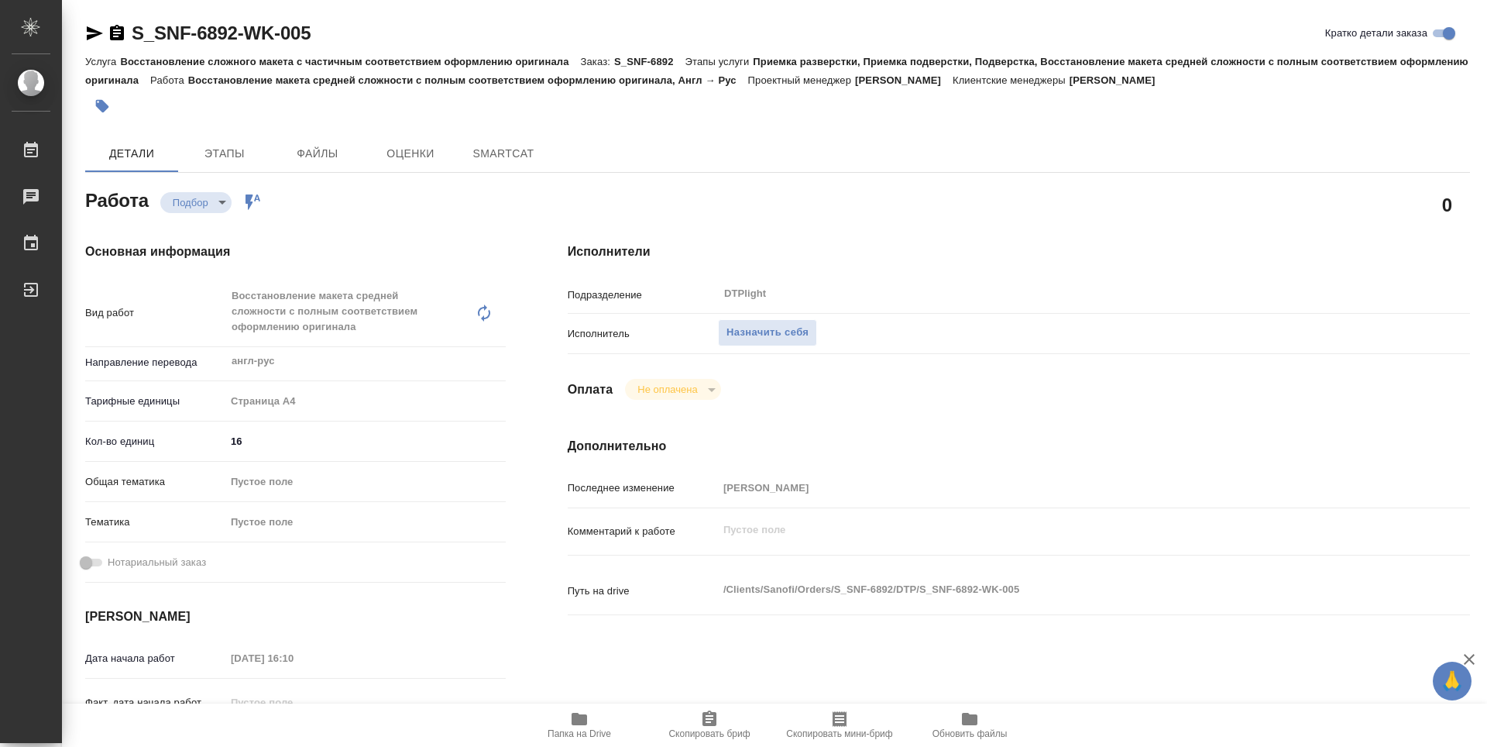
type textarea "x"
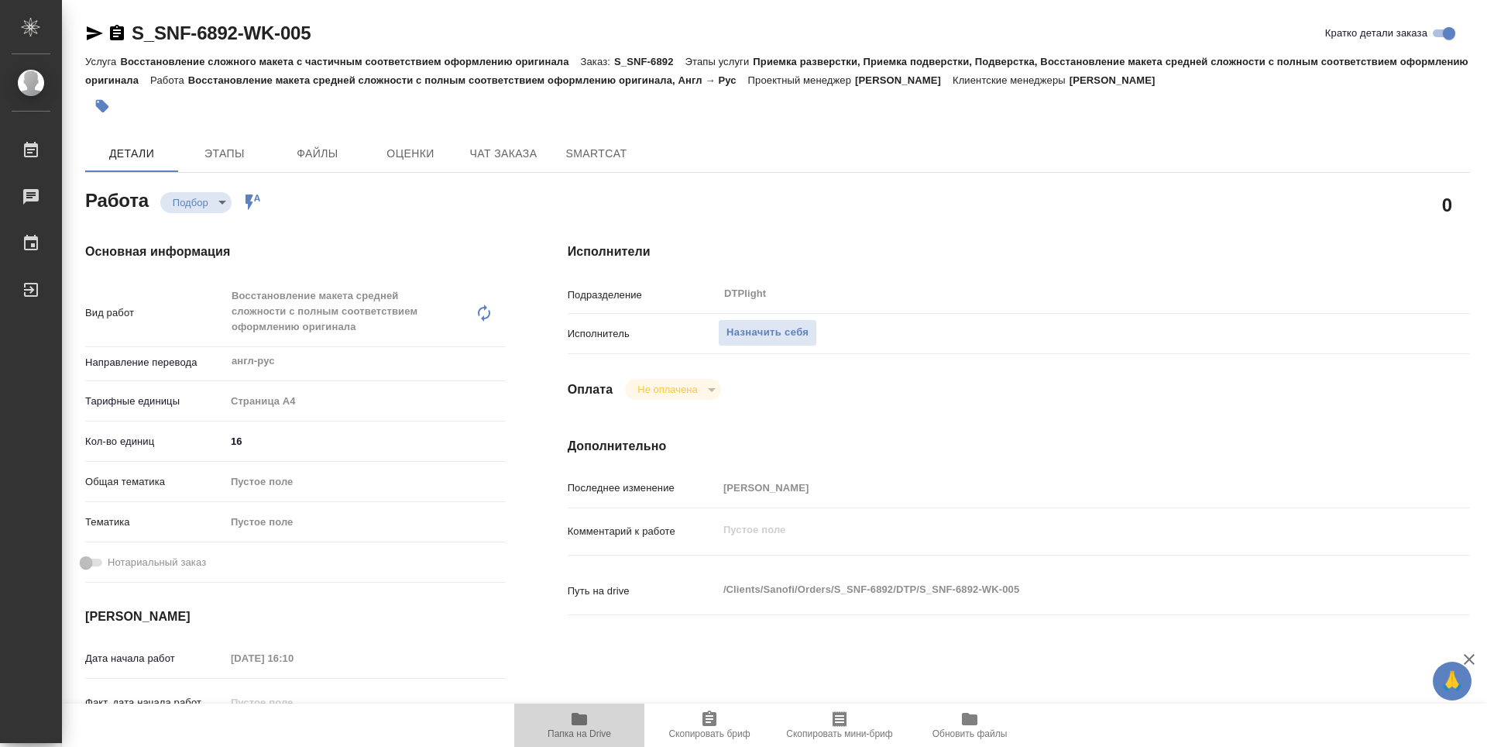
click at [579, 724] on icon "button" at bounding box center [579, 719] width 15 height 12
type textarea "x"
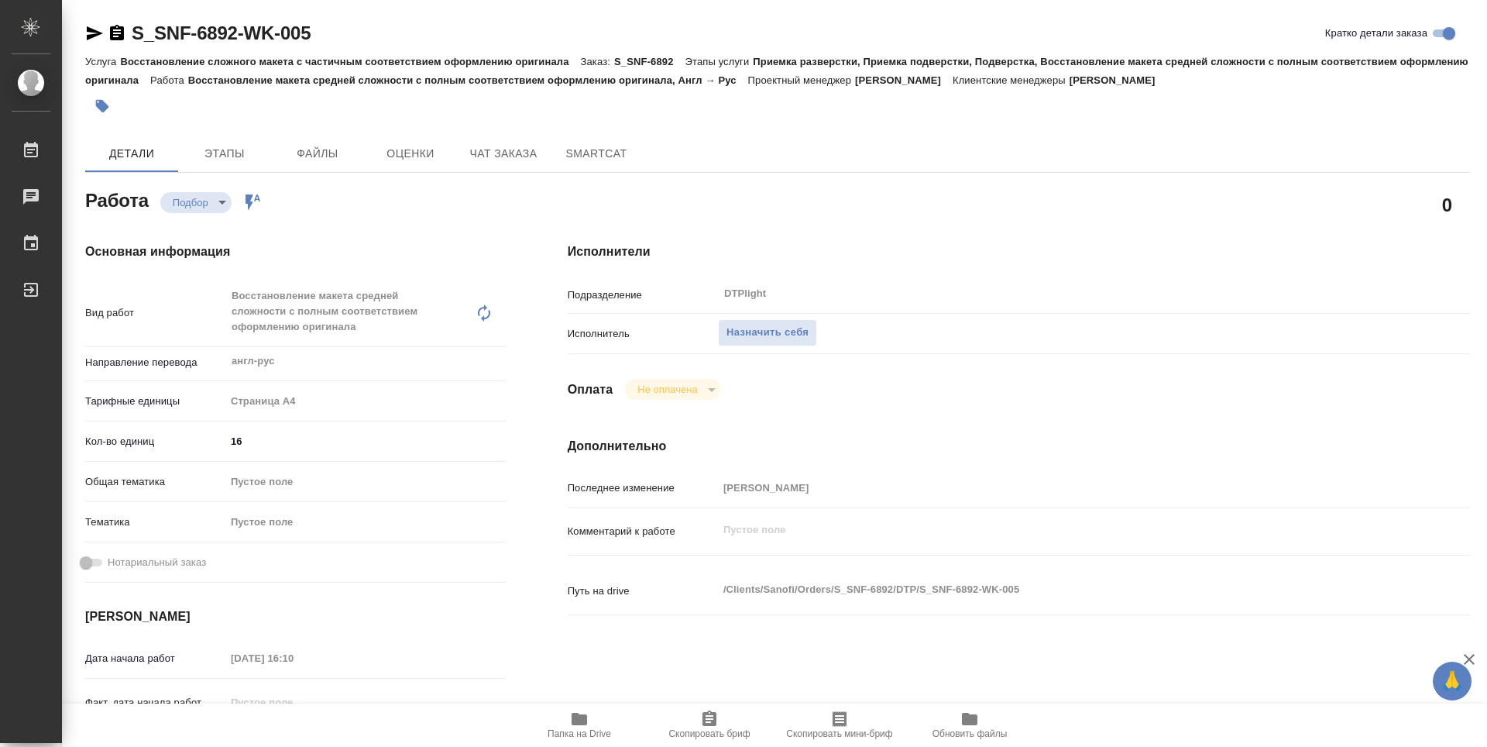
type textarea "x"
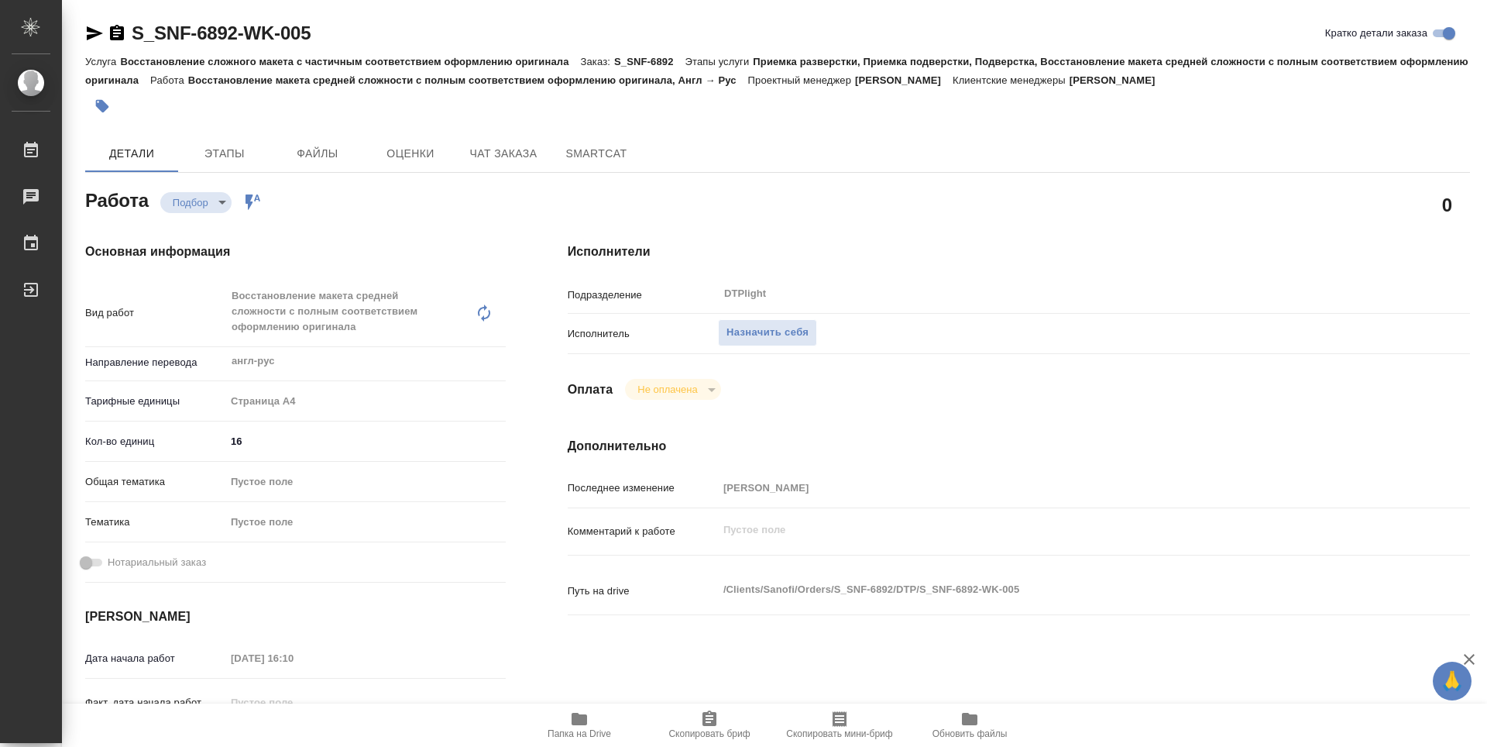
type textarea "x"
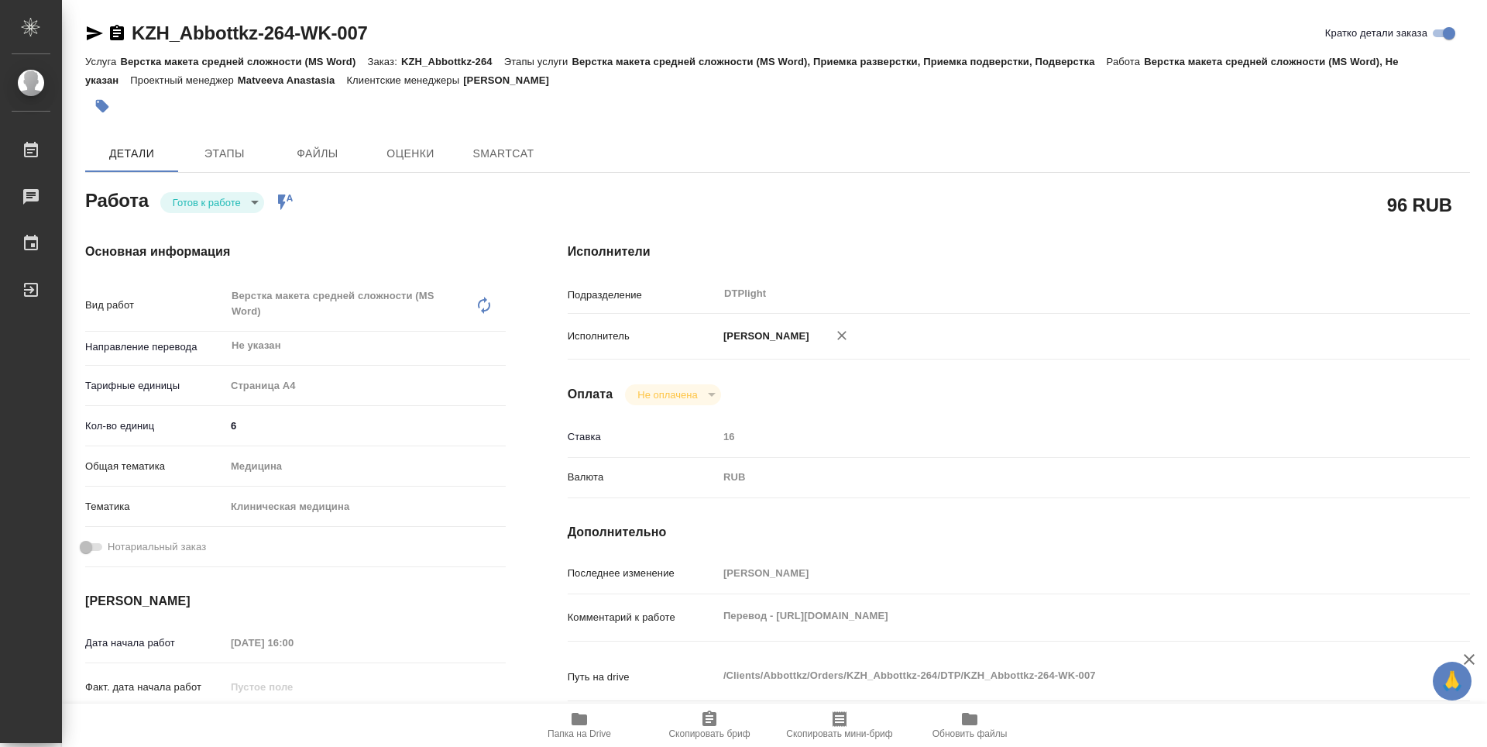
type textarea "x"
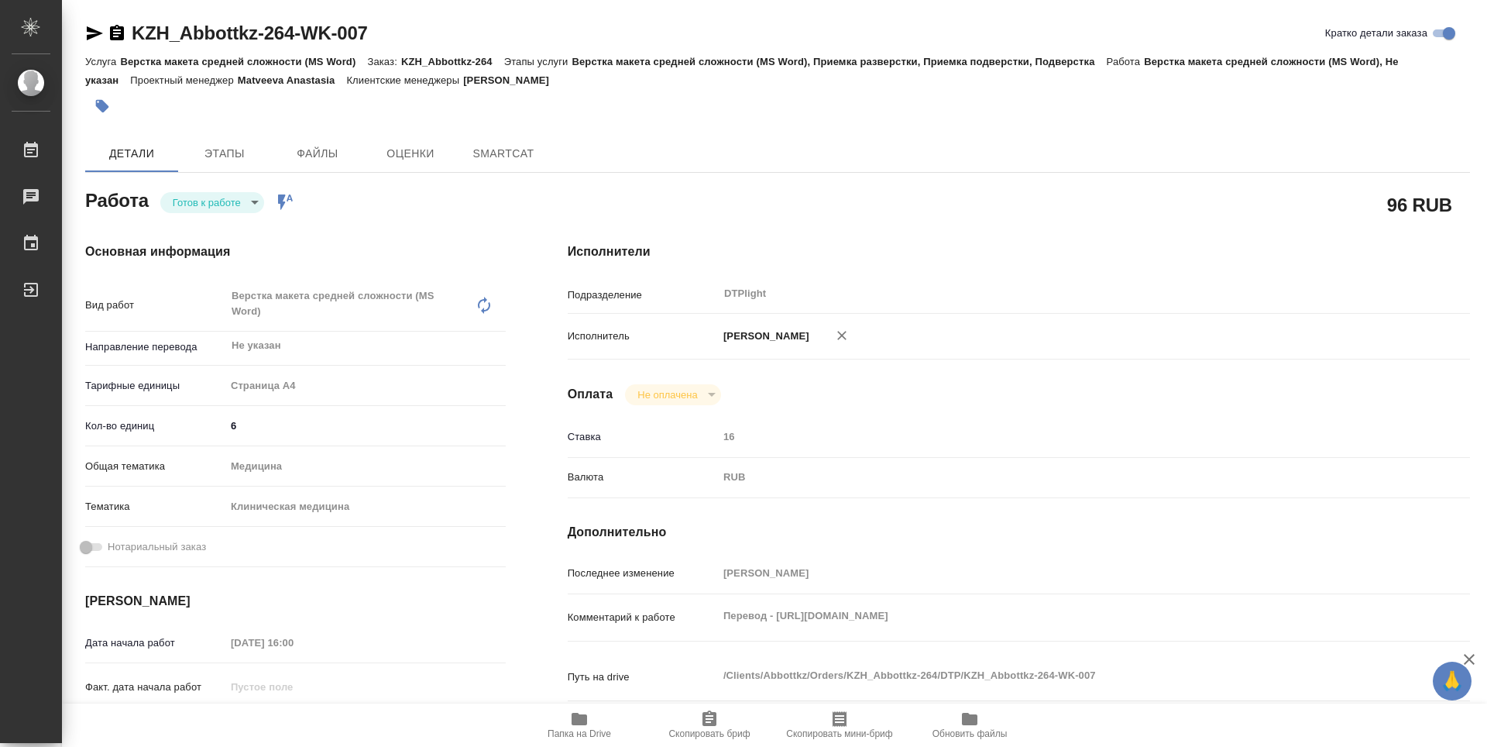
type textarea "x"
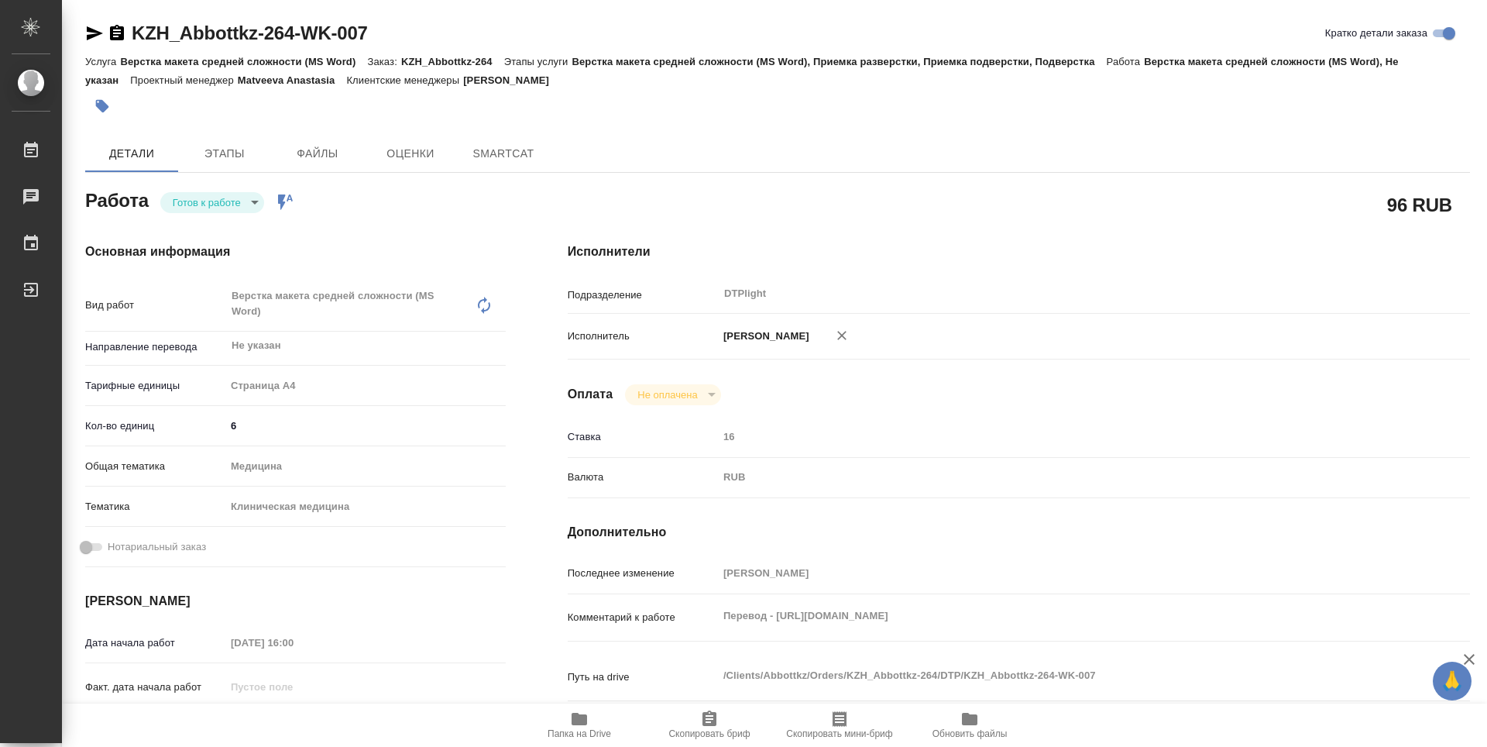
type textarea "x"
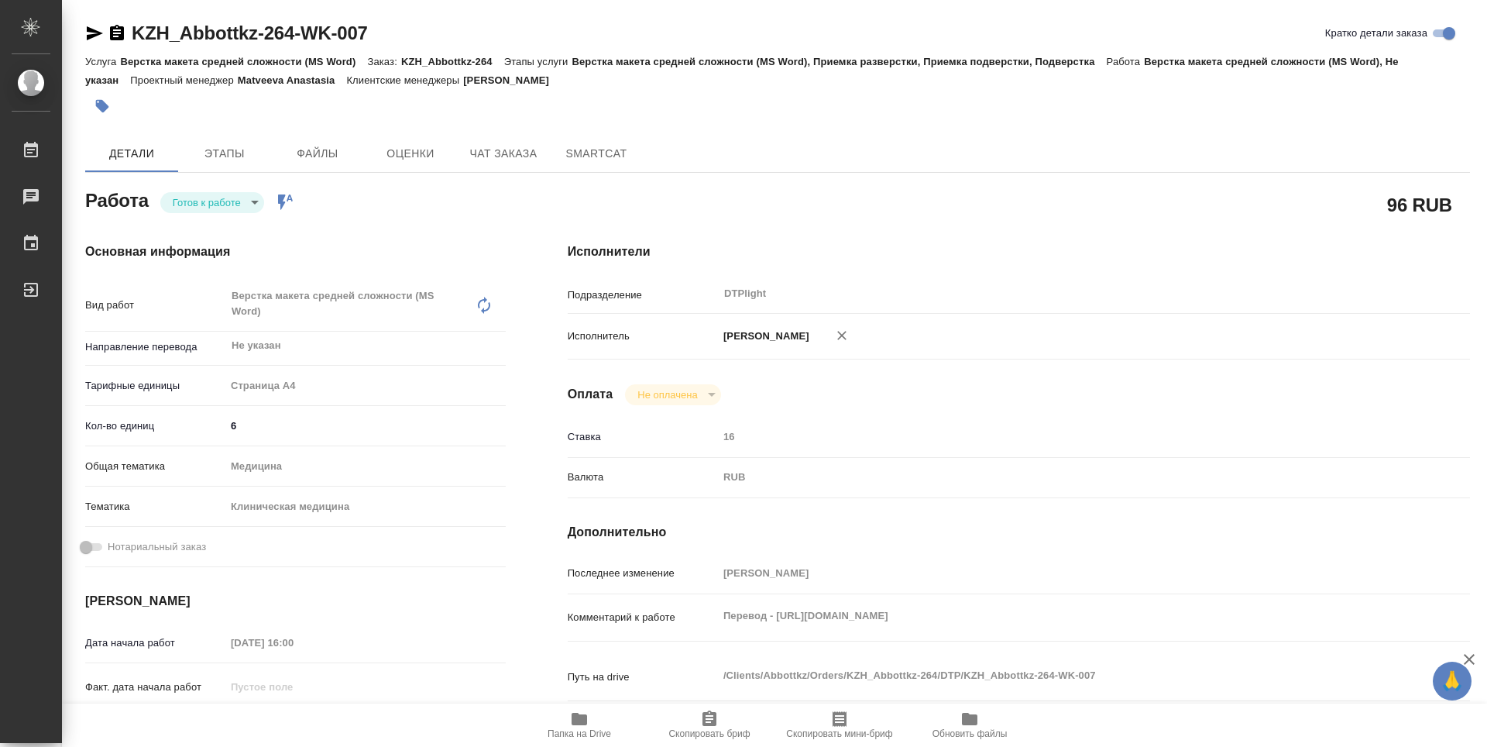
type textarea "x"
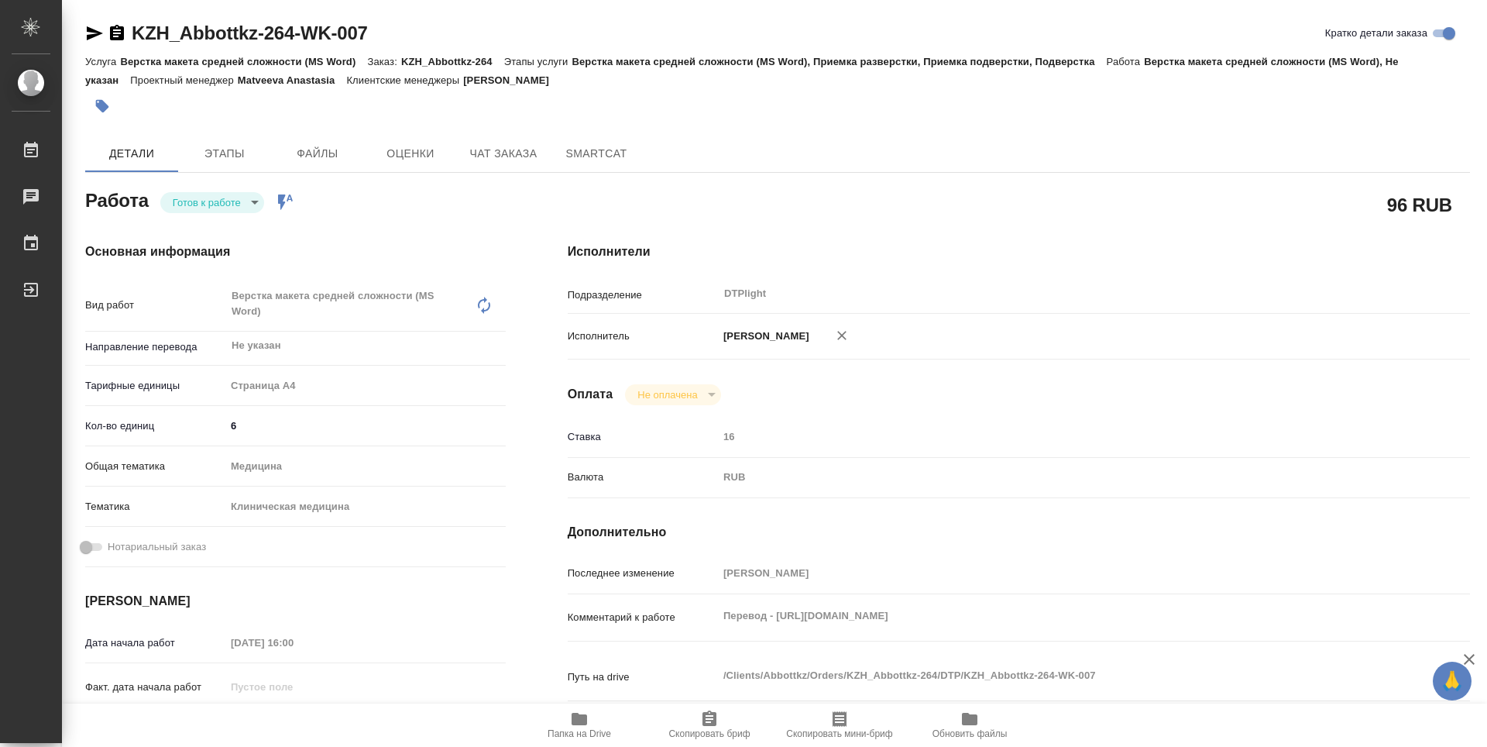
type textarea "x"
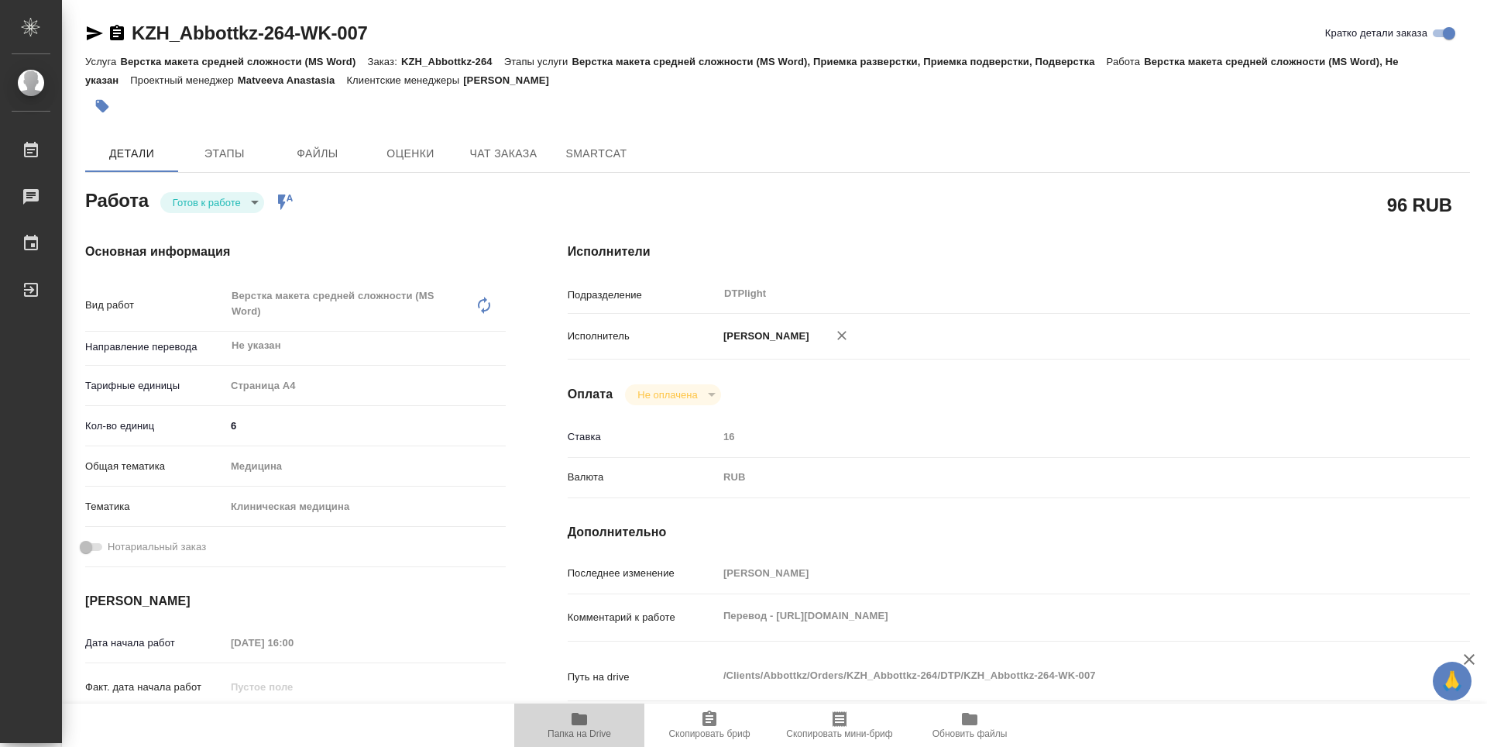
click at [587, 728] on span "Папка на Drive" at bounding box center [580, 733] width 64 height 11
click at [588, 726] on icon "button" at bounding box center [579, 718] width 19 height 19
click at [122, 32] on icon "button" at bounding box center [117, 32] width 14 height 15
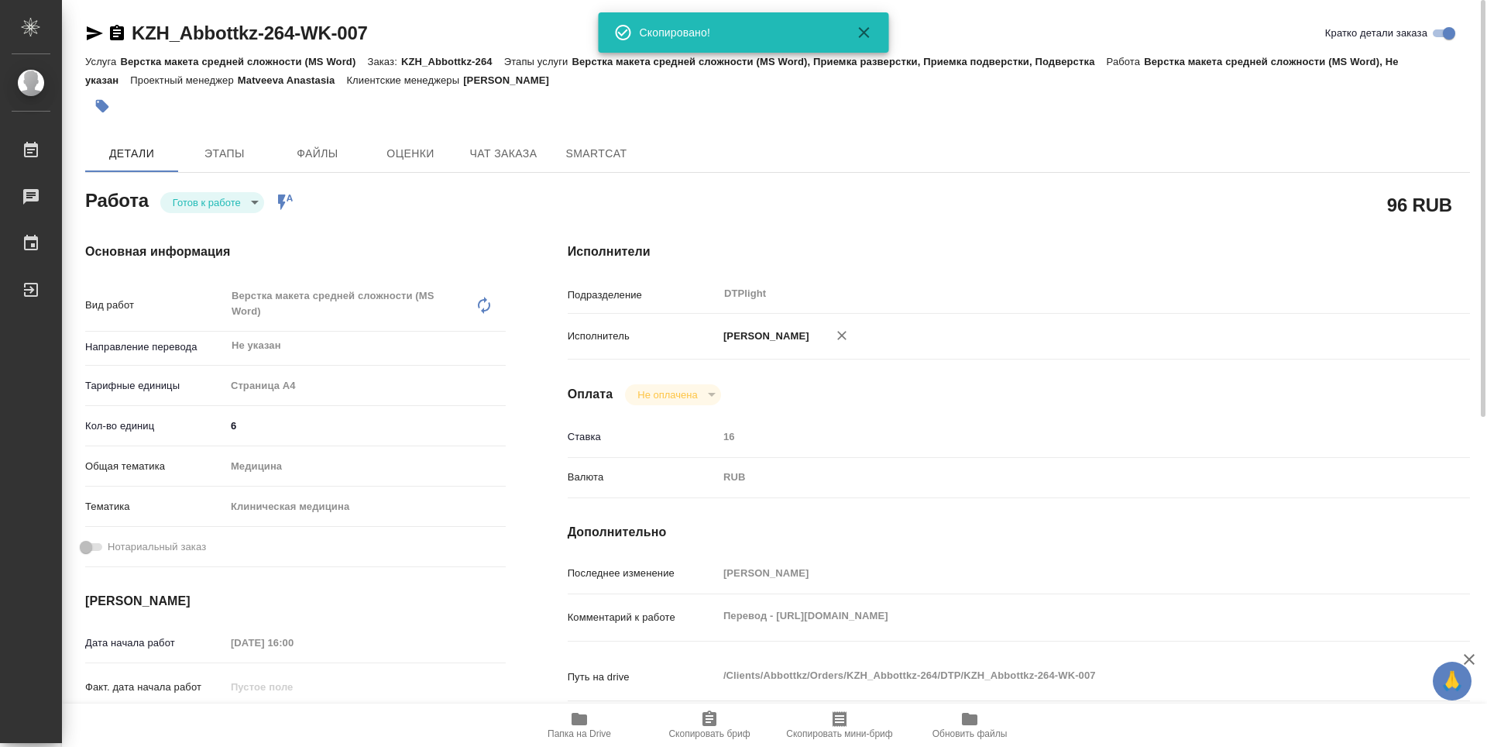
click at [253, 199] on body "🙏 .cls-1 fill:#fff; AWATERA Guselnikov Roman Работы 0 Чаты График Выйти KZH_Abb…" at bounding box center [743, 373] width 1487 height 747
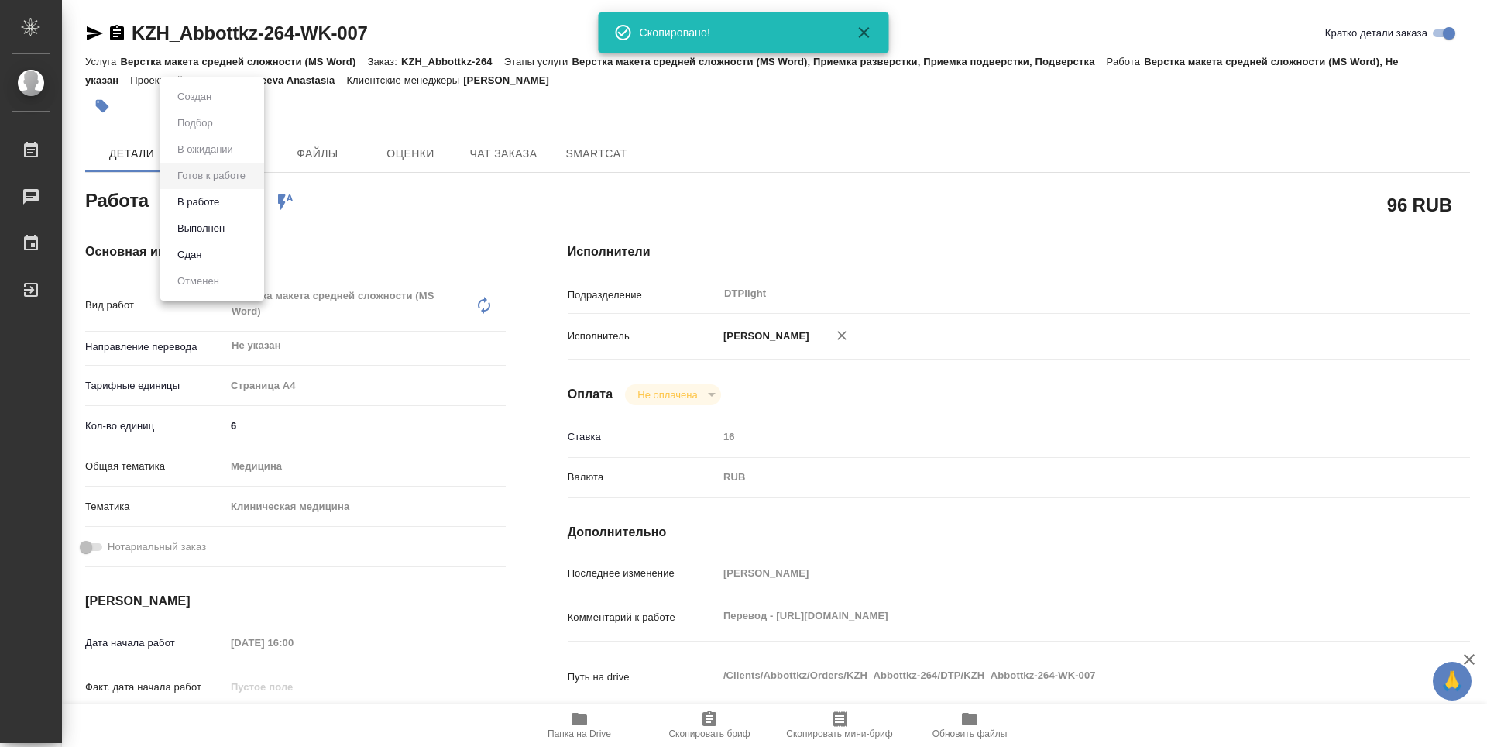
click at [207, 205] on button "В работе" at bounding box center [198, 202] width 51 height 17
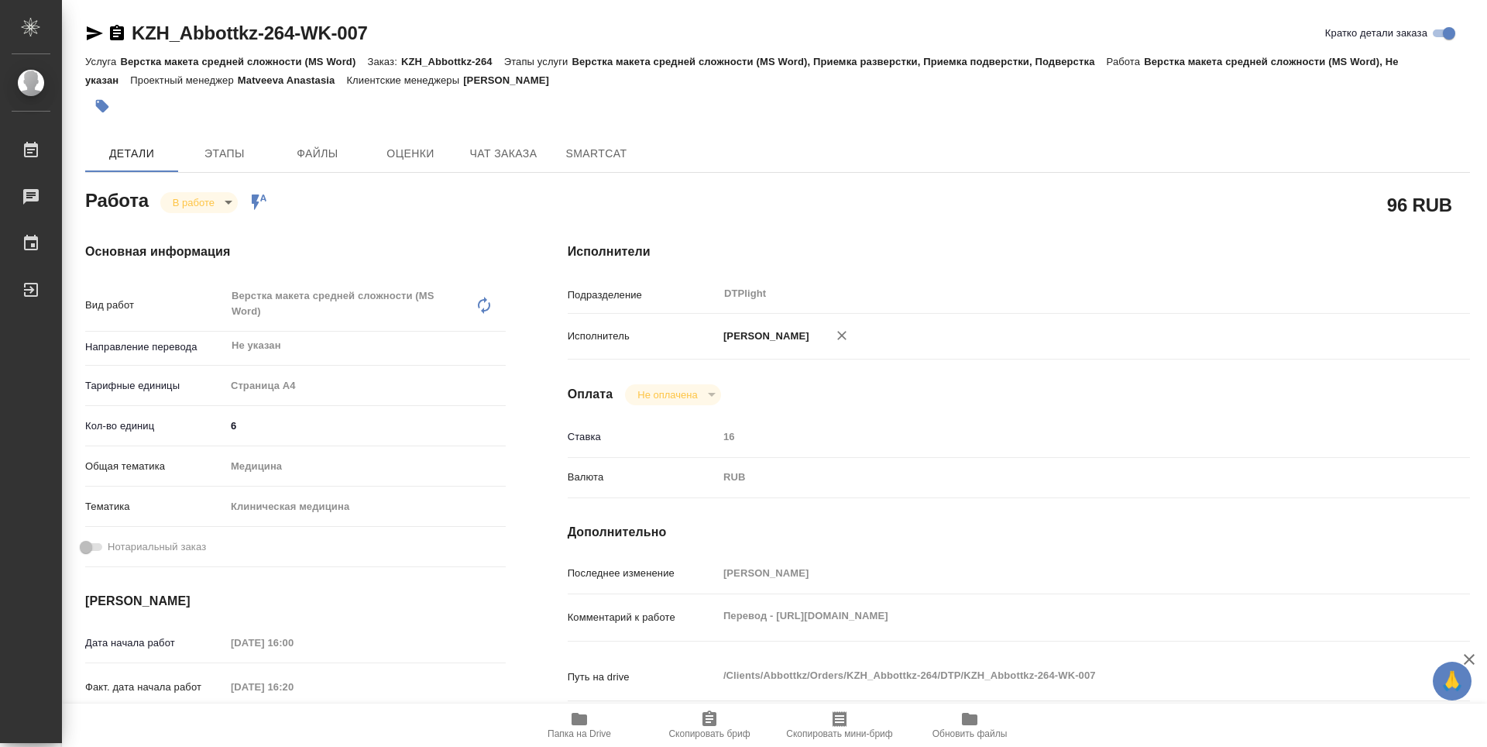
type textarea "x"
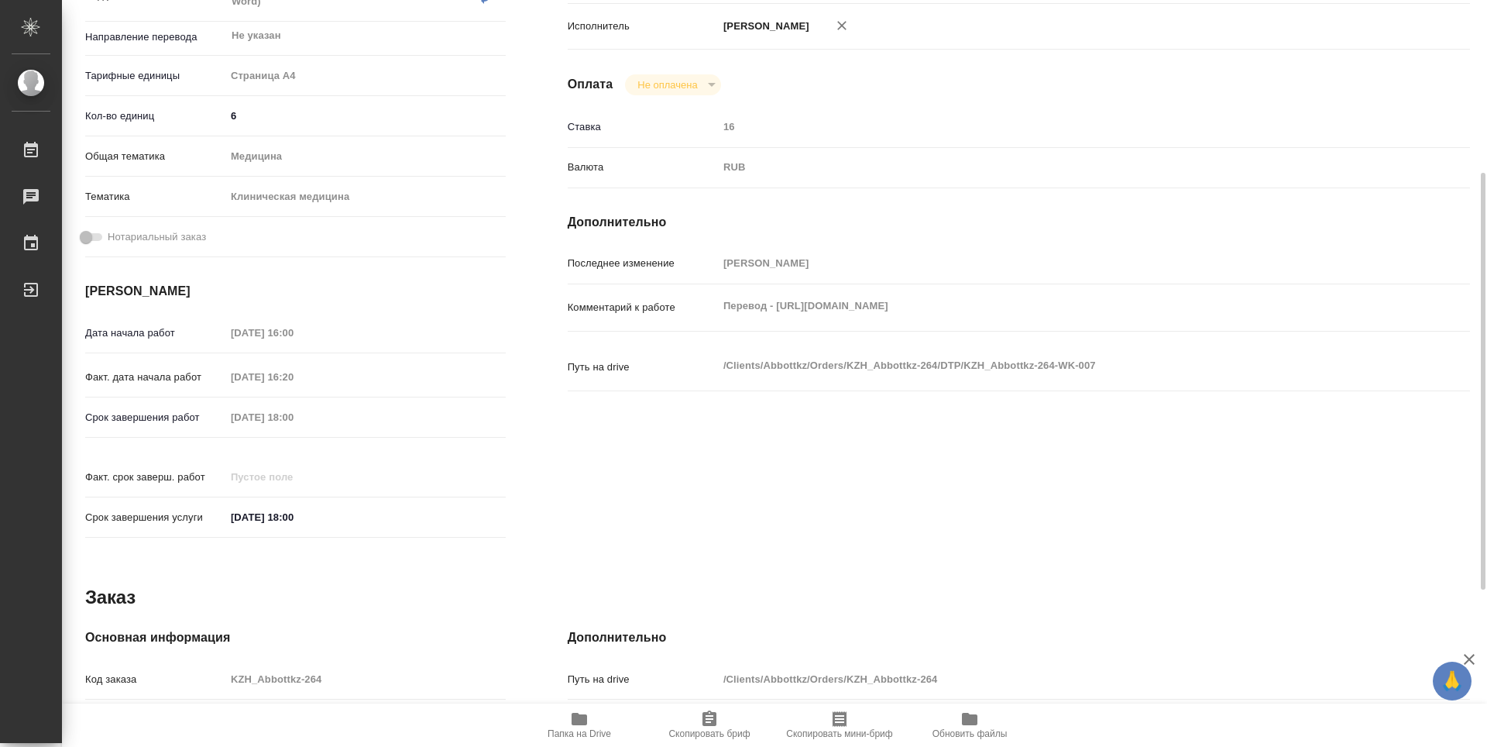
scroll to position [590, 0]
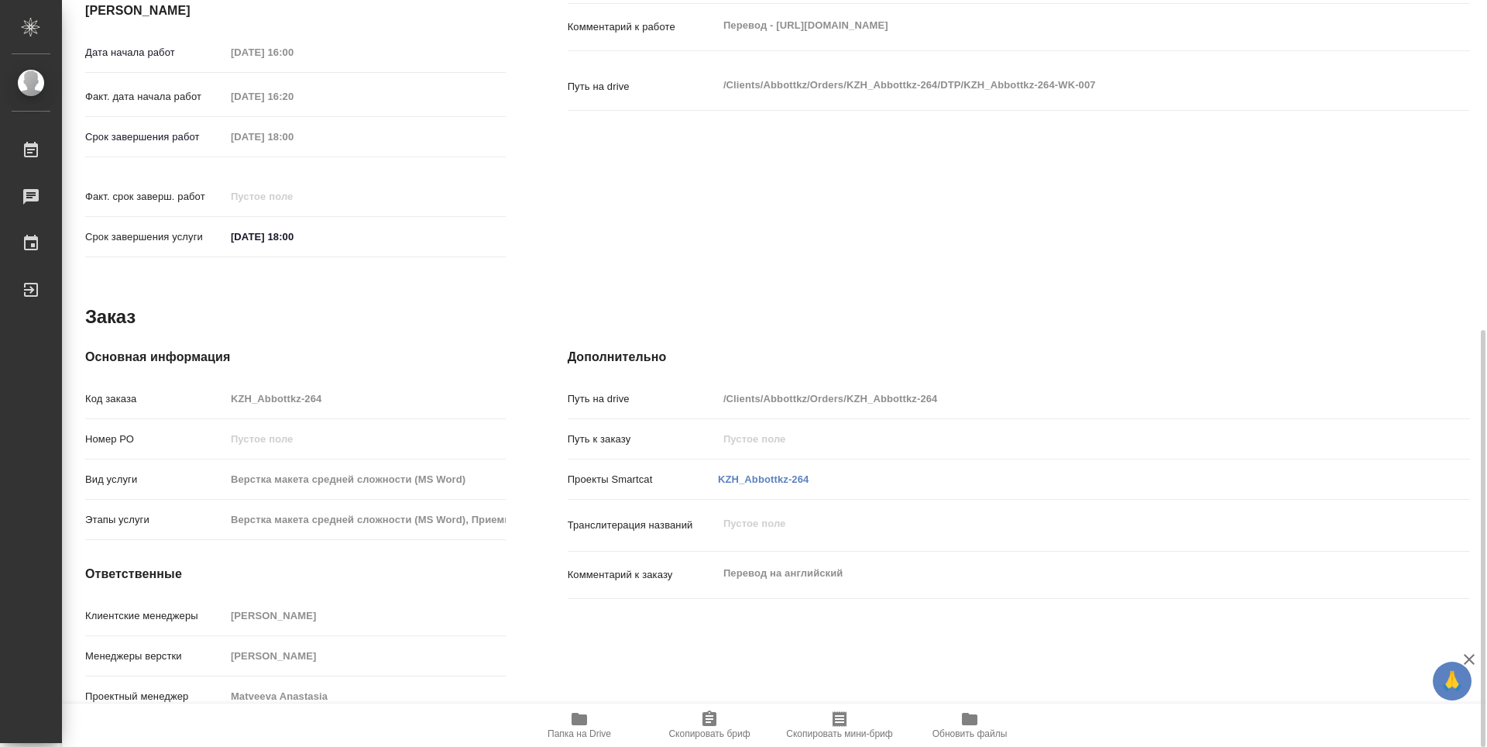
click at [583, 726] on icon "button" at bounding box center [579, 718] width 19 height 19
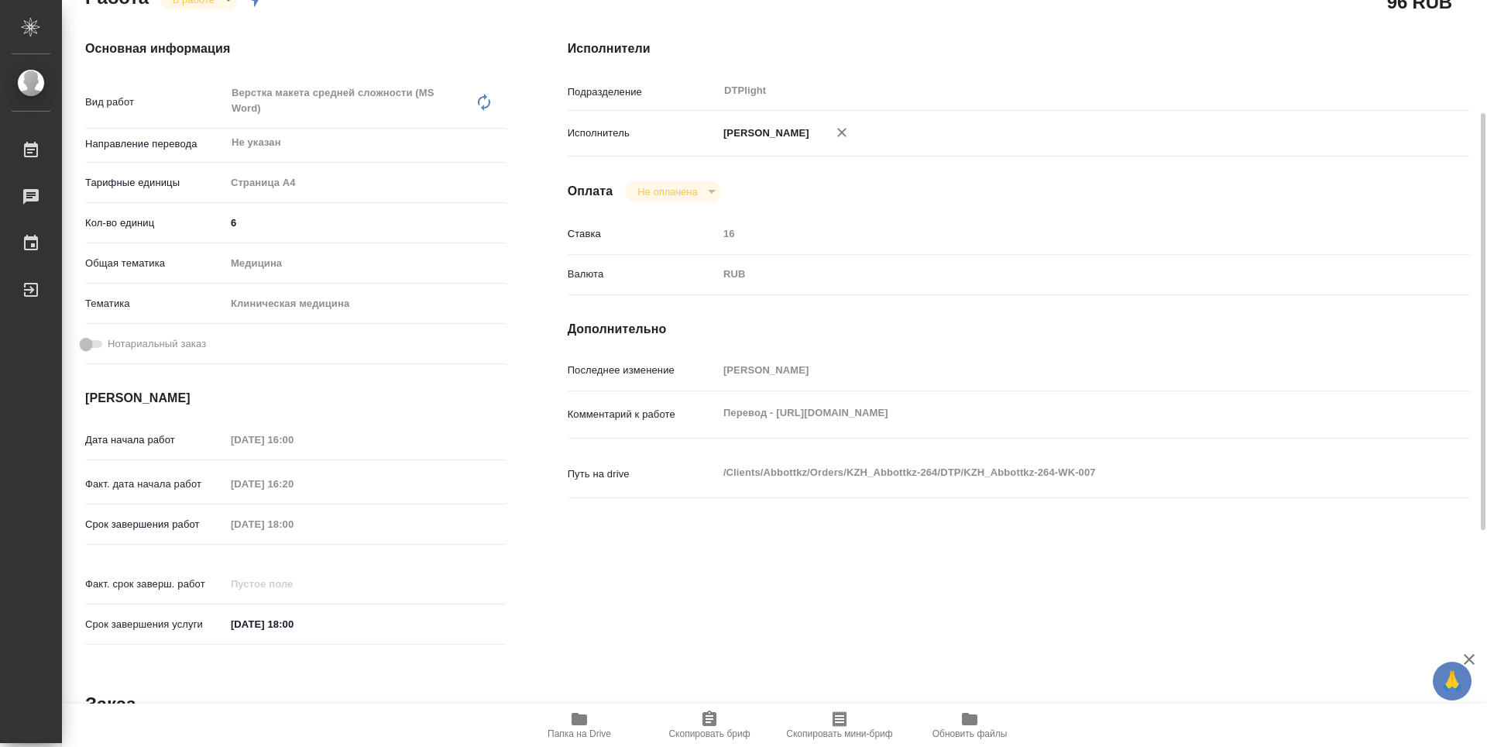
scroll to position [0, 0]
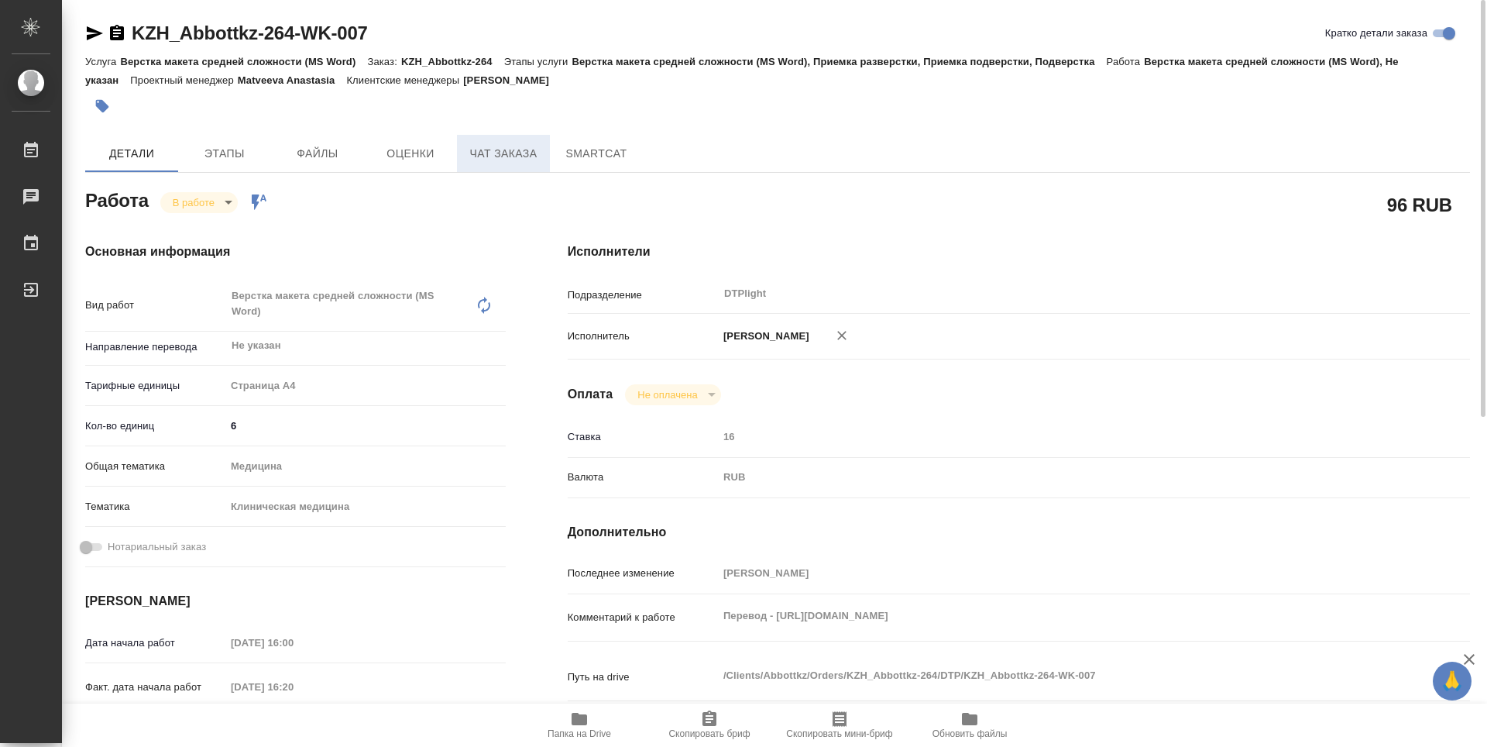
click at [503, 155] on span "Чат заказа" at bounding box center [503, 153] width 74 height 19
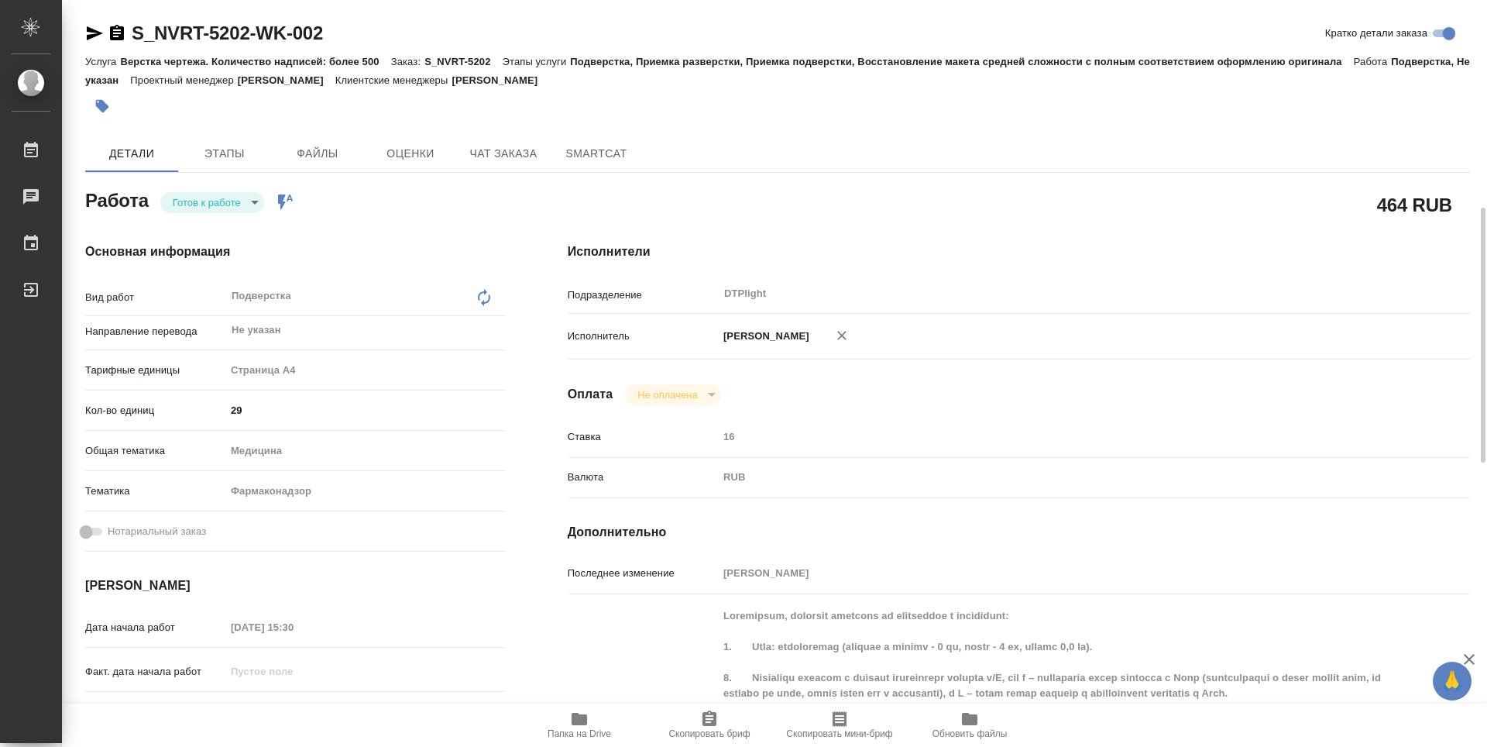
scroll to position [310, 0]
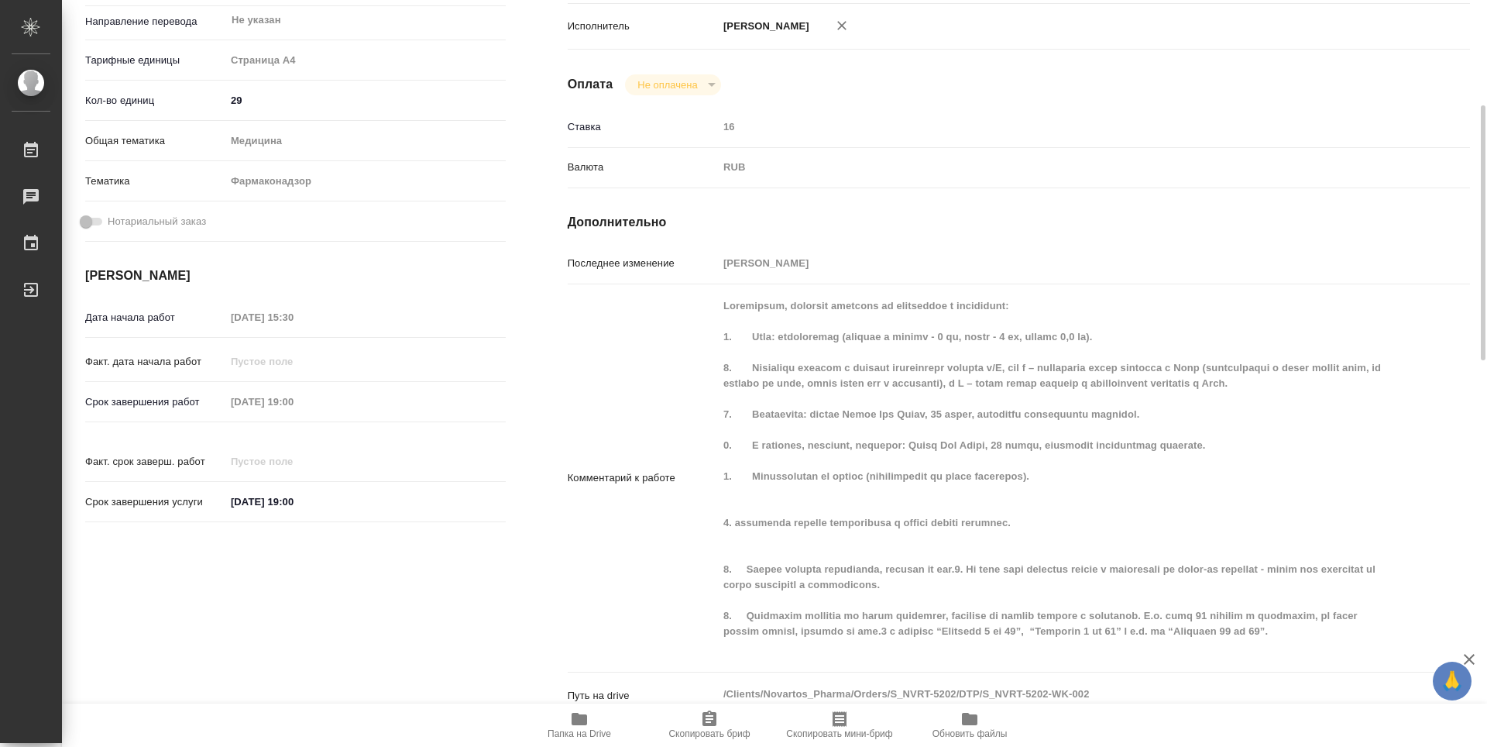
click at [592, 724] on span "Папка на Drive" at bounding box center [580, 723] width 112 height 29
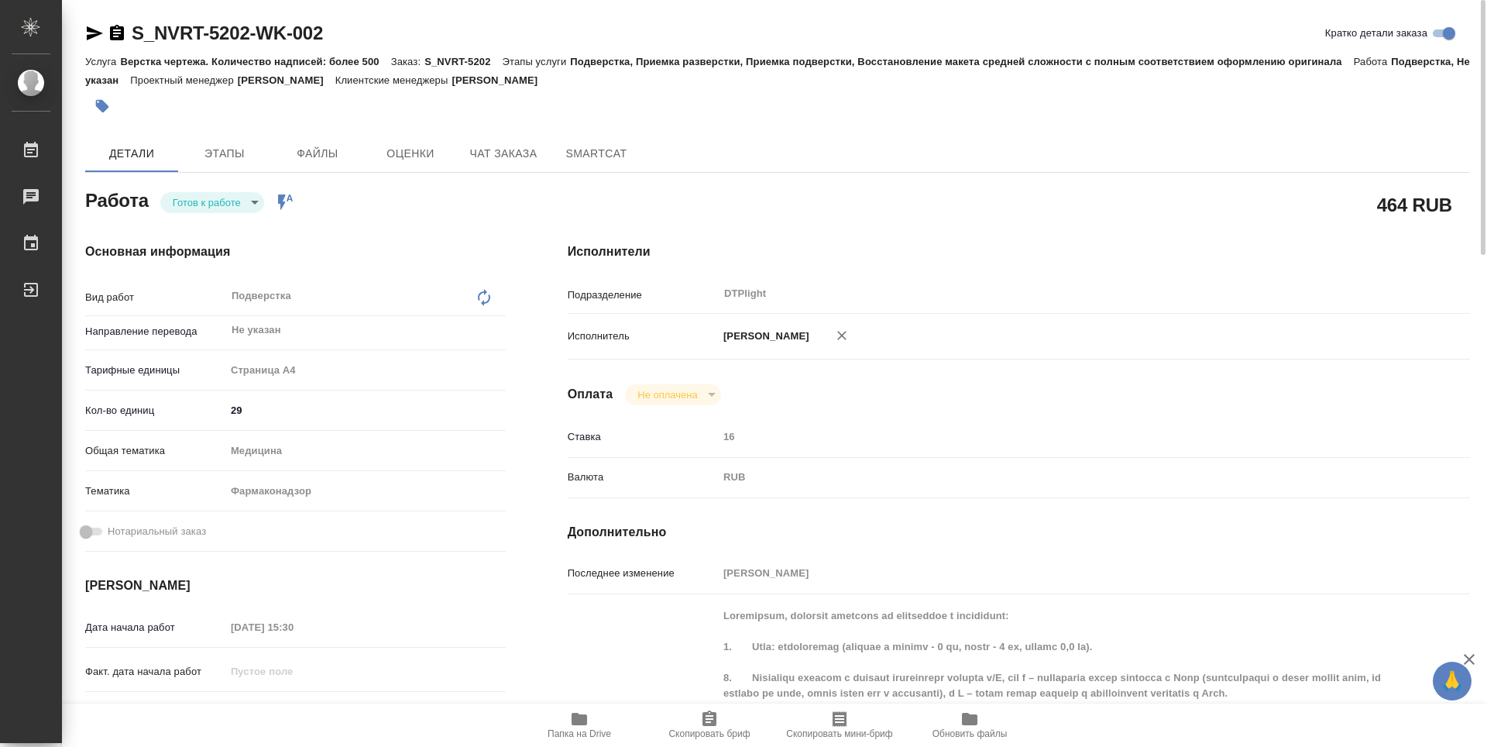
click at [246, 199] on body "🙏 .cls-1 fill:#fff; AWATERA Guselnikov Roman Работы 0 Чаты График Выйти S_NVRT-…" at bounding box center [743, 373] width 1487 height 747
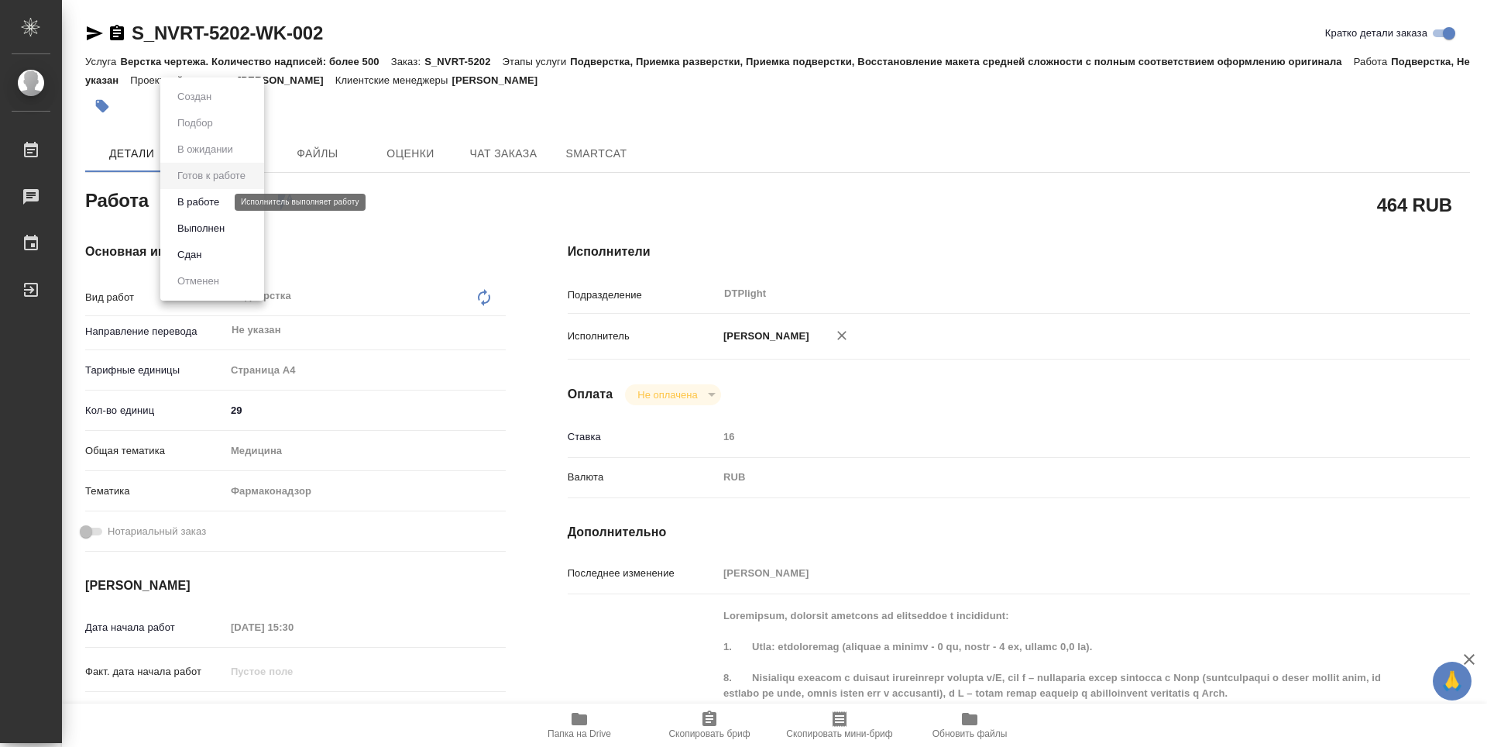
click at [208, 208] on button "В работе" at bounding box center [198, 202] width 51 height 17
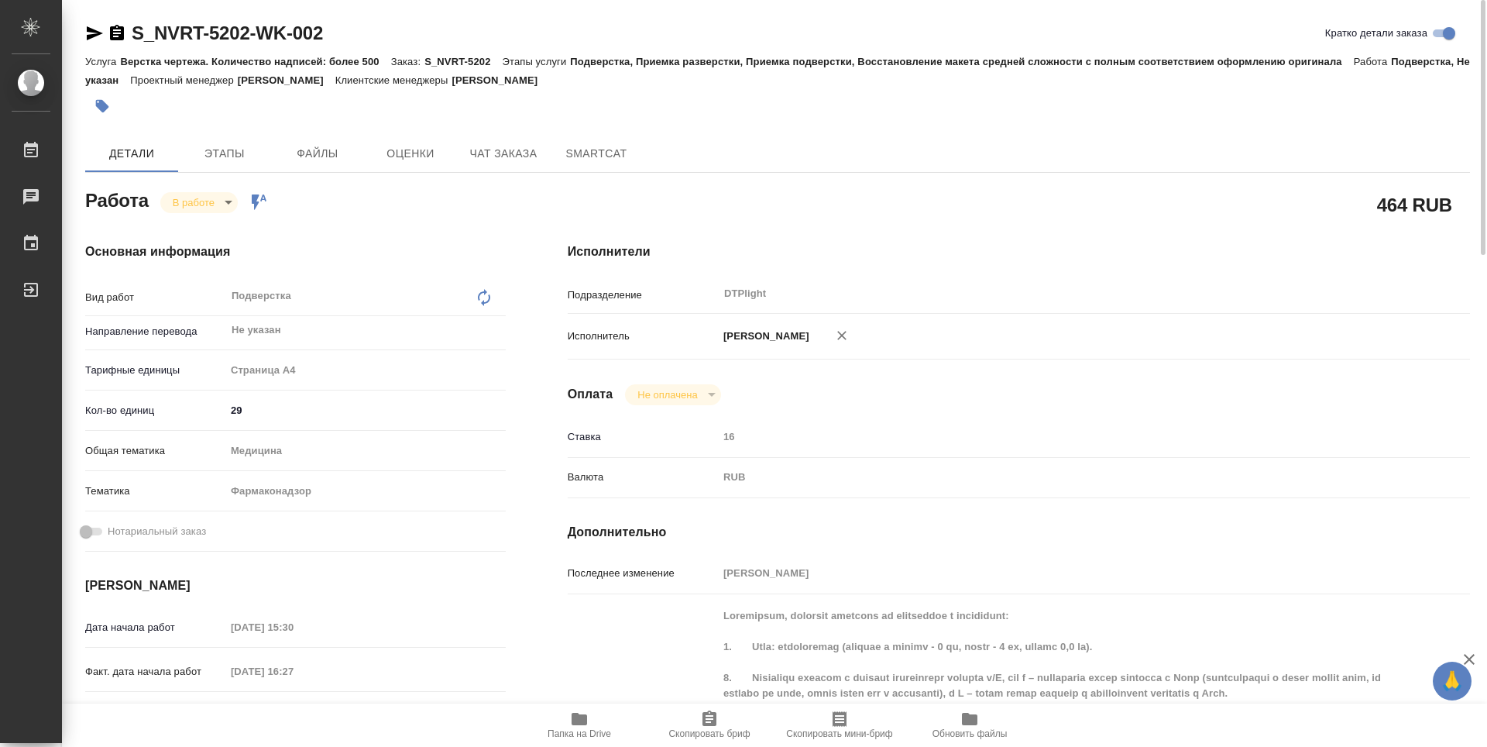
type textarea "x"
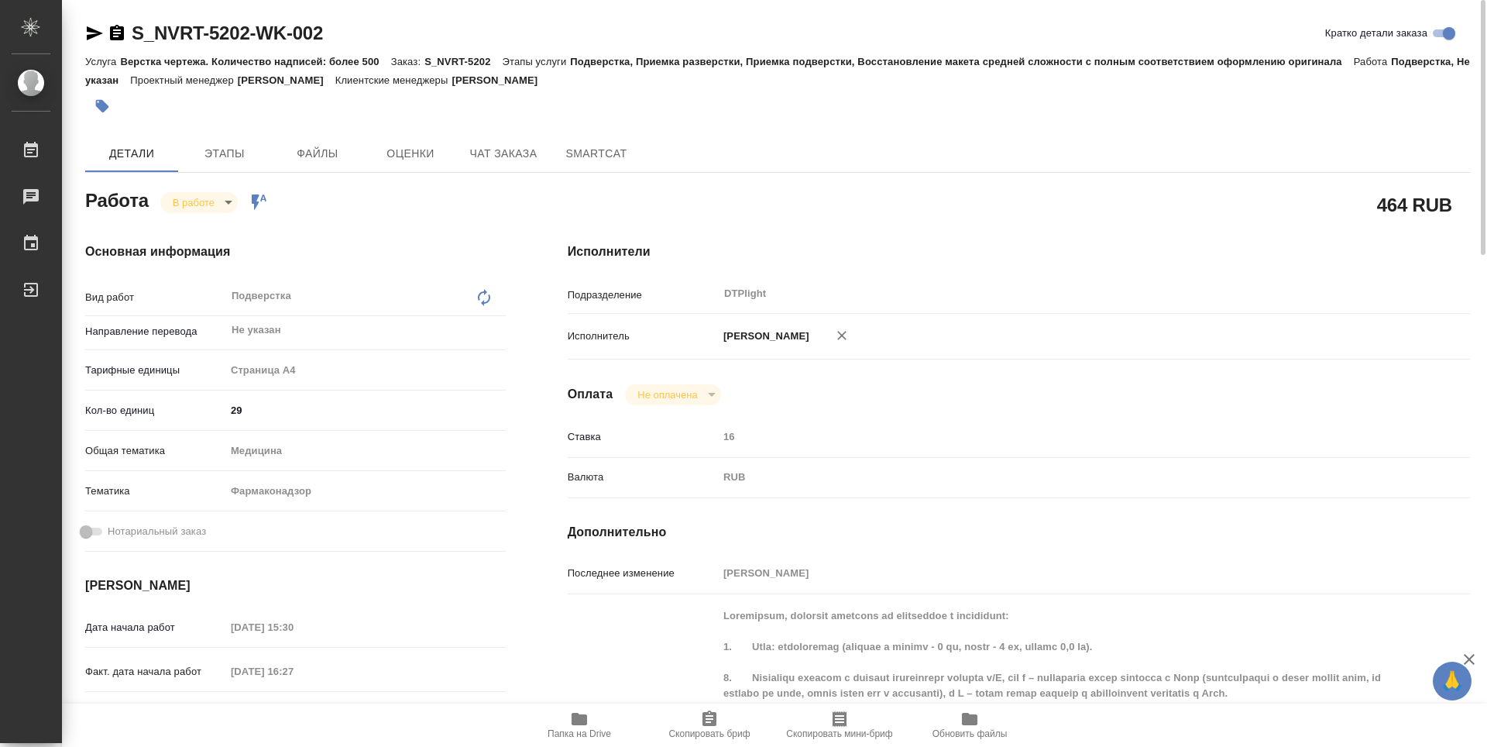
type textarea "x"
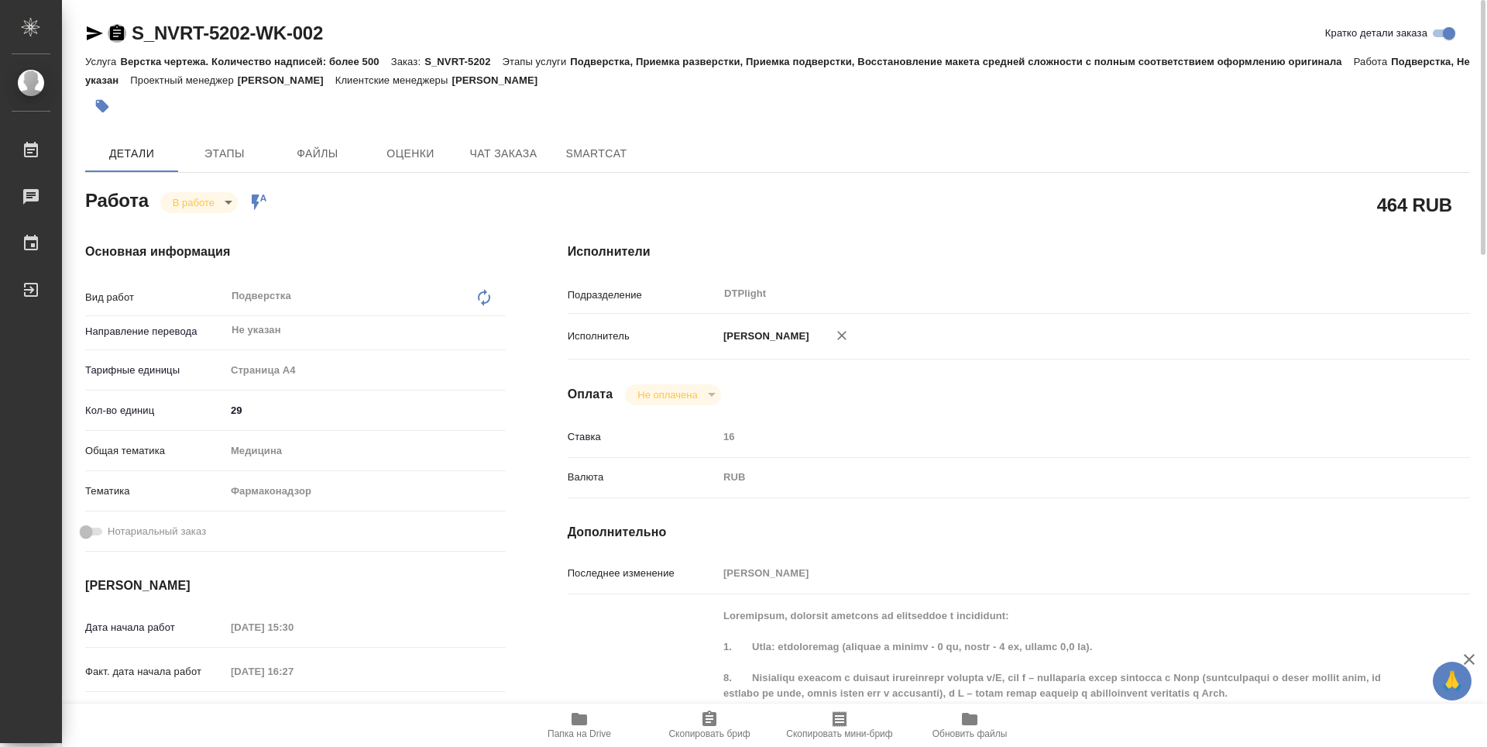
click at [115, 32] on icon "button" at bounding box center [117, 32] width 14 height 15
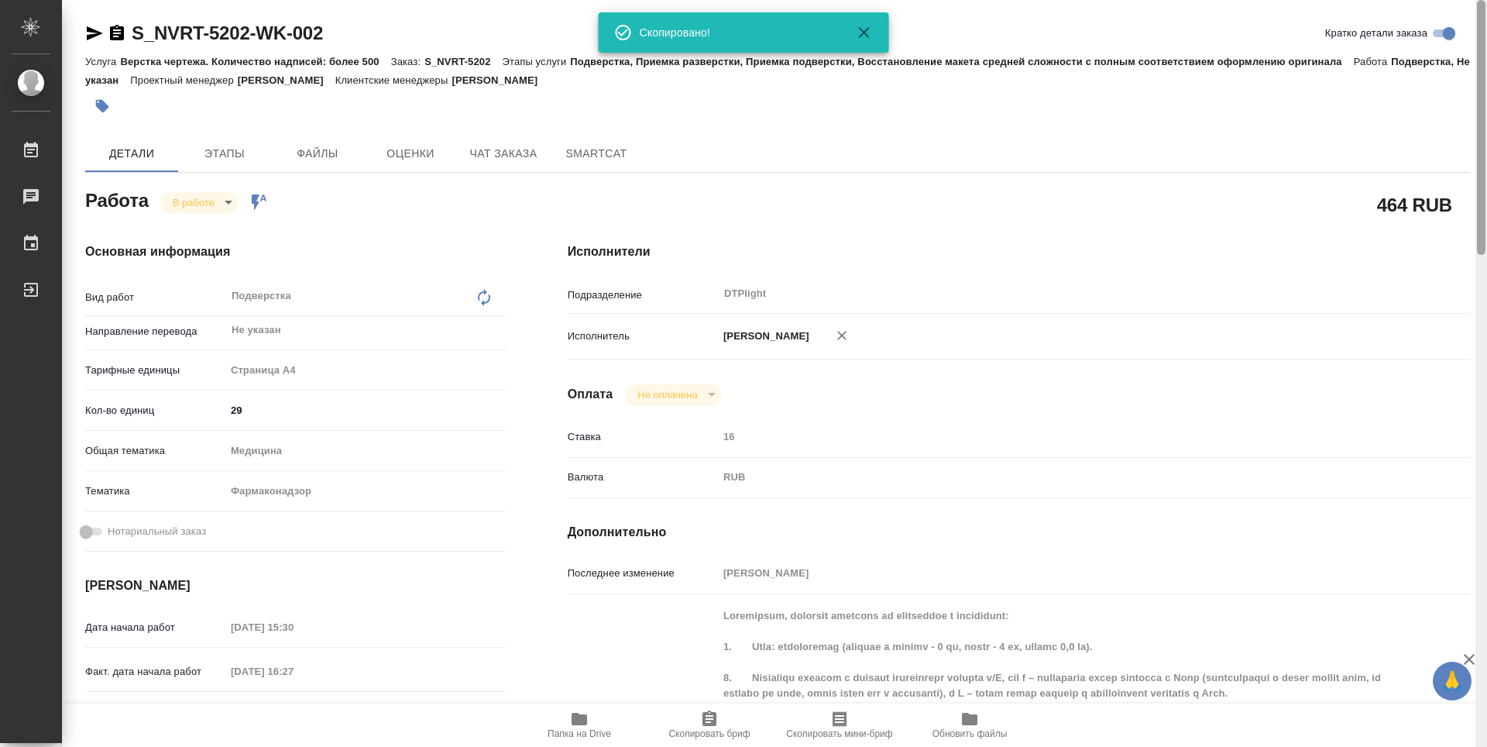
type textarea "x"
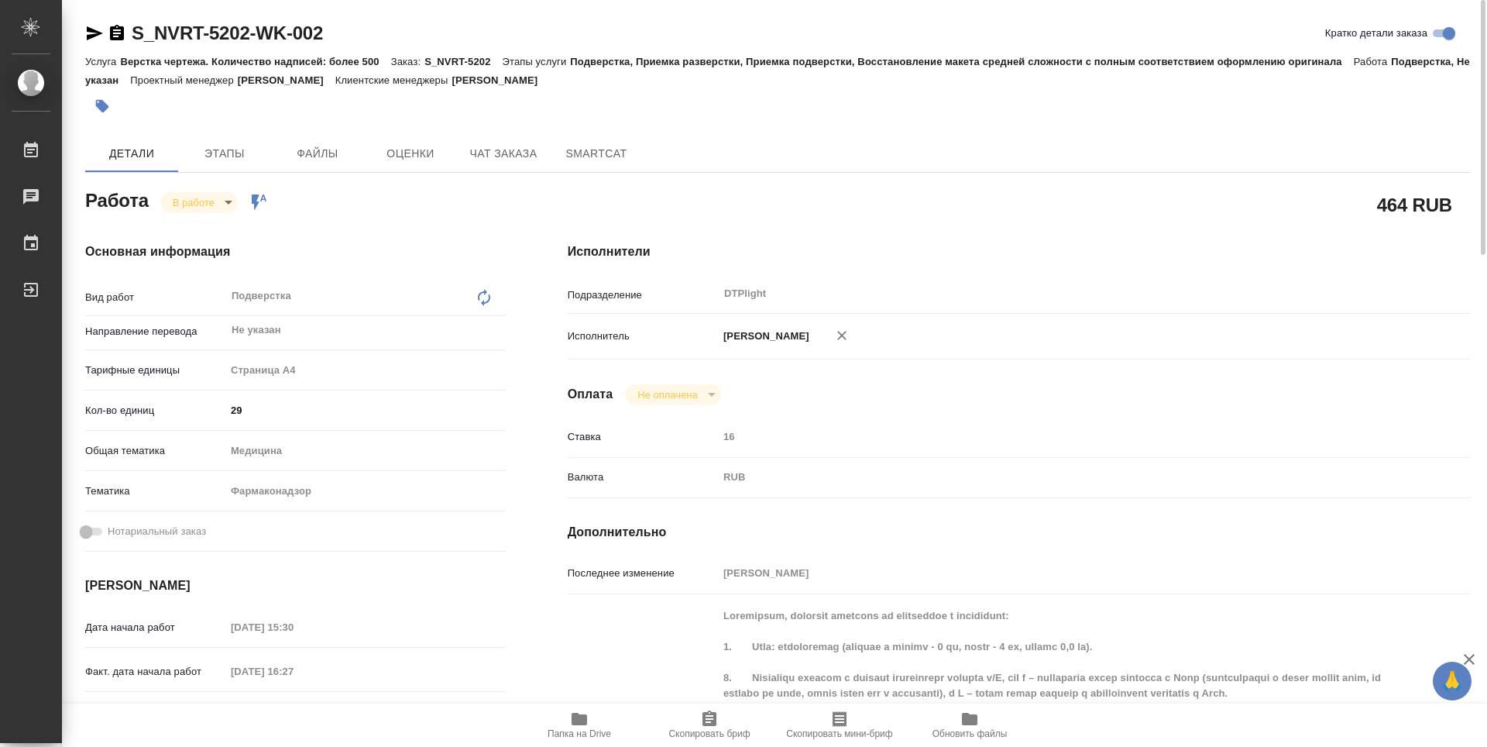
type textarea "x"
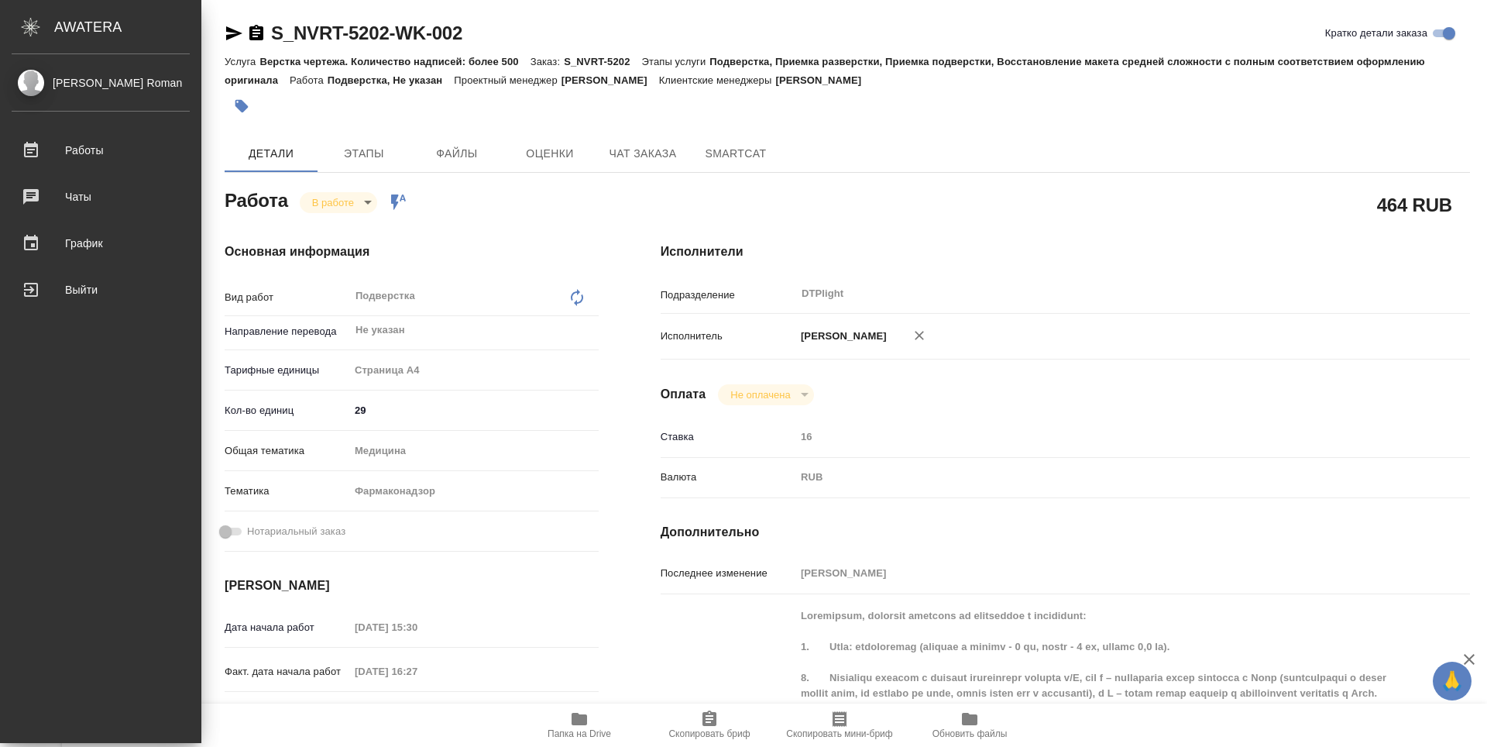
type textarea "x"
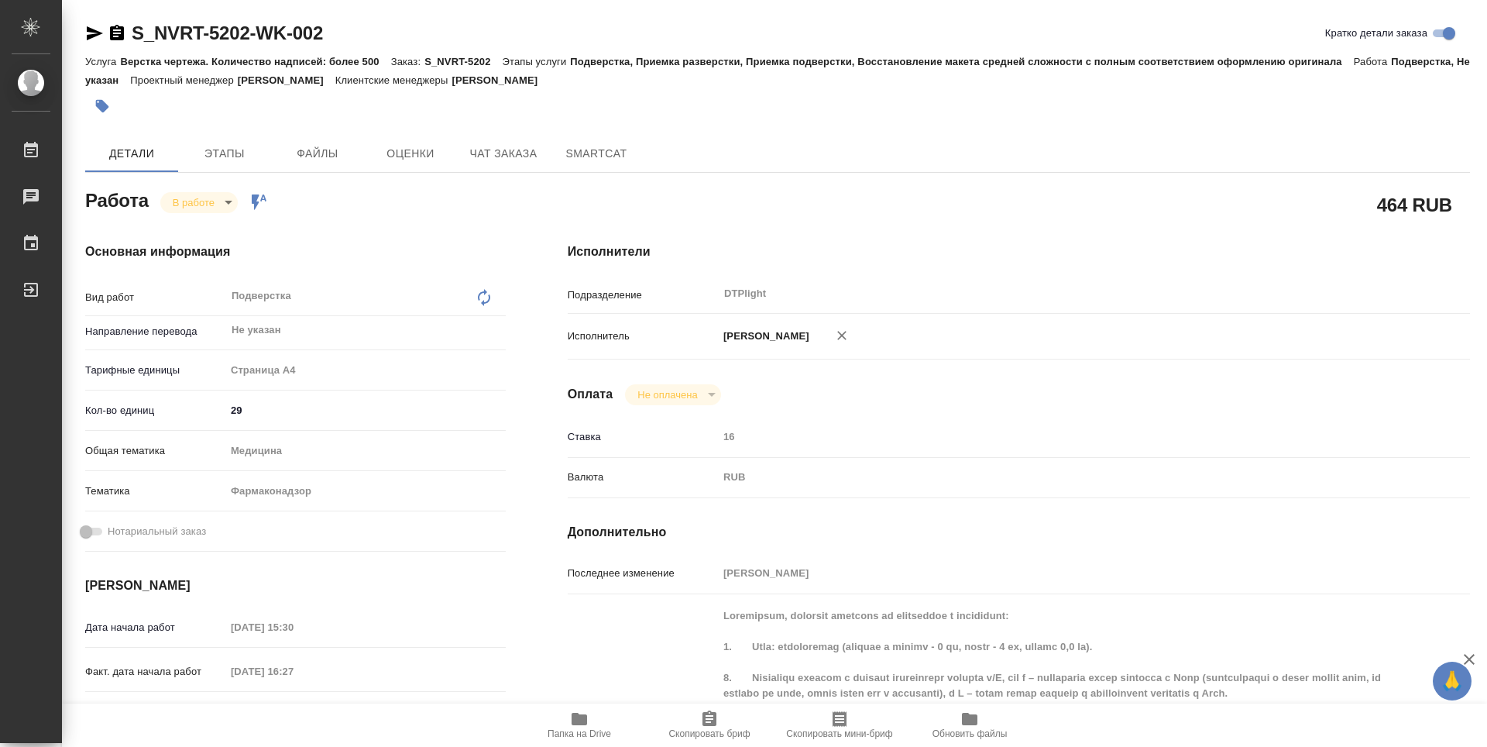
click at [97, 33] on icon "button" at bounding box center [94, 33] width 19 height 19
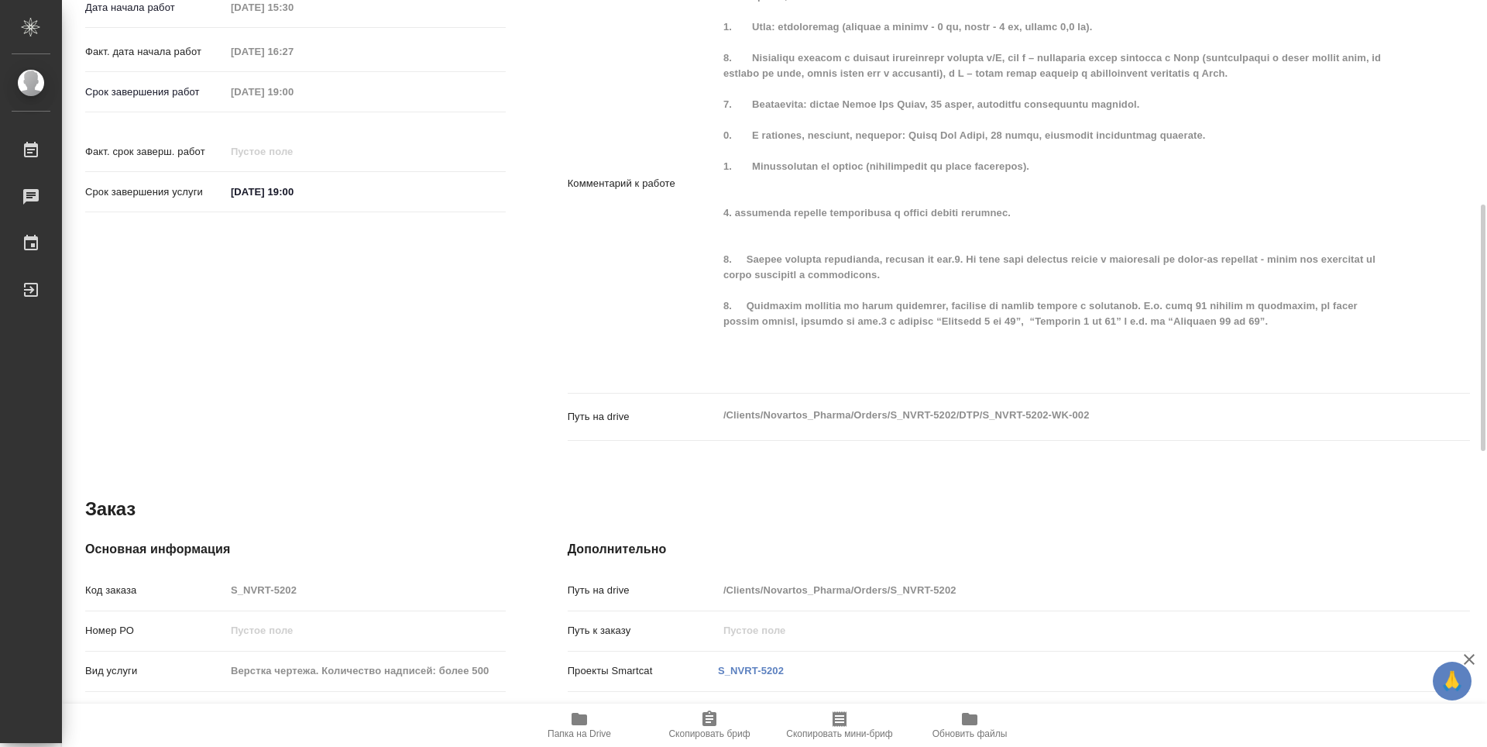
scroll to position [465, 0]
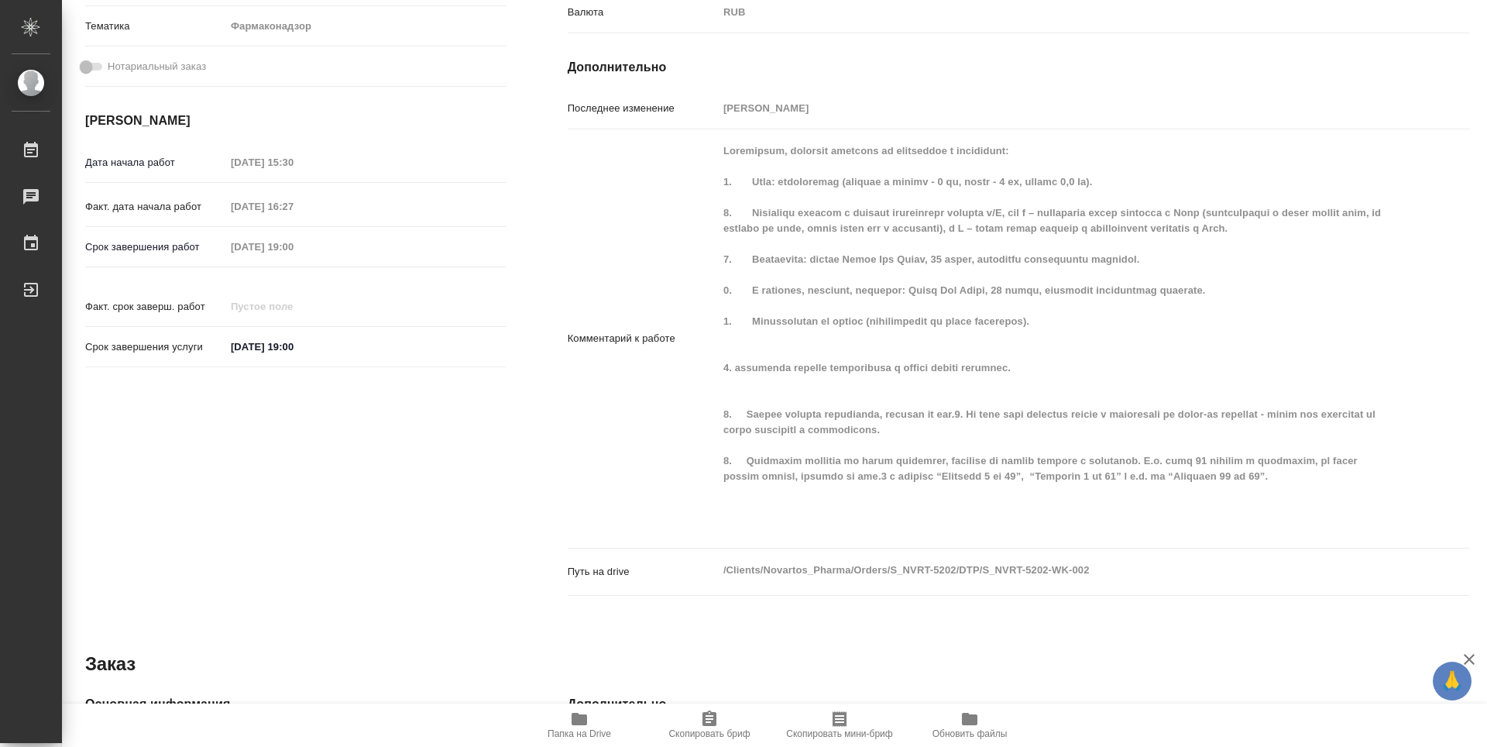
click at [370, 473] on div "Основная информация Вид работ Подверстка x ​ Направление перевода Не указан ​ Т…" at bounding box center [295, 196] width 482 height 898
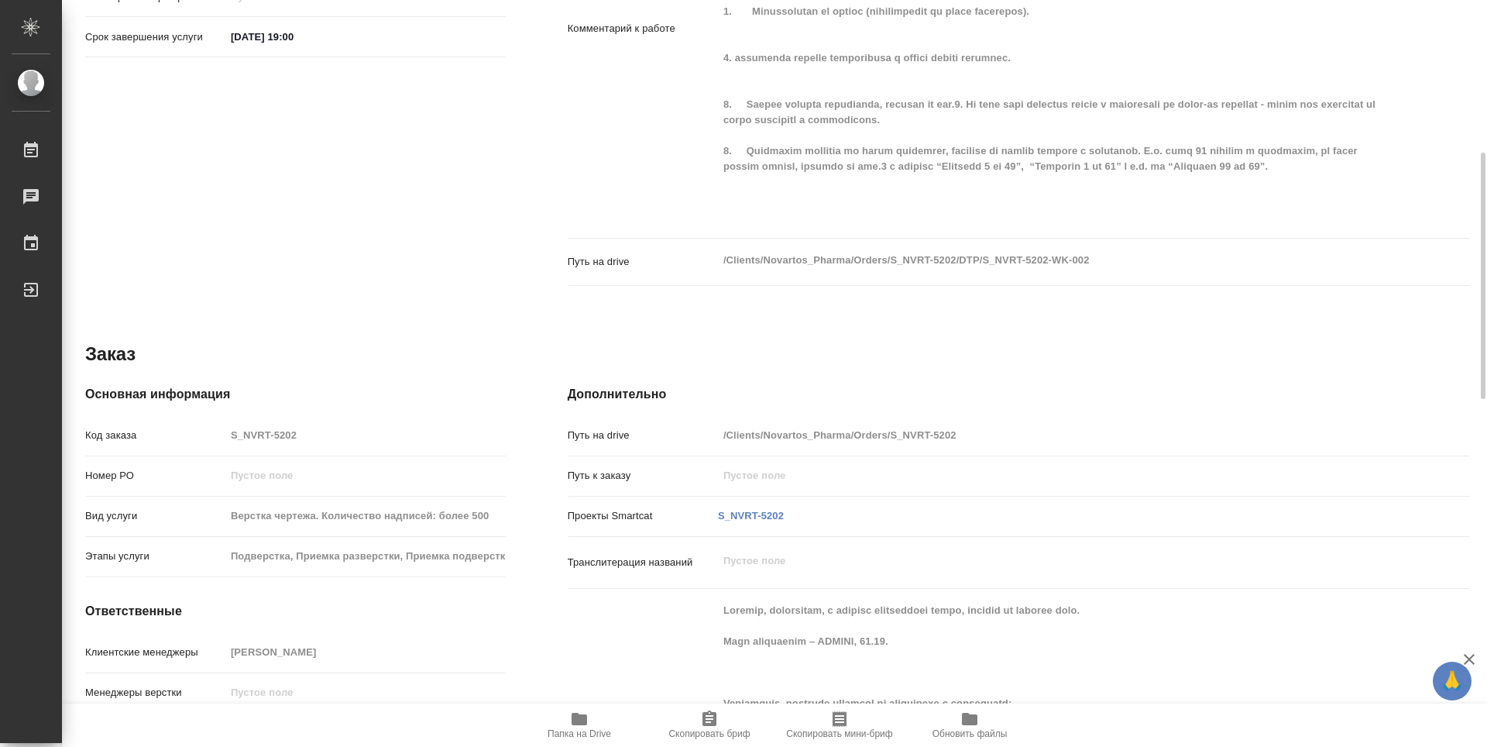
scroll to position [387, 0]
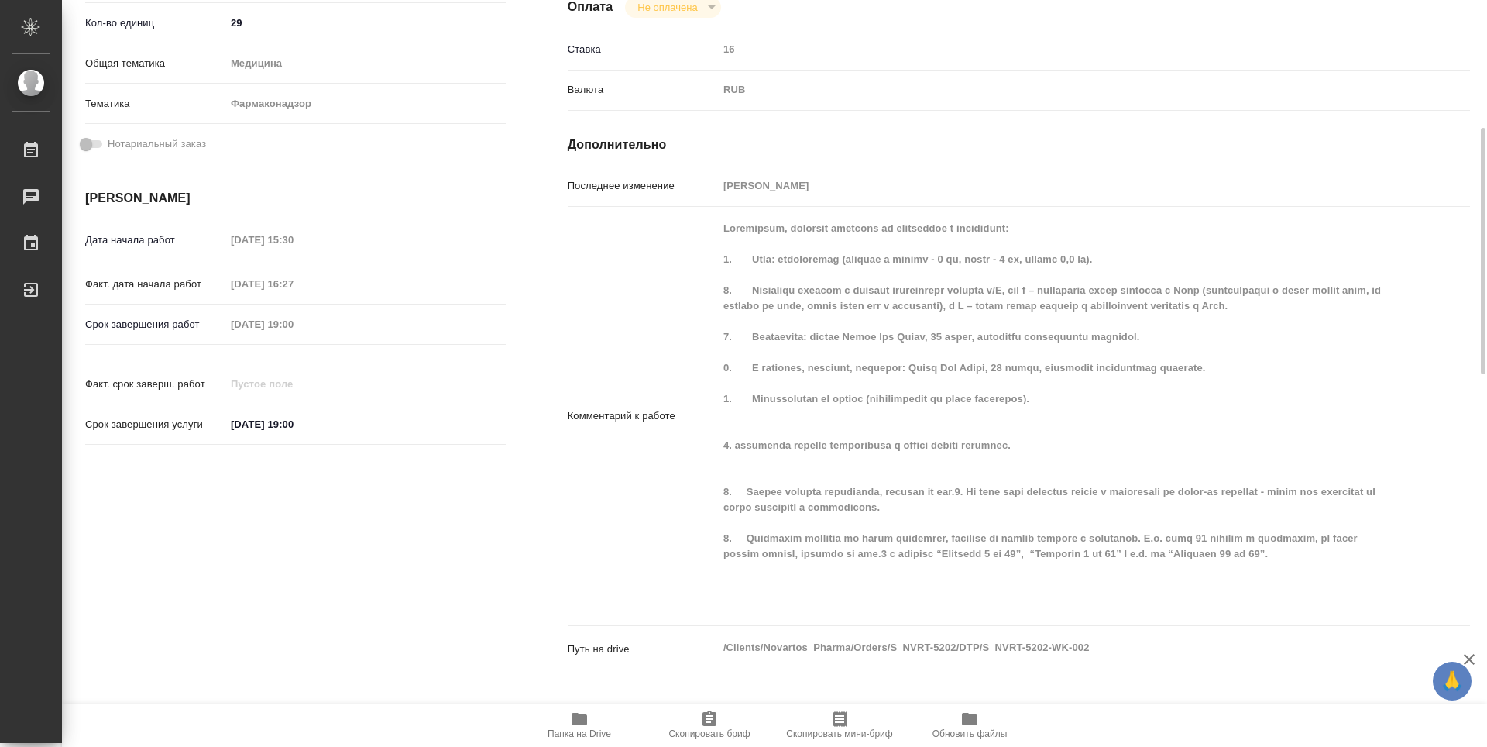
click at [537, 154] on div "Исполнители Подразделение DTPlight ​ Исполнитель [PERSON_NAME] Не оплачена notP…" at bounding box center [1019, 273] width 964 height 898
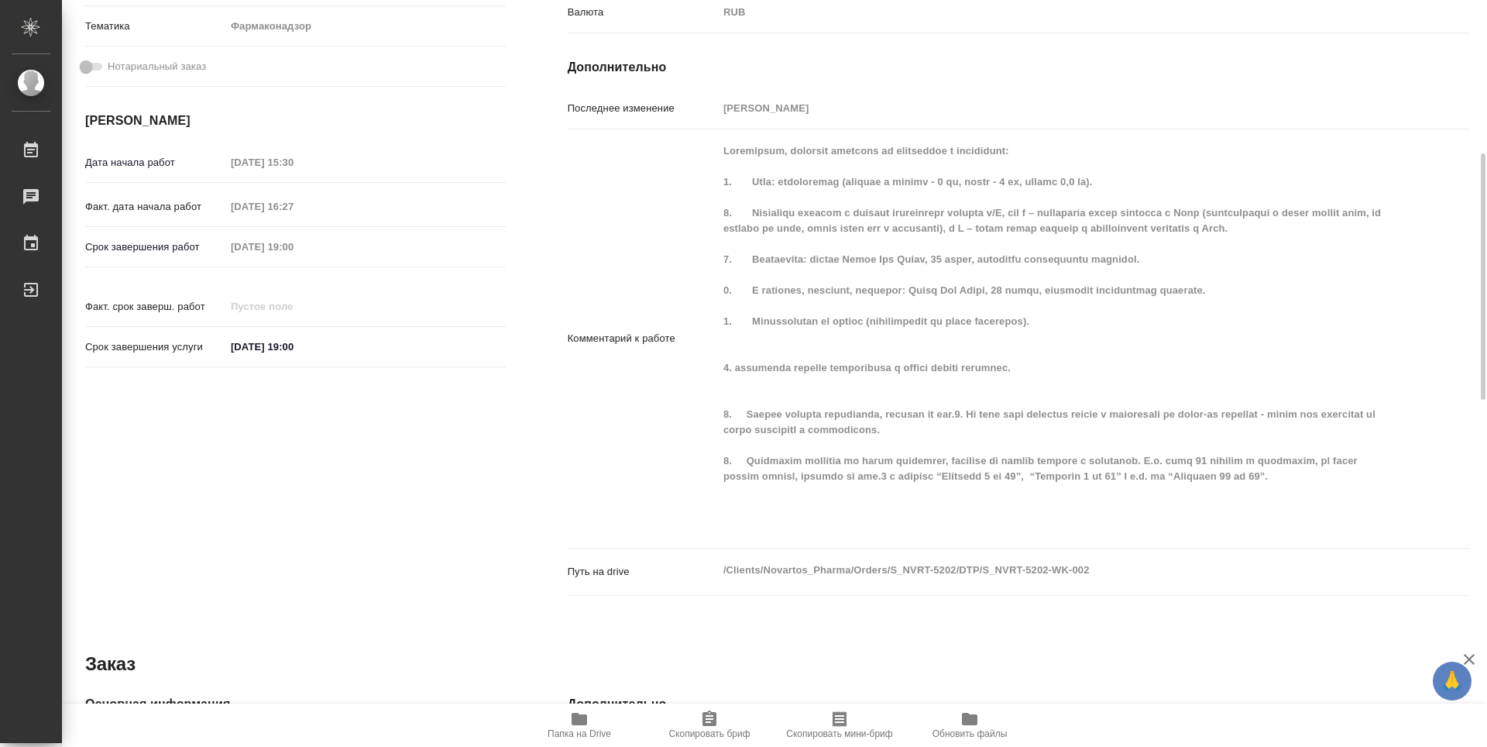
scroll to position [620, 0]
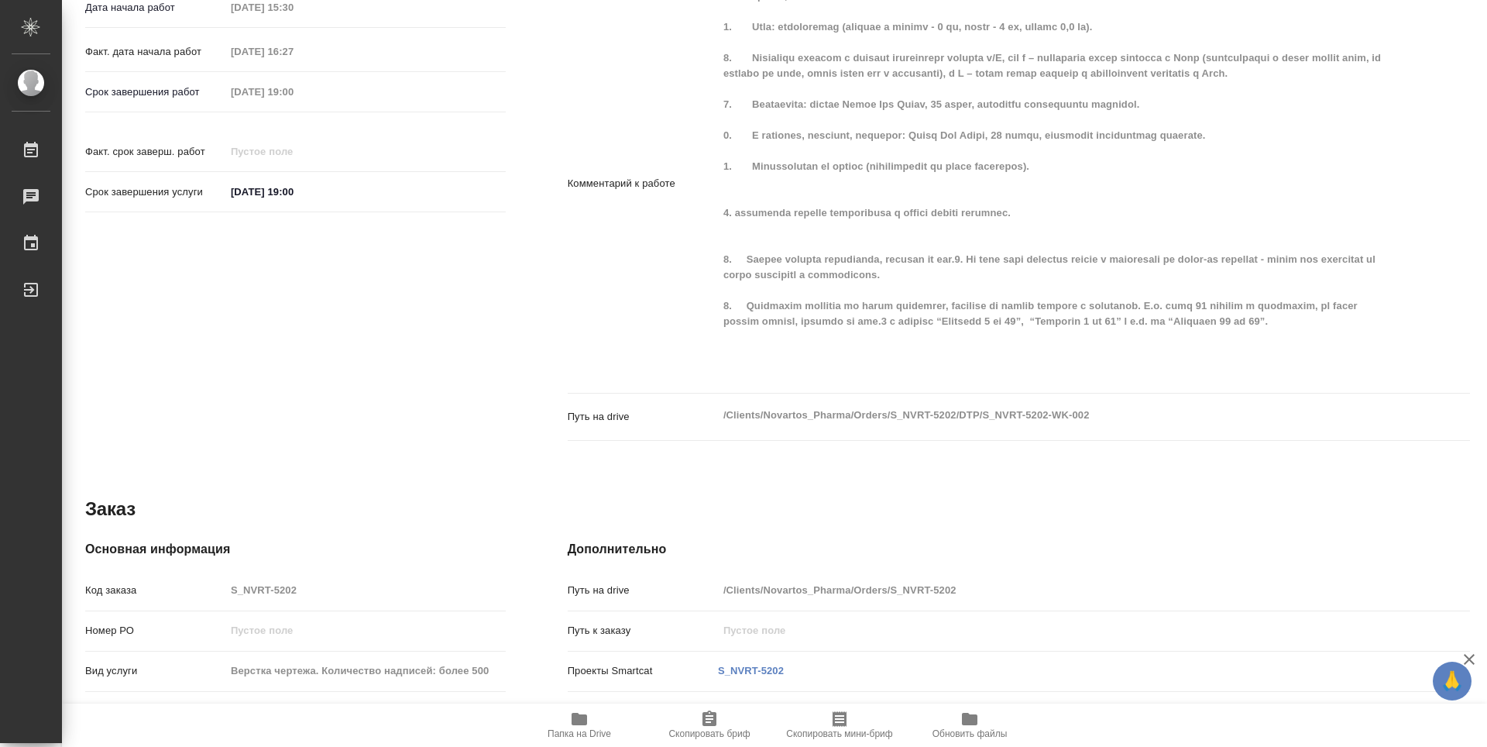
click at [508, 309] on div "Основная информация Вид работ Подверстка x ​ Направление перевода Не указан ​ Т…" at bounding box center [295, 41] width 482 height 898
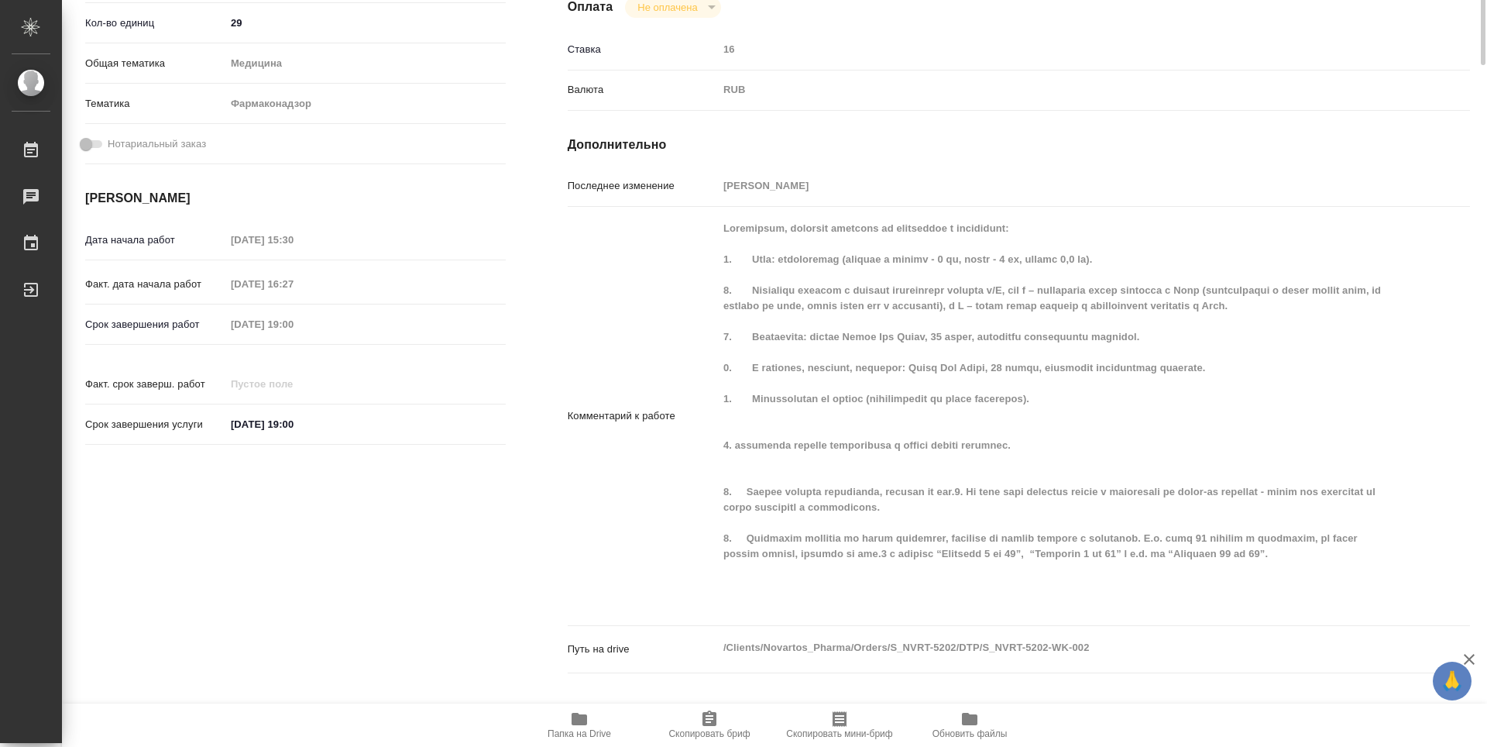
scroll to position [0, 0]
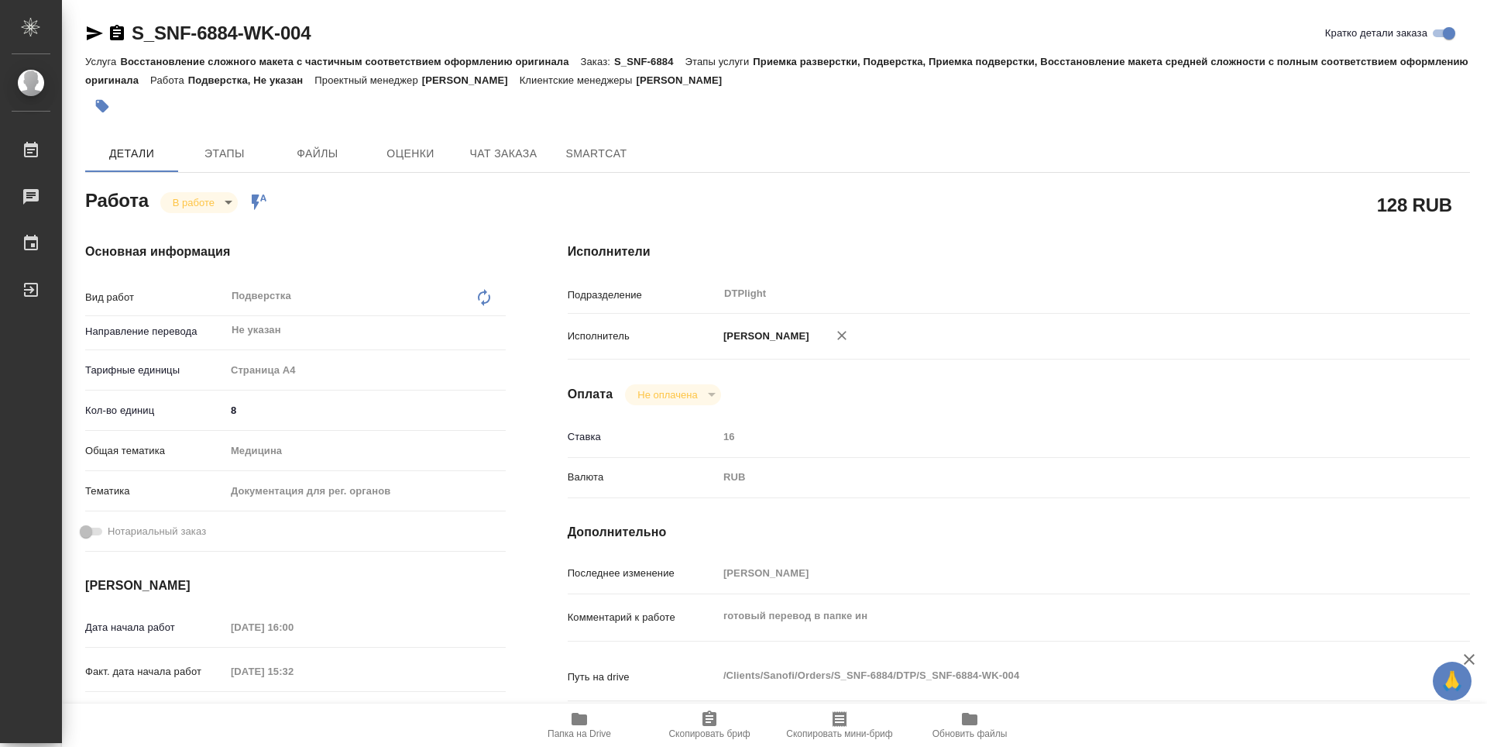
click at [579, 720] on icon "button" at bounding box center [579, 719] width 15 height 12
click at [229, 200] on body "🙏 .cls-1 fill:#fff; AWATERA Guselnikov Roman Работы 0 Чаты График Выйти S_SNF-6…" at bounding box center [743, 373] width 1487 height 747
click at [215, 234] on button "Выполнен" at bounding box center [201, 228] width 57 height 17
type textarea "x"
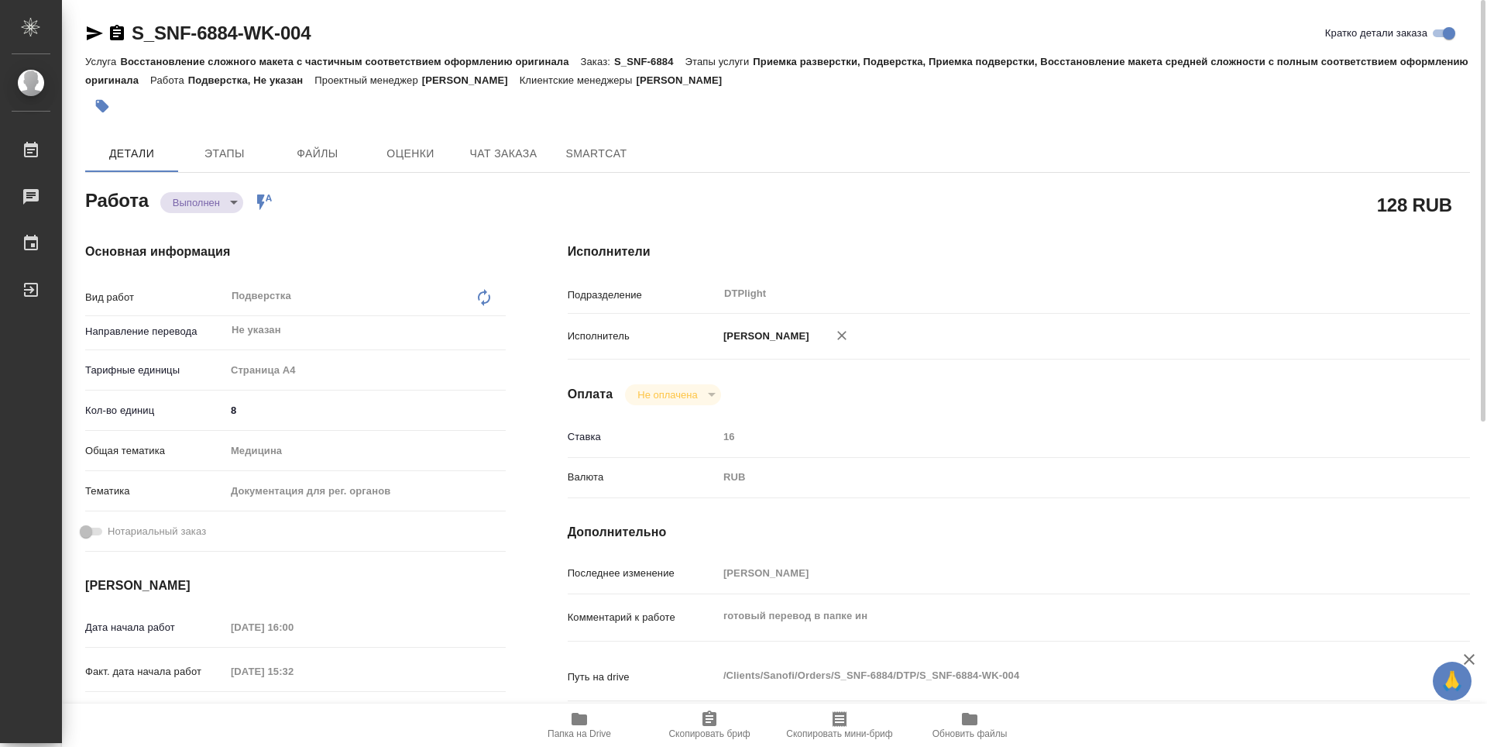
type textarea "x"
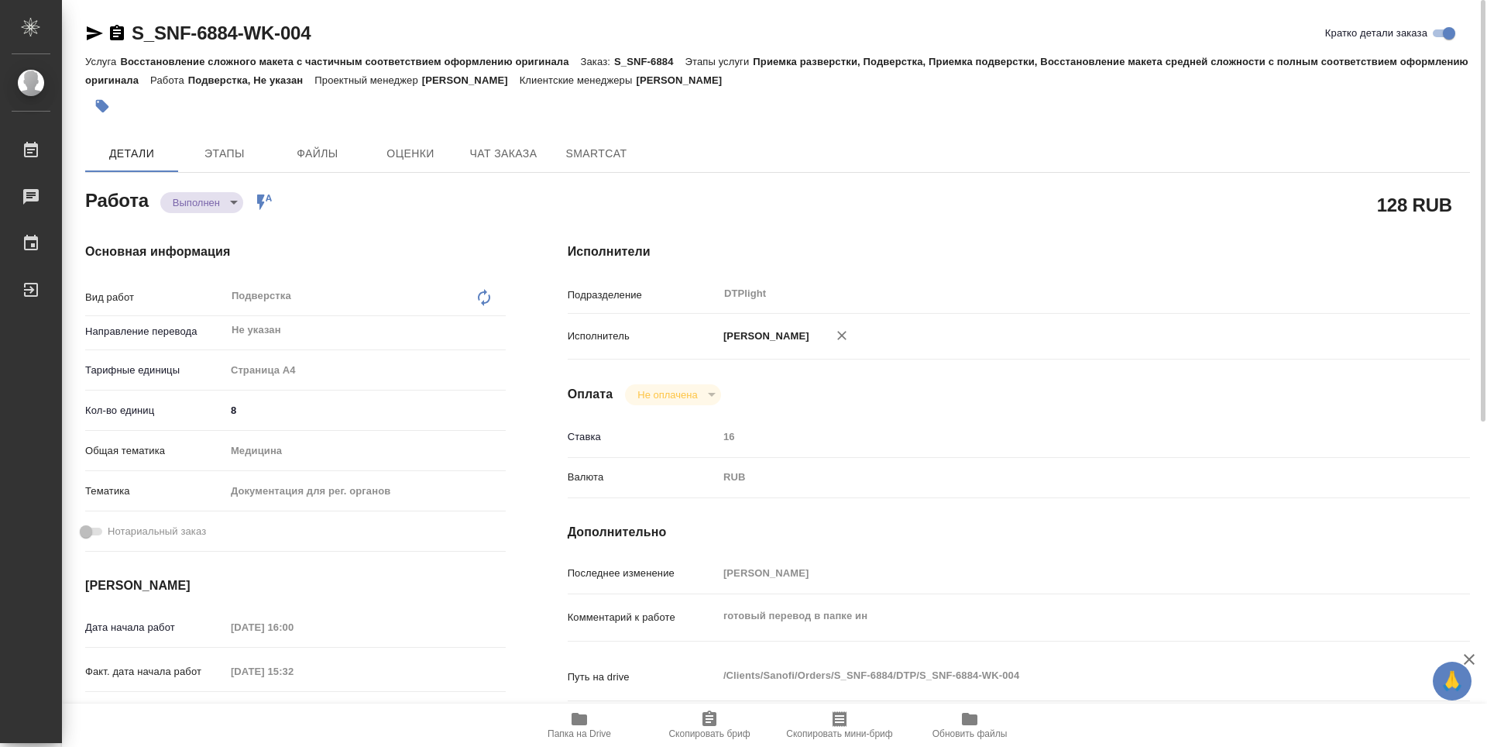
type textarea "x"
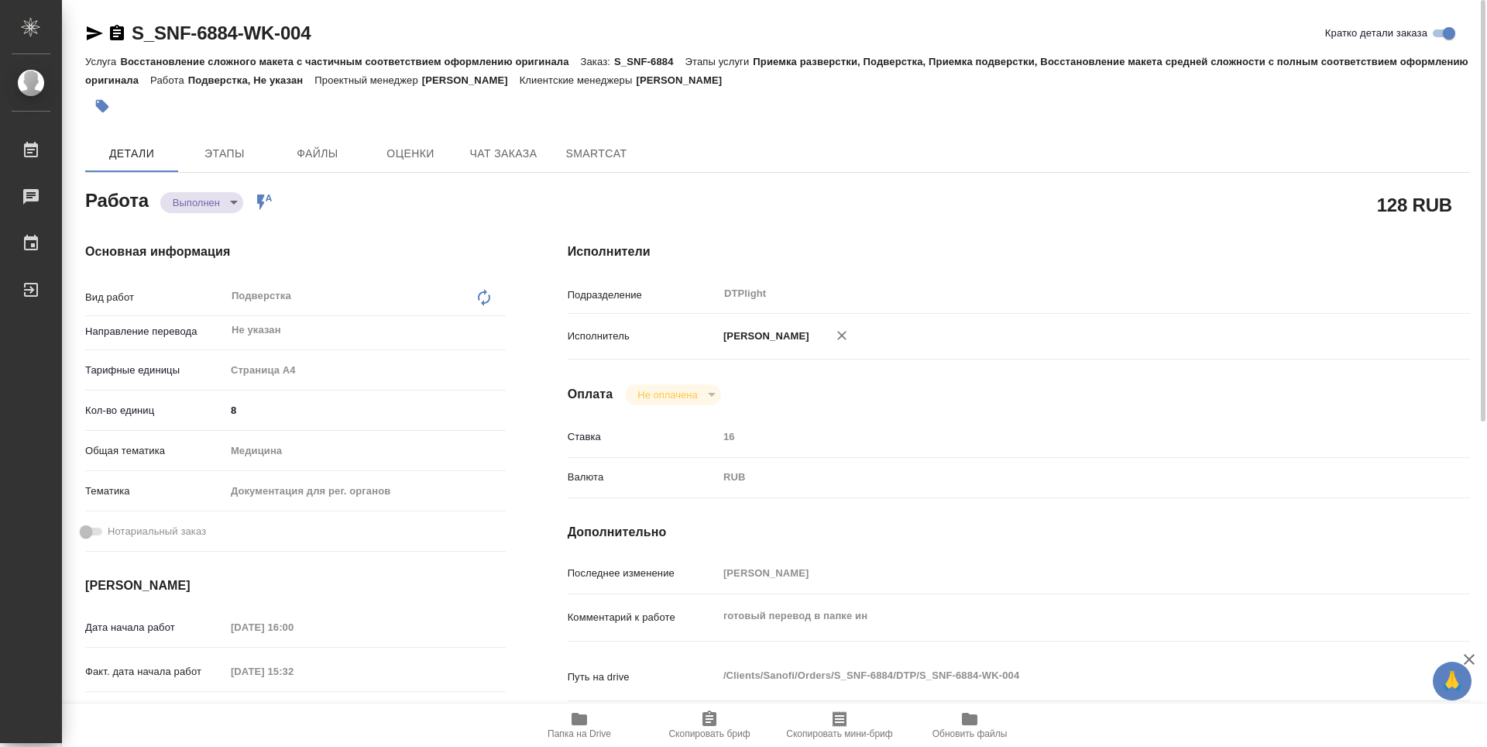
type textarea "x"
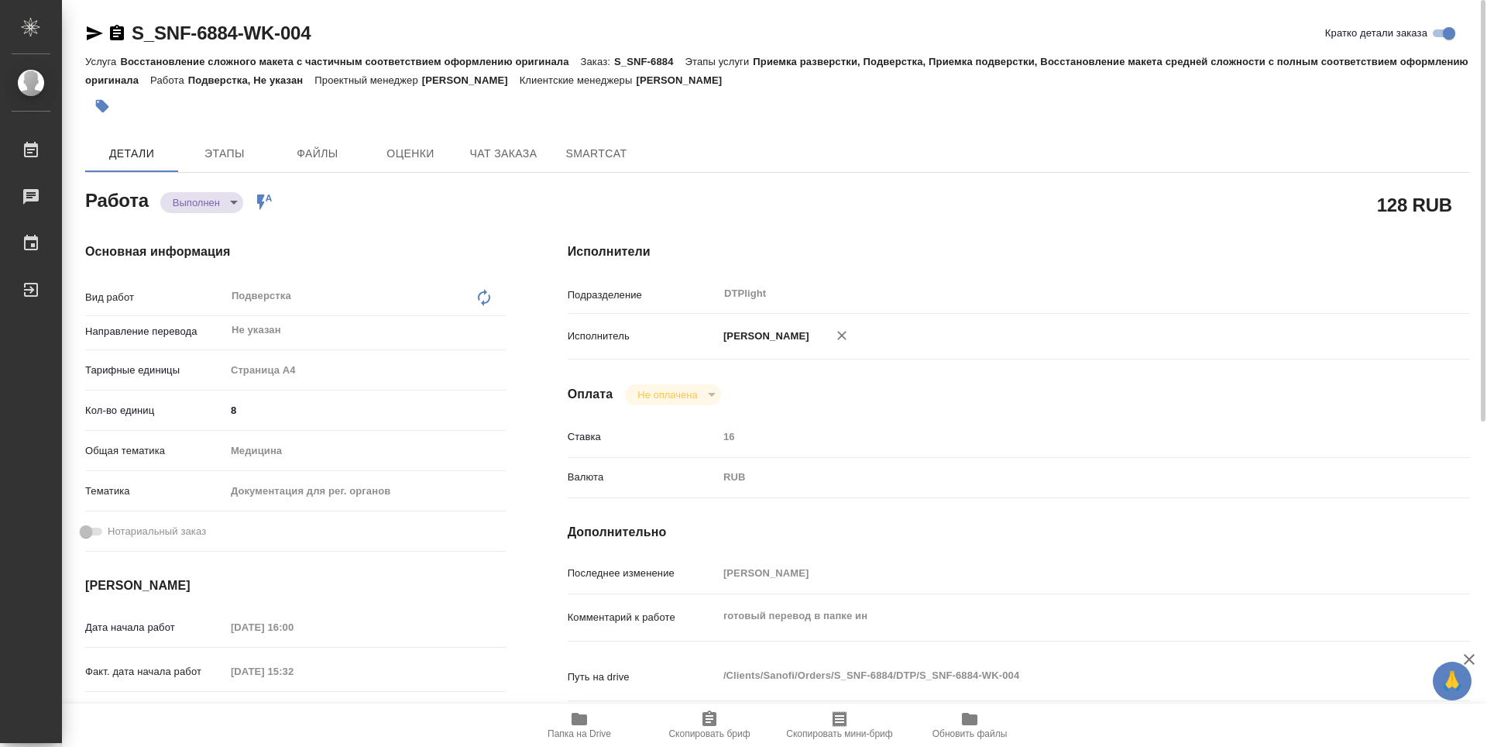
type textarea "x"
click at [114, 32] on icon "button" at bounding box center [117, 32] width 14 height 15
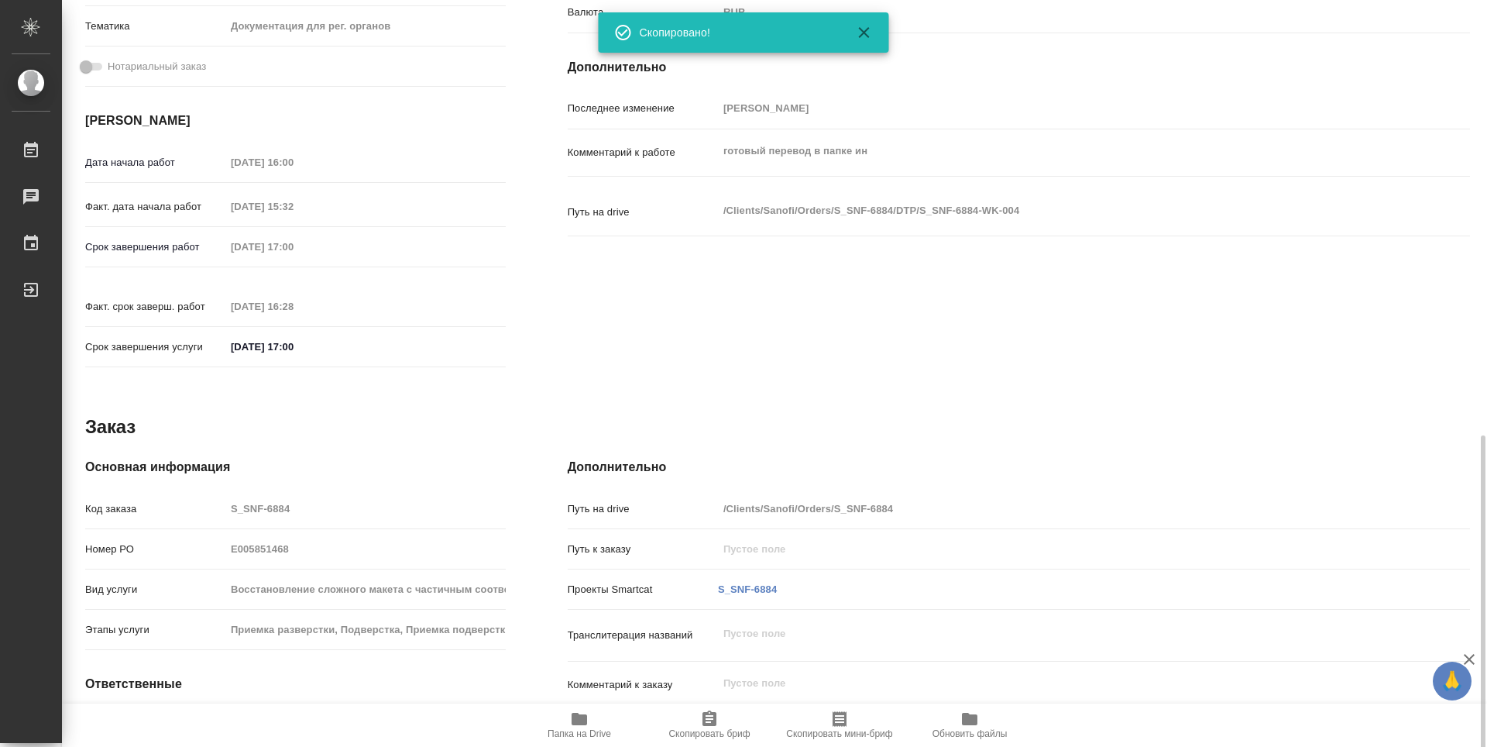
scroll to position [575, 0]
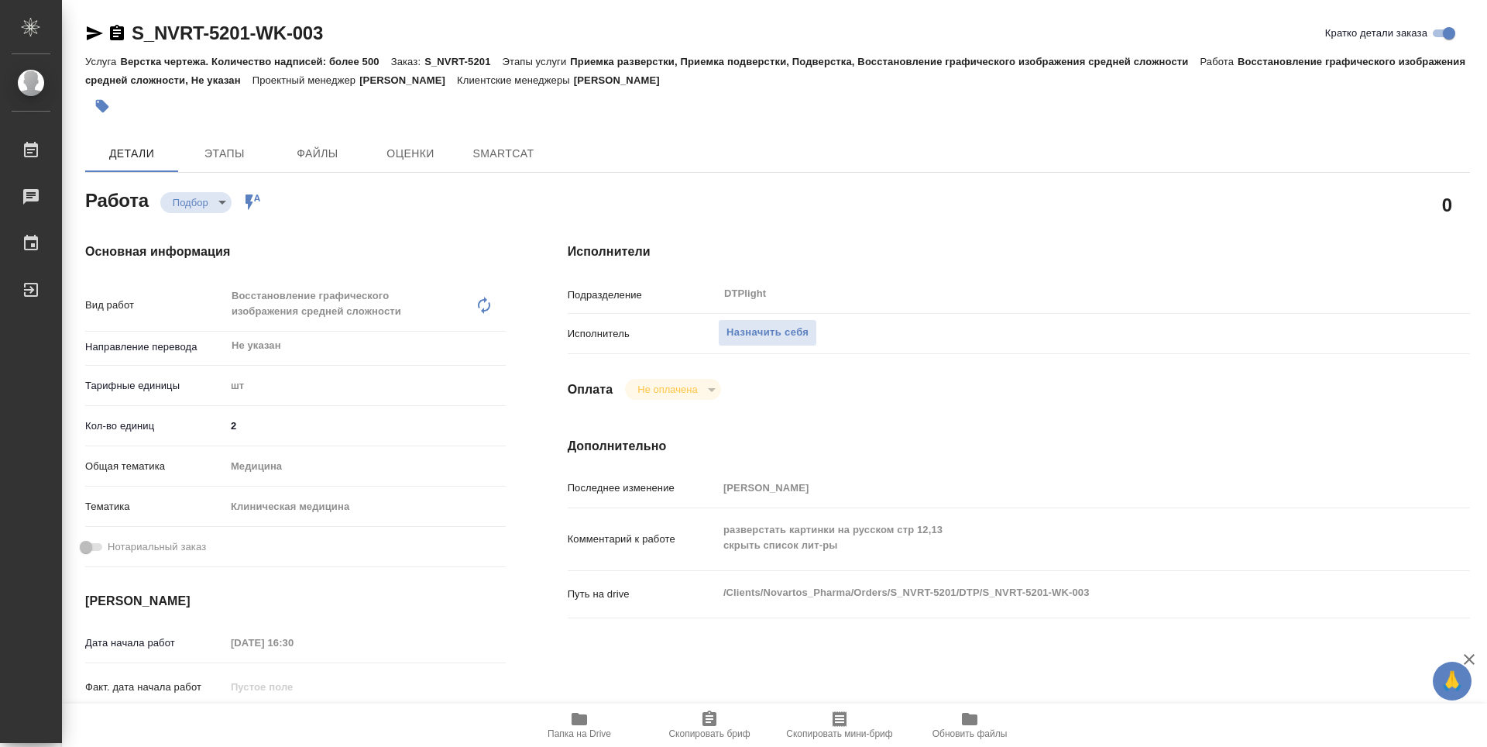
type textarea "x"
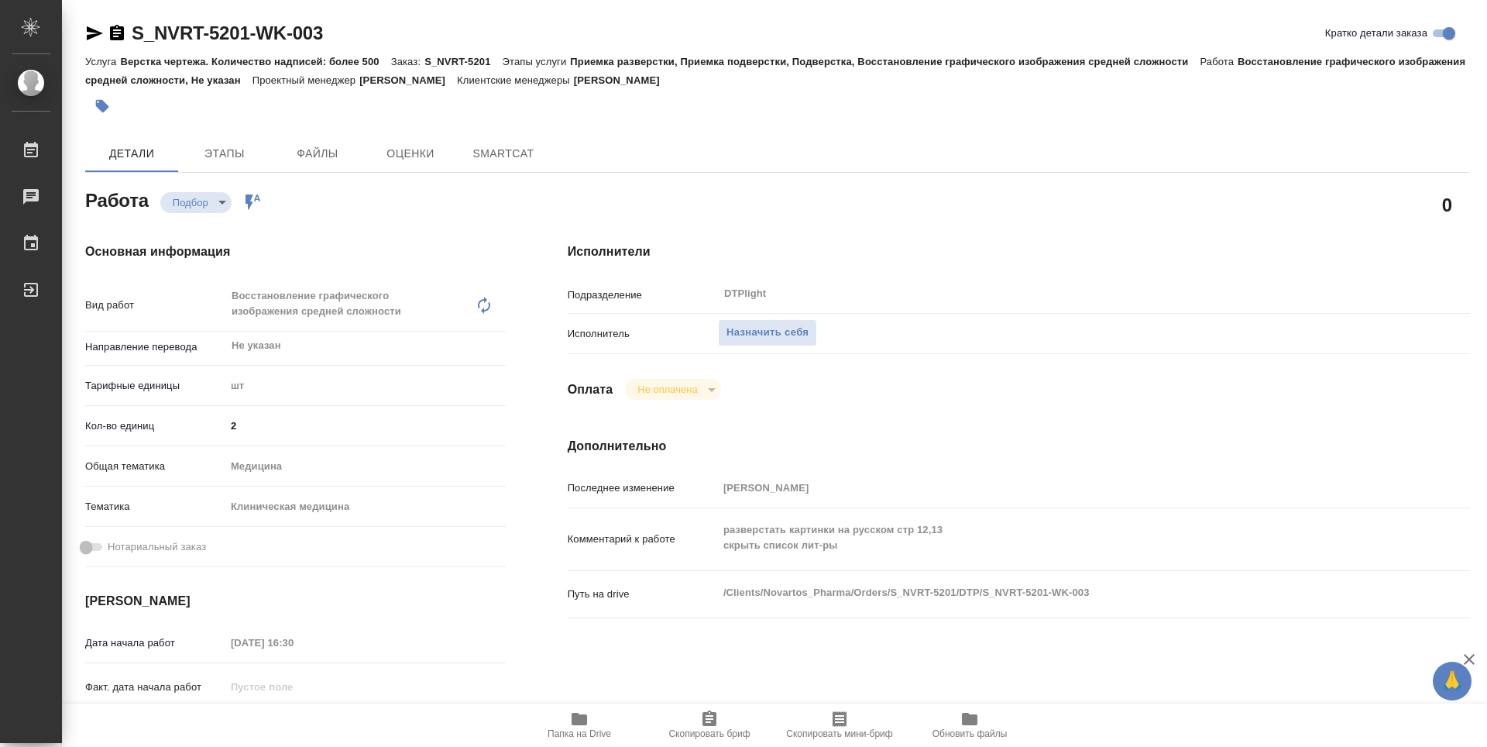
type textarea "x"
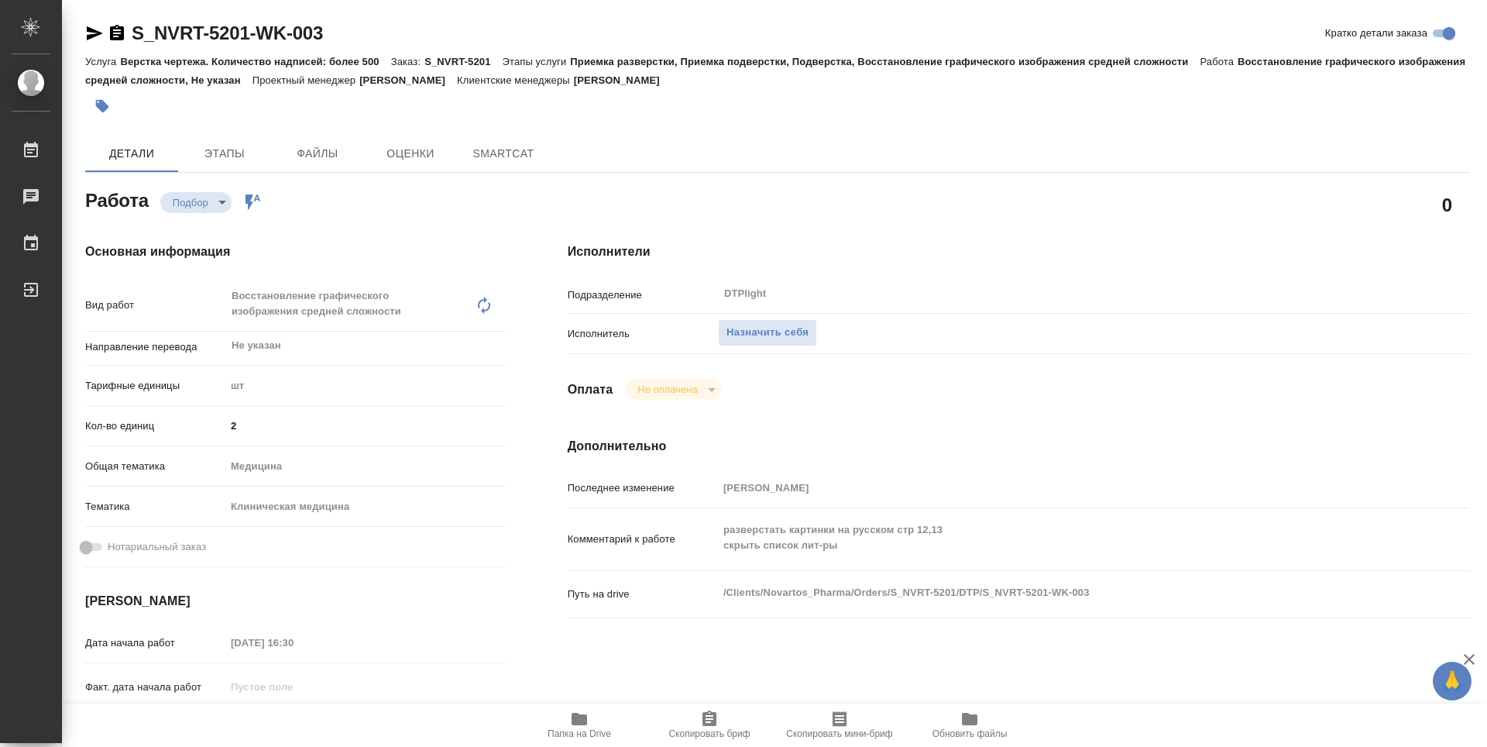
type textarea "x"
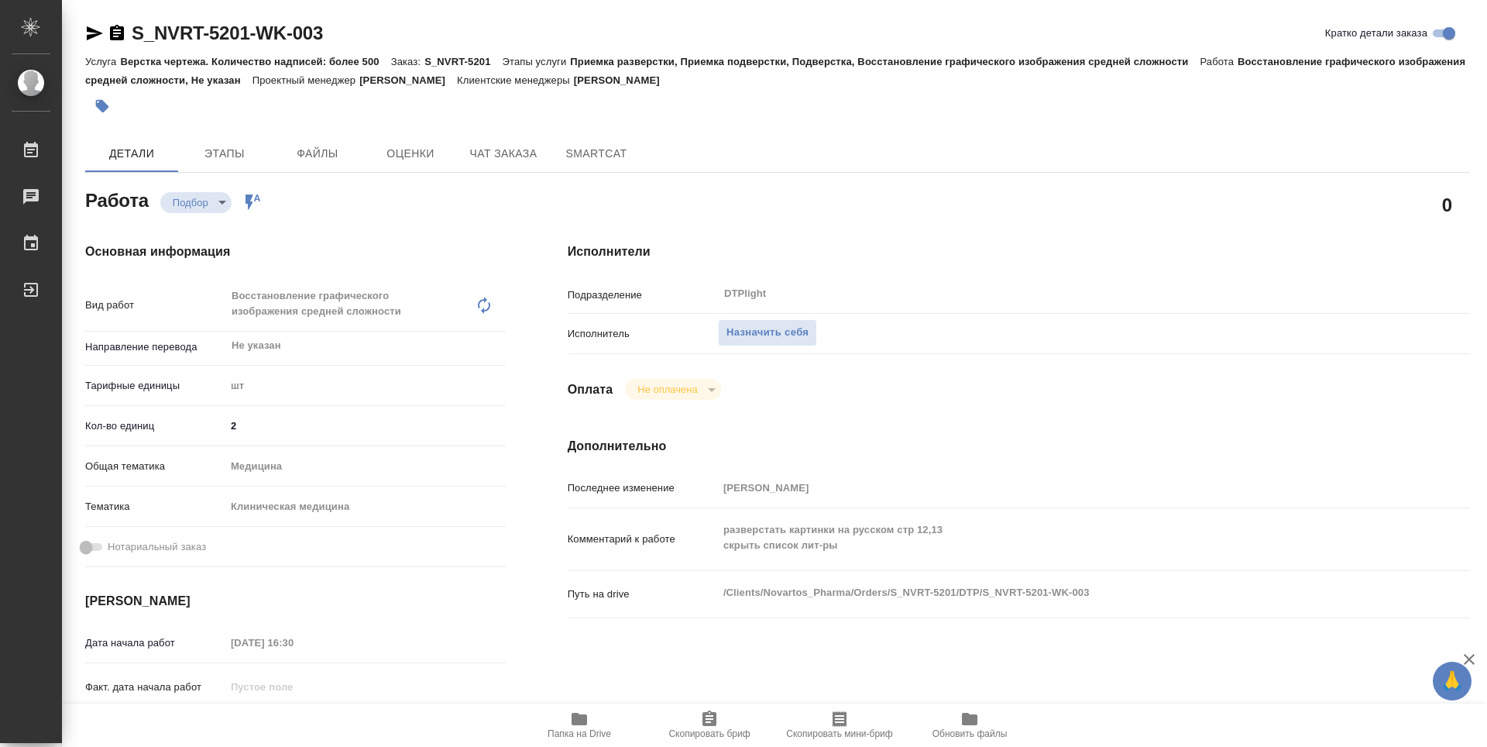
type textarea "x"
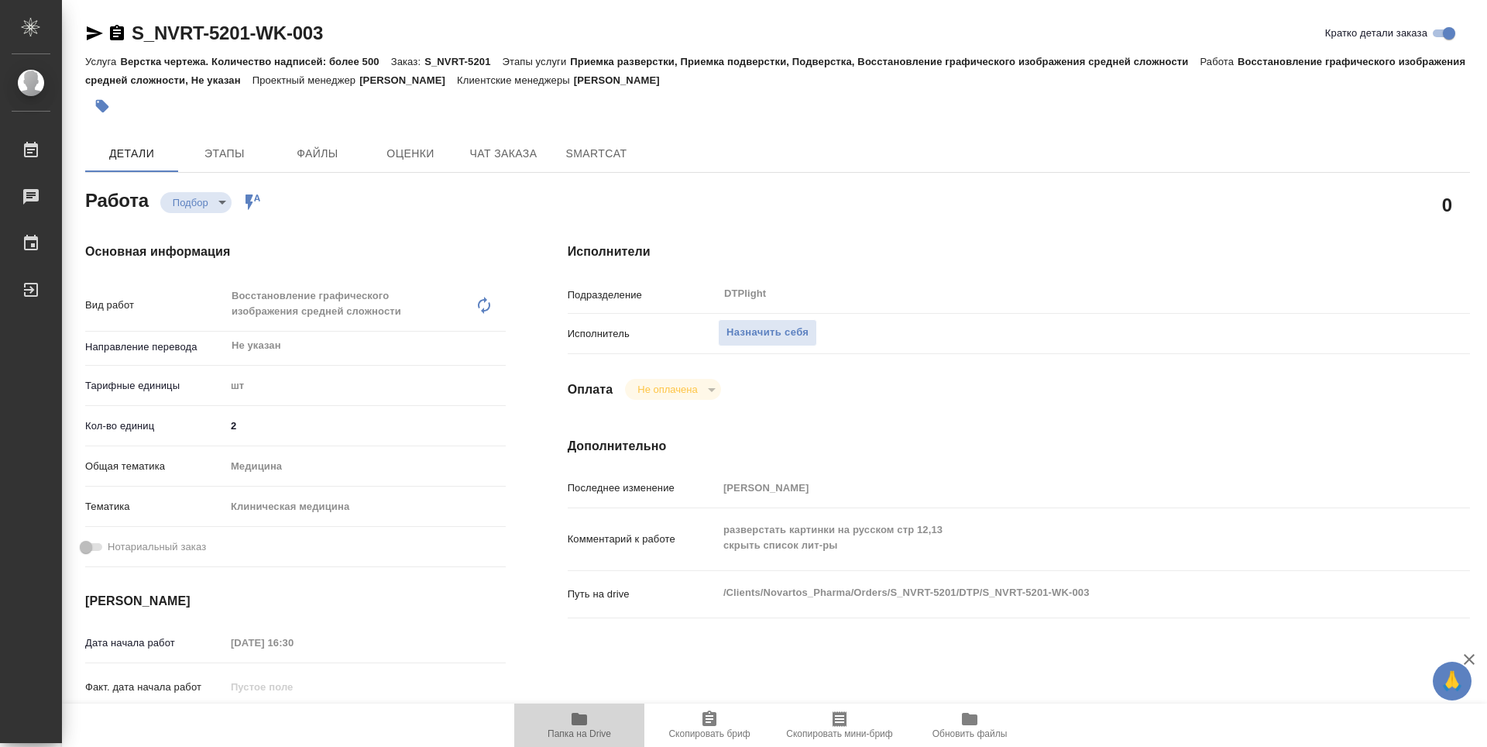
click at [568, 730] on span "Папка на Drive" at bounding box center [580, 733] width 64 height 11
type textarea "x"
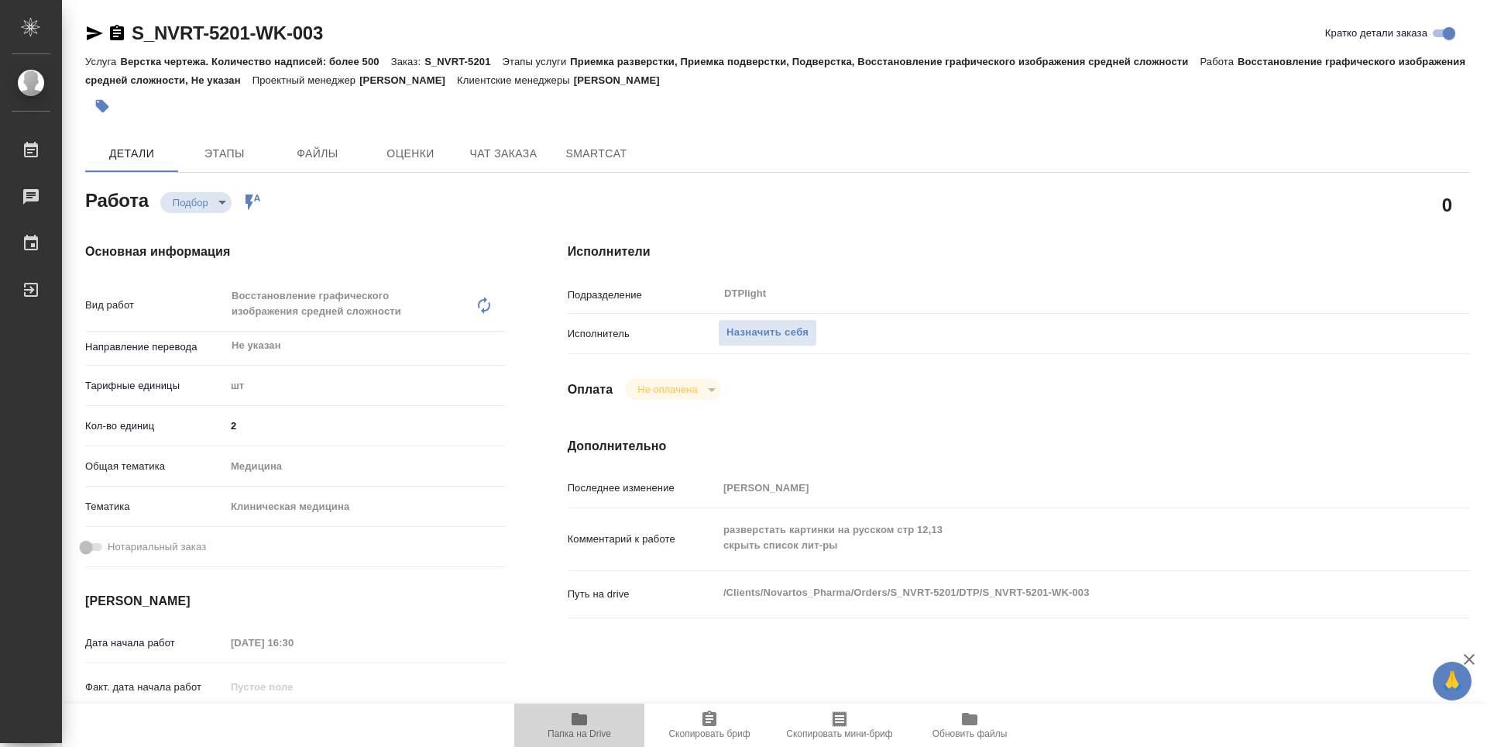
type textarea "x"
click at [781, 339] on span "Назначить себя" at bounding box center [767, 333] width 82 height 18
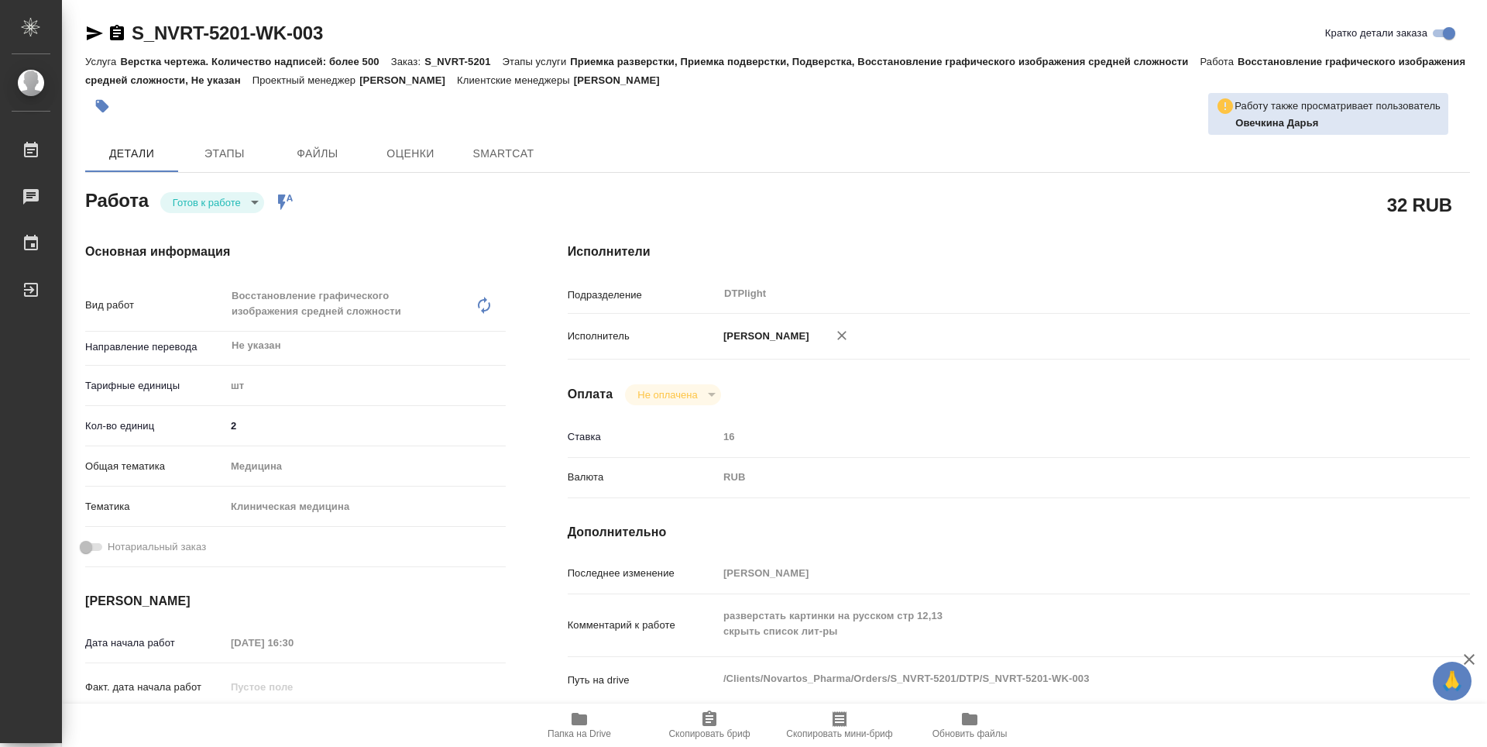
type textarea "x"
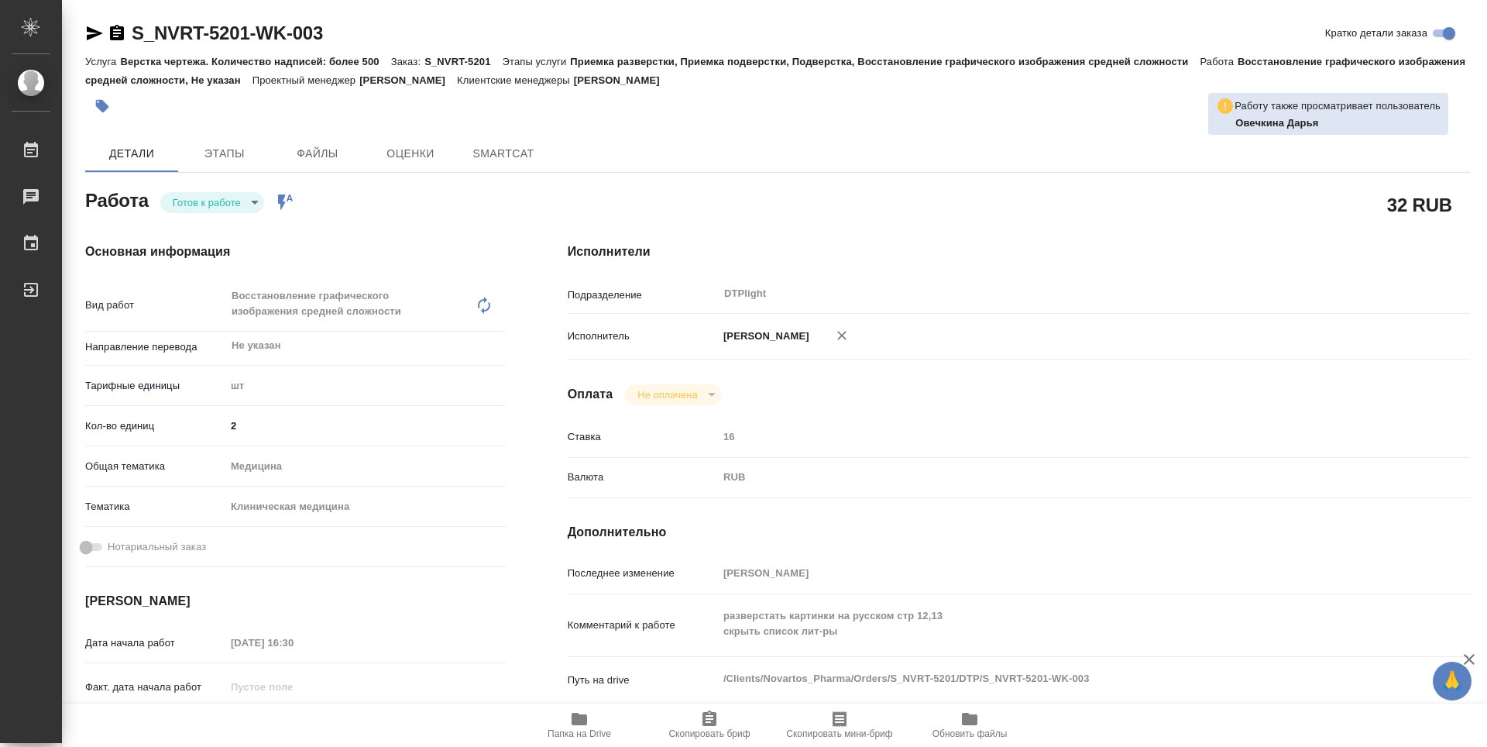
type textarea "x"
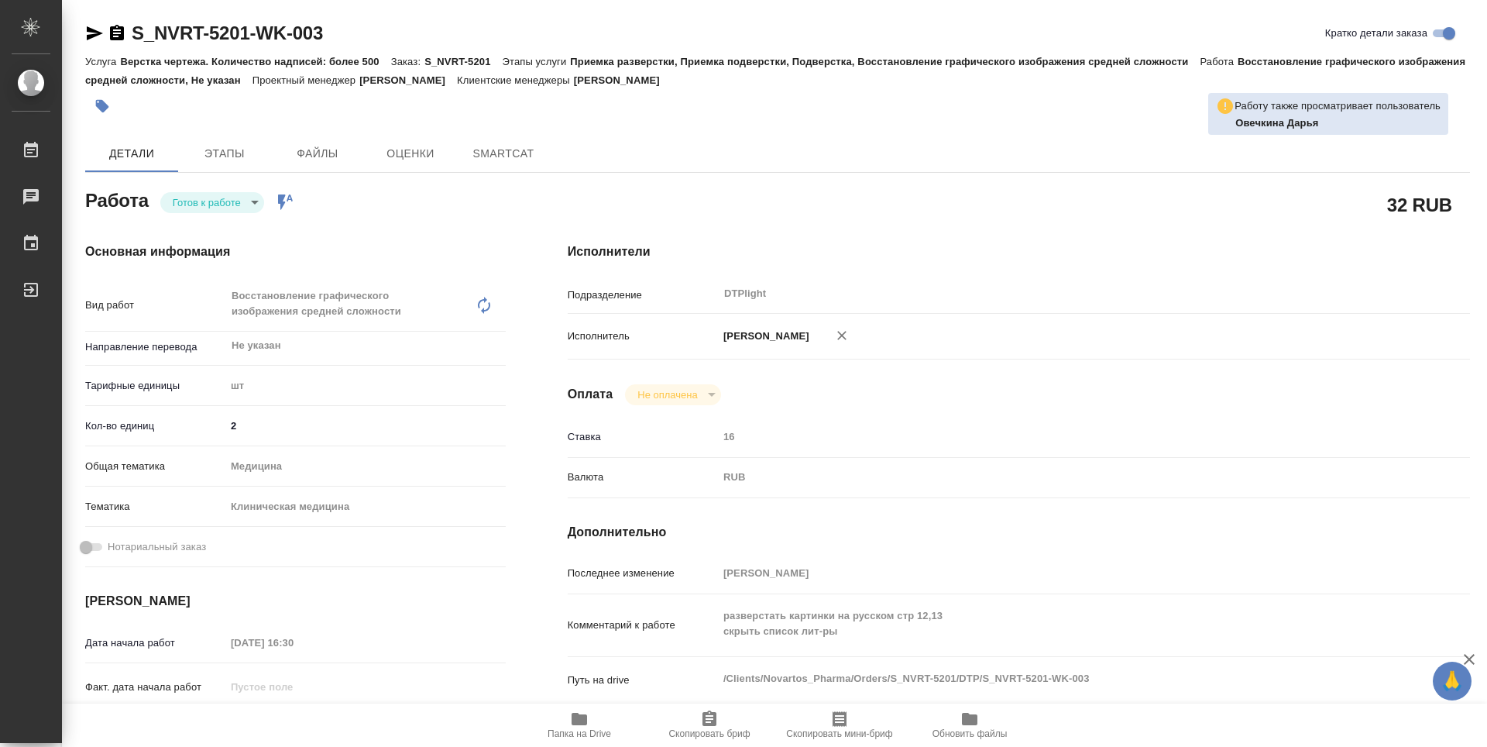
type textarea "x"
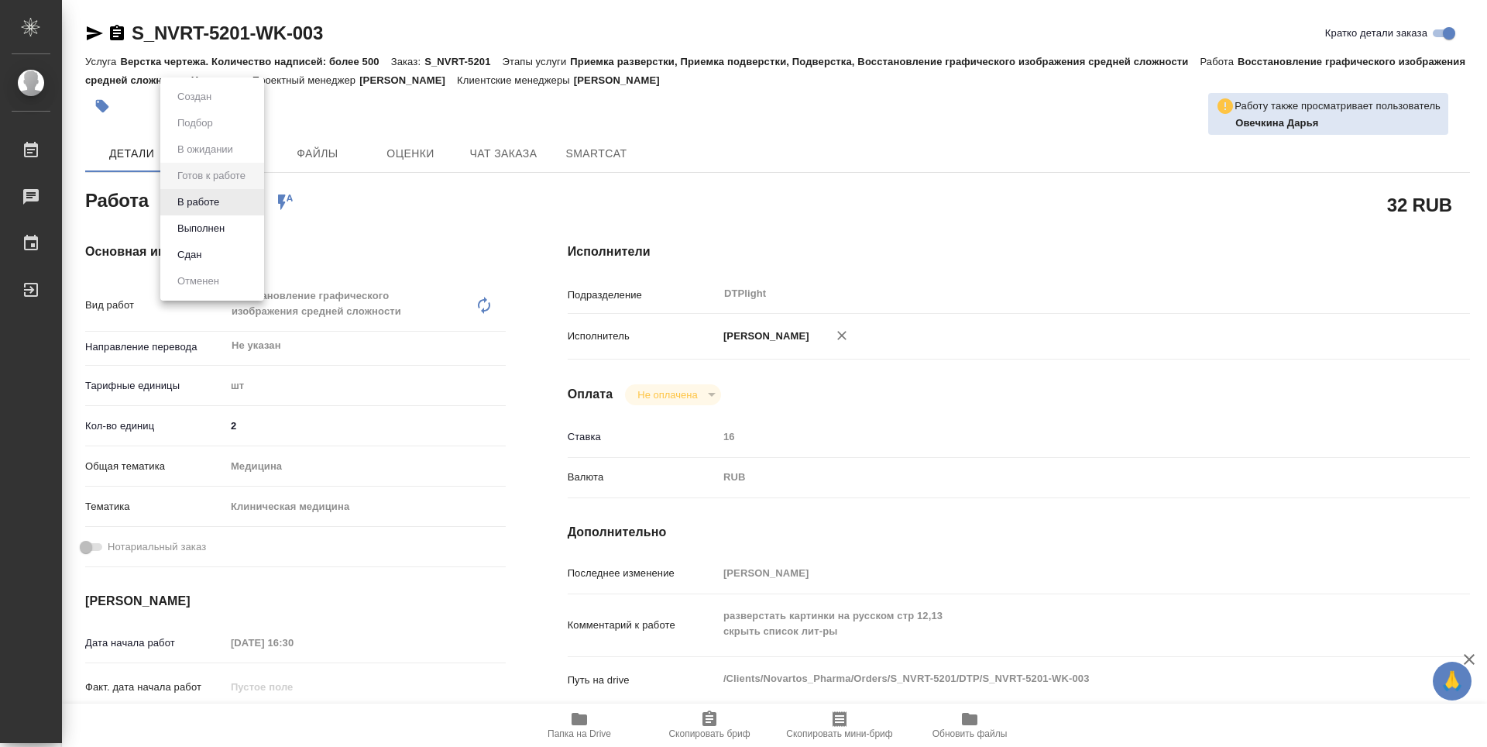
click at [256, 204] on body "🙏 .cls-1 fill:#fff; AWATERA Guselnikov Roman Работы Чаты График Выйти S_NVRT-52…" at bounding box center [743, 373] width 1487 height 747
type textarea "x"
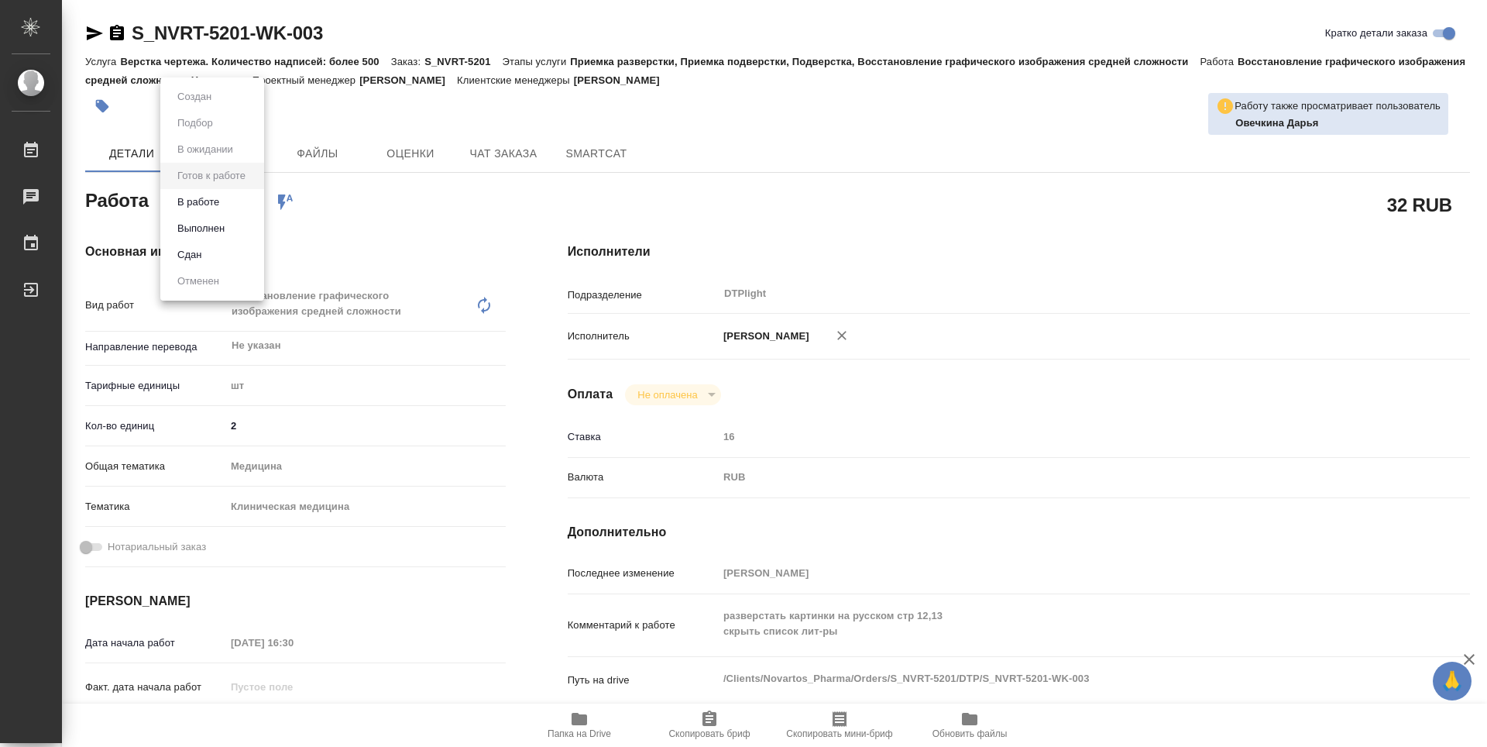
type textarea "x"
click at [208, 205] on button "В работе" at bounding box center [198, 202] width 51 height 17
type textarea "x"
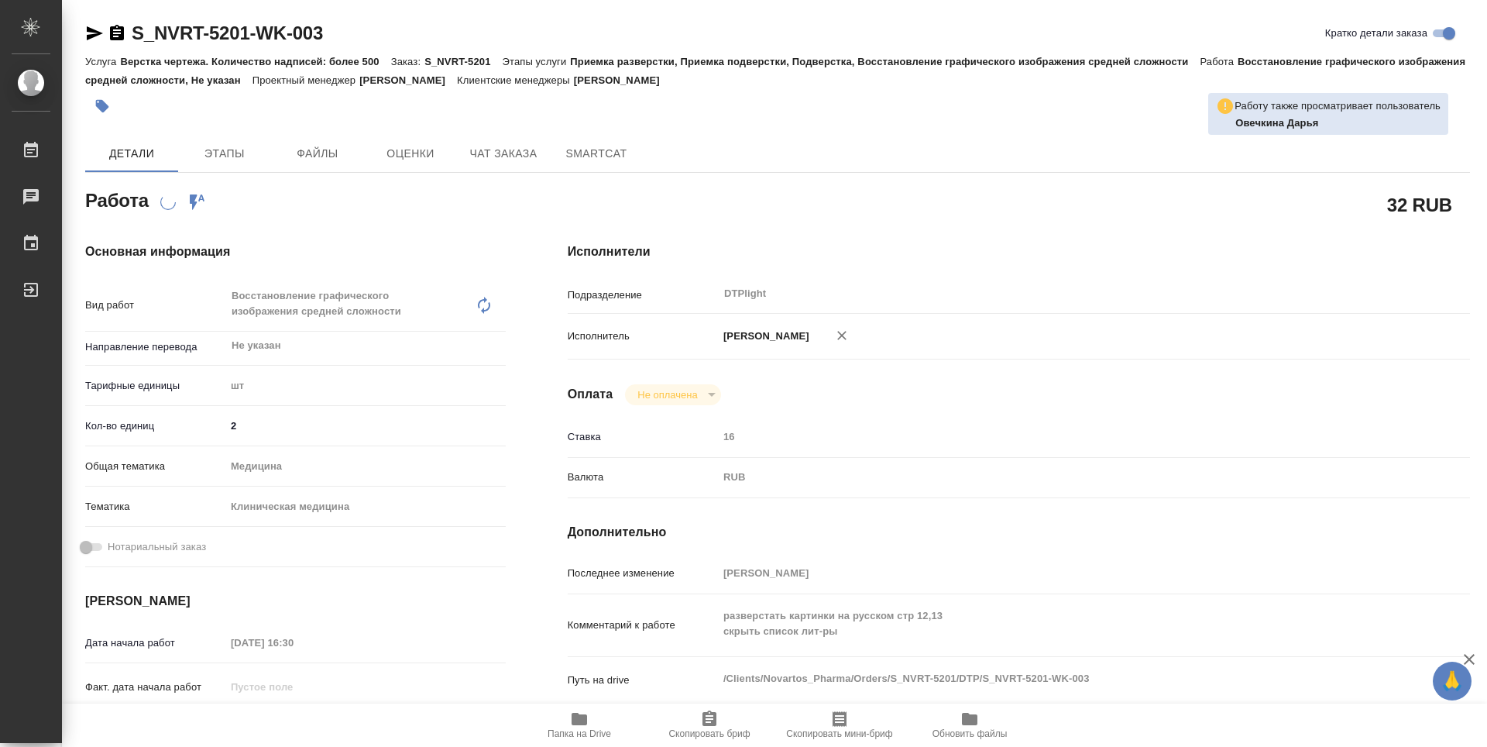
type textarea "x"
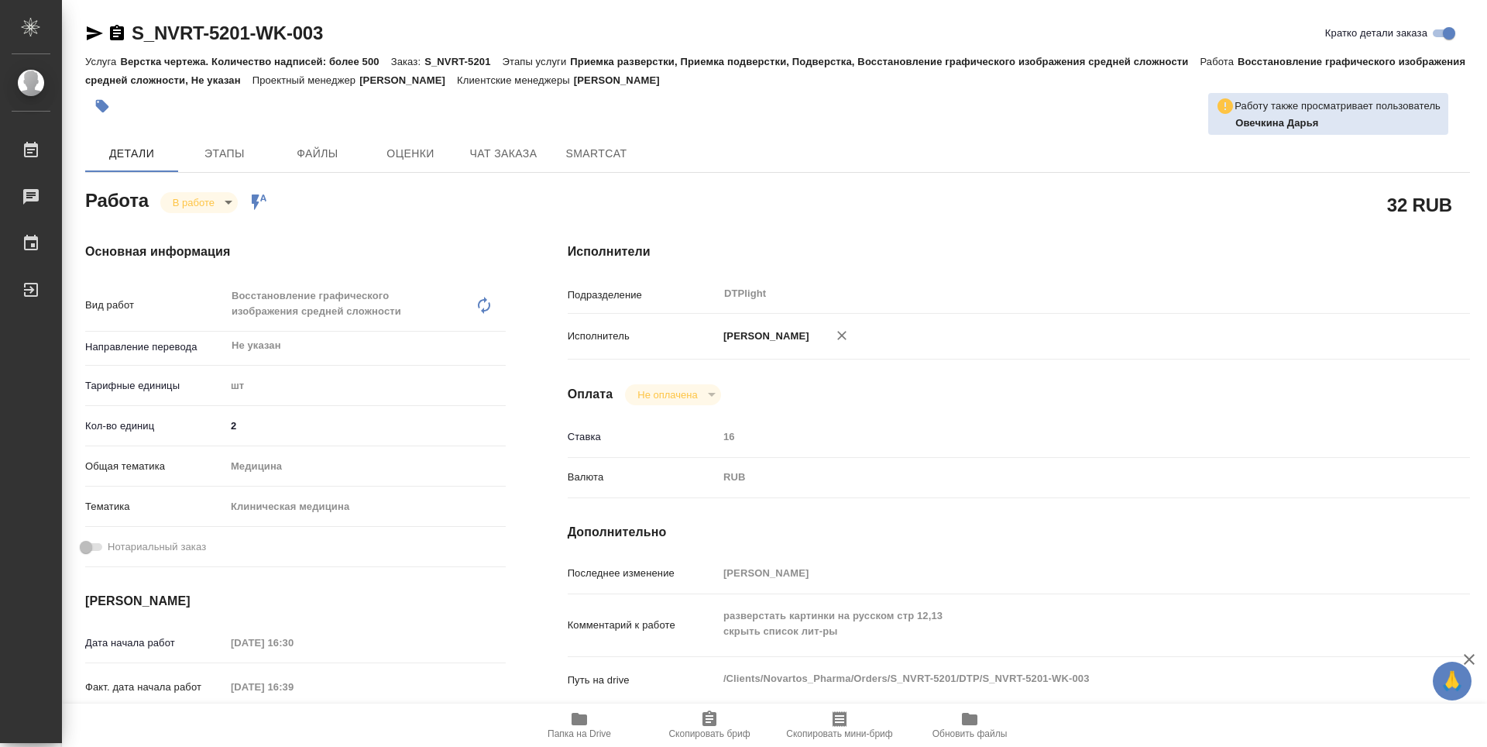
type textarea "x"
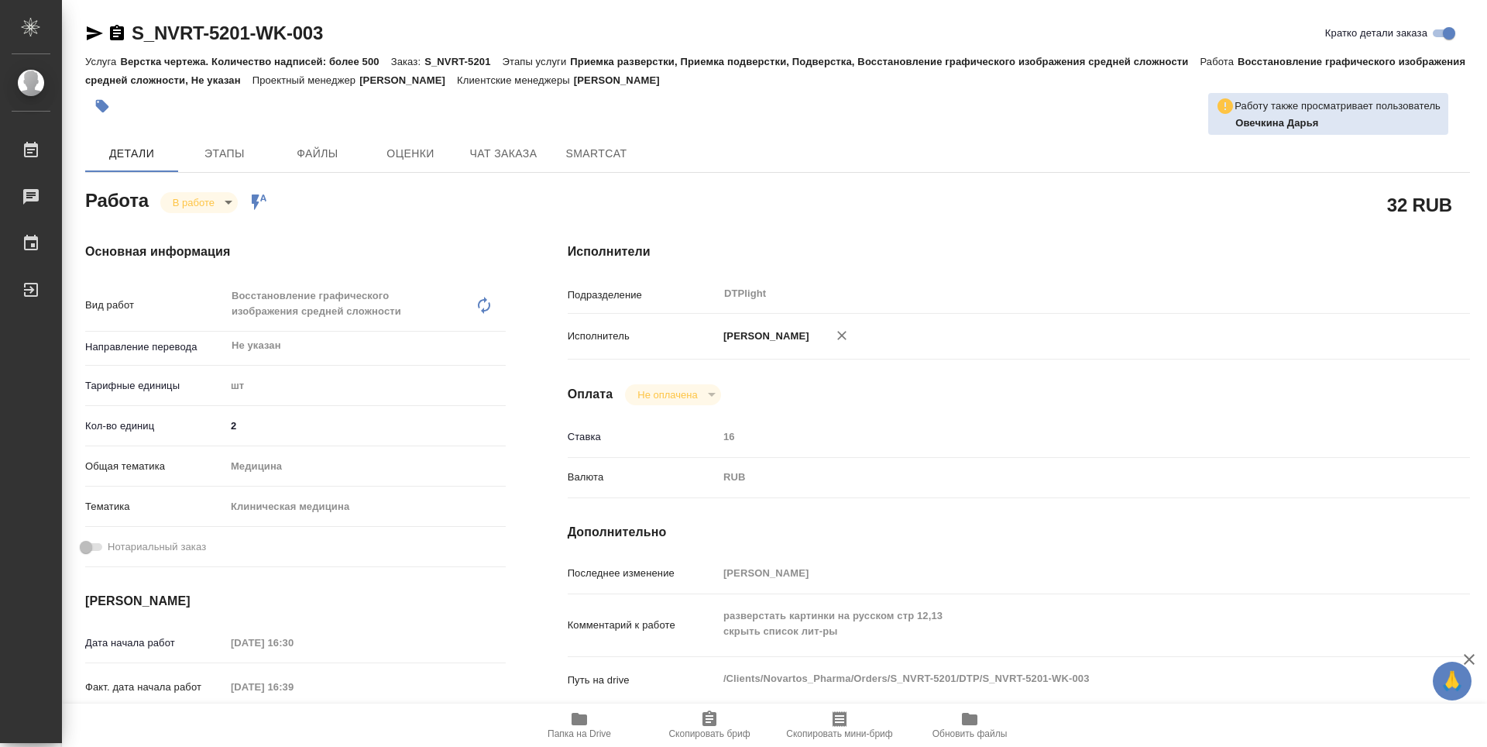
type textarea "x"
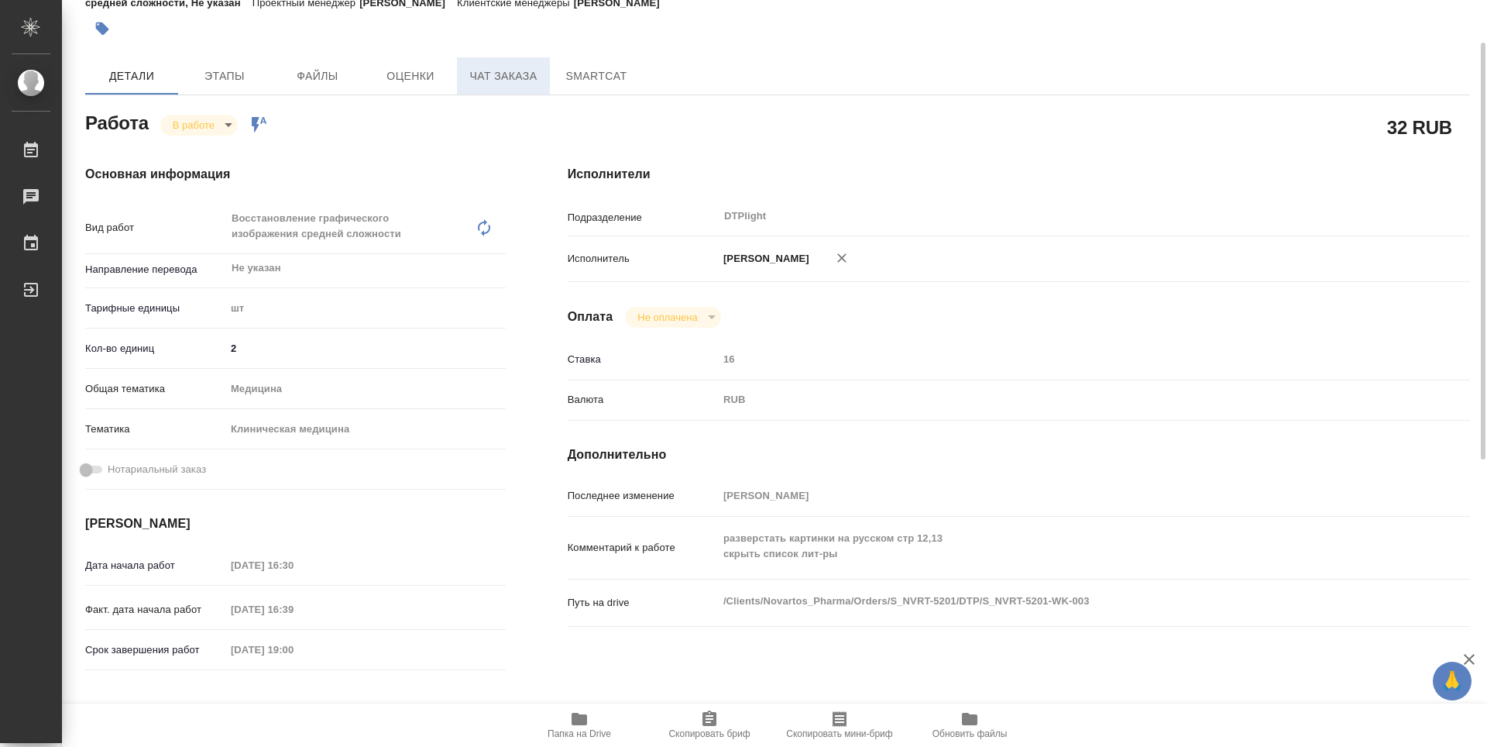
click at [486, 80] on span "Чат заказа" at bounding box center [503, 76] width 74 height 19
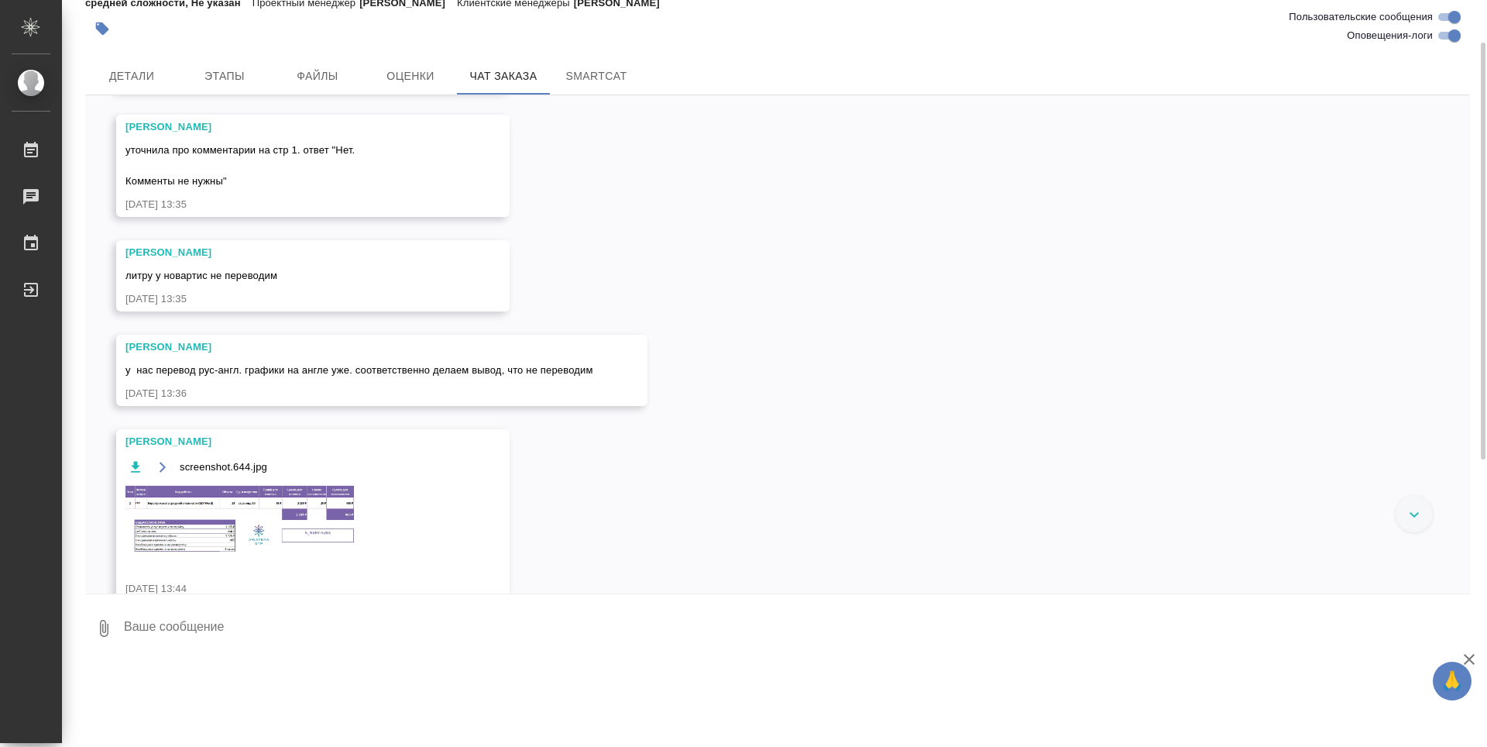
scroll to position [1771, 0]
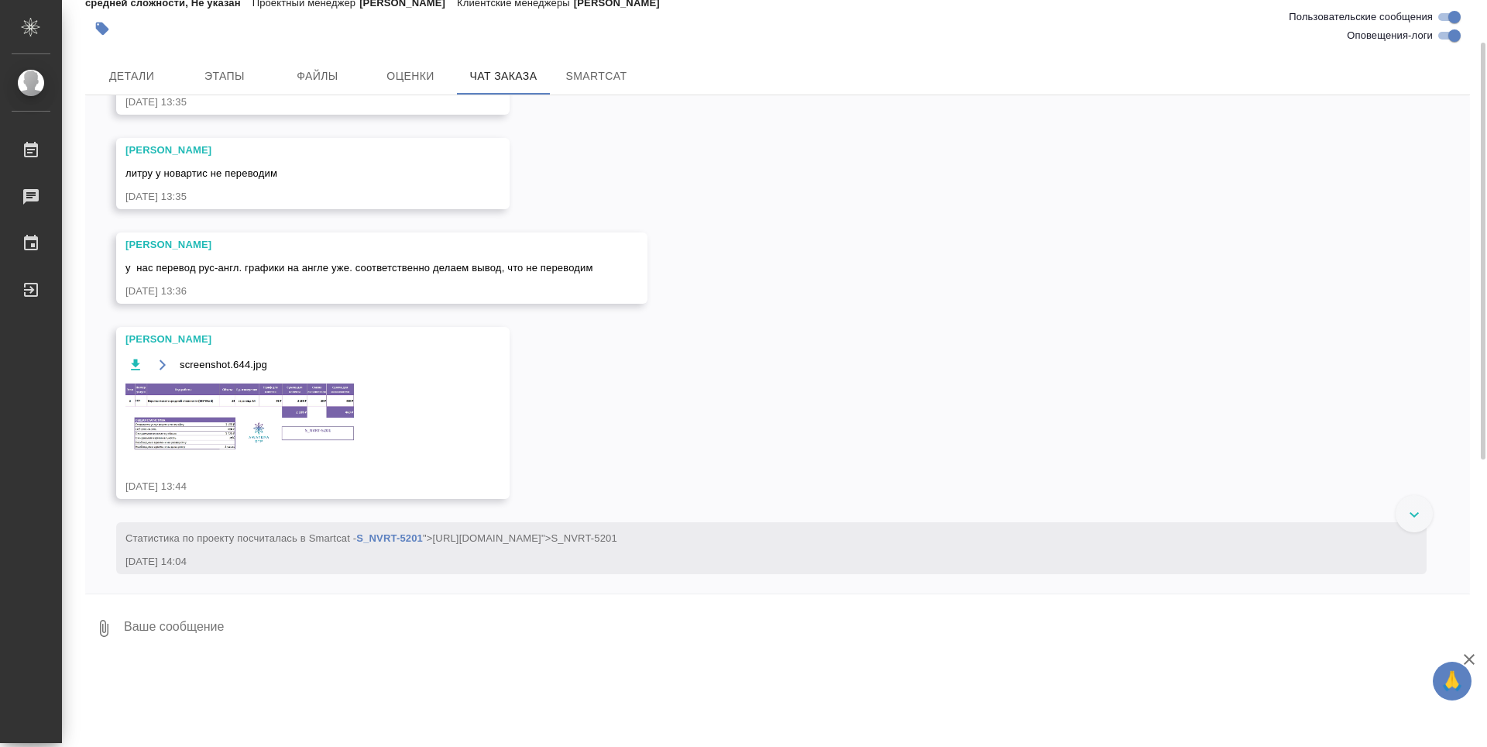
click at [285, 417] on img at bounding box center [241, 417] width 232 height 70
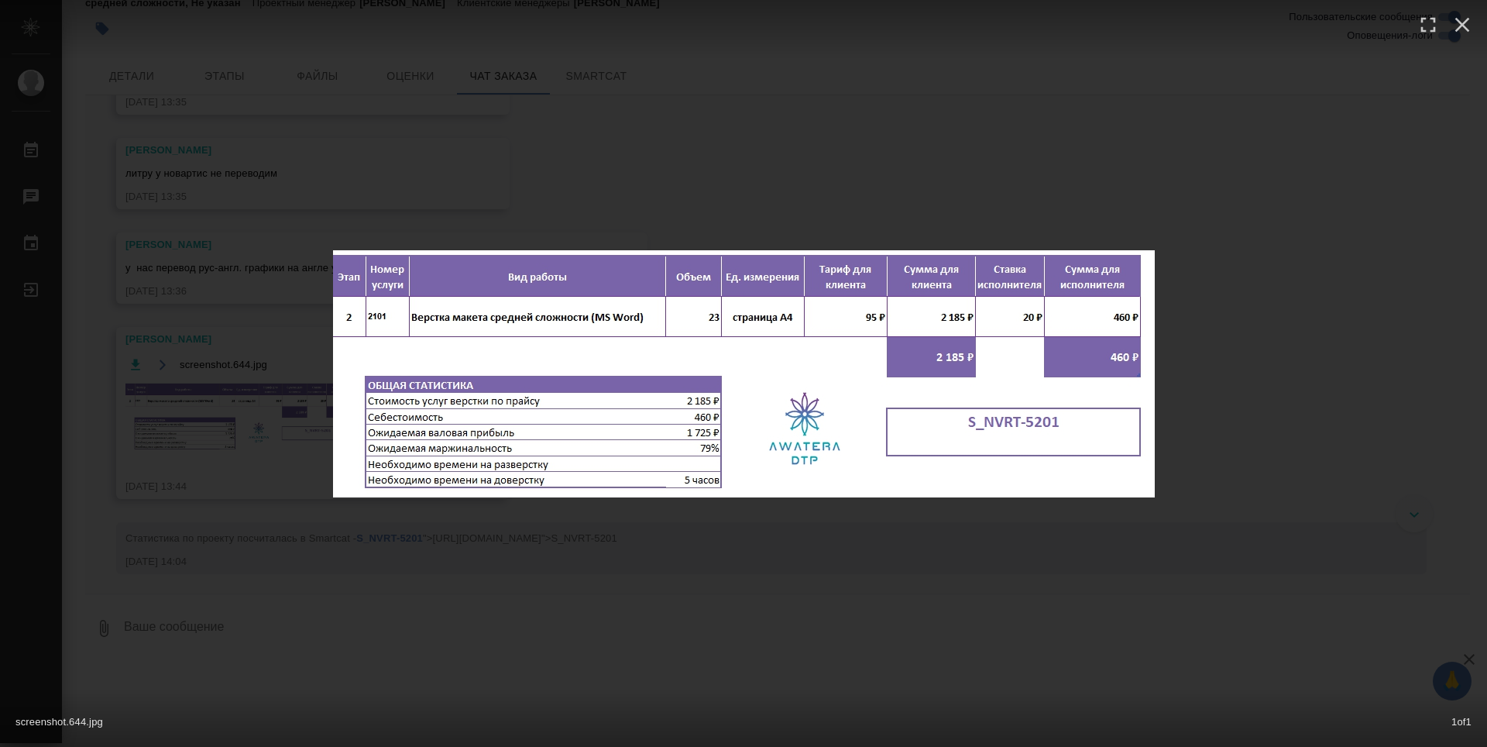
click at [869, 203] on div "screenshot.644.jpg 1 of 1" at bounding box center [743, 373] width 1487 height 747
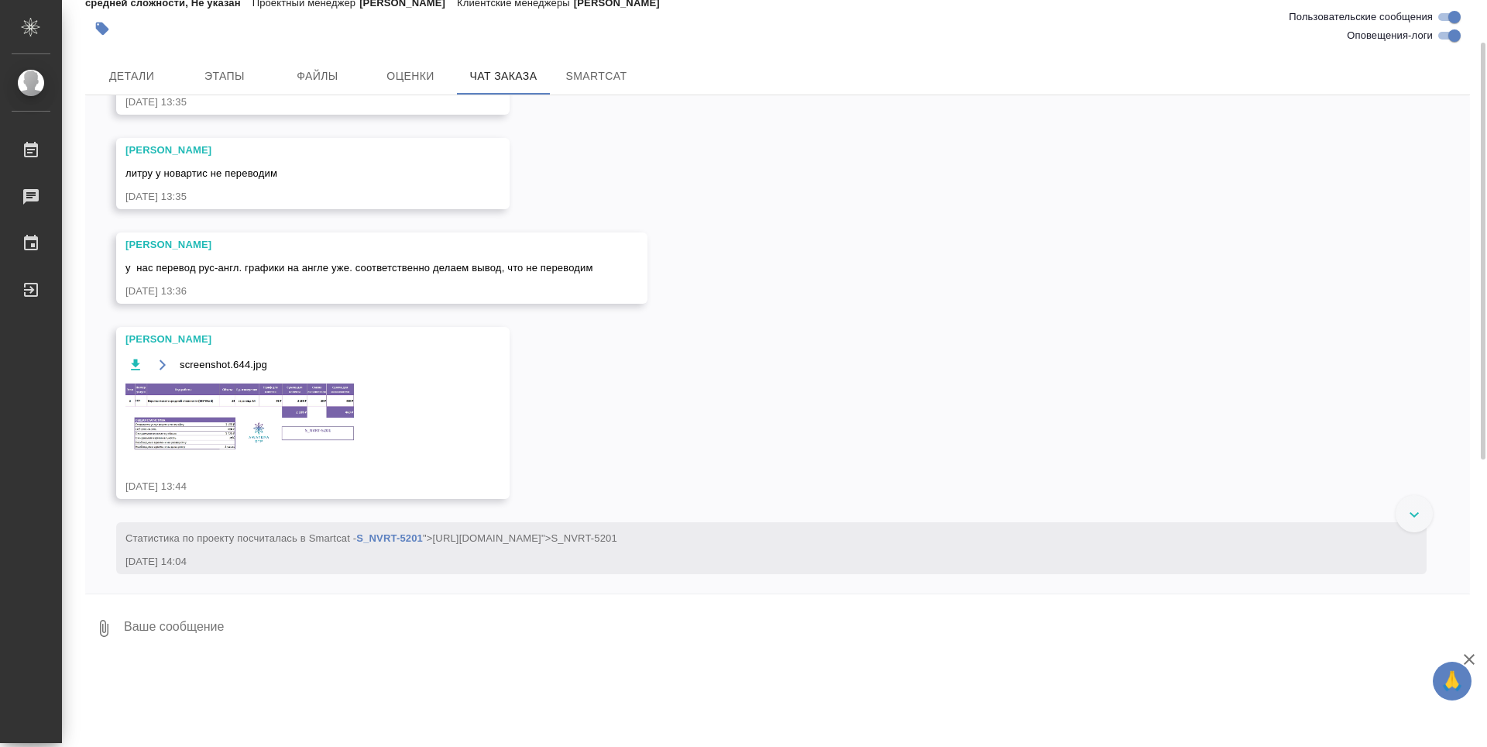
scroll to position [1616, 0]
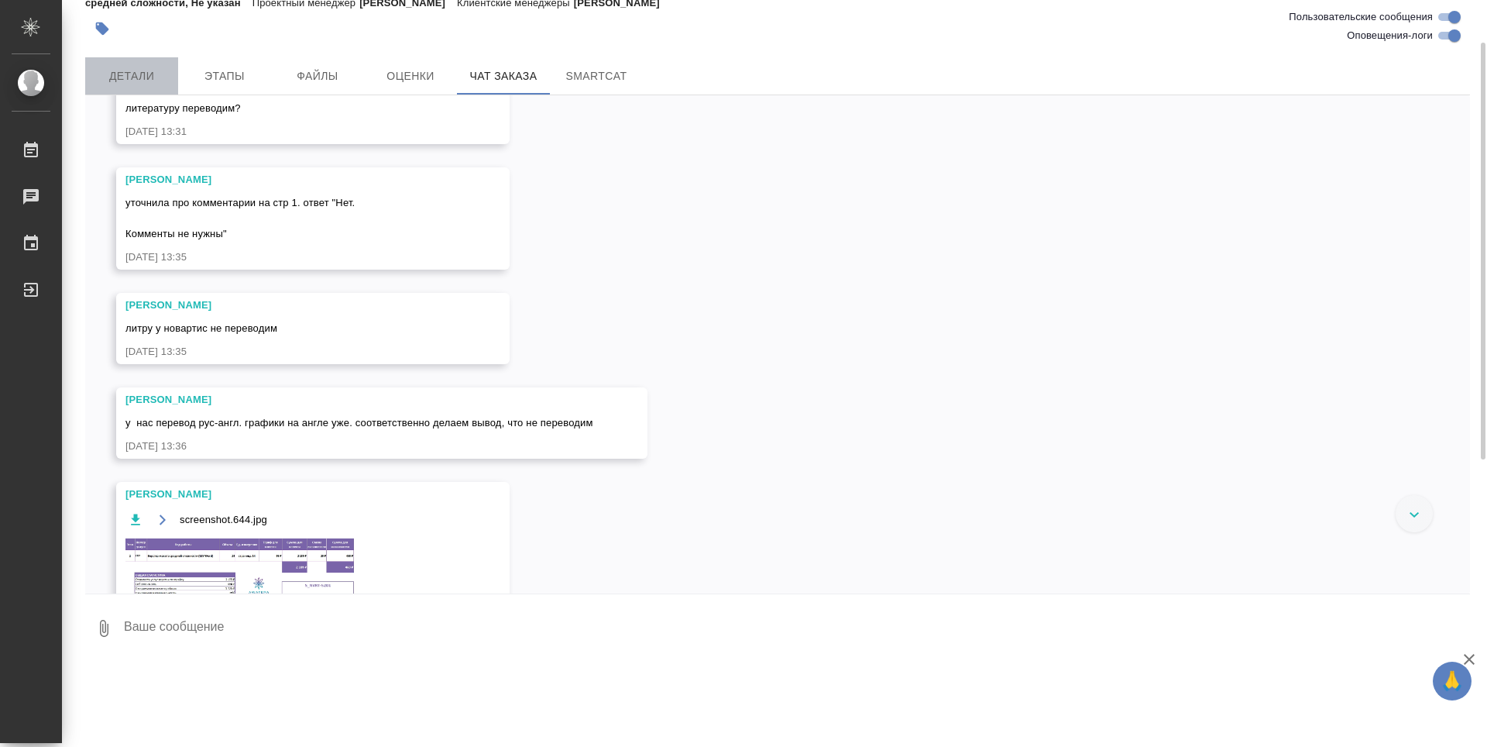
click at [117, 82] on span "Детали" at bounding box center [131, 76] width 74 height 19
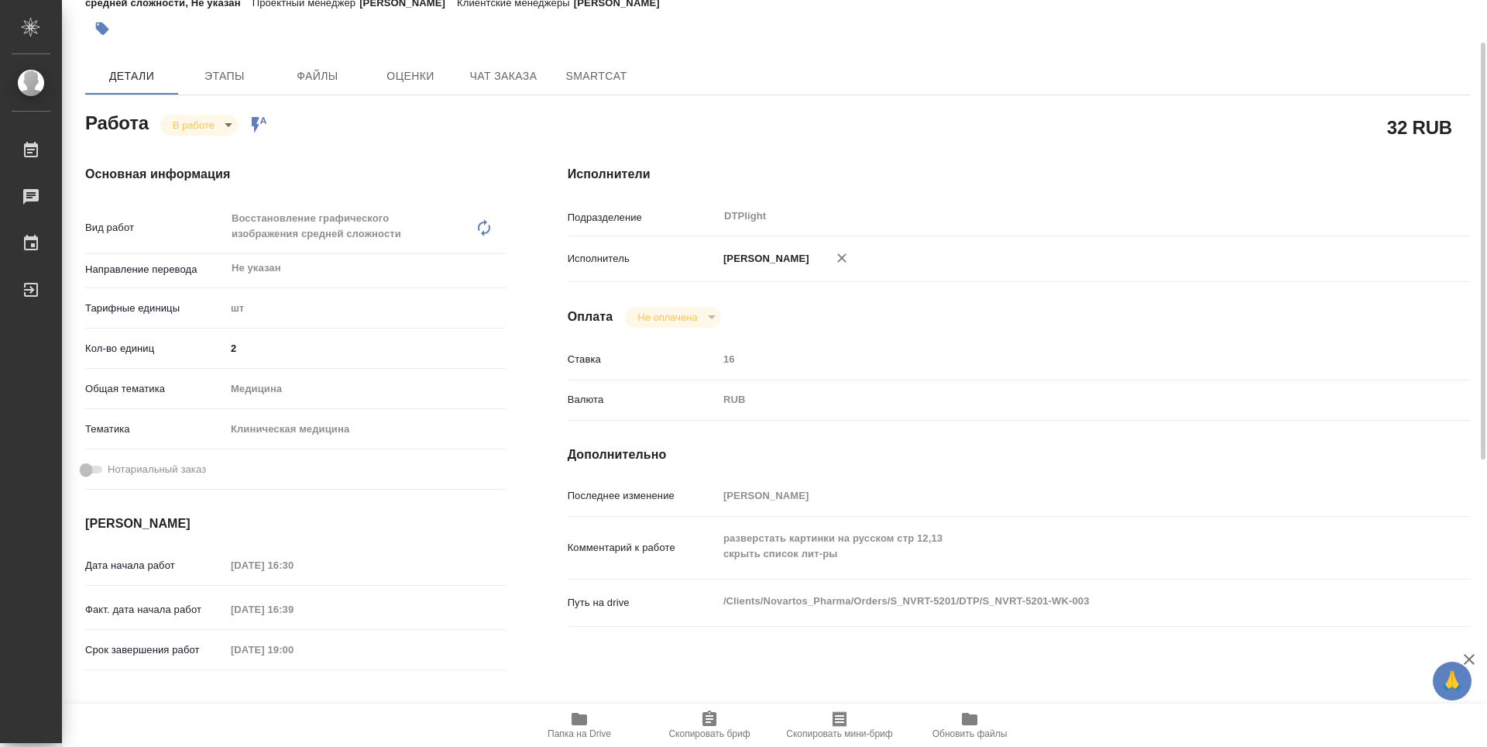
type textarea "x"
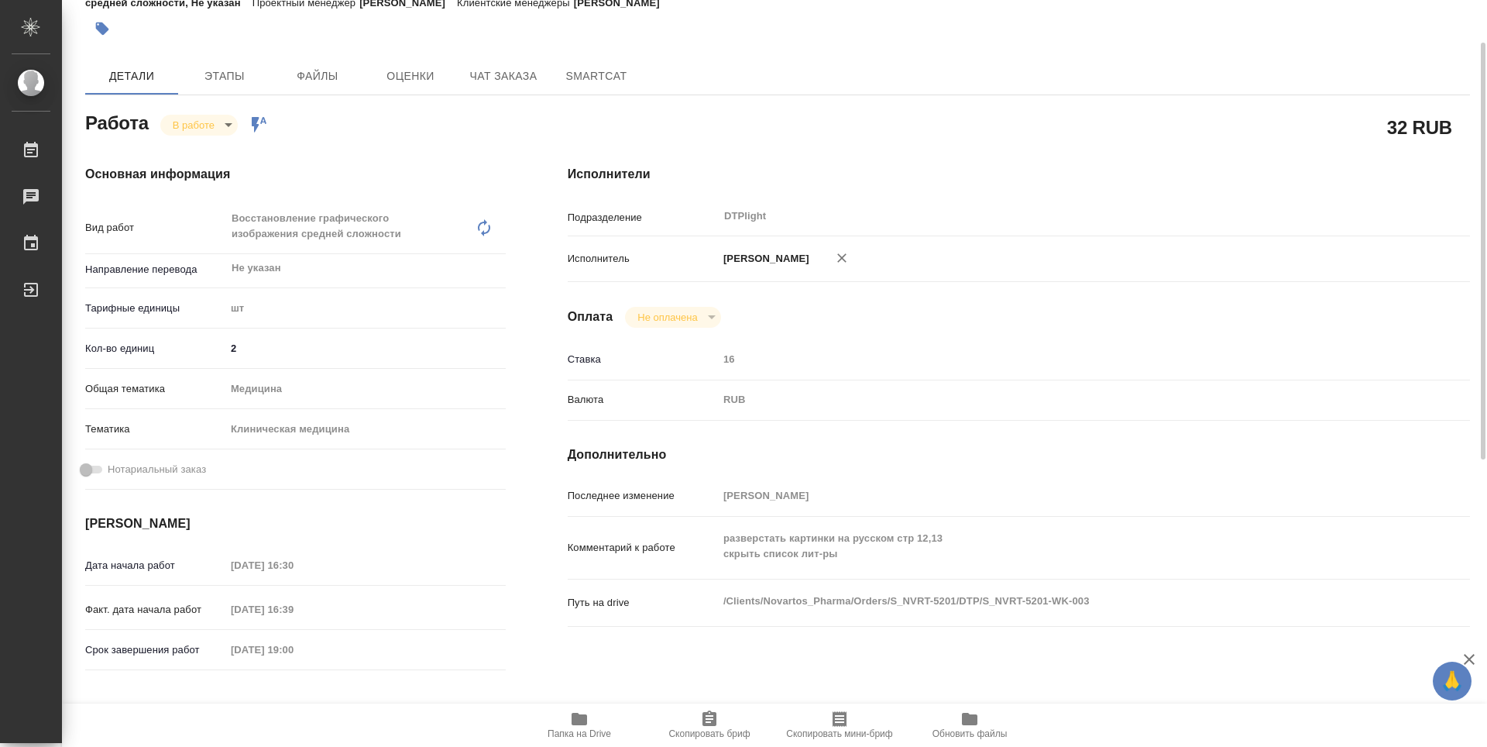
type textarea "x"
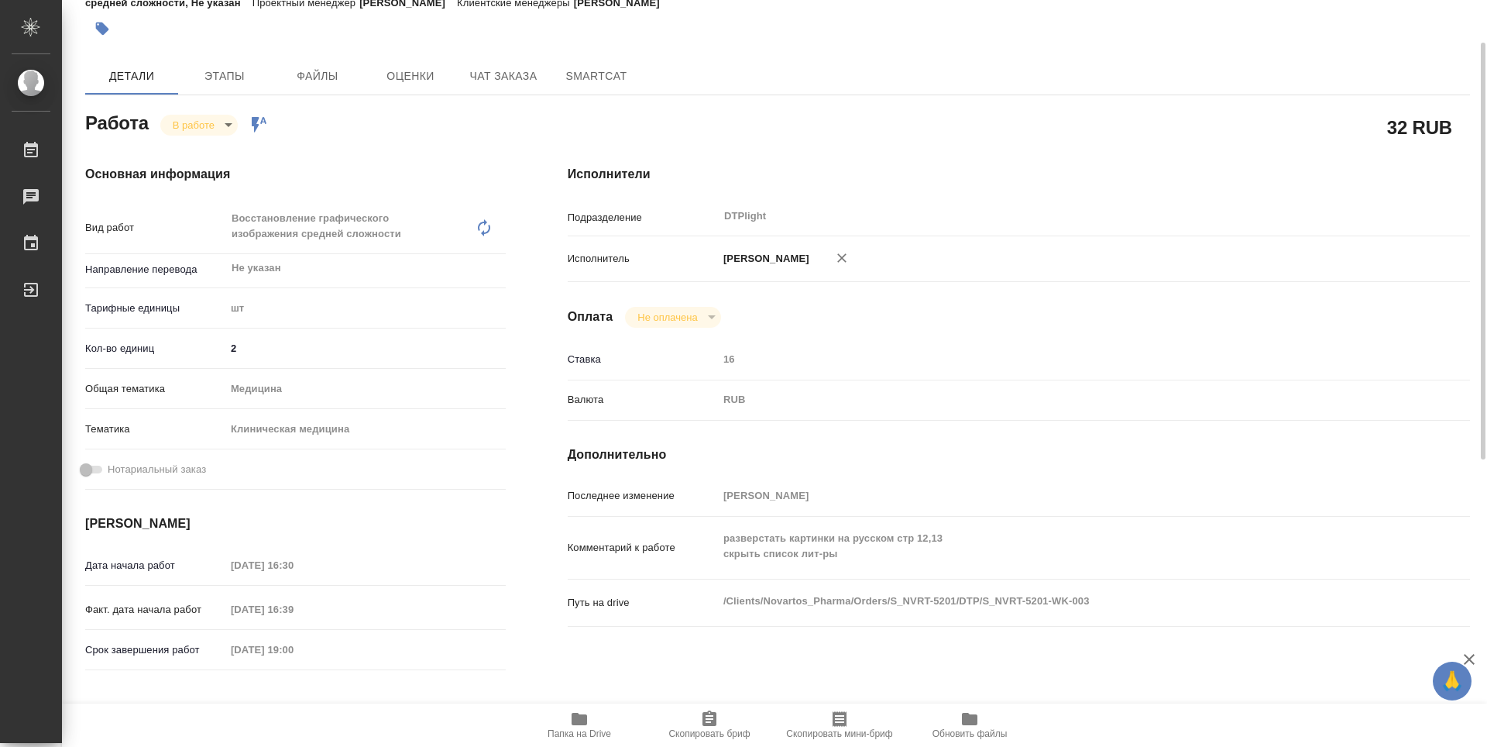
type textarea "x"
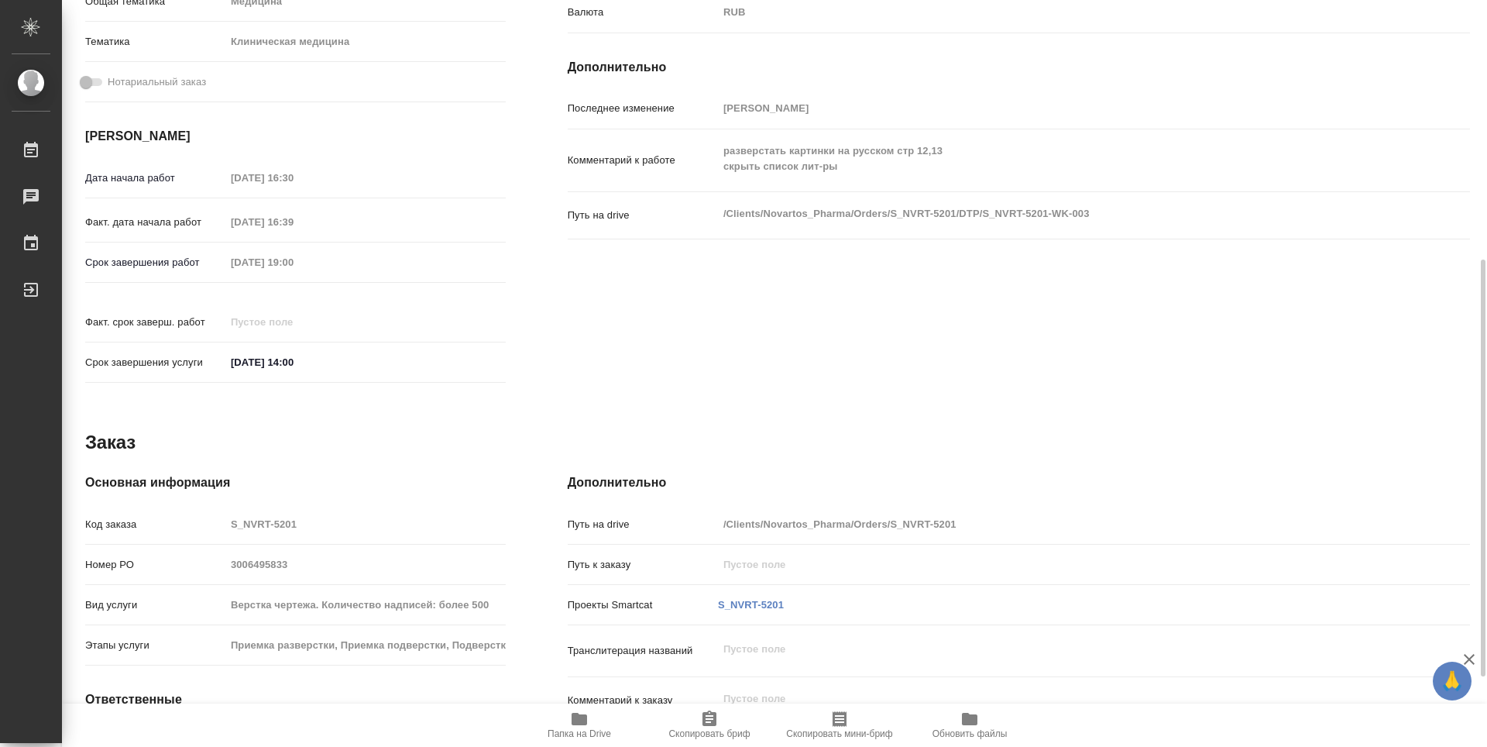
scroll to position [77, 0]
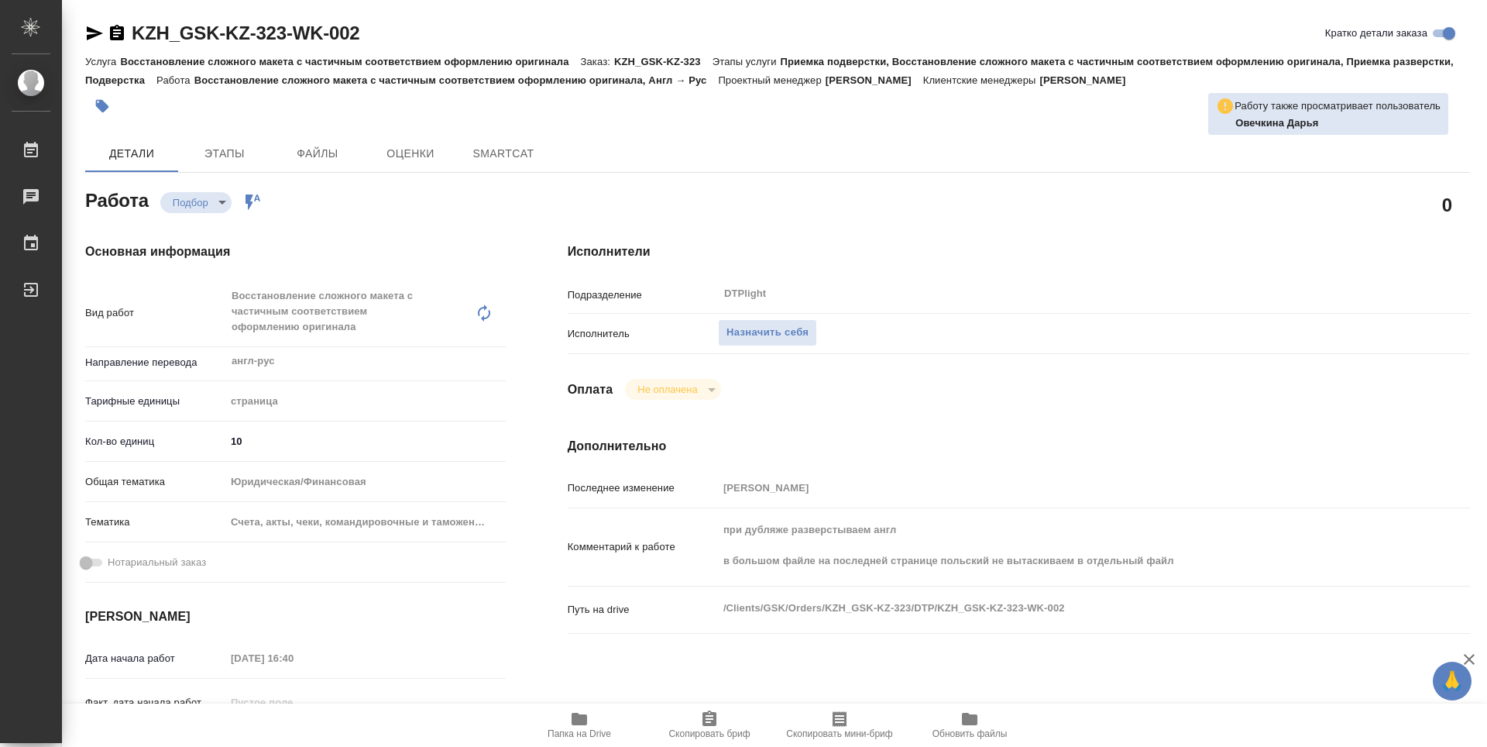
type textarea "x"
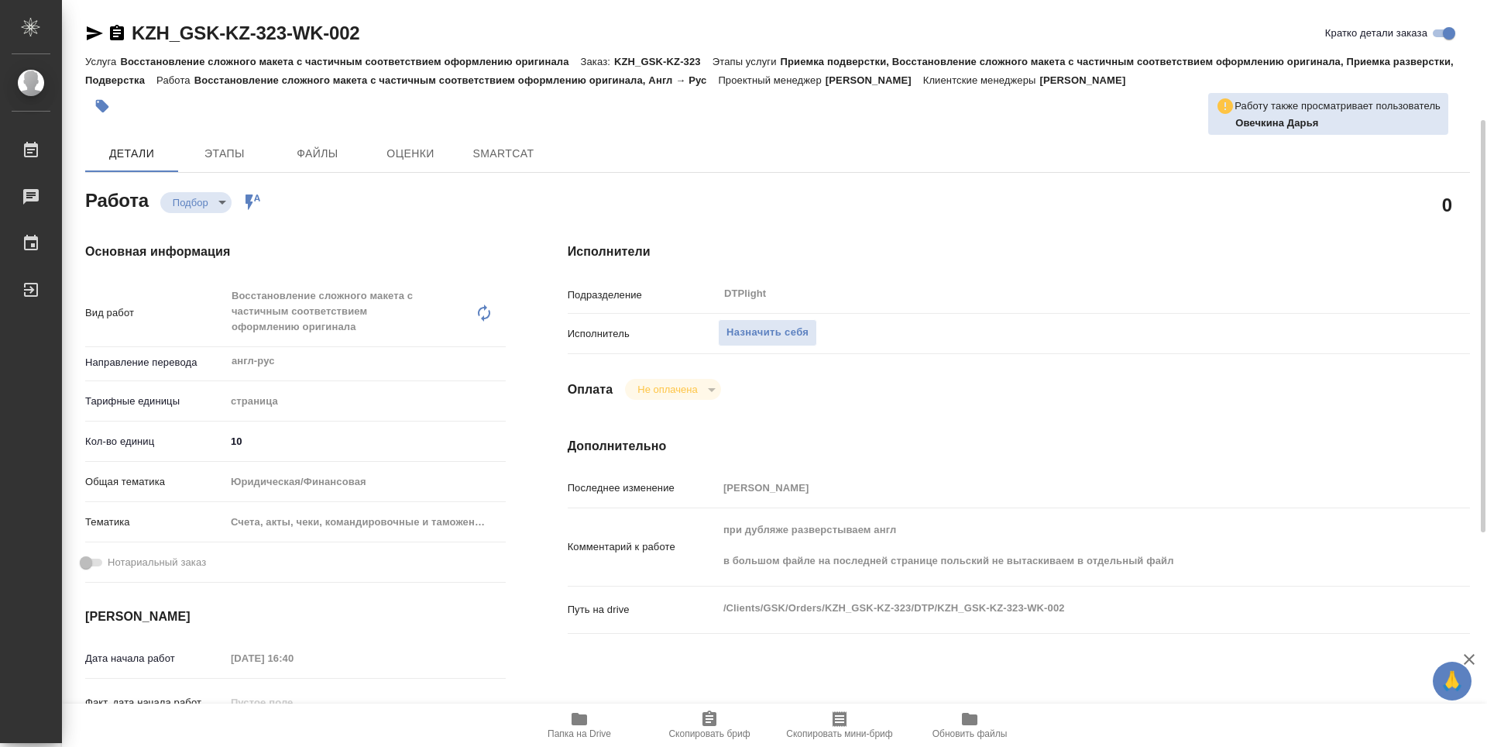
type textarea "x"
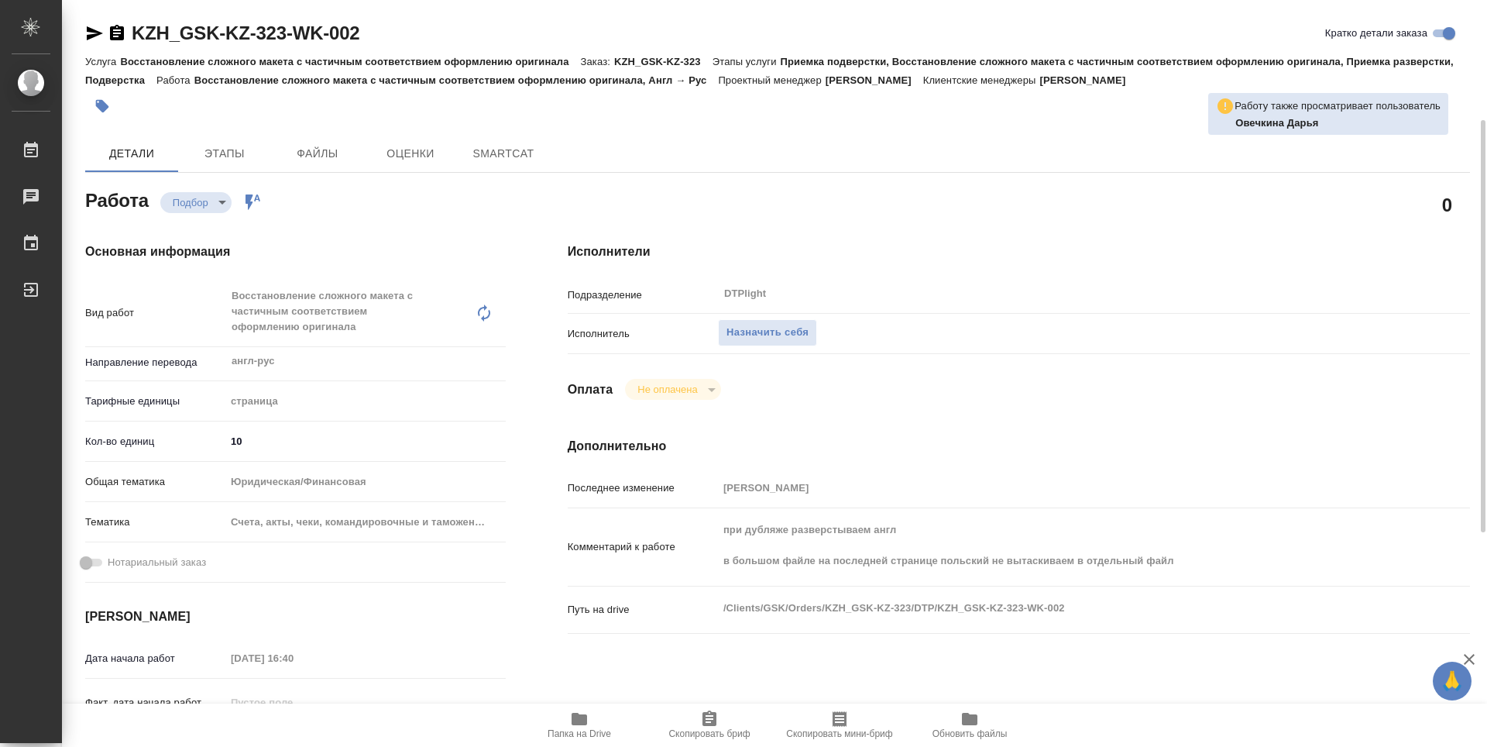
scroll to position [77, 0]
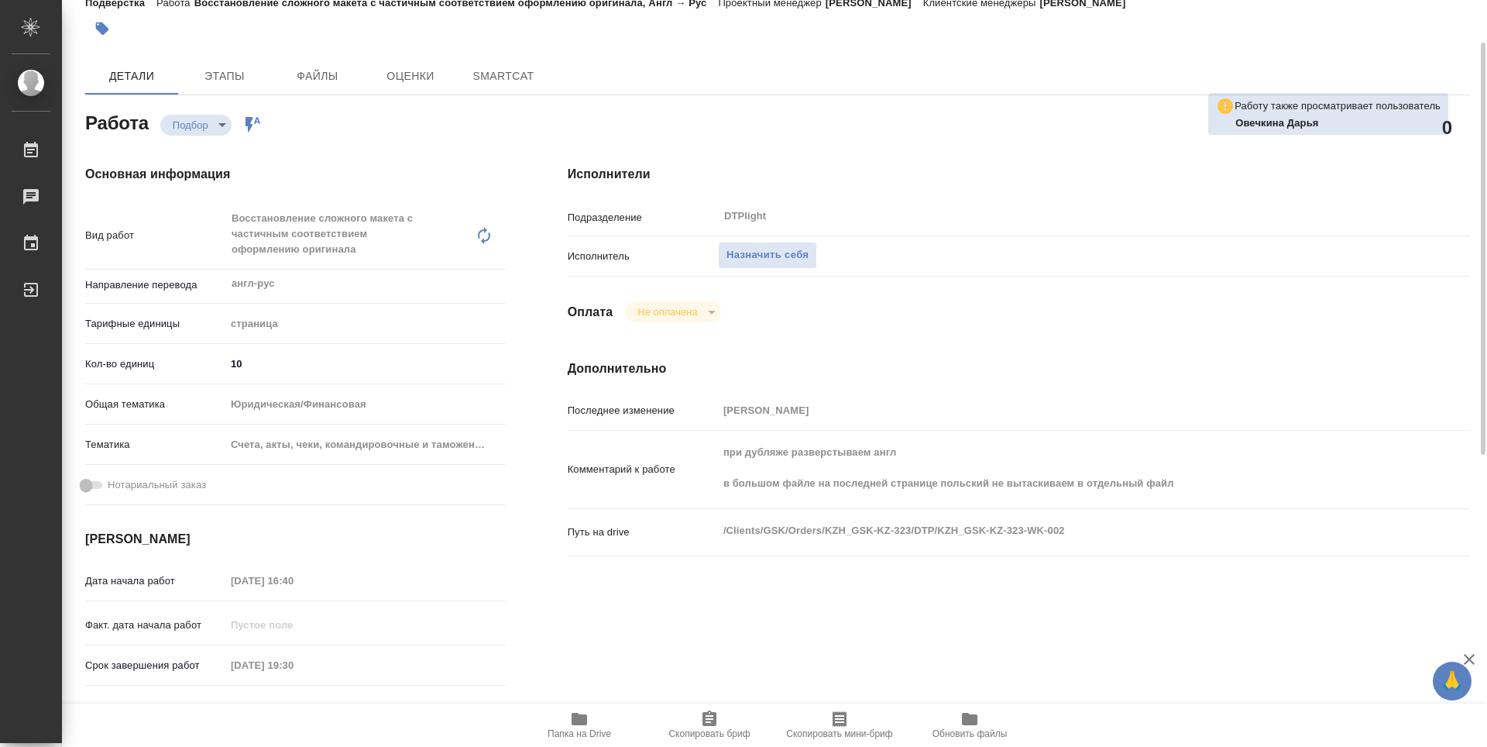
type textarea "x"
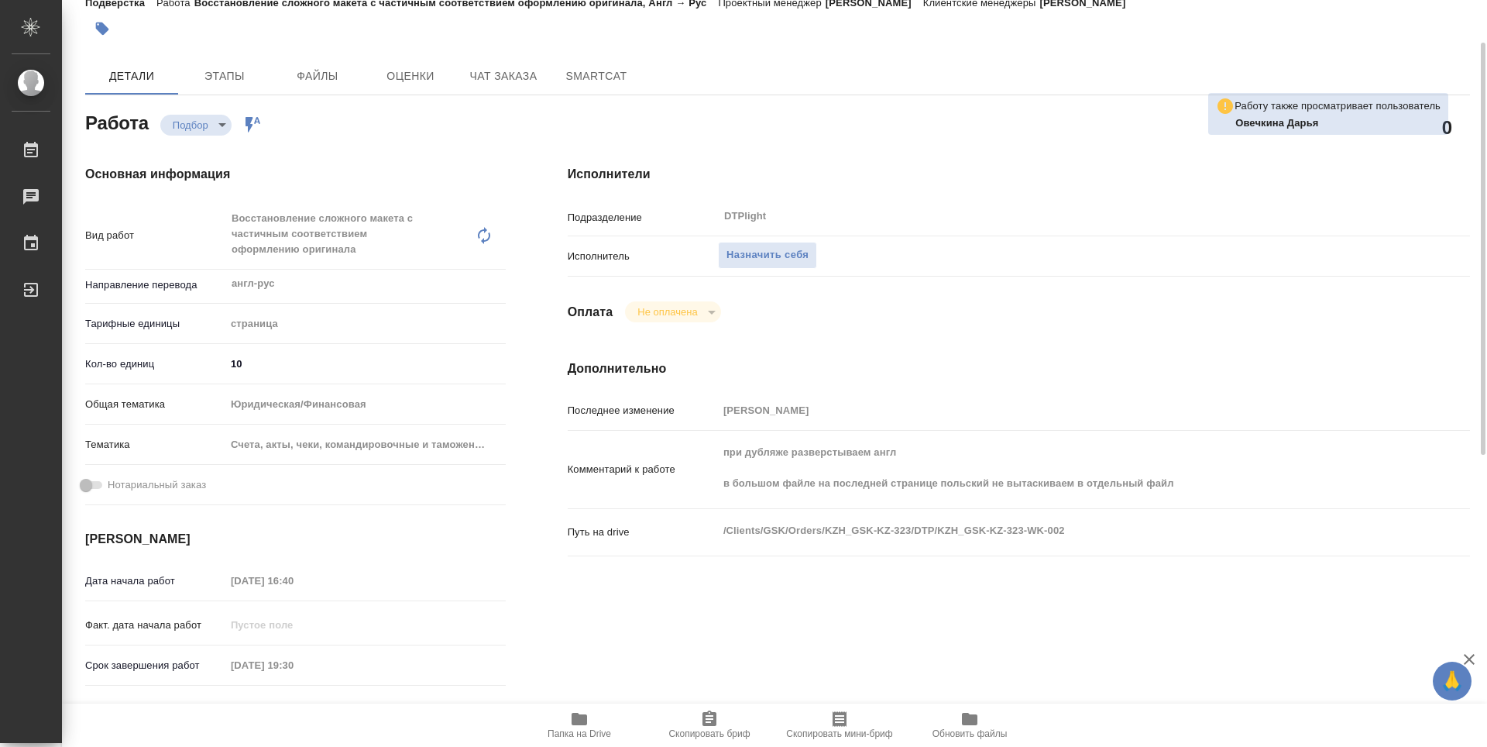
click at [596, 714] on span "Папка на Drive" at bounding box center [580, 723] width 112 height 29
type textarea "x"
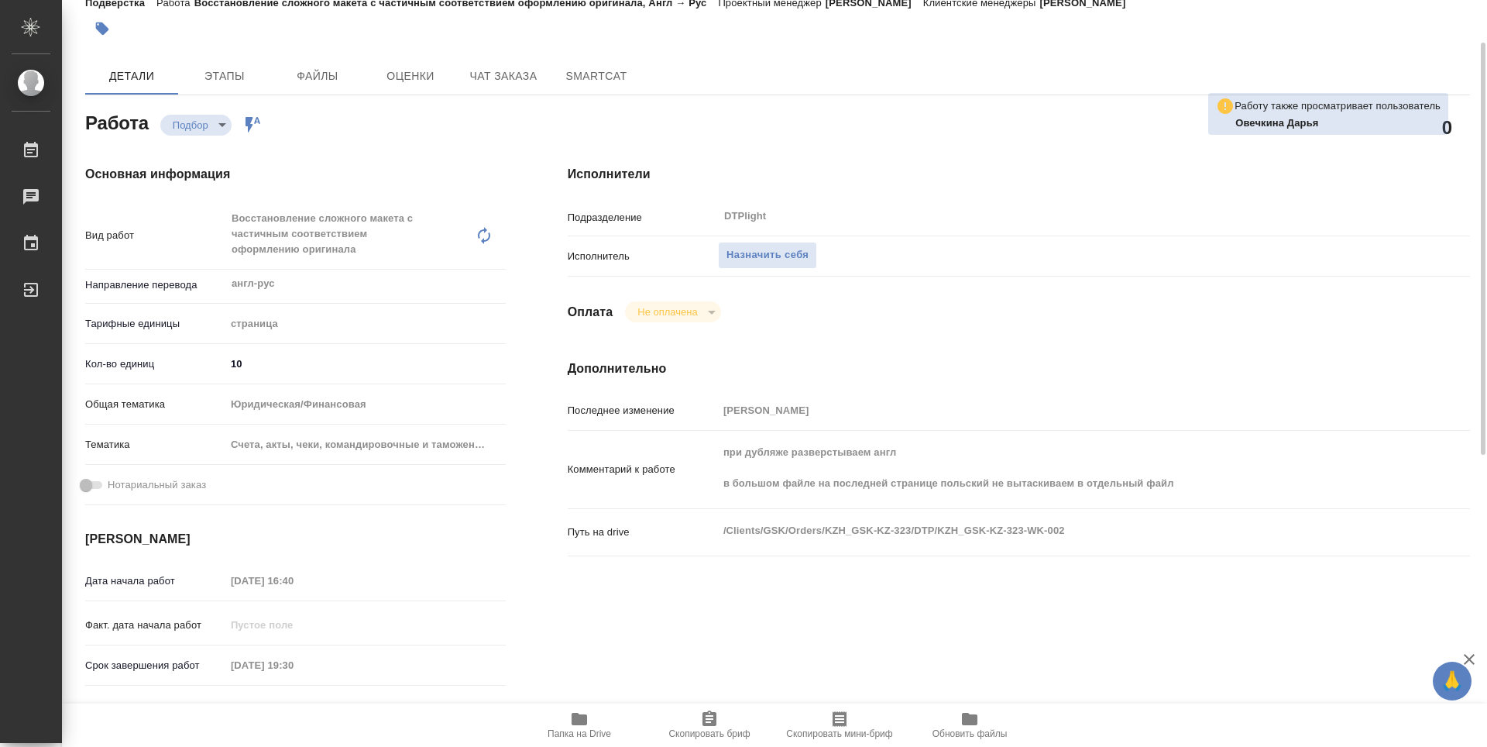
type textarea "x"
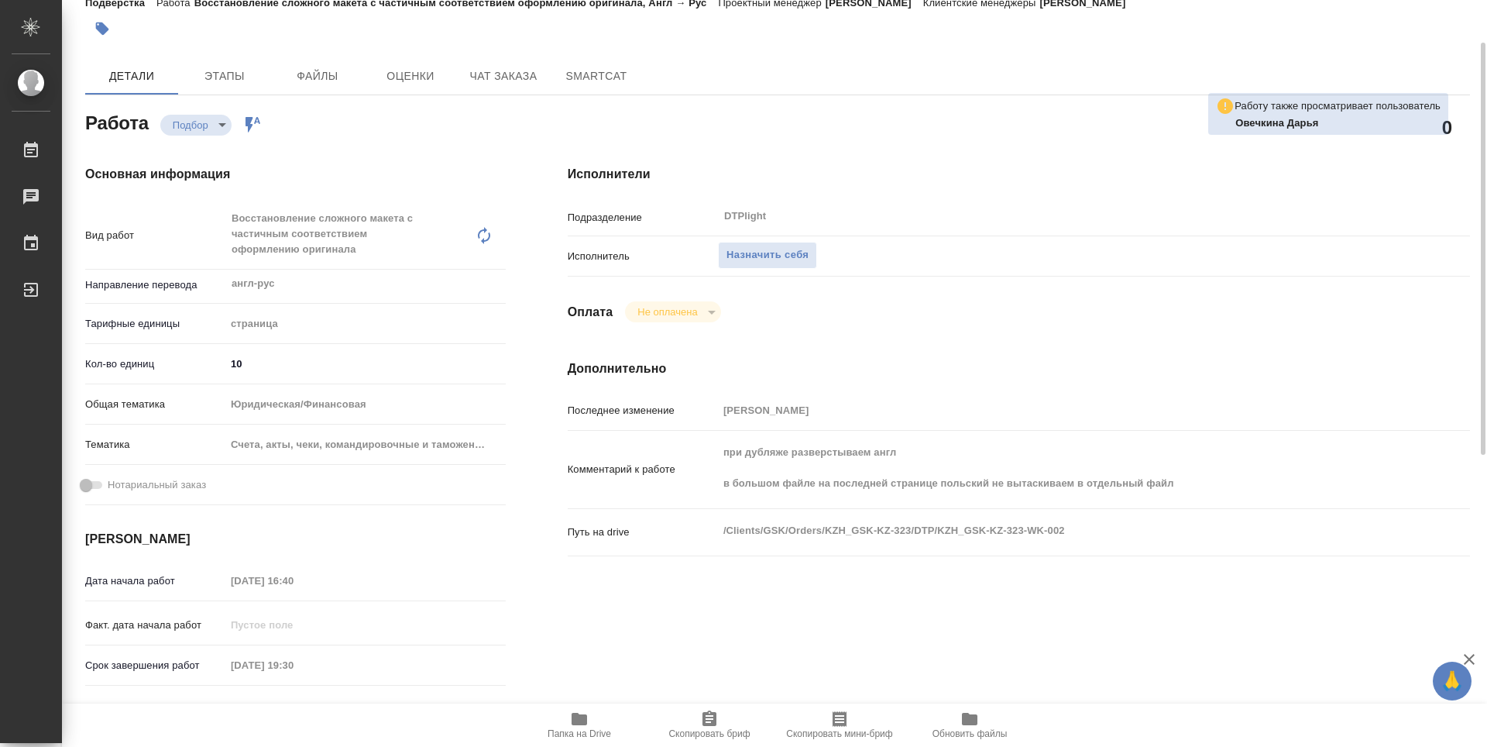
type textarea "x"
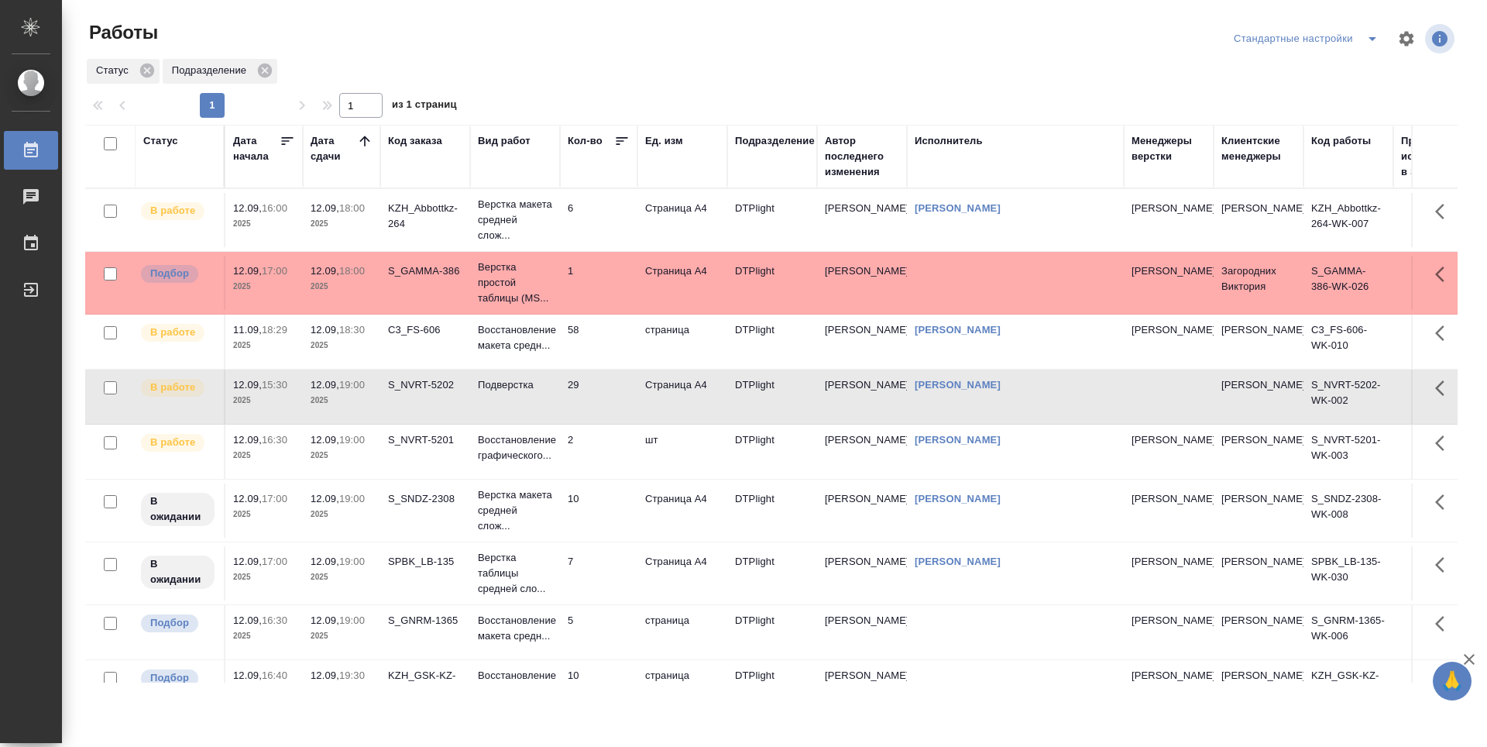
click at [601, 461] on td "2" at bounding box center [598, 451] width 77 height 54
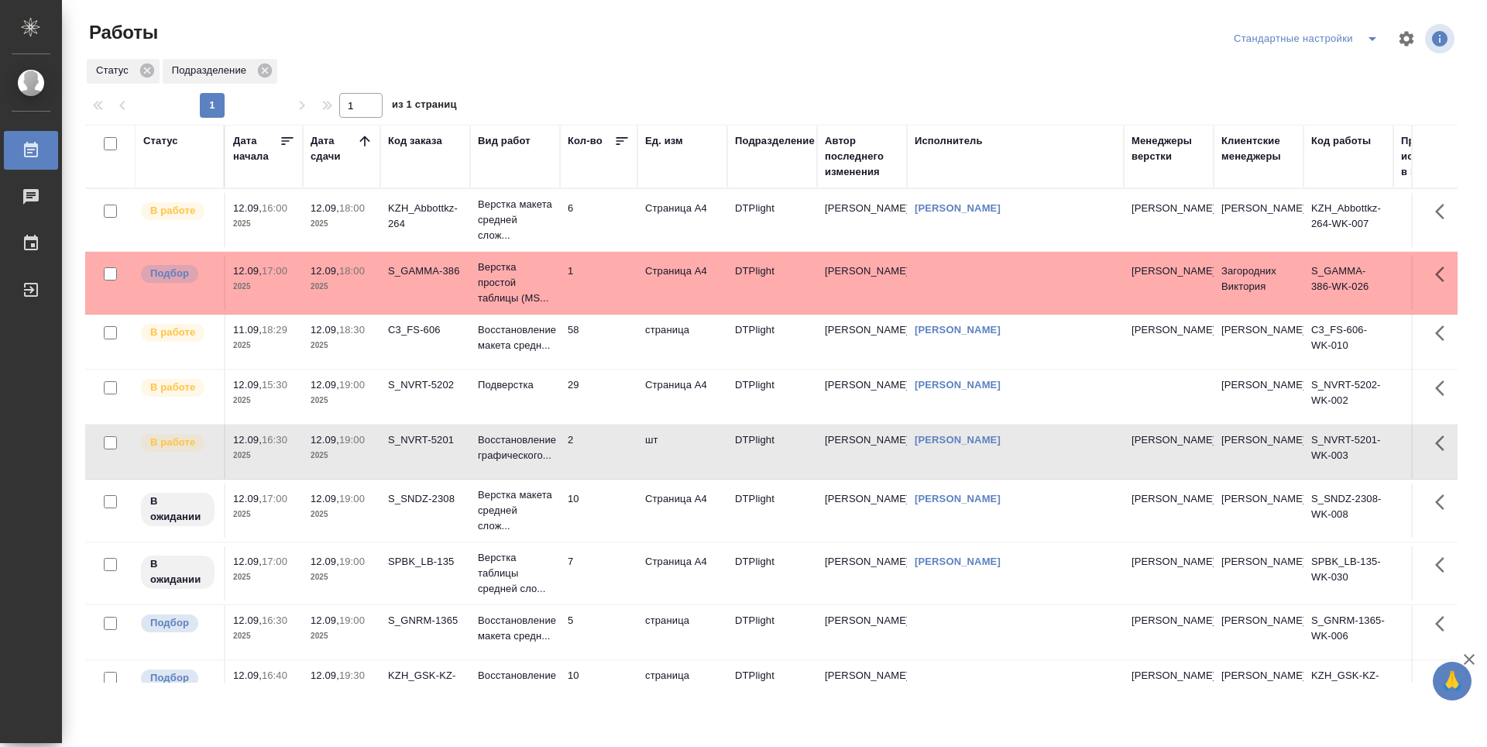
click at [601, 461] on td "2" at bounding box center [598, 451] width 77 height 54
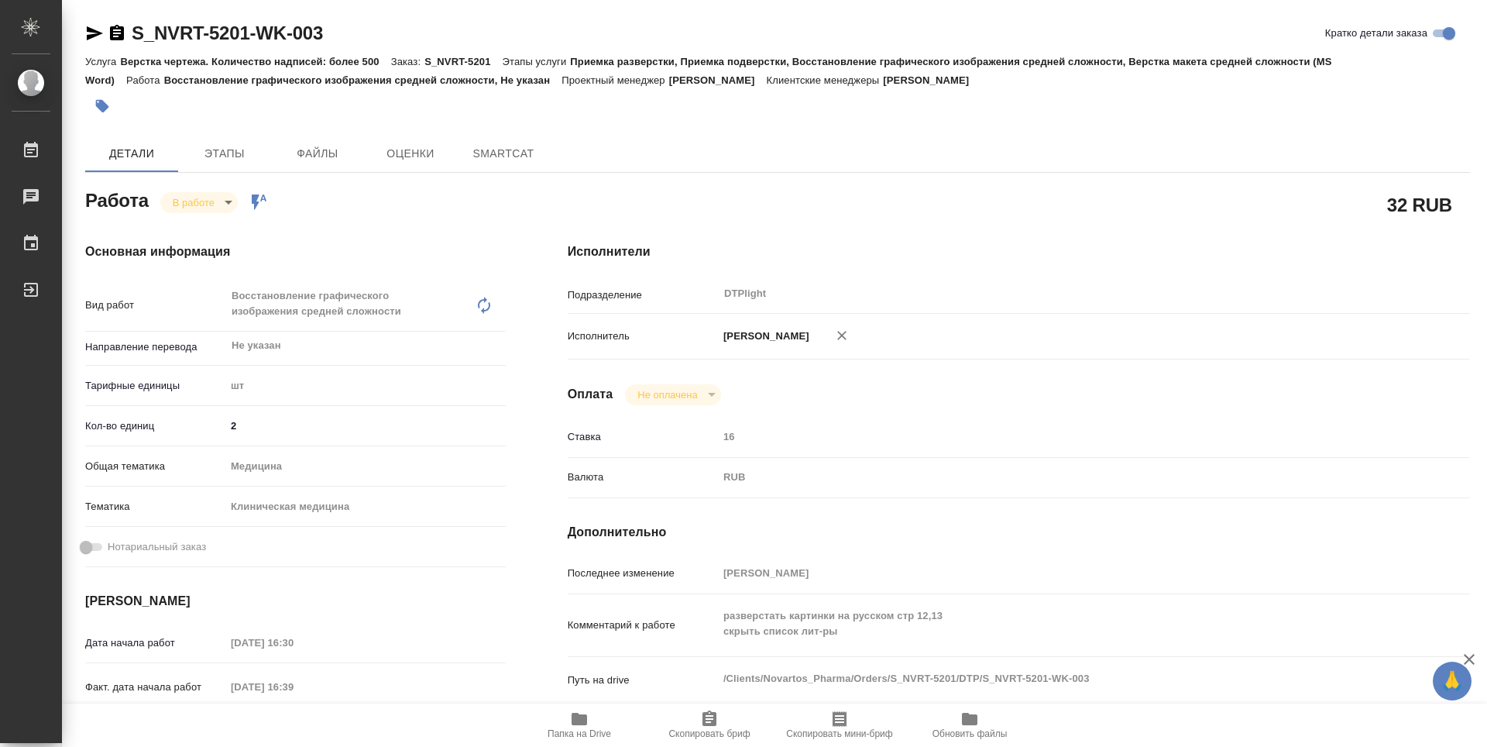
type textarea "x"
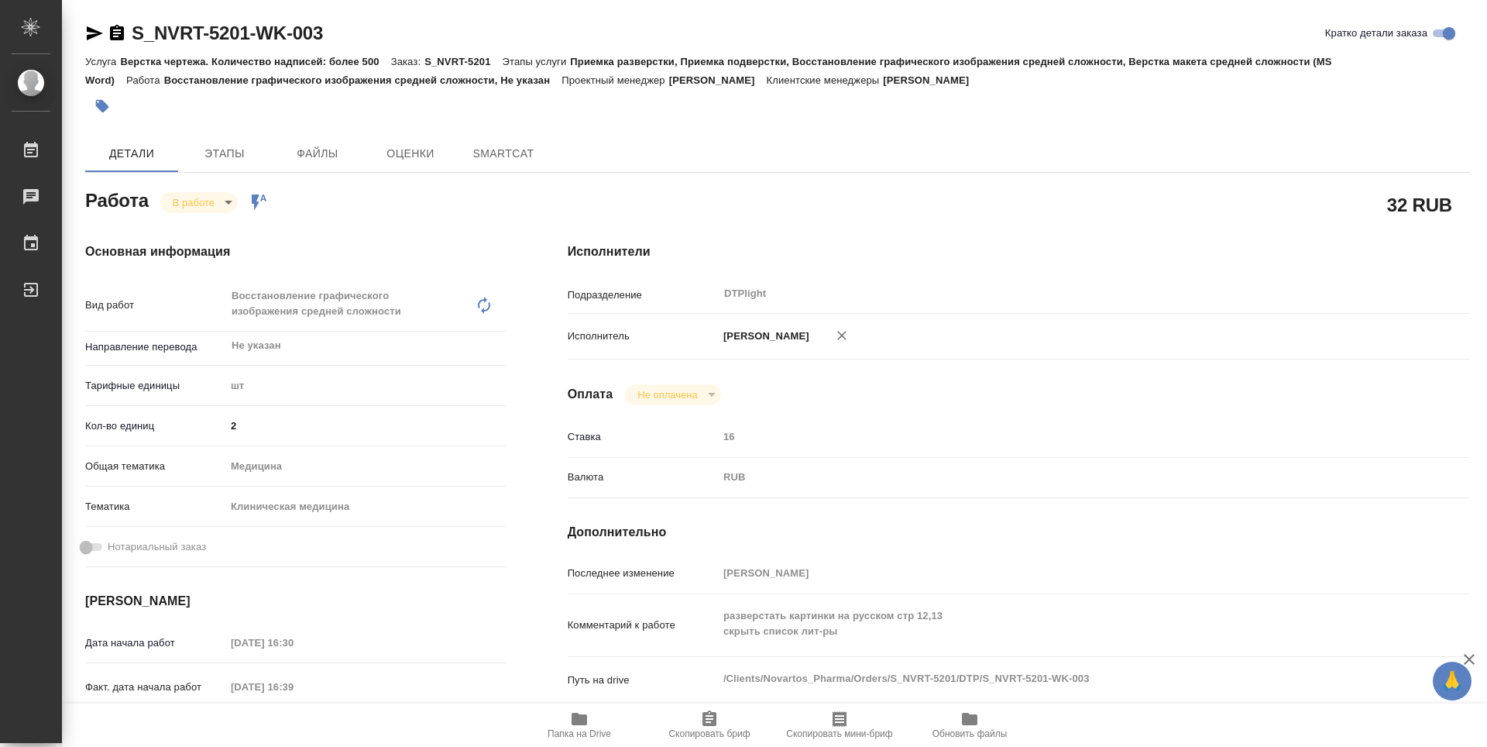
type textarea "x"
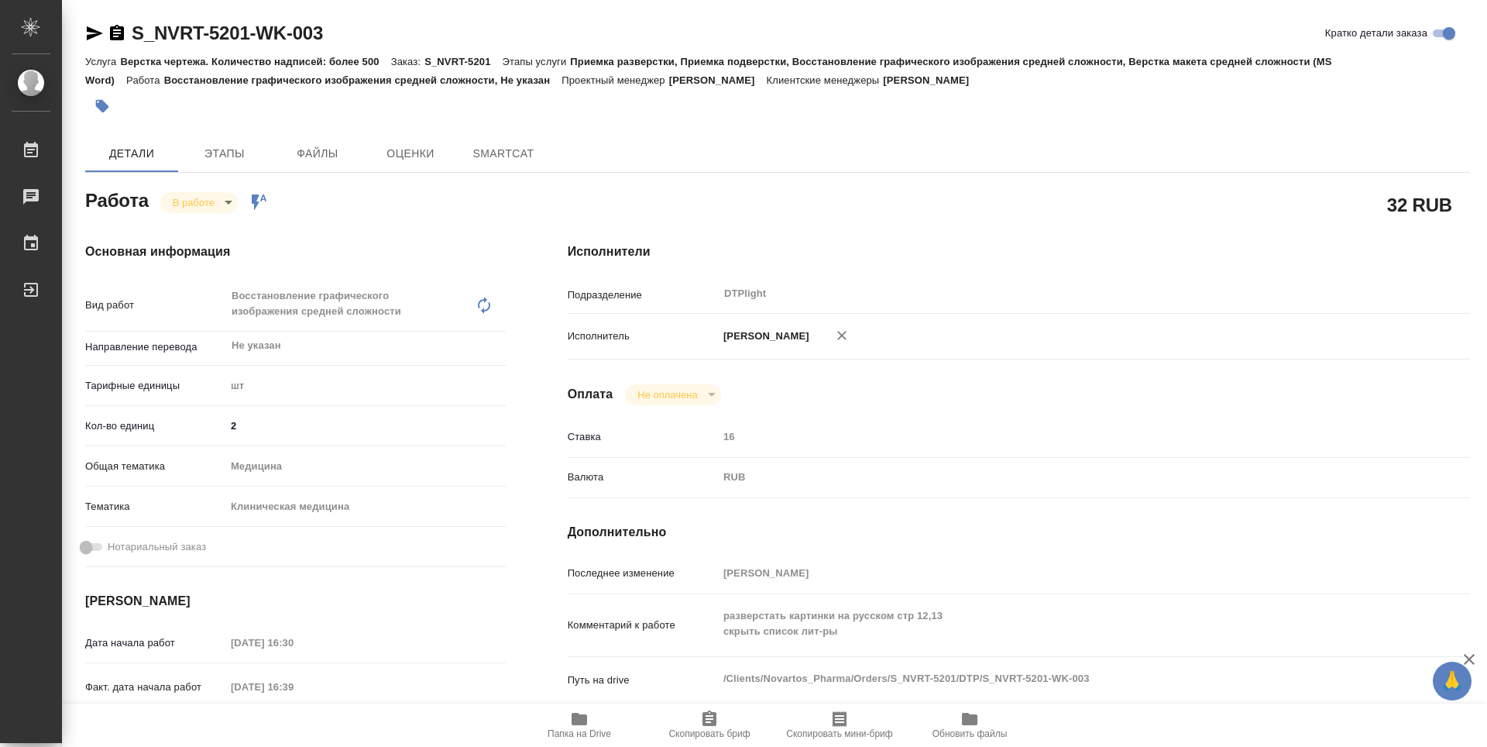
type textarea "x"
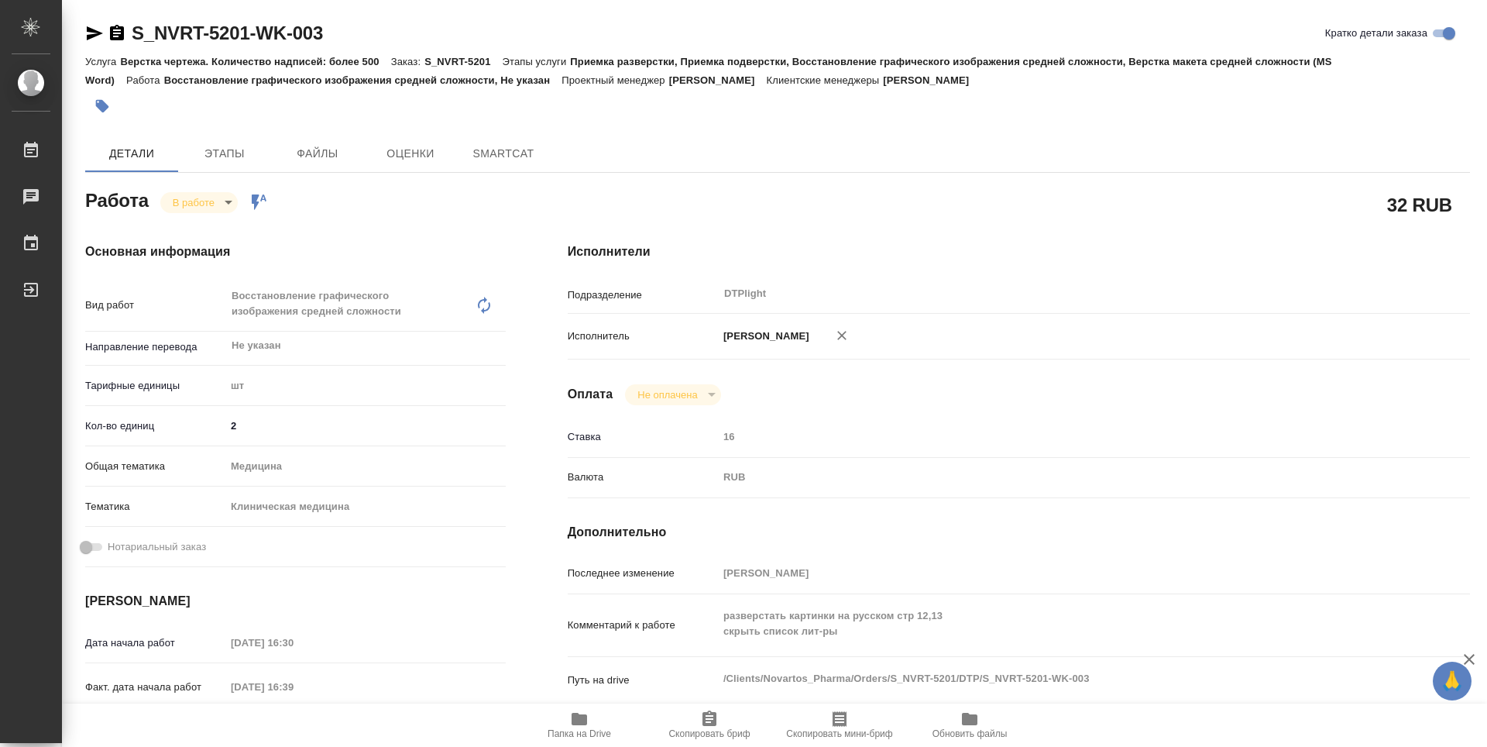
scroll to position [77, 0]
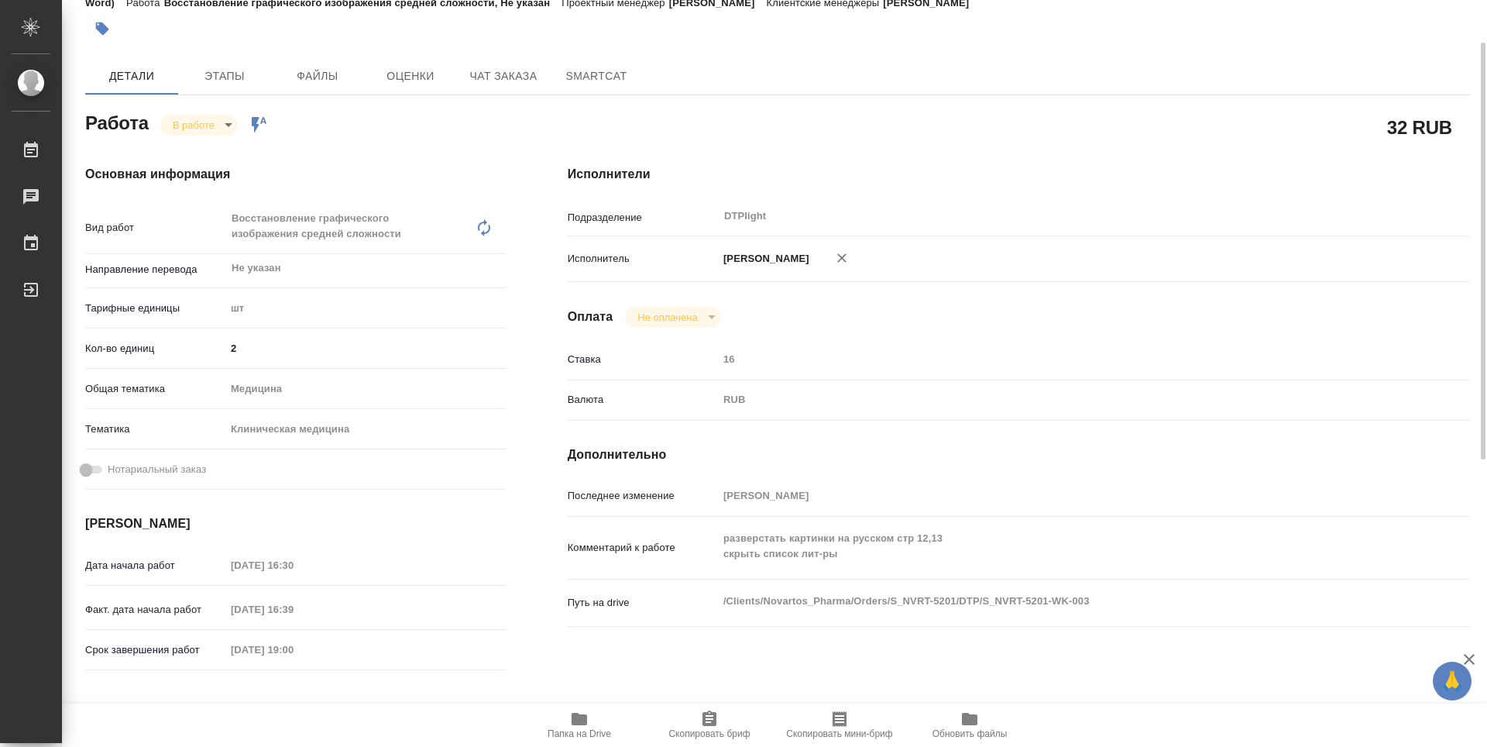
type textarea "x"
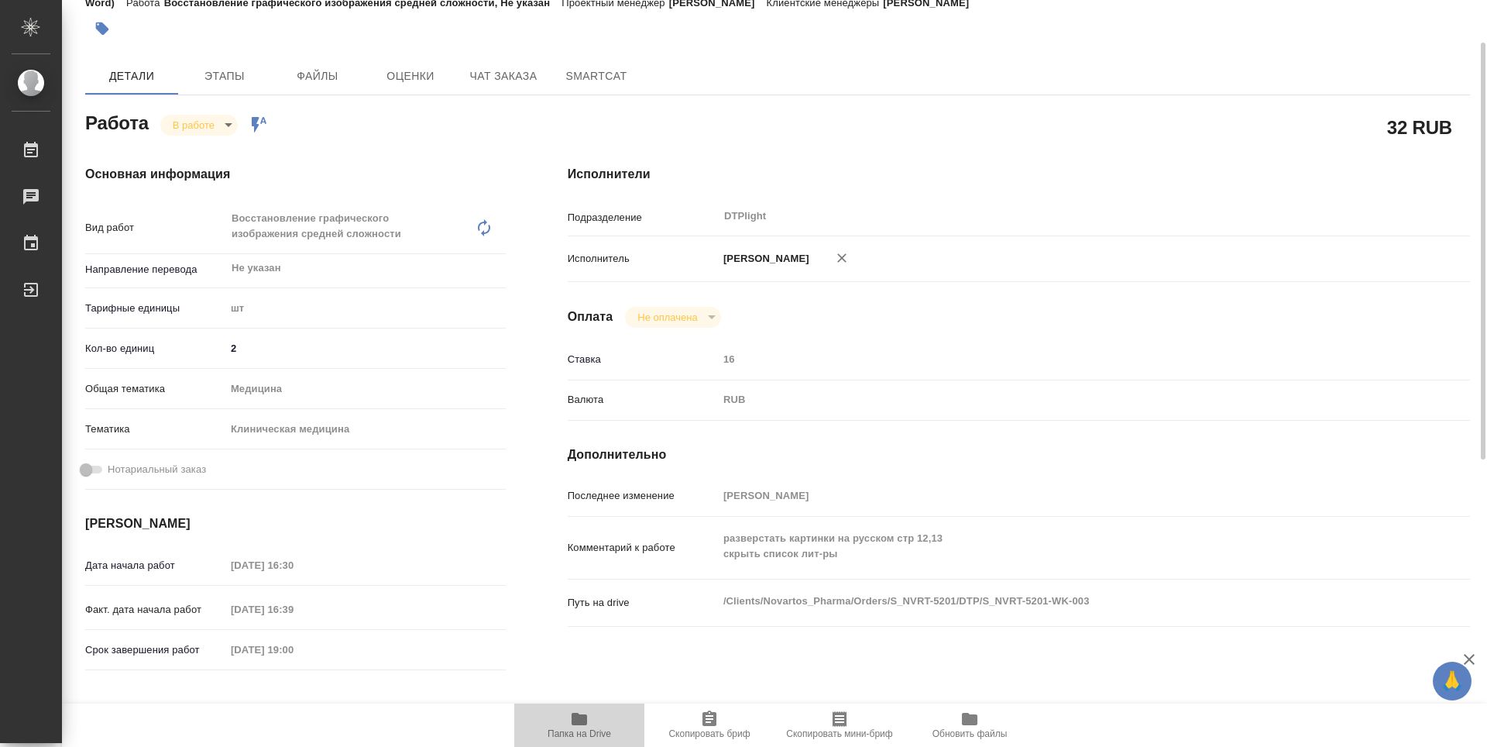
click at [586, 723] on icon "button" at bounding box center [579, 719] width 15 height 12
type textarea "x"
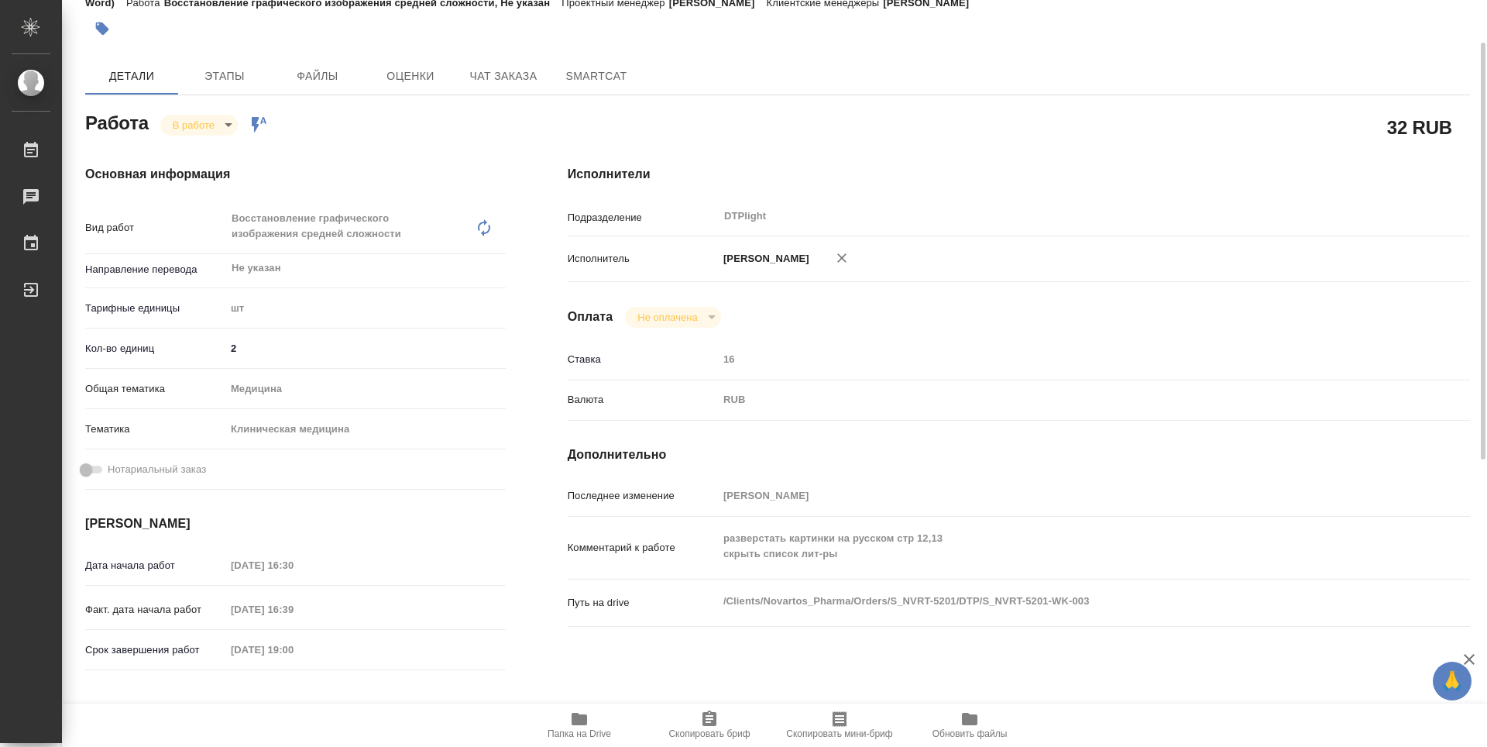
type textarea "x"
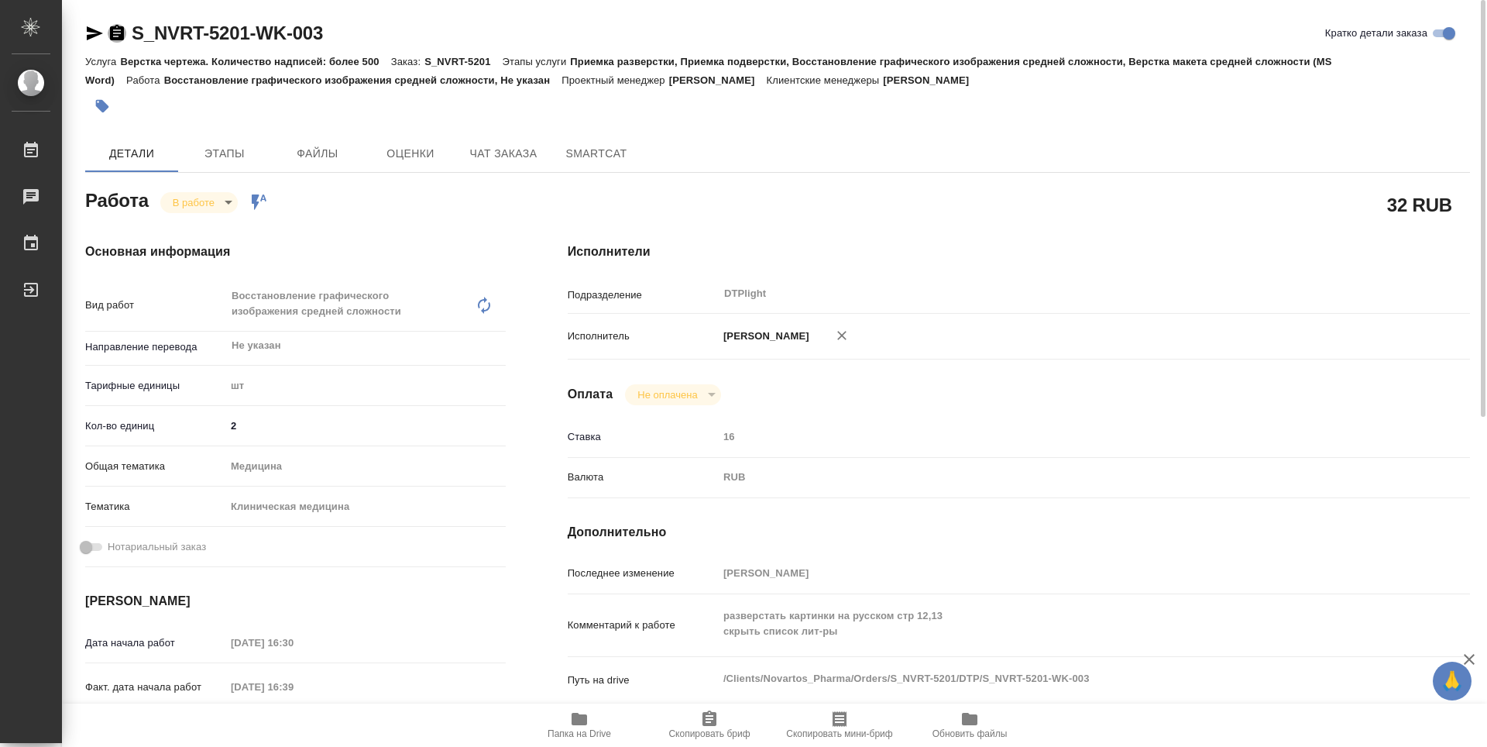
click at [119, 34] on icon "button" at bounding box center [117, 32] width 14 height 15
click at [516, 191] on div "Работа В работе inProgress Работа включена в последовательность" at bounding box center [295, 204] width 482 height 101
click at [390, 203] on div "Работа В работе inProgress Работа включена в последовательность" at bounding box center [295, 199] width 421 height 28
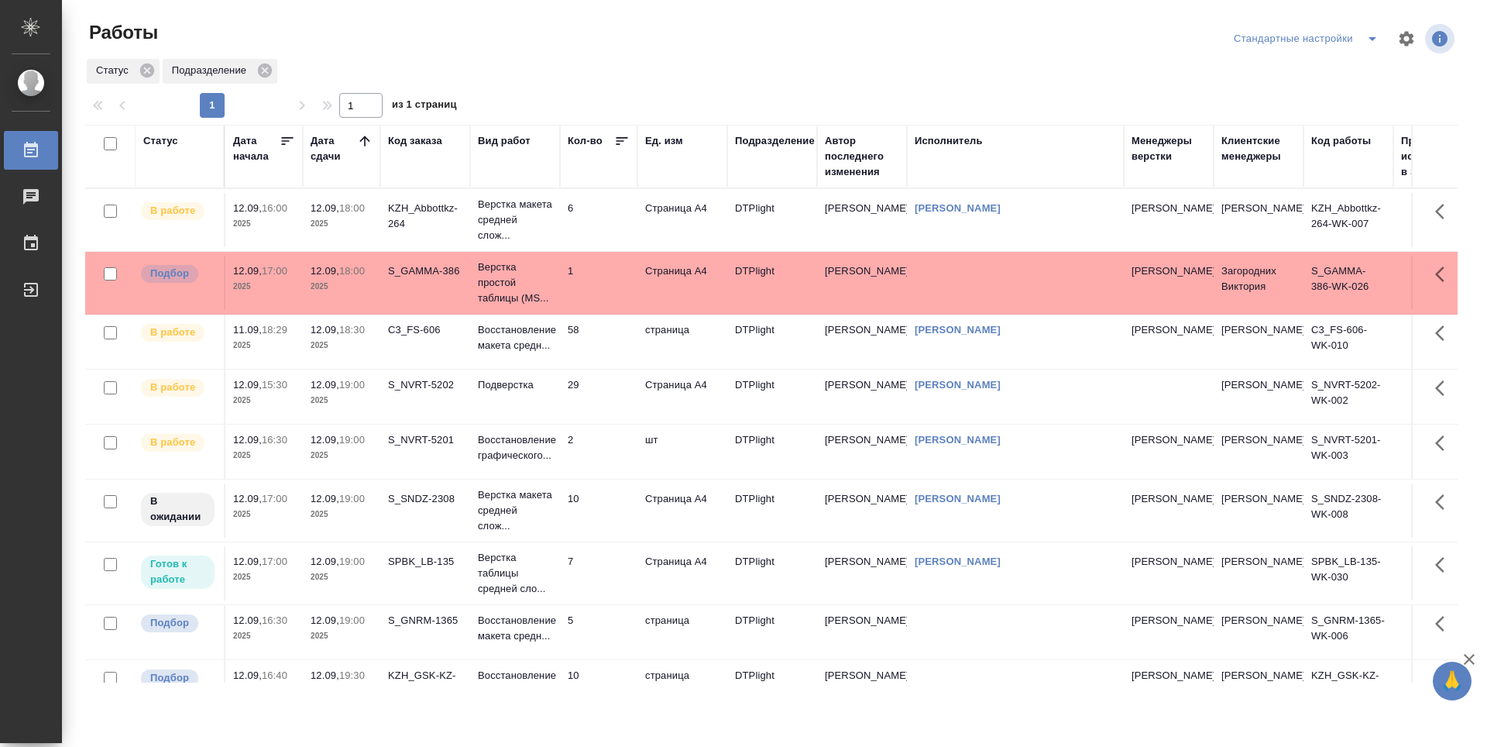
click at [620, 584] on td "7" at bounding box center [598, 573] width 77 height 54
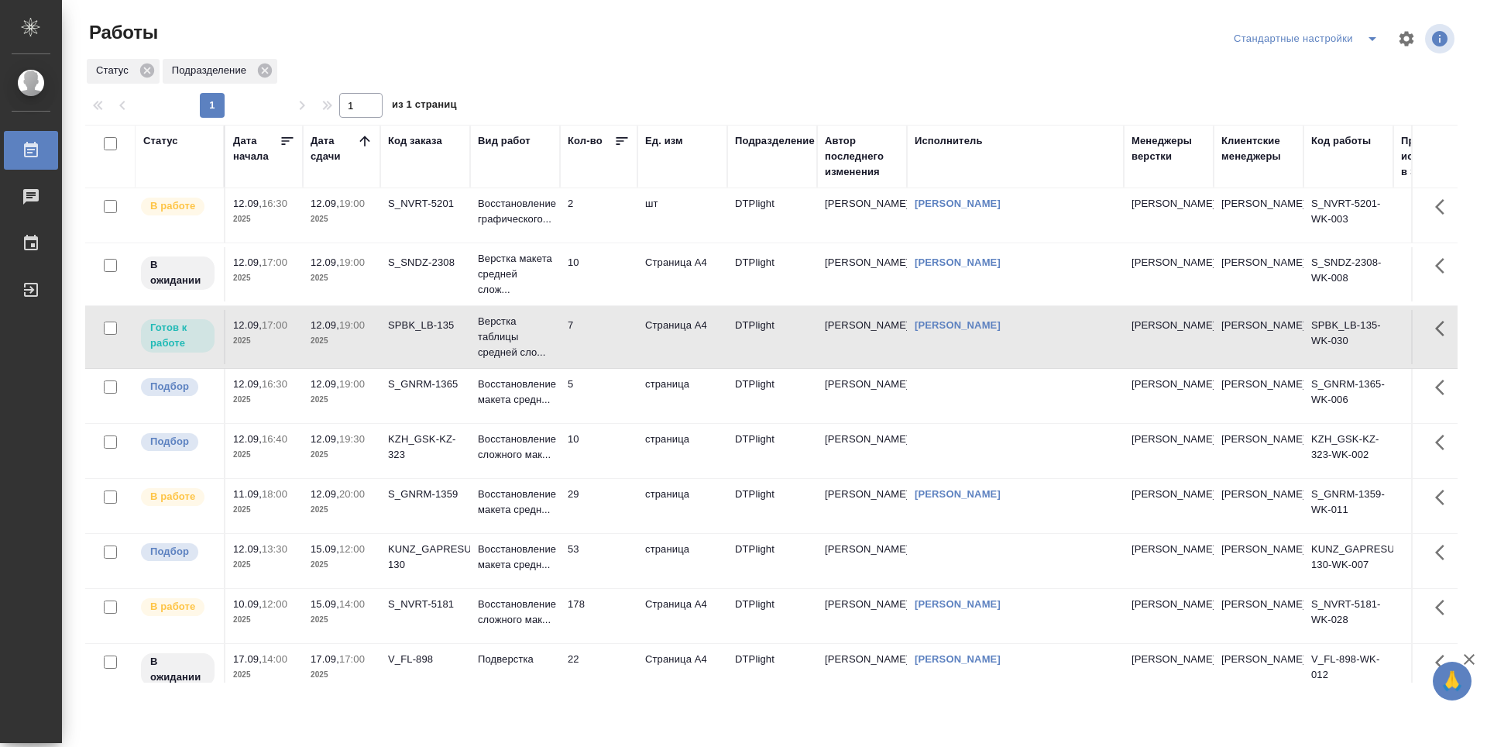
scroll to position [155, 0]
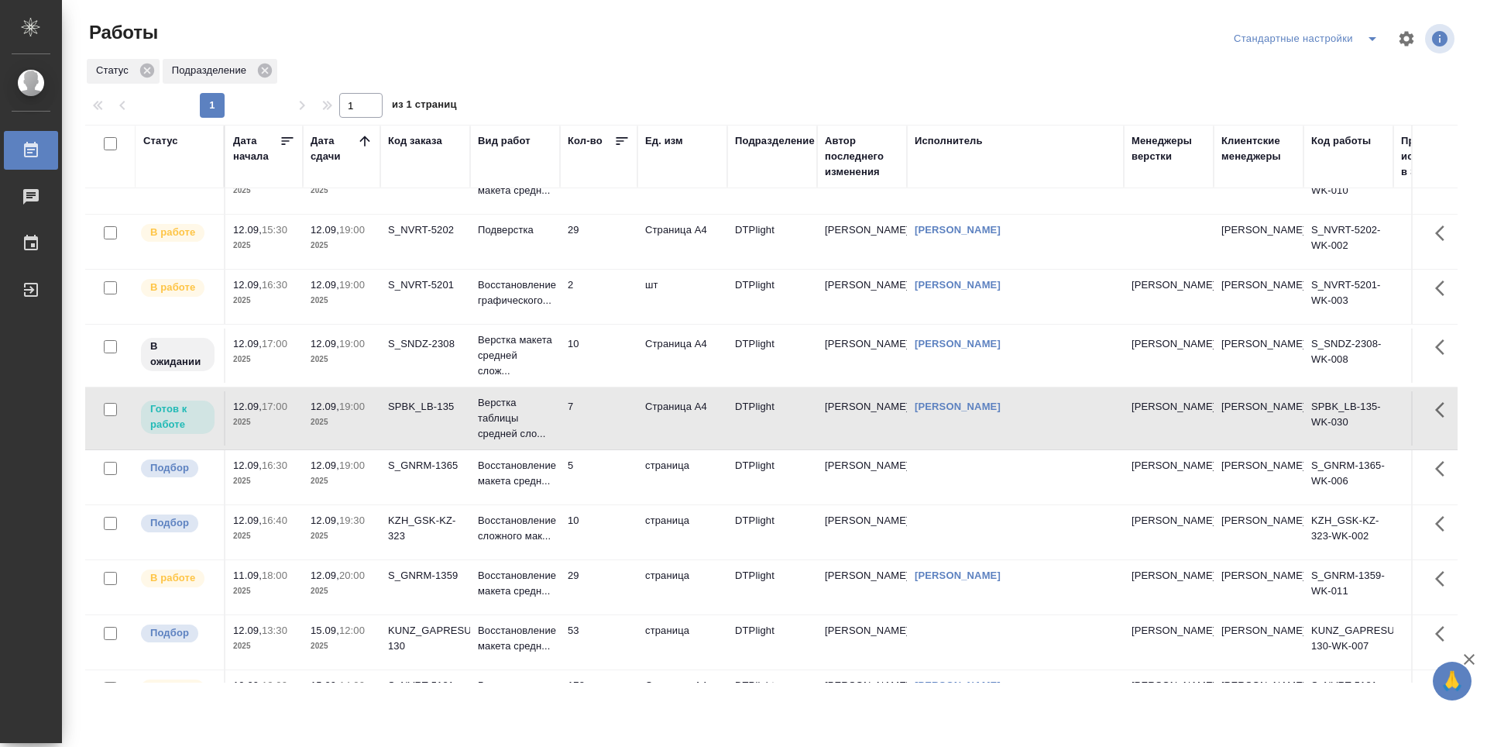
click at [603, 415] on td "7" at bounding box center [598, 418] width 77 height 54
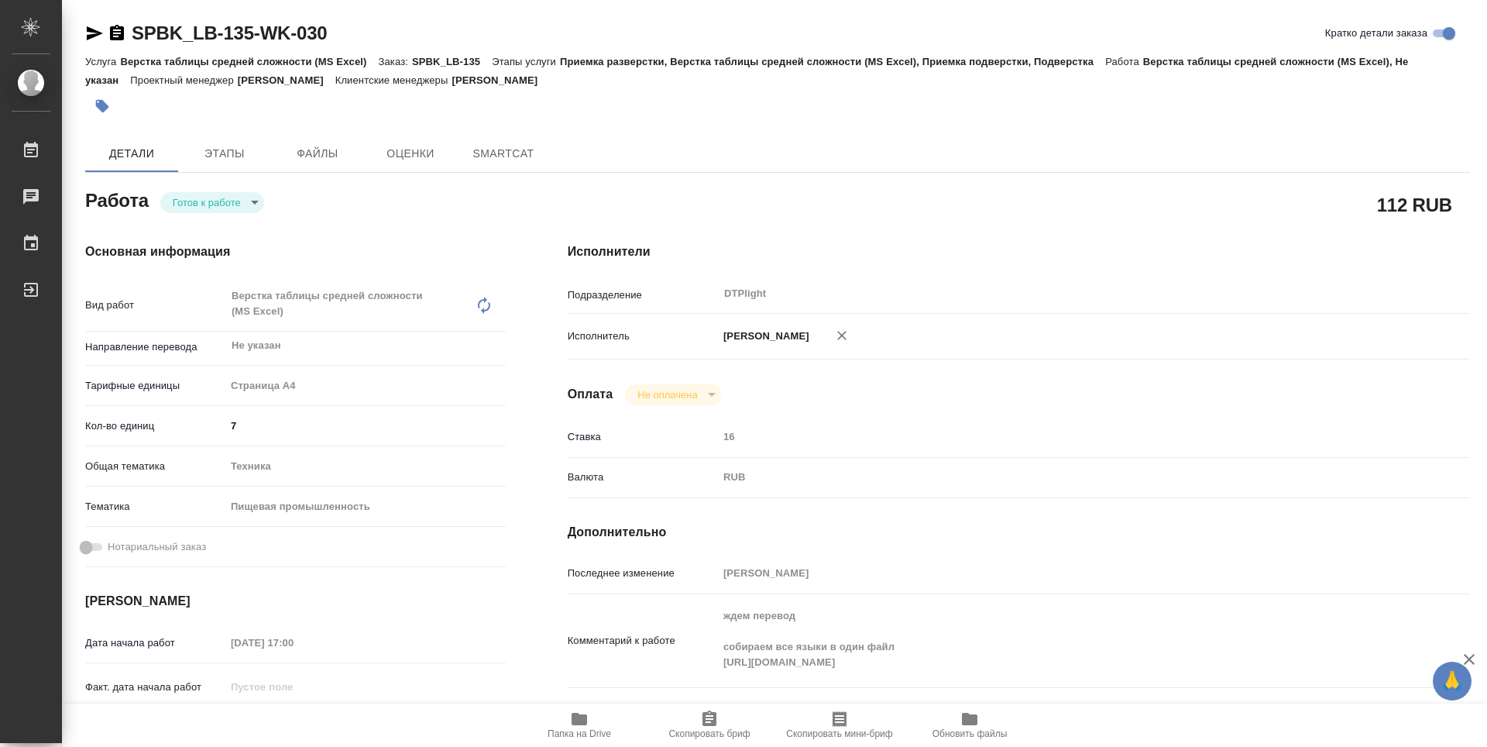
type textarea "x"
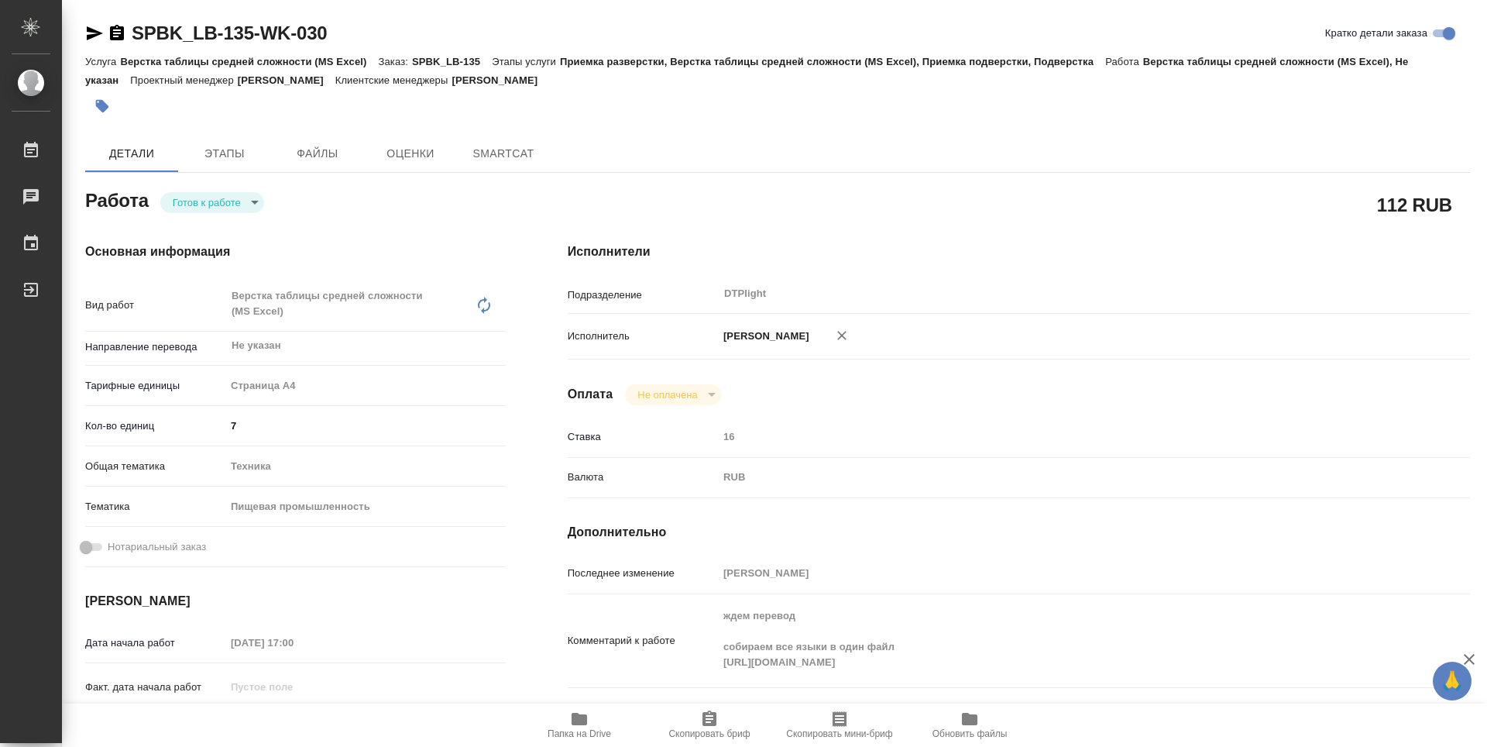
type textarea "x"
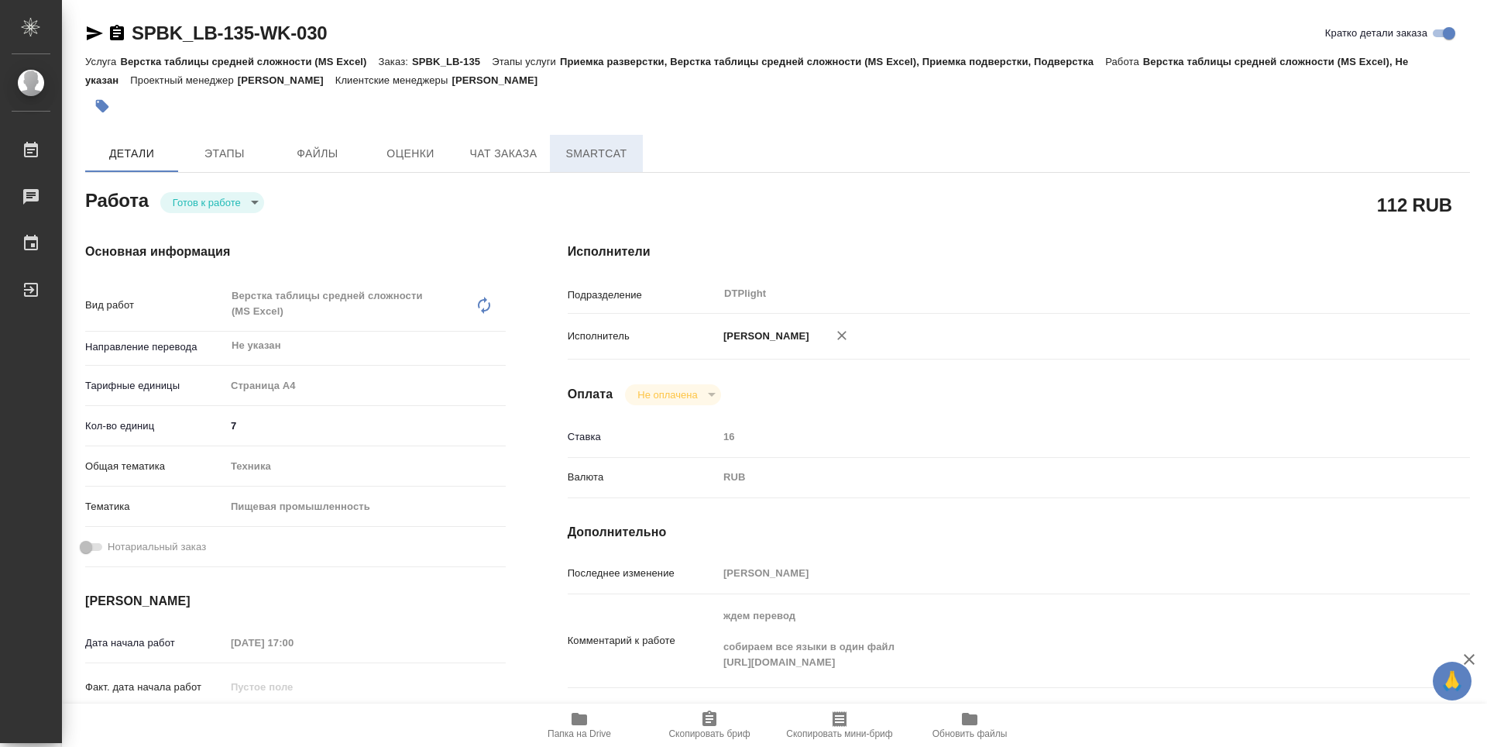
type textarea "x"
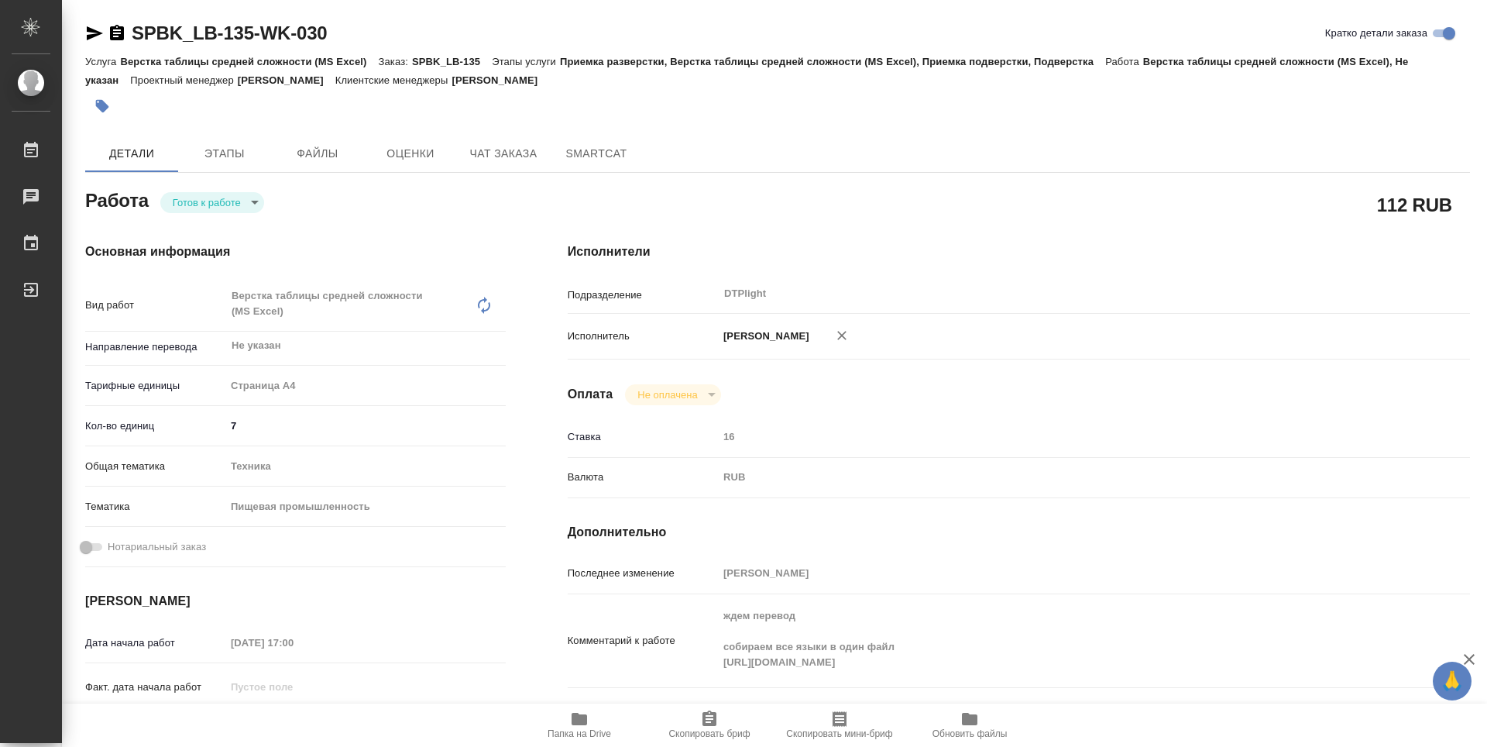
type textarea "x"
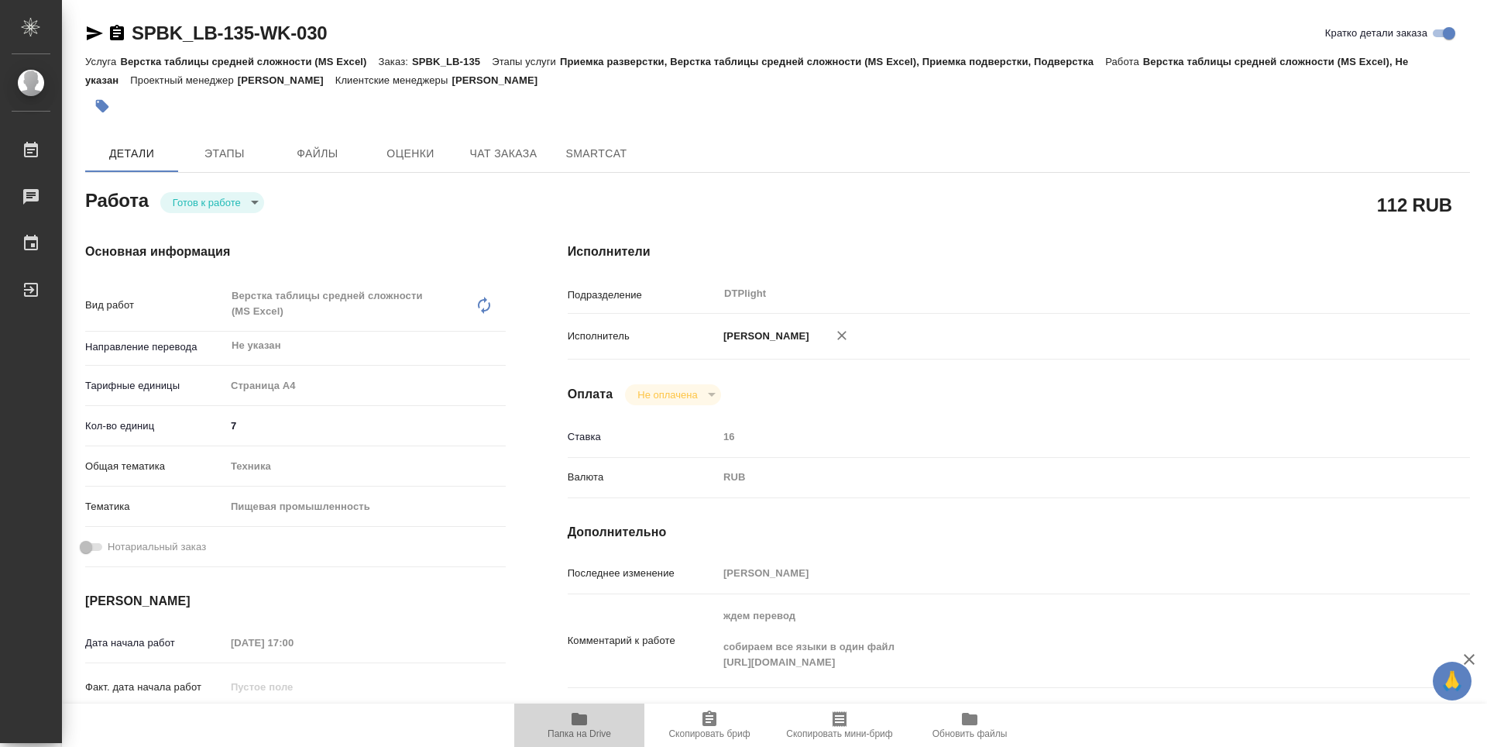
click at [586, 726] on icon "button" at bounding box center [579, 718] width 19 height 19
click at [257, 209] on body "🙏 .cls-1 fill:#fff; AWATERA Guselnikov Roman Работы 0 Чаты График Выйти SPBK_LB…" at bounding box center [743, 373] width 1487 height 747
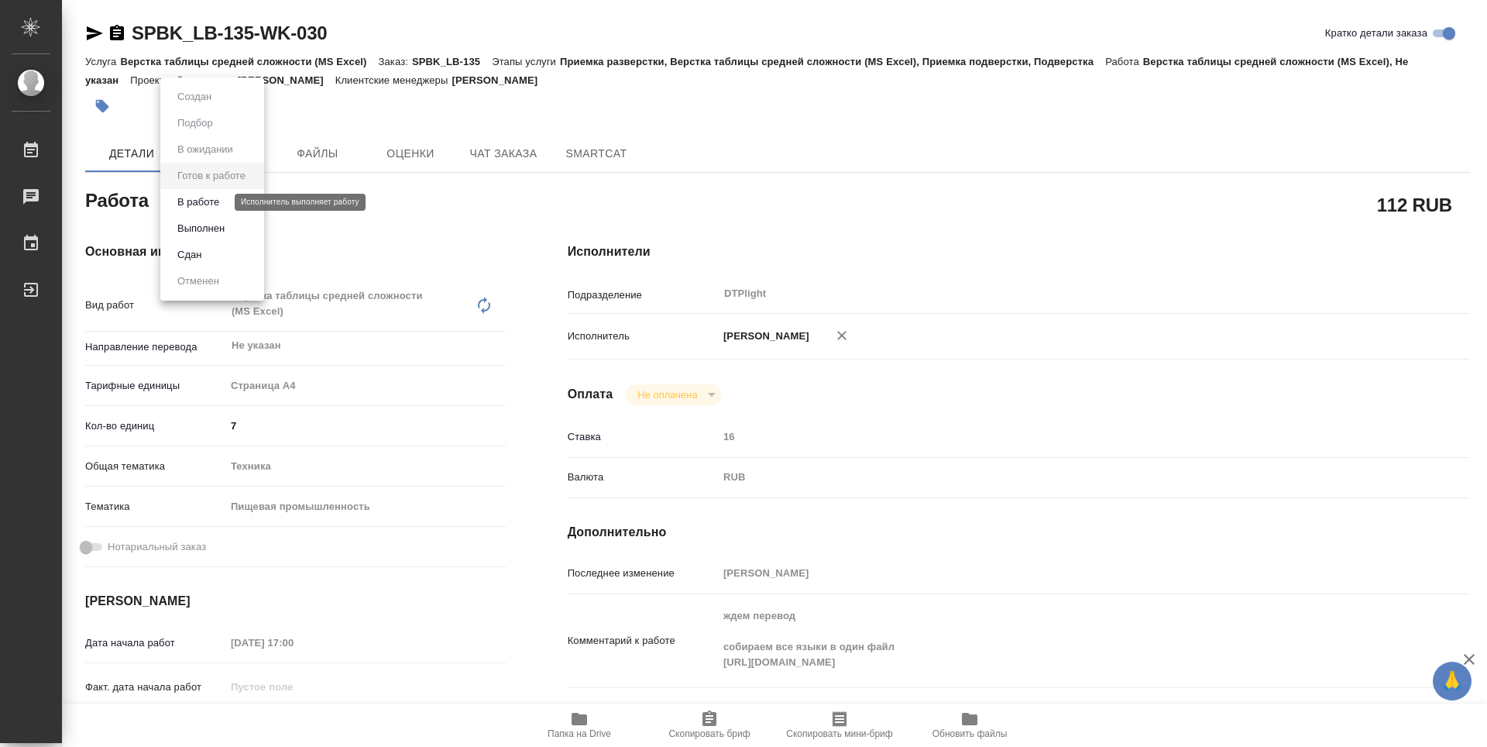
click at [216, 200] on button "В работе" at bounding box center [198, 202] width 51 height 17
type textarea "x"
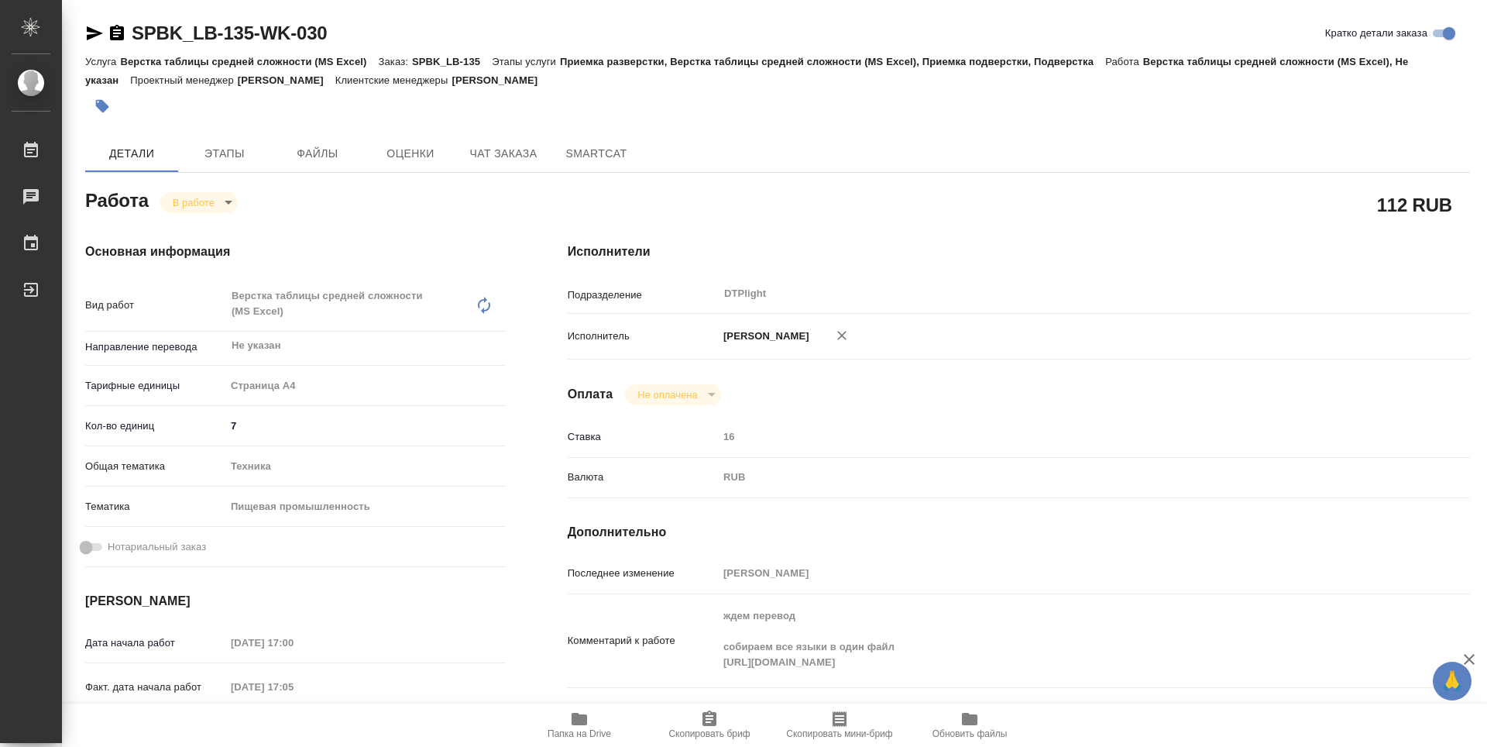
type textarea "x"
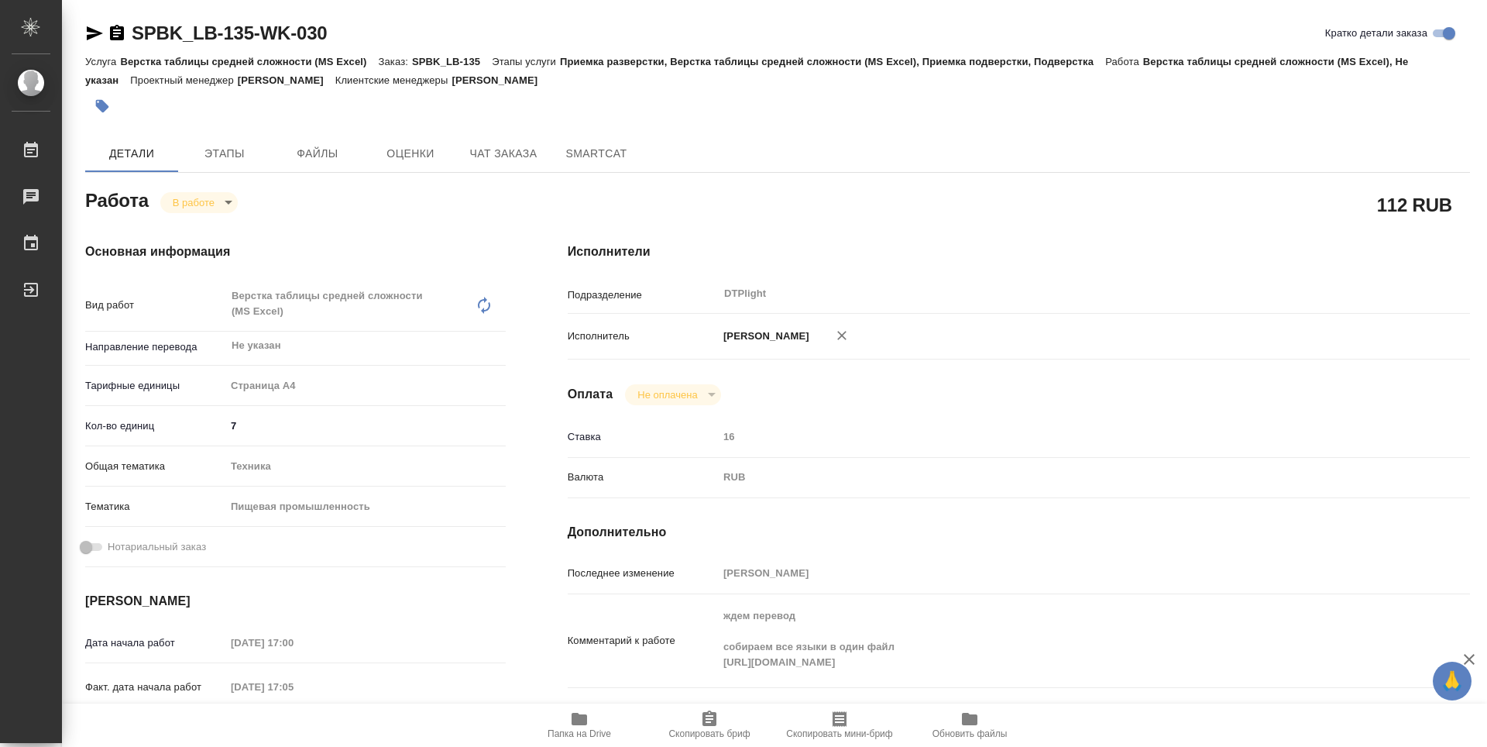
type textarea "x"
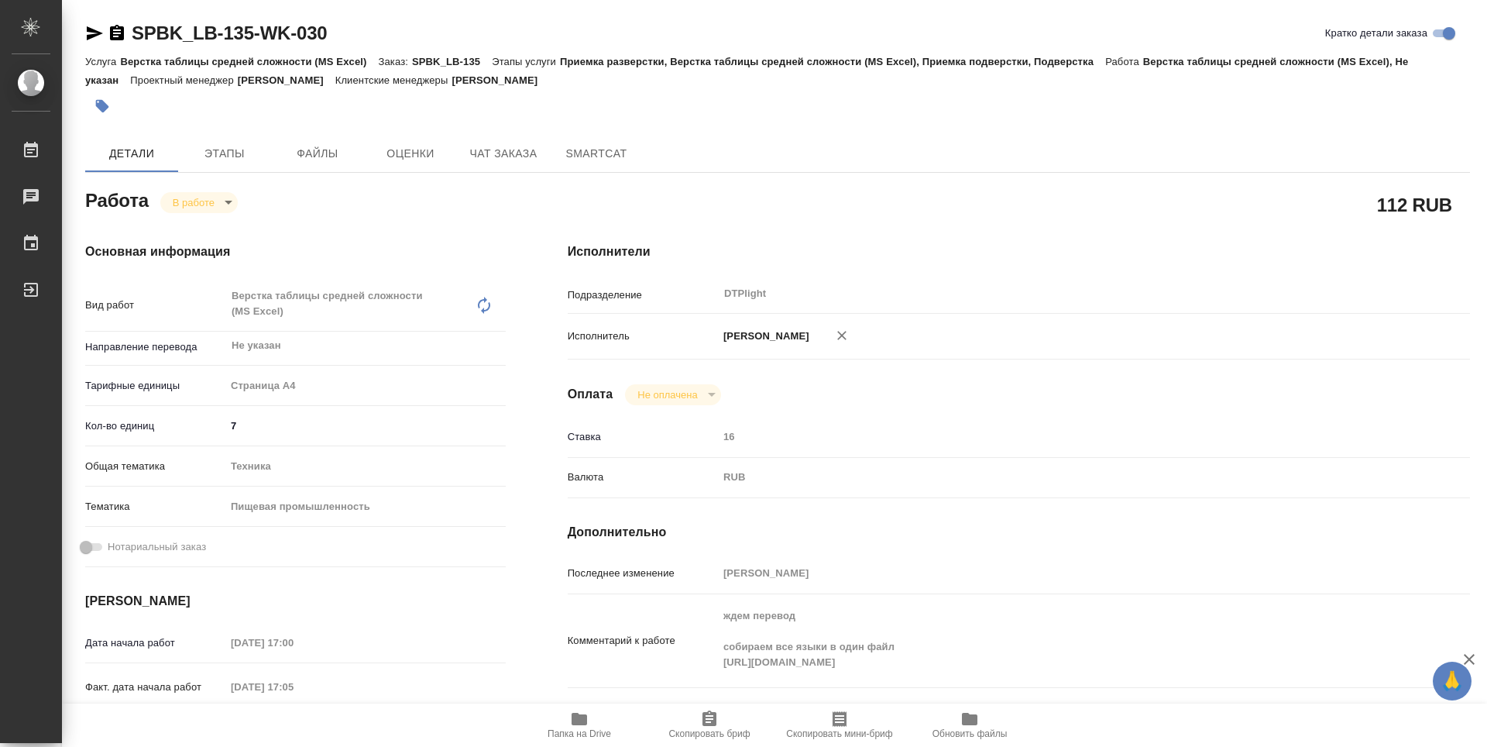
type textarea "x"
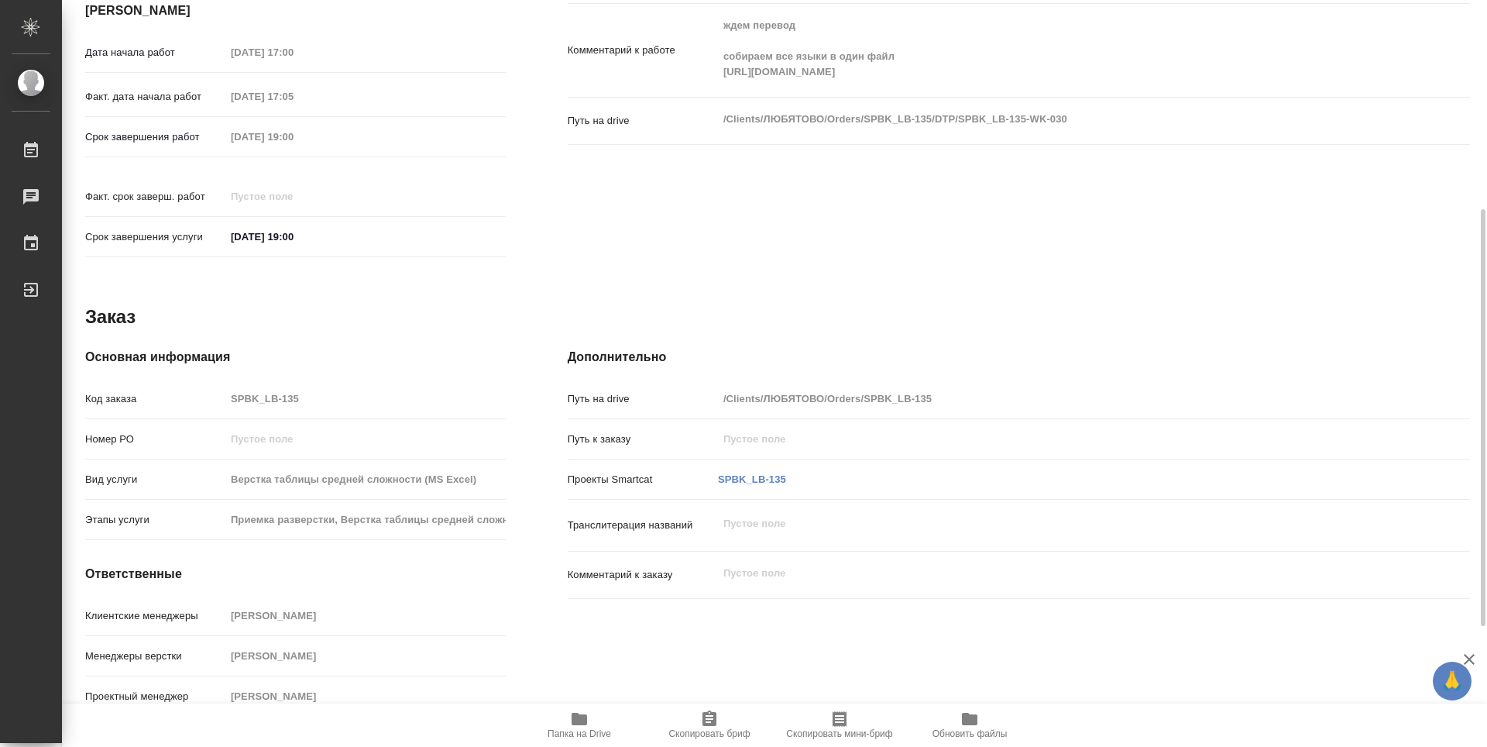
scroll to position [203, 0]
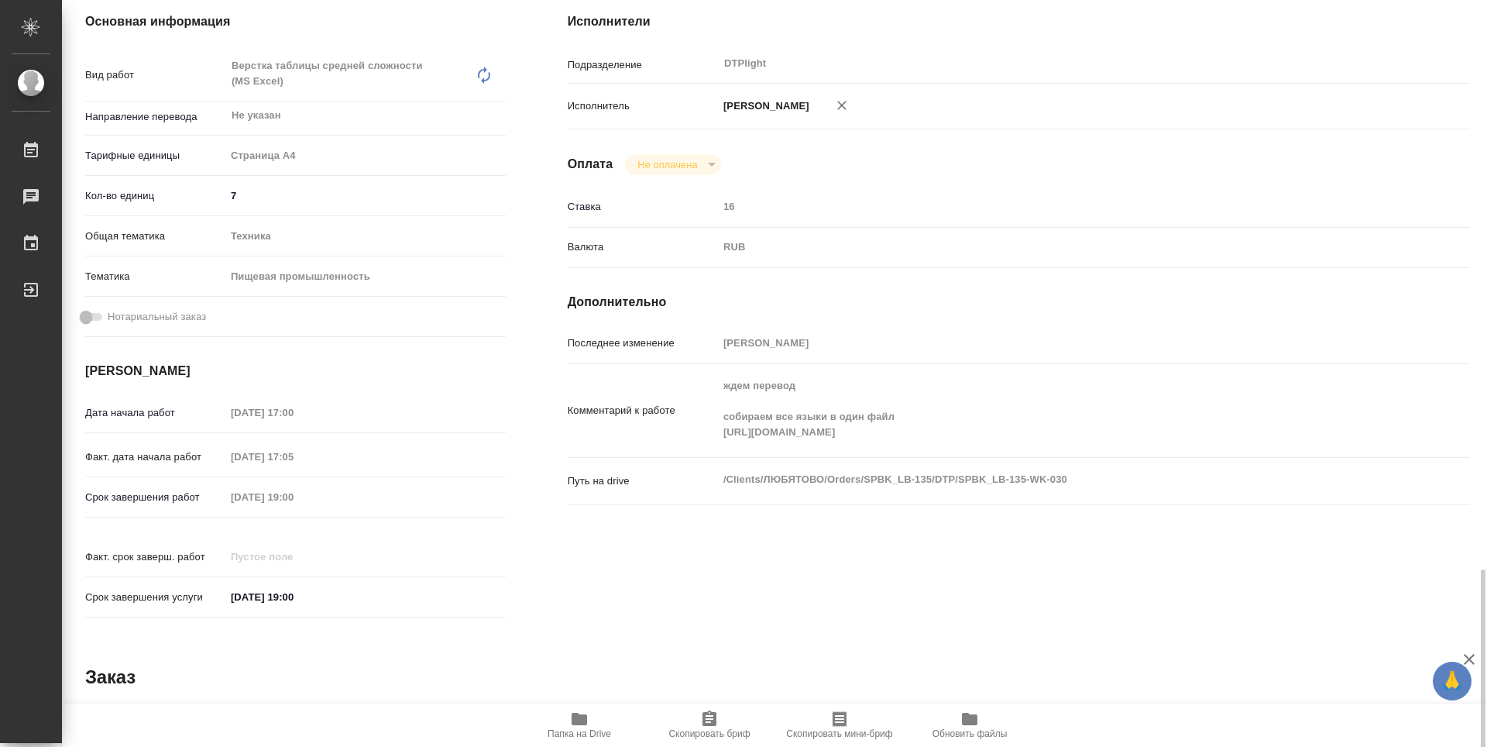
type textarea "x"
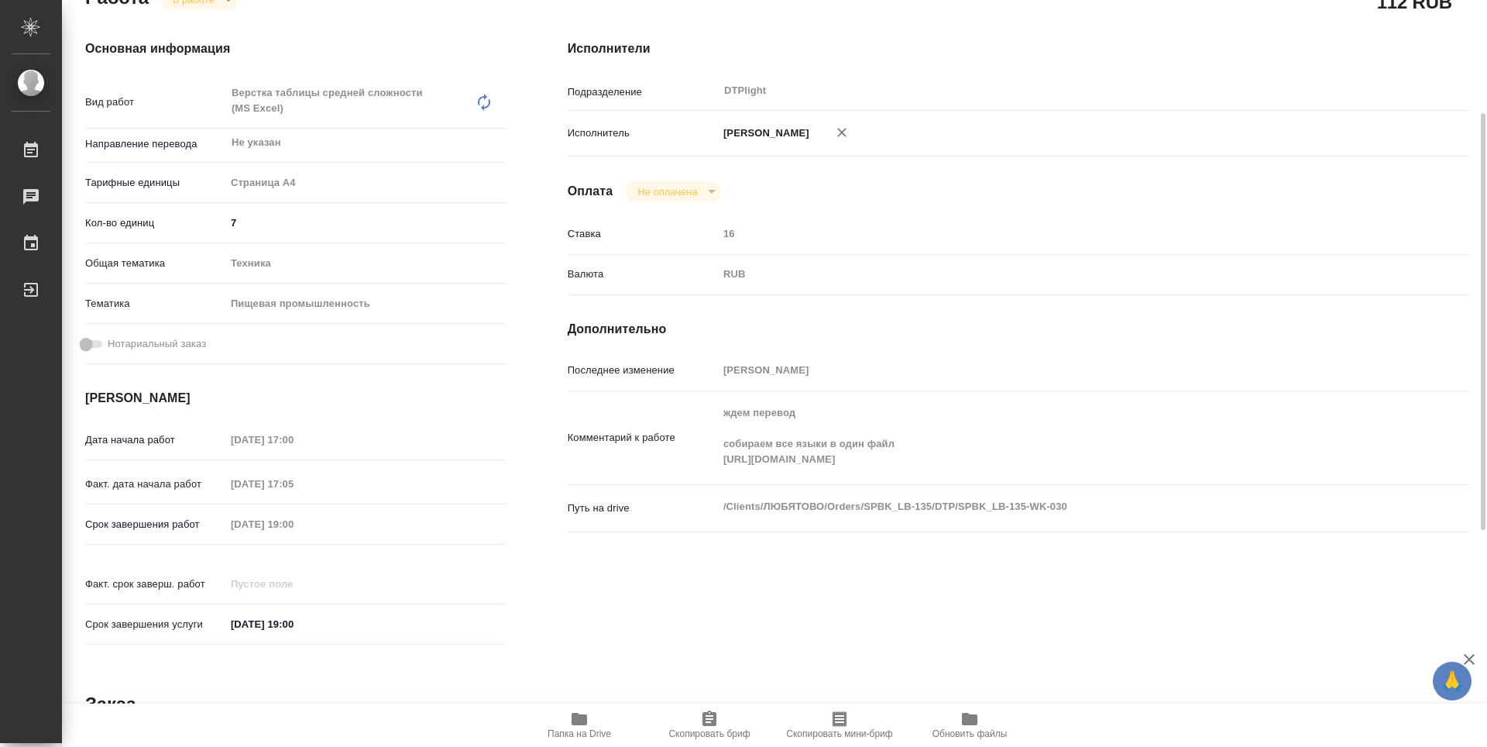
scroll to position [0, 0]
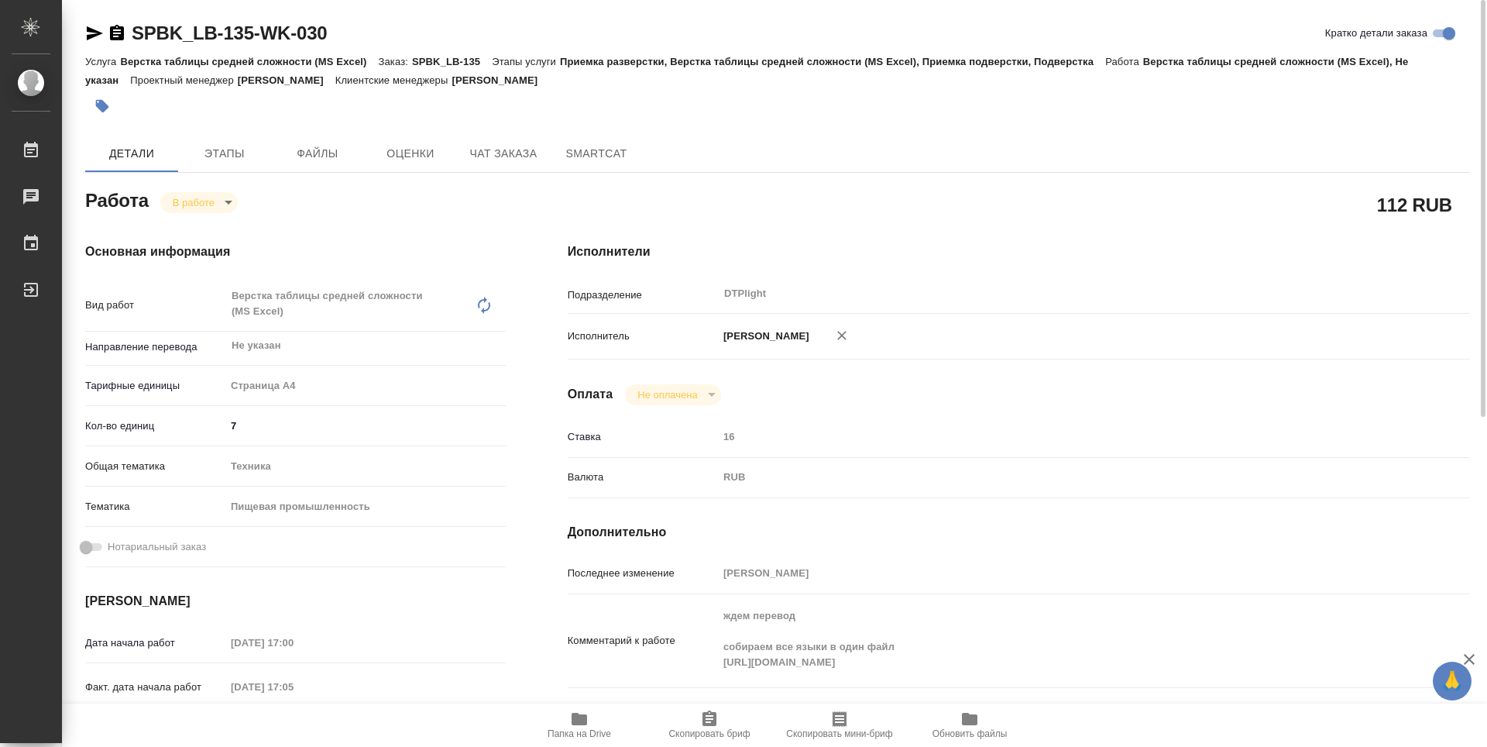
click at [116, 27] on icon "button" at bounding box center [117, 32] width 14 height 15
